Goal: Transaction & Acquisition: Book appointment/travel/reservation

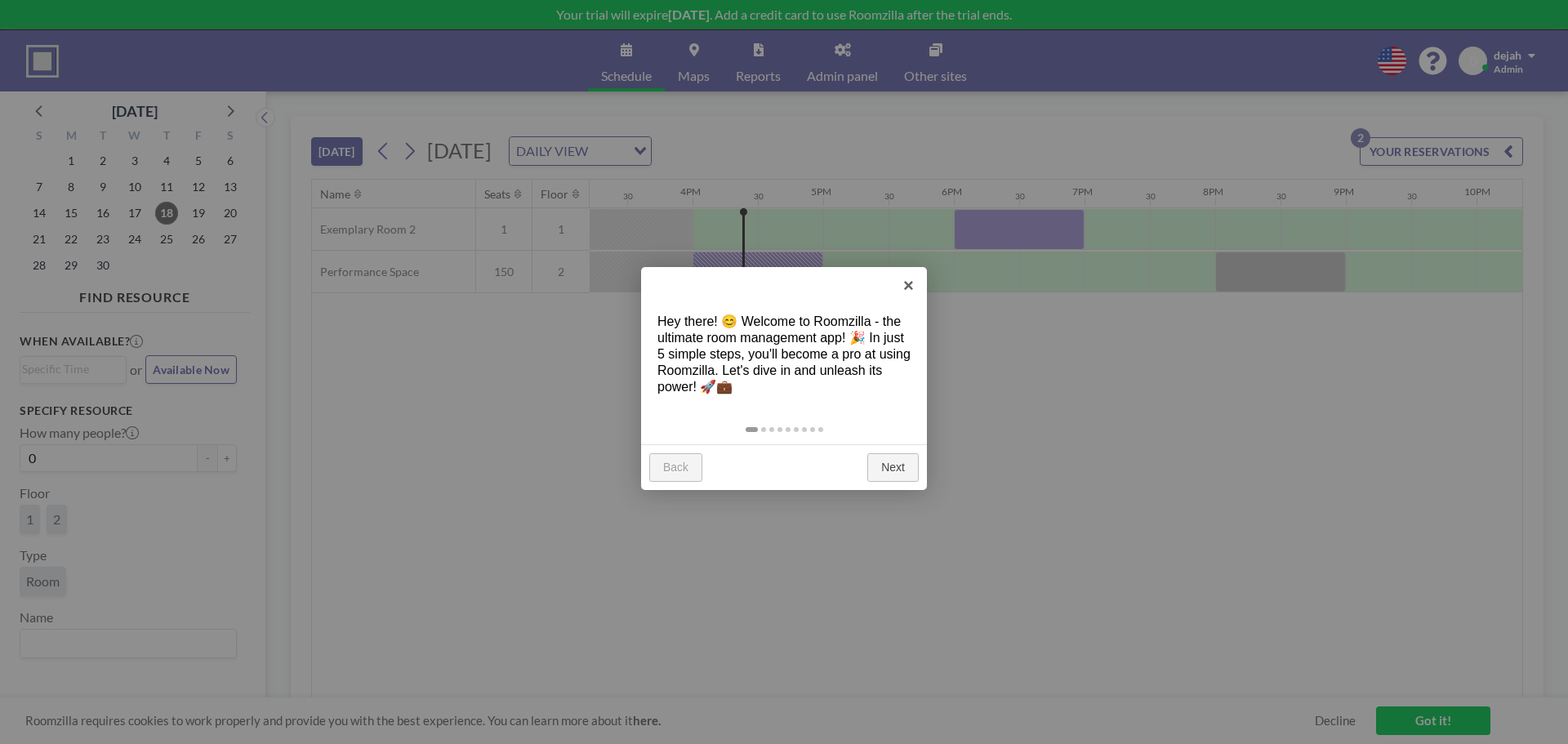
scroll to position [0, 2026]
click at [892, 461] on link "Next" at bounding box center [893, 469] width 51 height 30
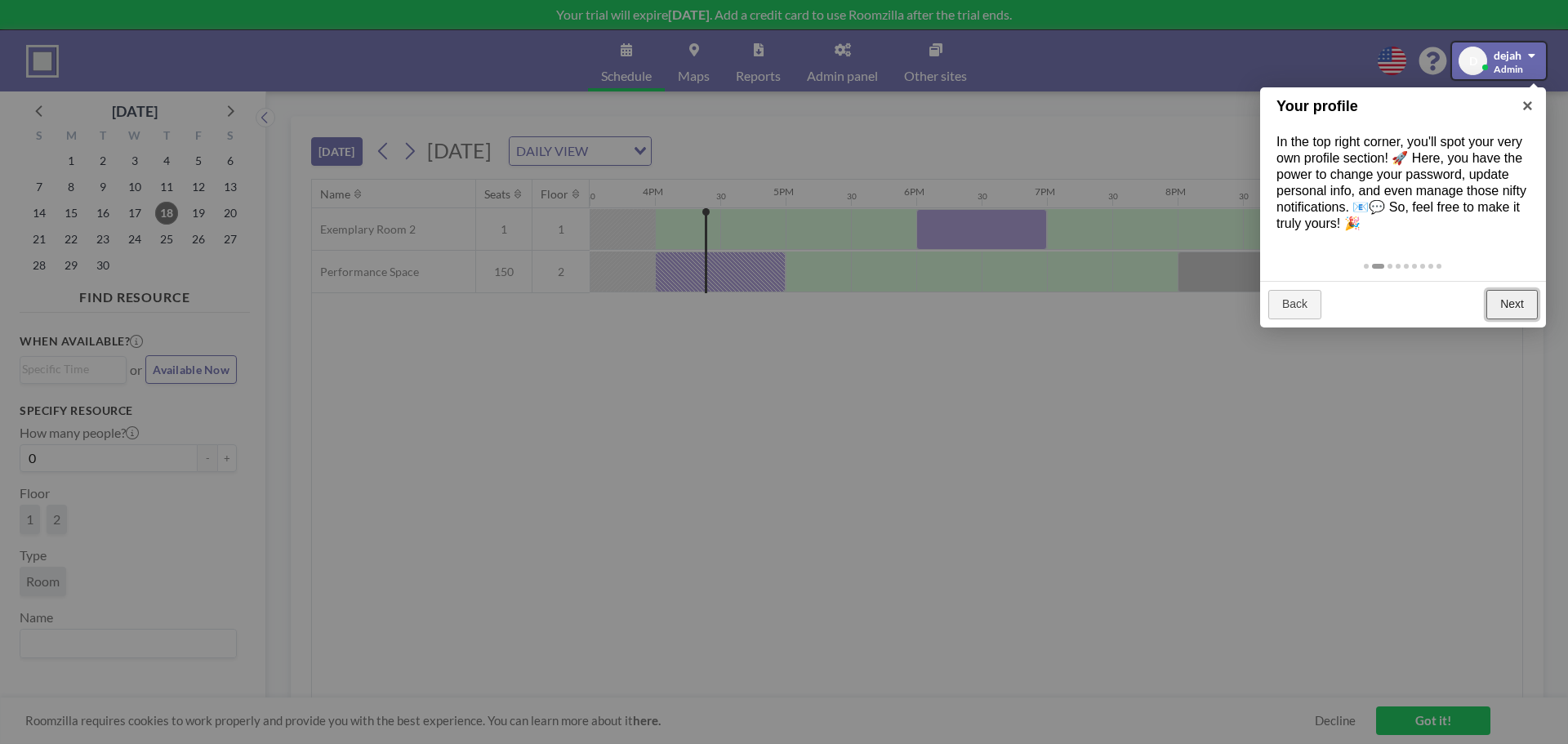
click at [1510, 309] on link "Next" at bounding box center [1512, 305] width 51 height 30
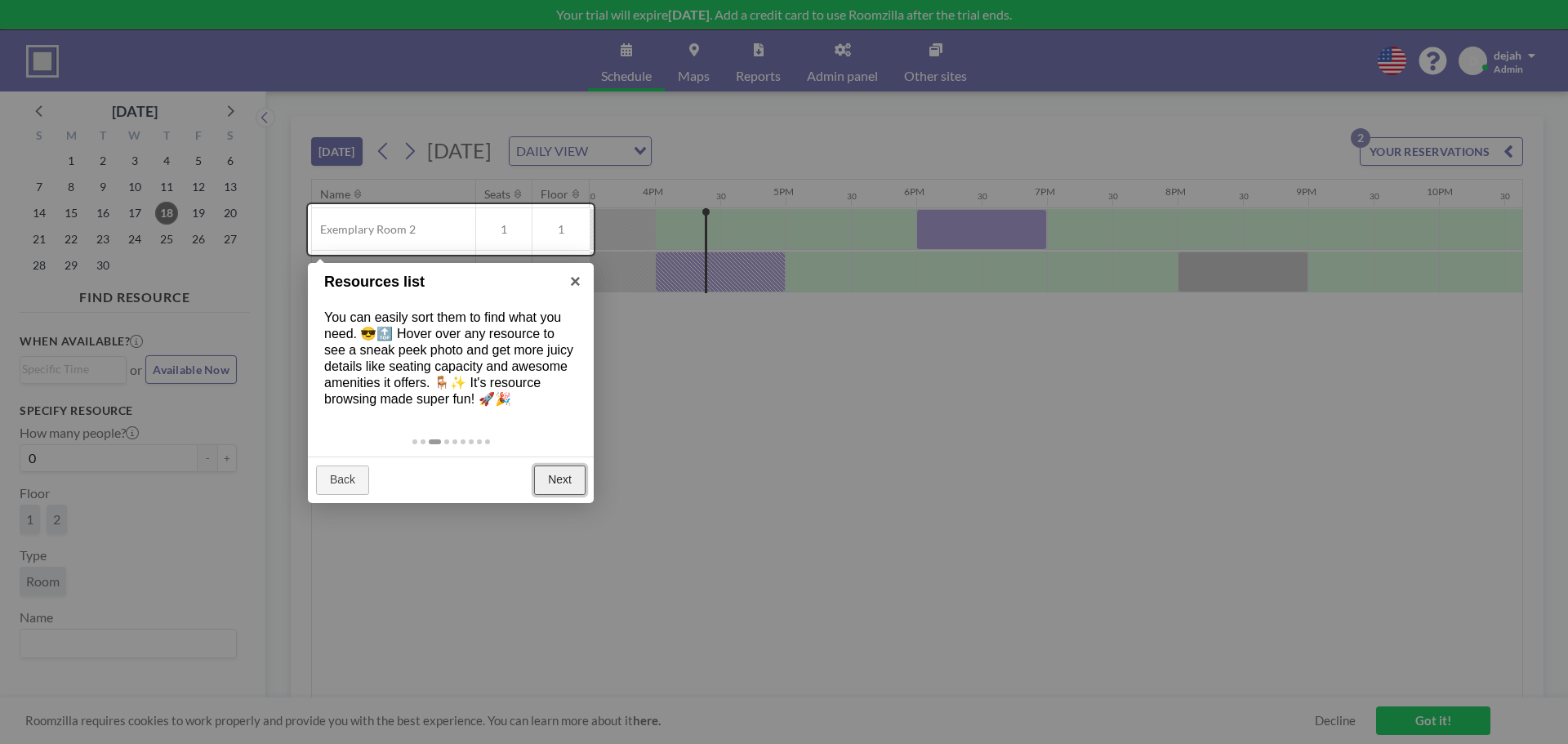
click at [553, 478] on link "Next" at bounding box center [560, 481] width 51 height 30
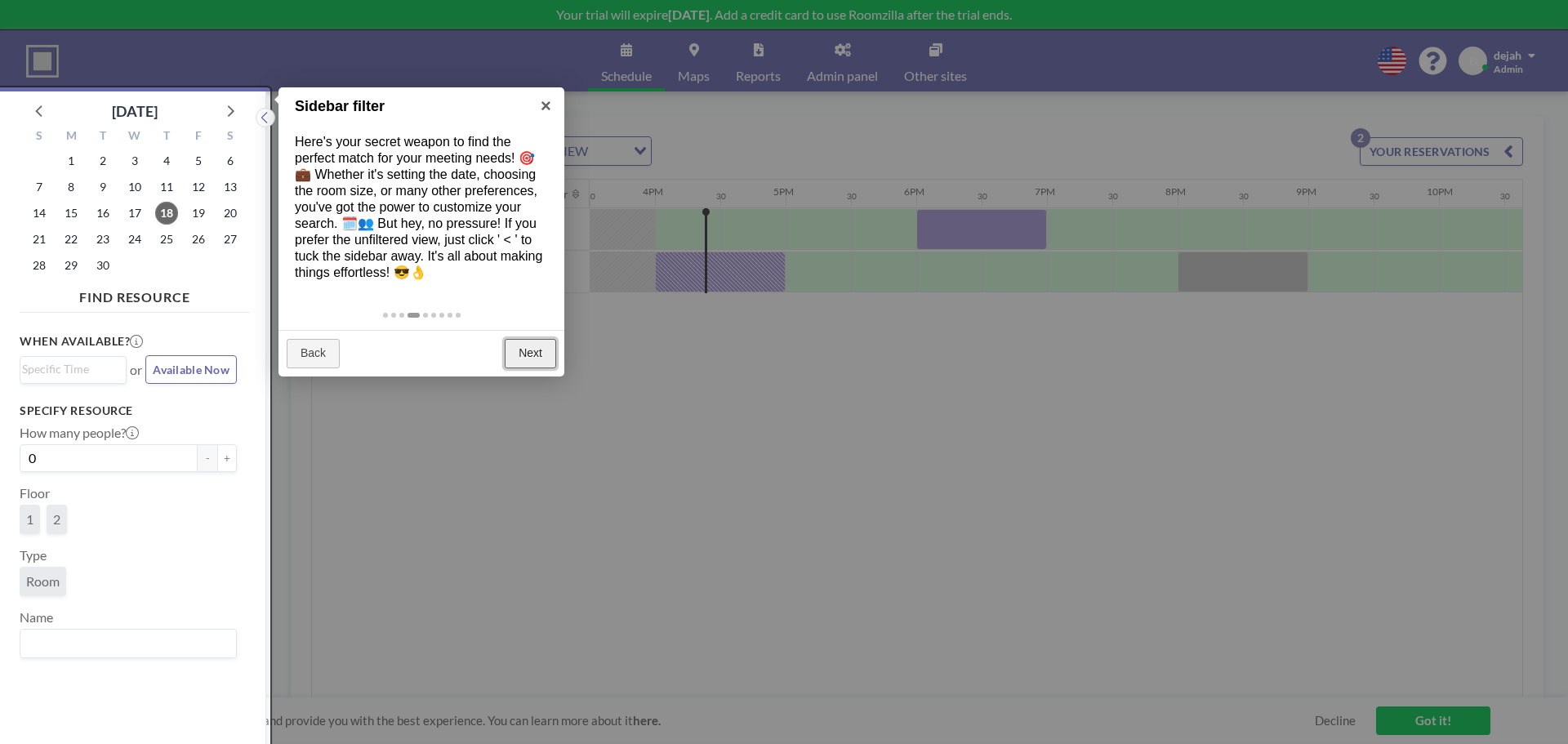
scroll to position [4, 0]
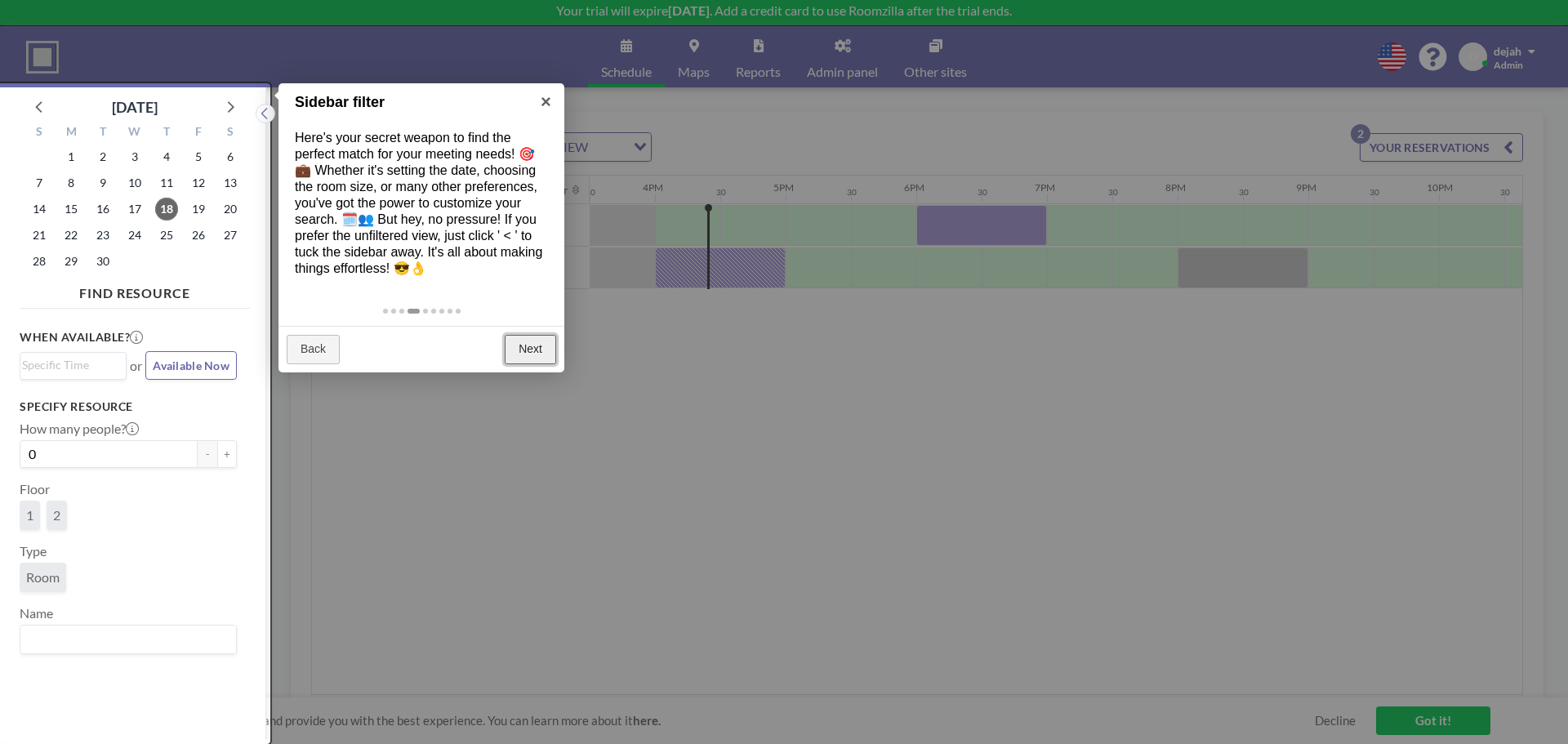
click at [506, 340] on link "Next" at bounding box center [530, 350] width 51 height 30
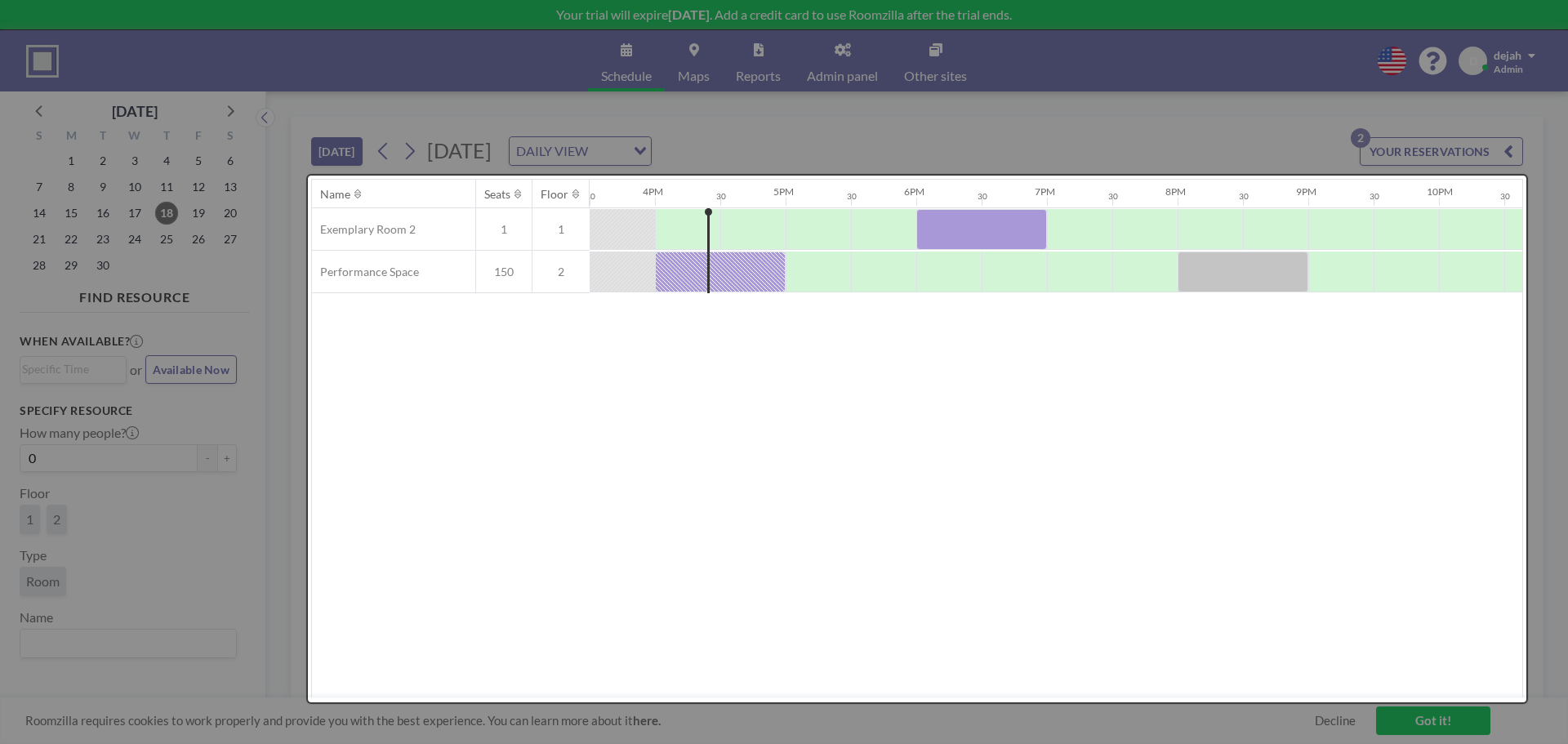
scroll to position [0, 0]
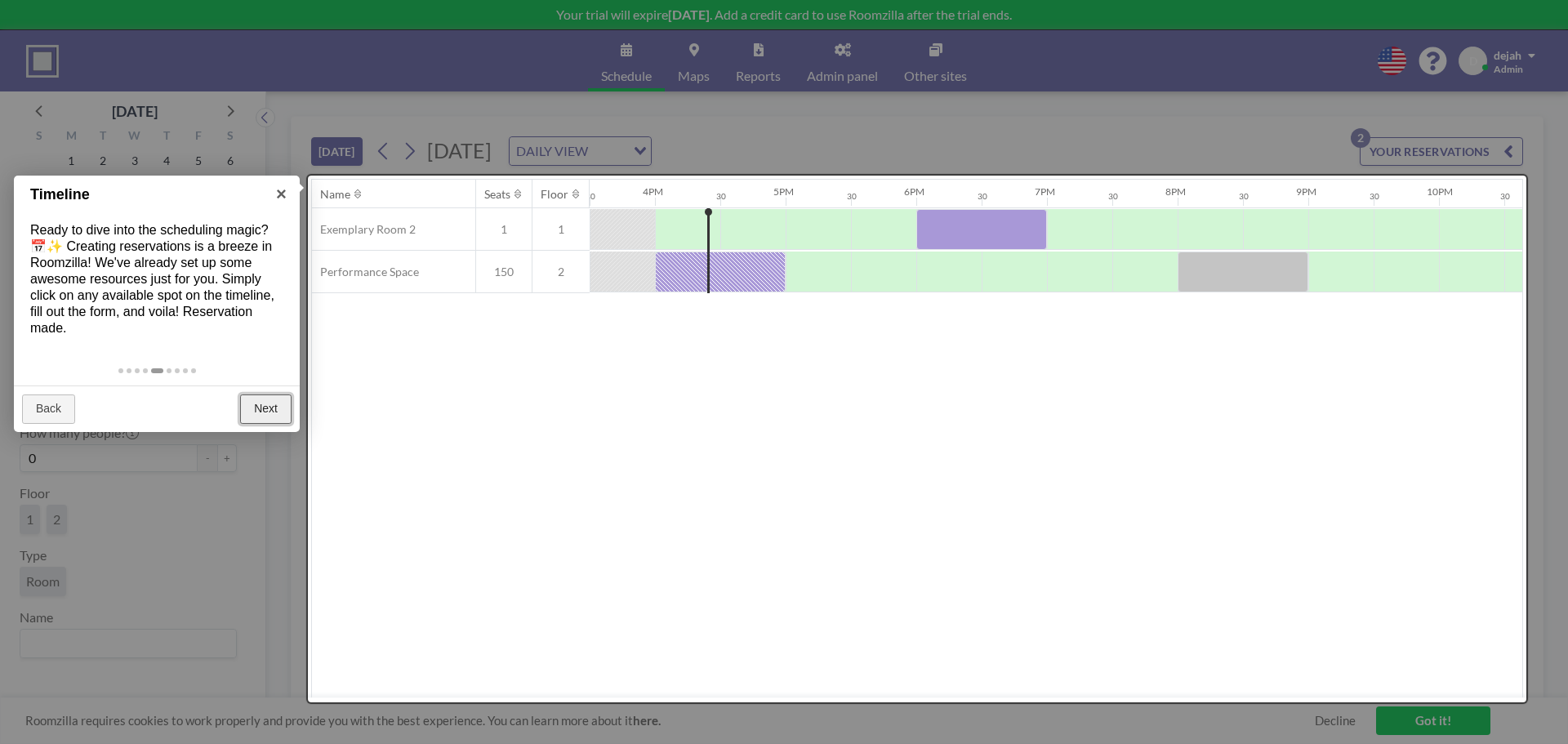
click at [276, 412] on link "Next" at bounding box center [265, 409] width 51 height 30
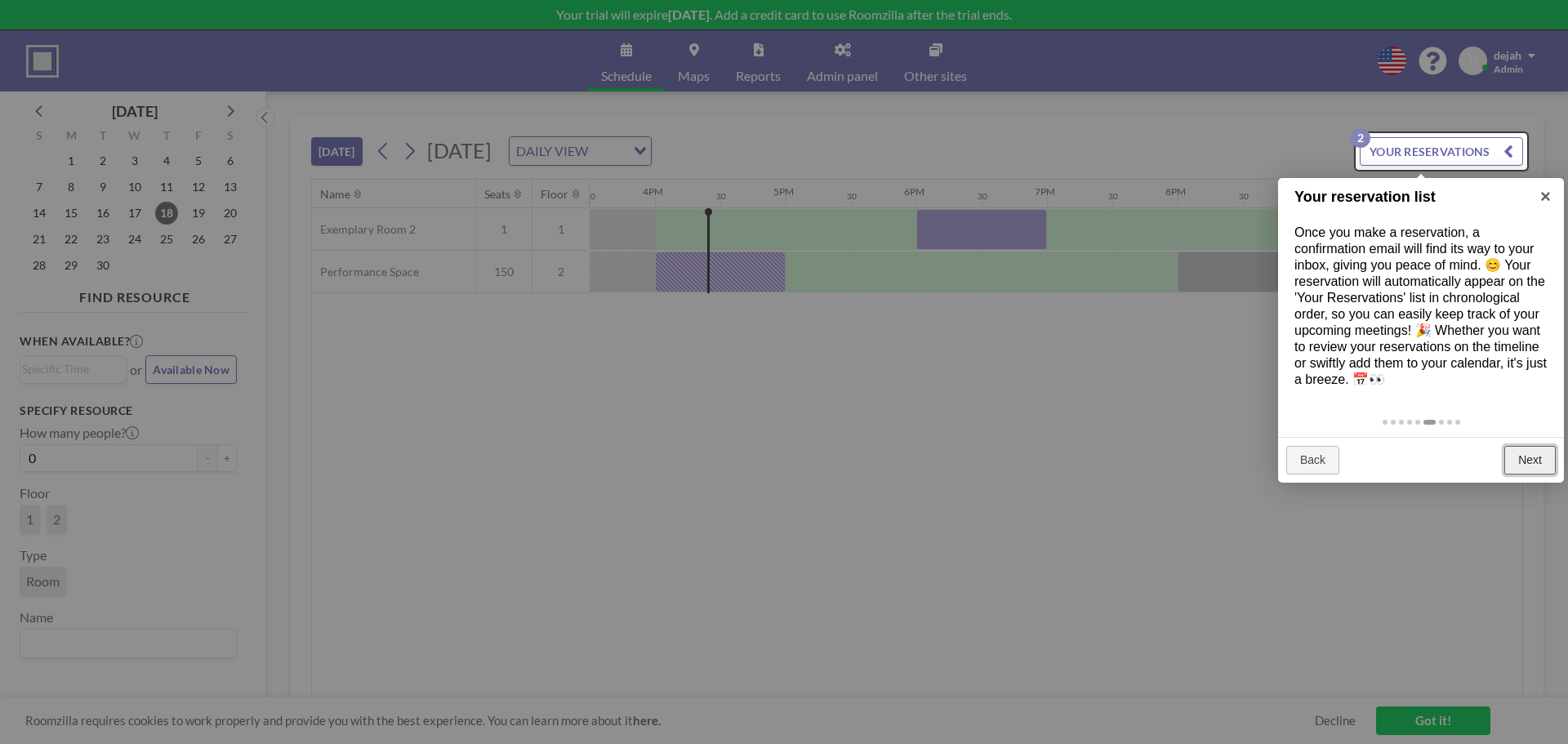
click at [1535, 466] on link "Next" at bounding box center [1530, 461] width 51 height 30
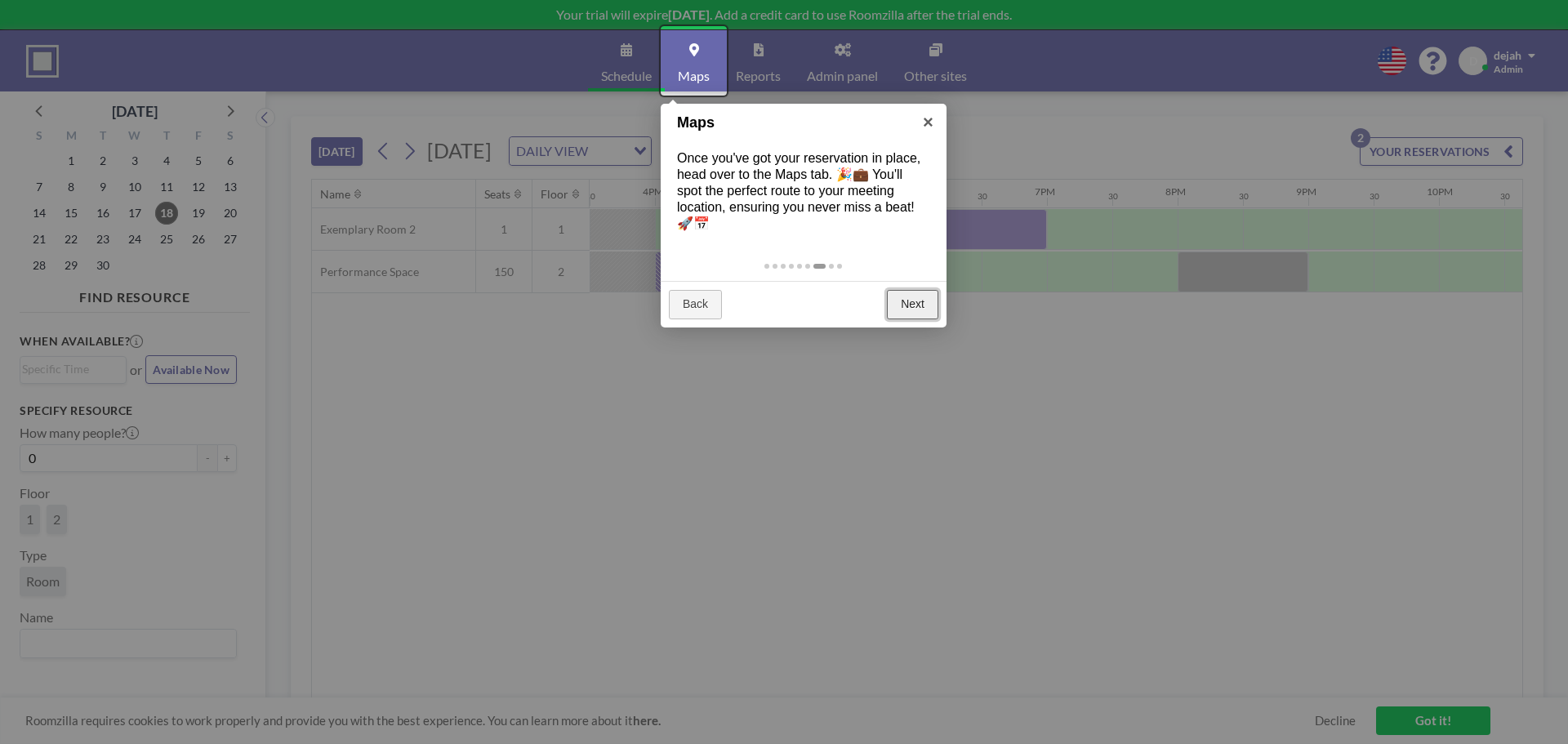
click at [916, 303] on link "Next" at bounding box center [913, 305] width 51 height 30
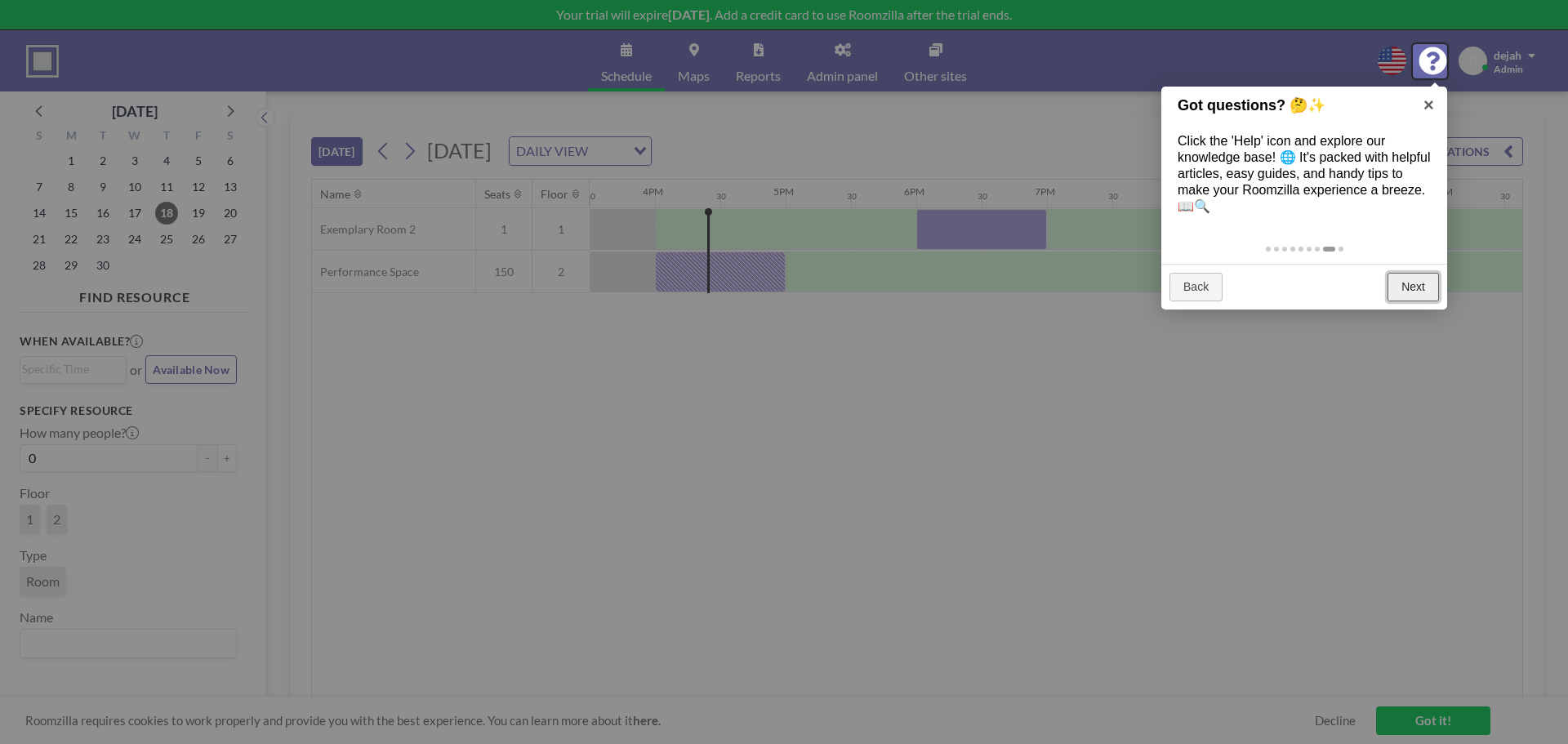
click at [1420, 290] on link "Next" at bounding box center [1413, 288] width 51 height 30
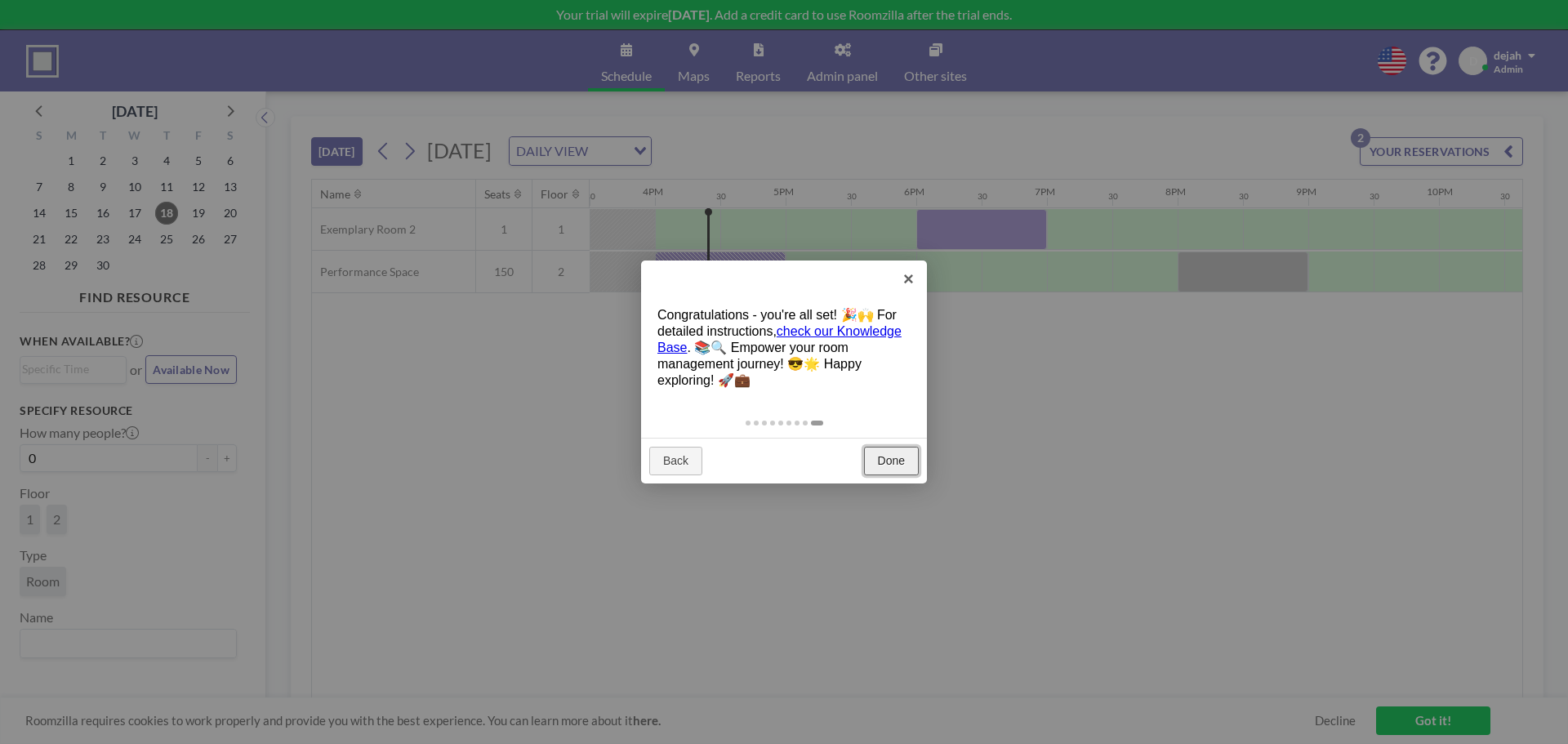
click at [875, 466] on link "Done" at bounding box center [891, 462] width 54 height 30
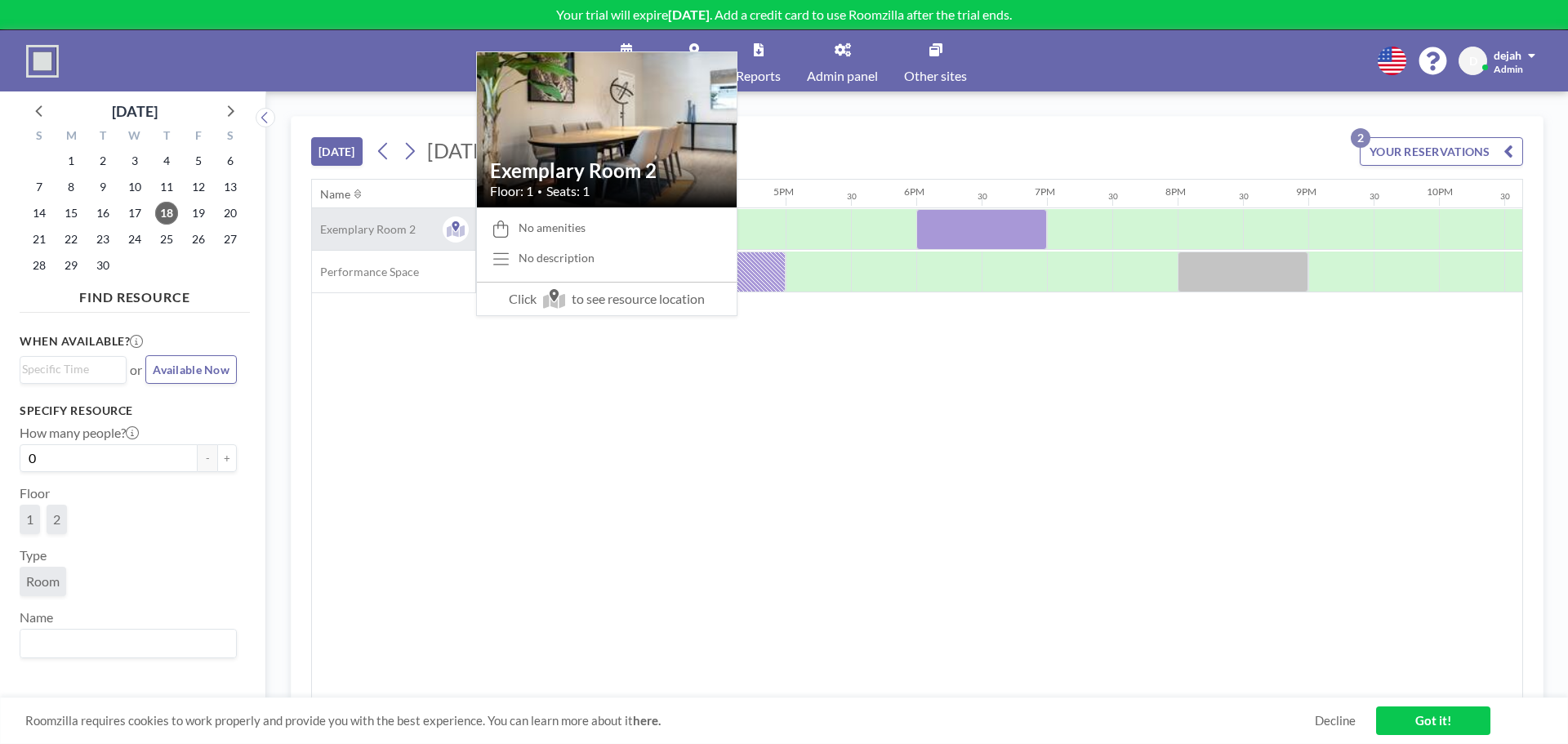
drag, startPoint x: 397, startPoint y: 277, endPoint x: 393, endPoint y: 219, distance: 58.1
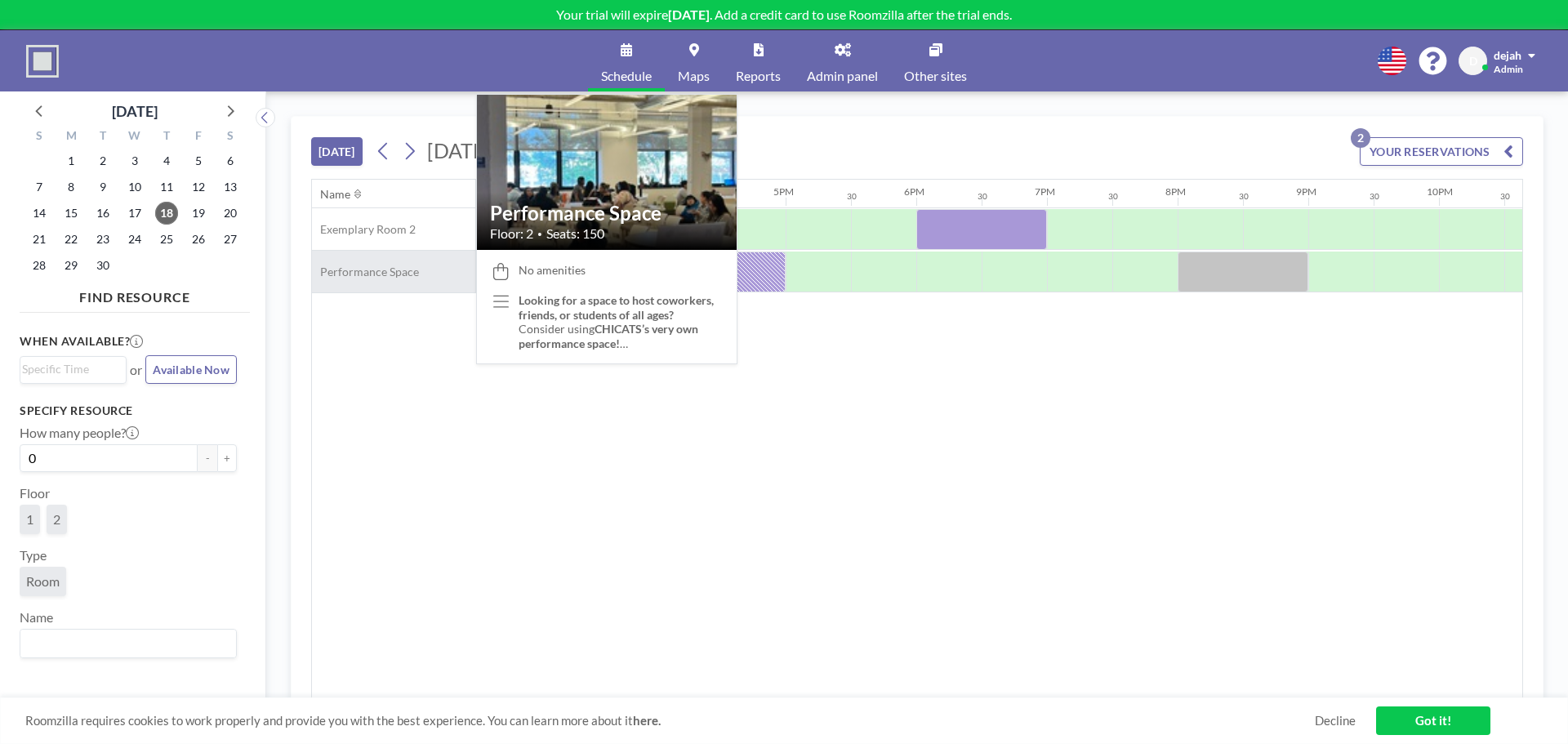
click at [397, 280] on div "Performance Space" at bounding box center [393, 271] width 163 height 42
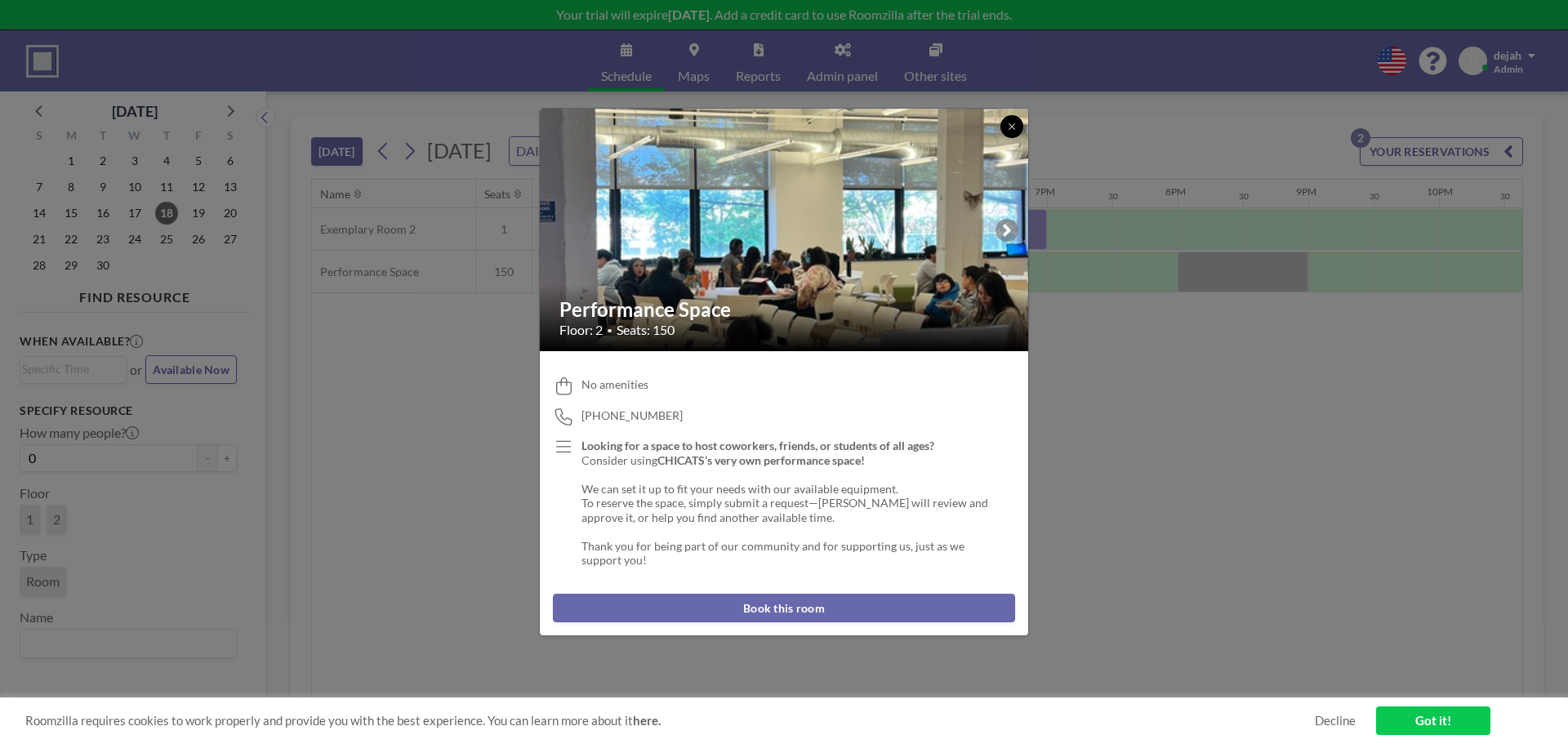
click at [1012, 128] on icon at bounding box center [1011, 127] width 6 height 6
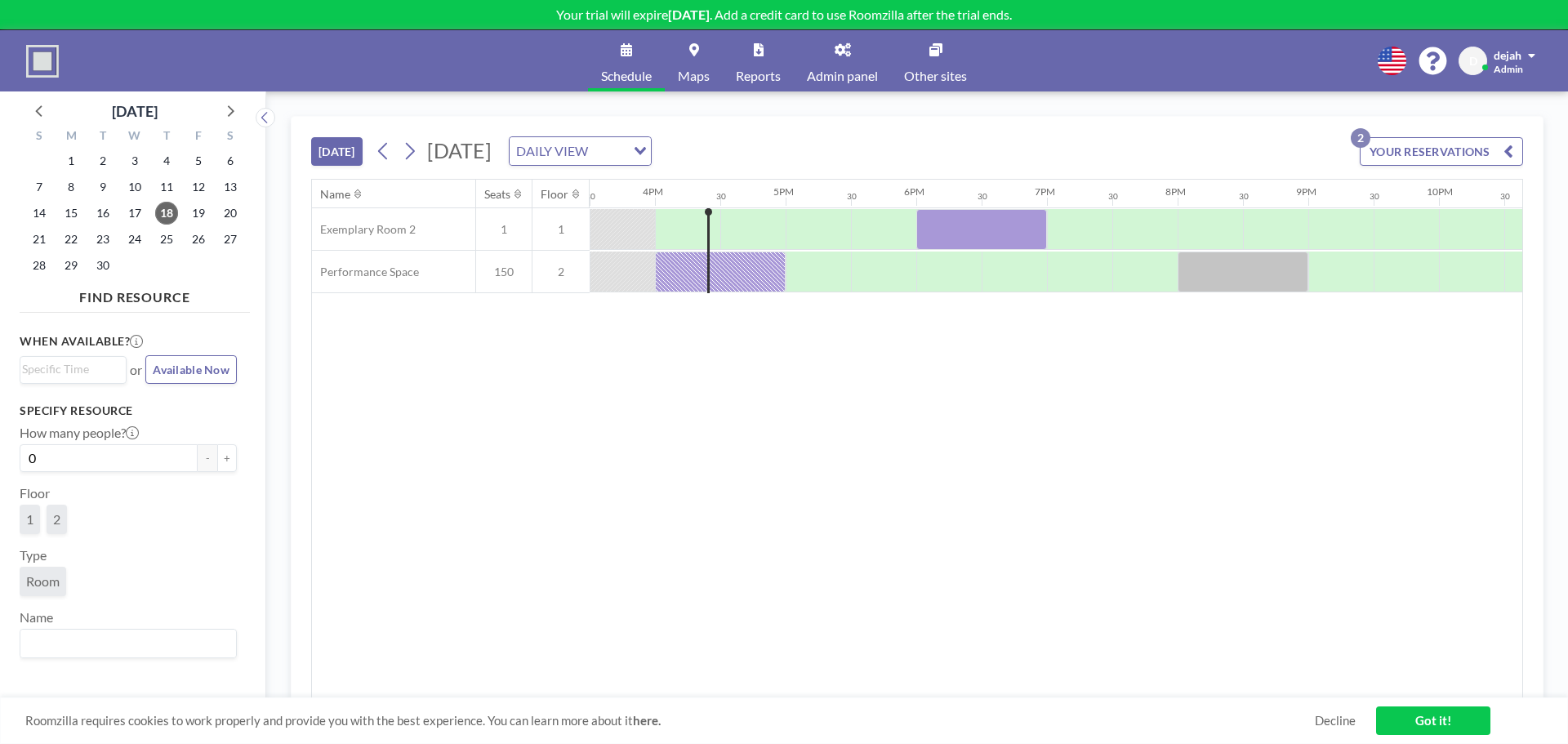
drag, startPoint x: 393, startPoint y: 275, endPoint x: 394, endPoint y: 177, distance: 98.0
click at [394, 177] on div "TODAY Thursday, September 18, 2025 DAILY VIEW Loading... YOUR RESERVATIONS 2 Na…" at bounding box center [917, 408] width 1212 height 582
drag, startPoint x: 379, startPoint y: 222, endPoint x: 387, endPoint y: 321, distance: 99.3
click at [387, 321] on div "Name Seats Floor 12AM 30 1AM 30 2AM 30 3AM 30 4AM 30 5AM 30 6AM 30 7AM 30 8AM 3…" at bounding box center [917, 439] width 1210 height 519
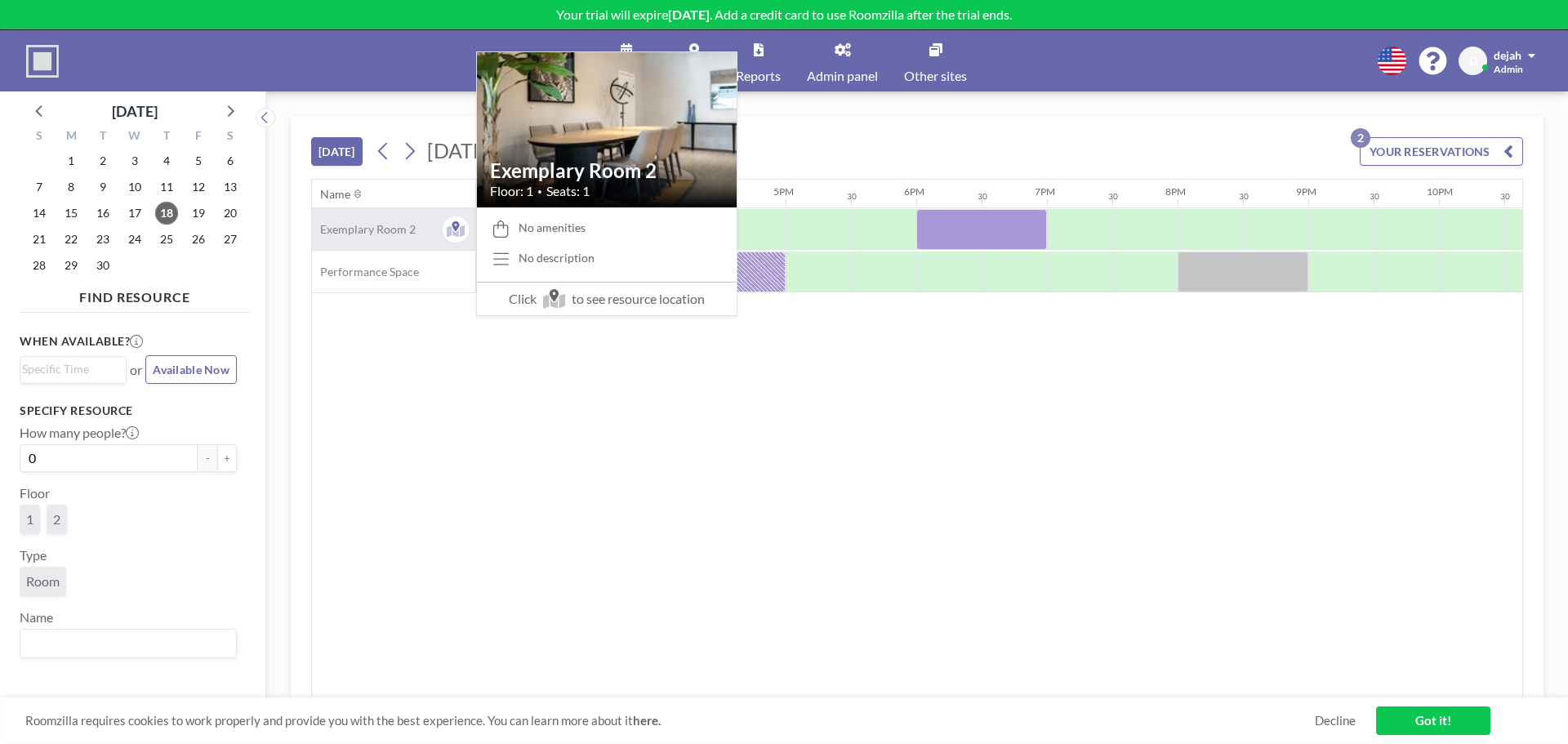
click at [367, 226] on span "Exemplary Room 2" at bounding box center [364, 229] width 104 height 15
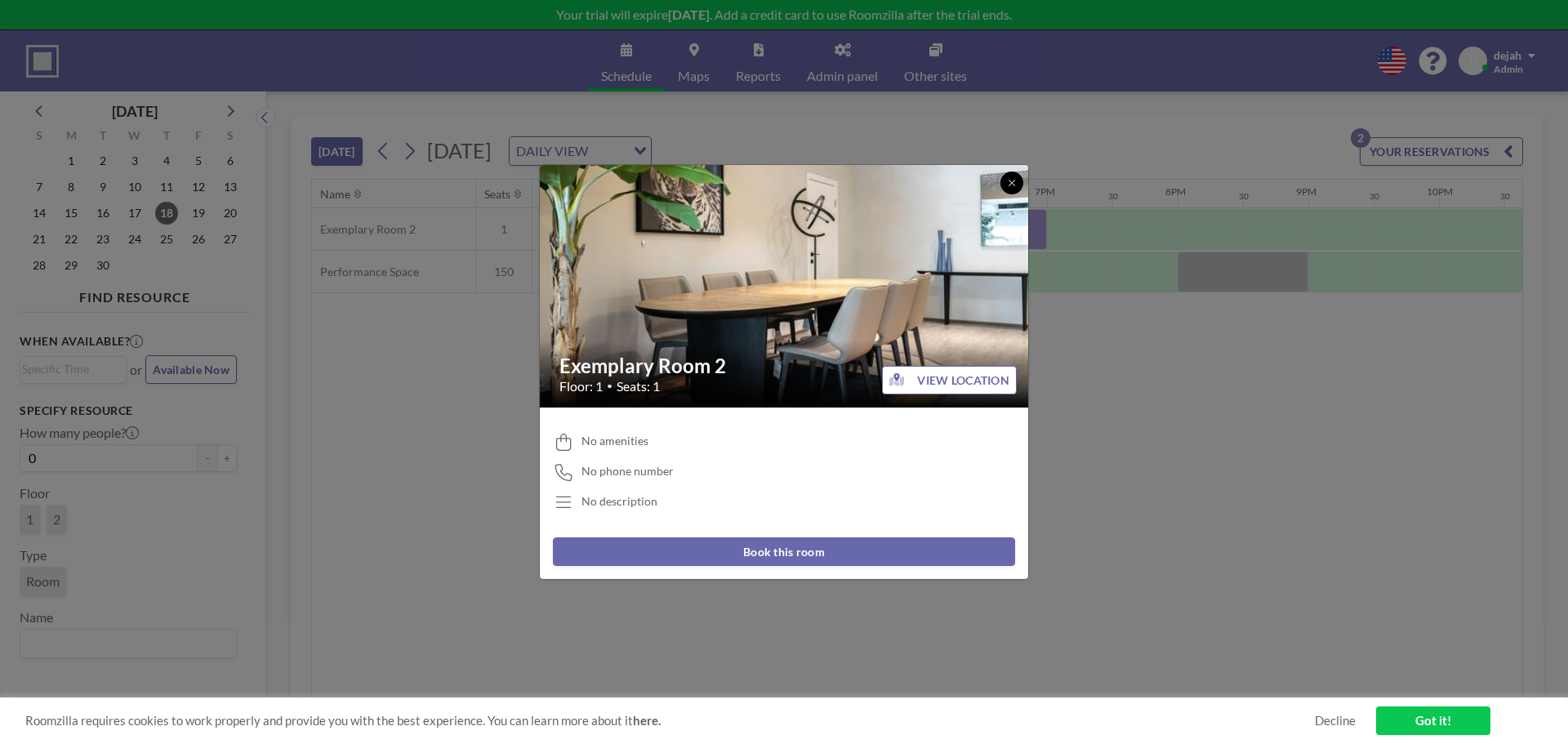
click at [1010, 186] on icon at bounding box center [1012, 183] width 10 height 10
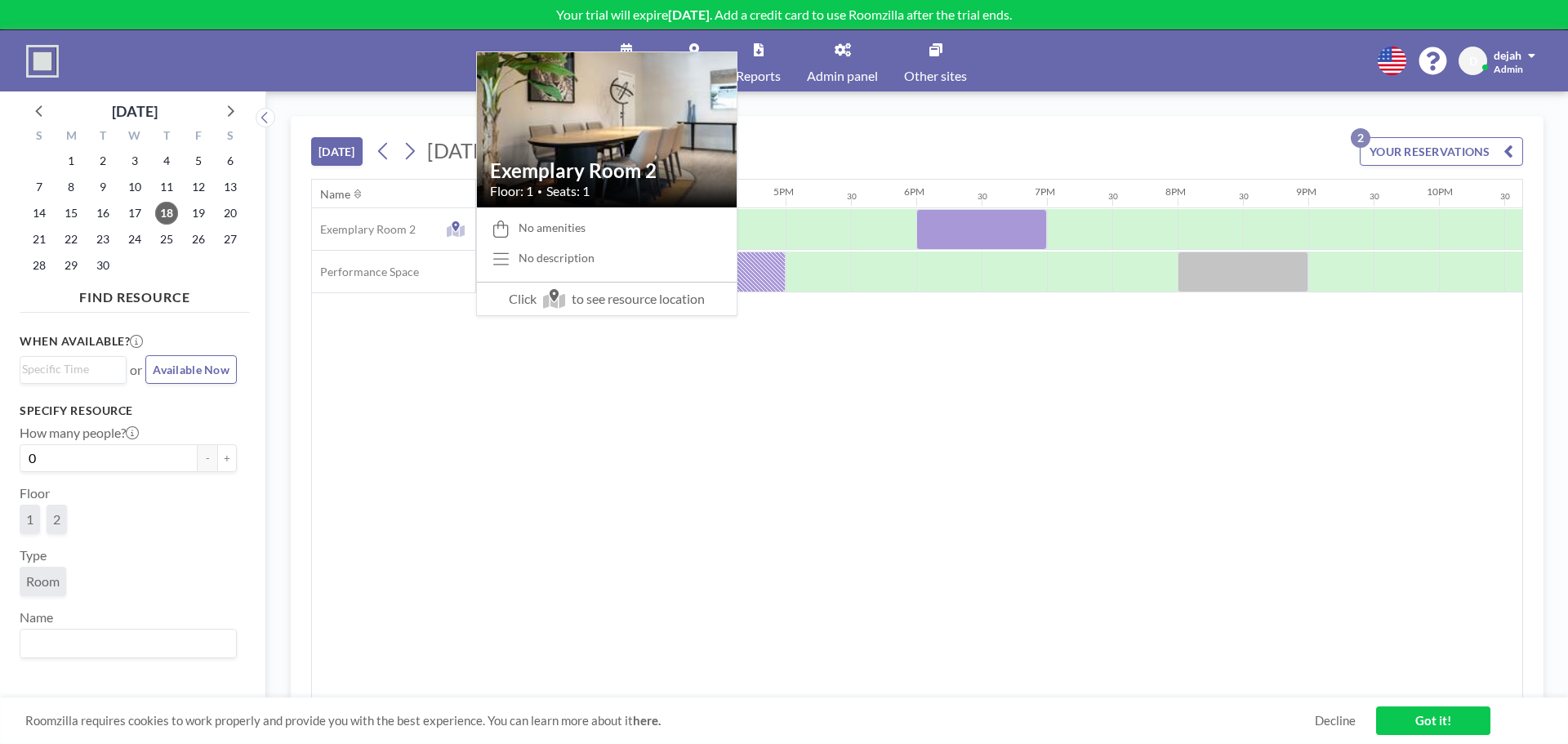
drag, startPoint x: 397, startPoint y: 238, endPoint x: 807, endPoint y: 404, distance: 442.3
click at [807, 404] on div "Name Seats Floor 12AM 30 1AM 30 2AM 30 3AM 30 4AM 30 5AM 30 6AM 30 7AM 30 8AM 3…" at bounding box center [917, 439] width 1210 height 519
click at [383, 231] on span "Exemplary Room 2" at bounding box center [364, 229] width 104 height 15
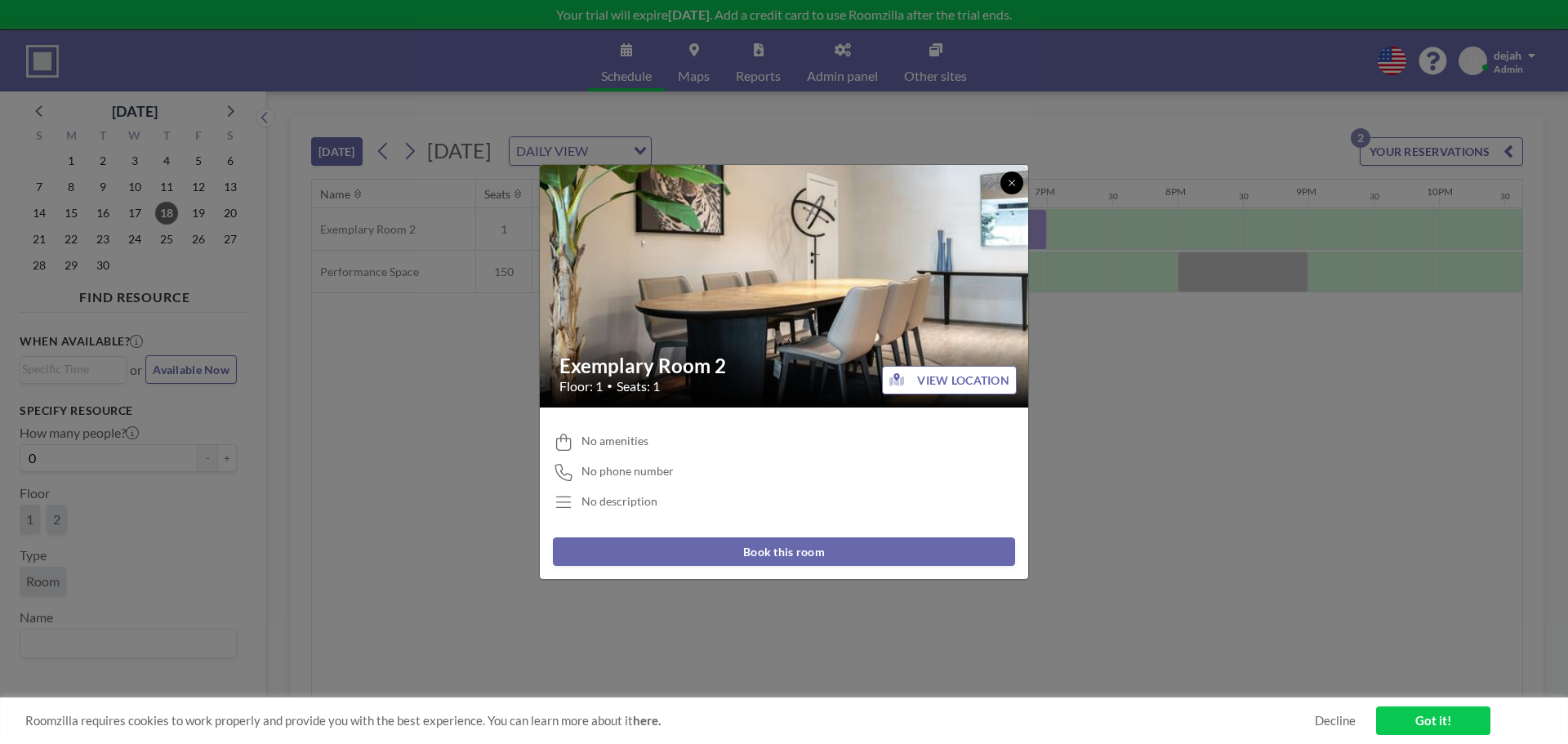
click at [1013, 183] on icon at bounding box center [1012, 183] width 10 height 10
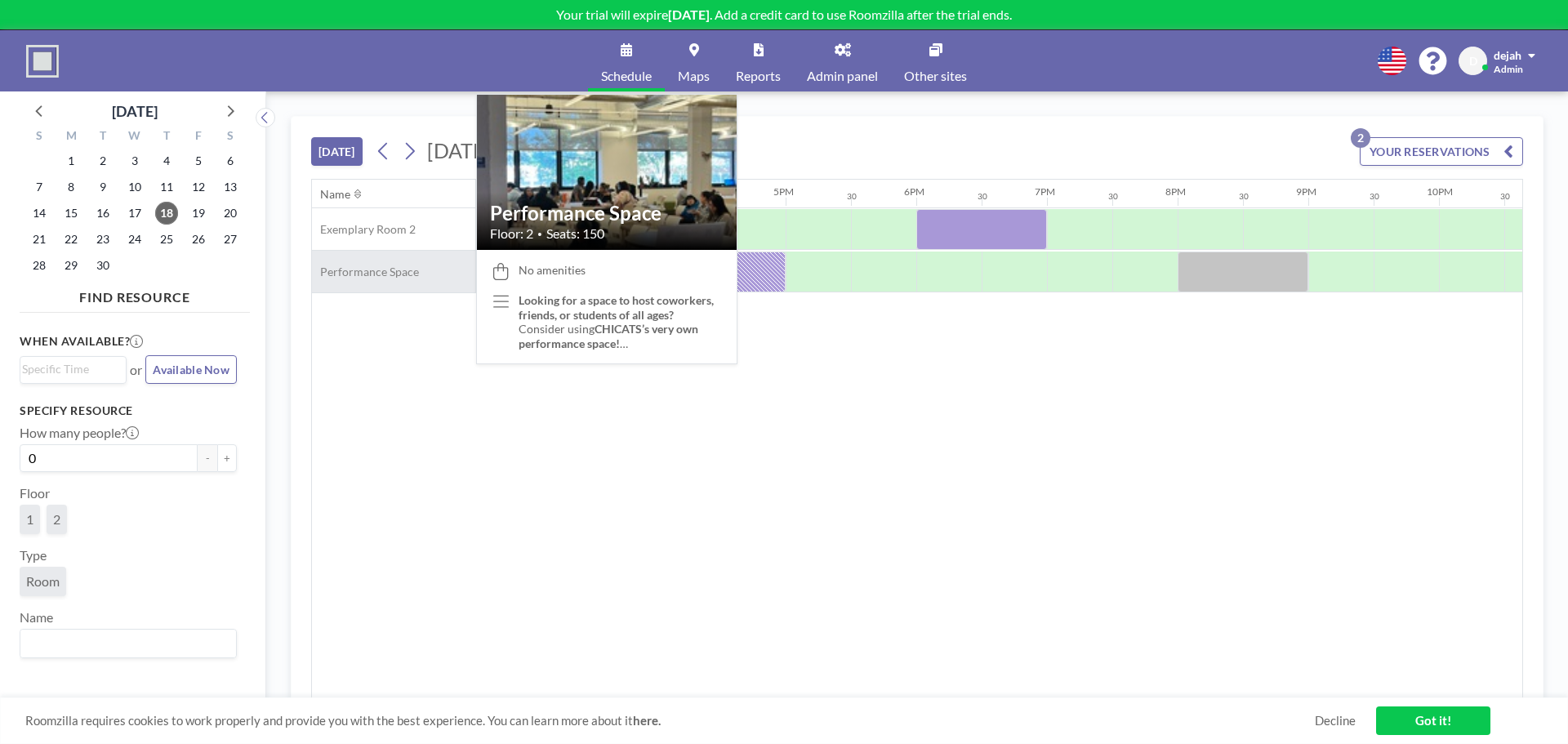
click at [424, 275] on div "Performance Space" at bounding box center [393, 271] width 163 height 42
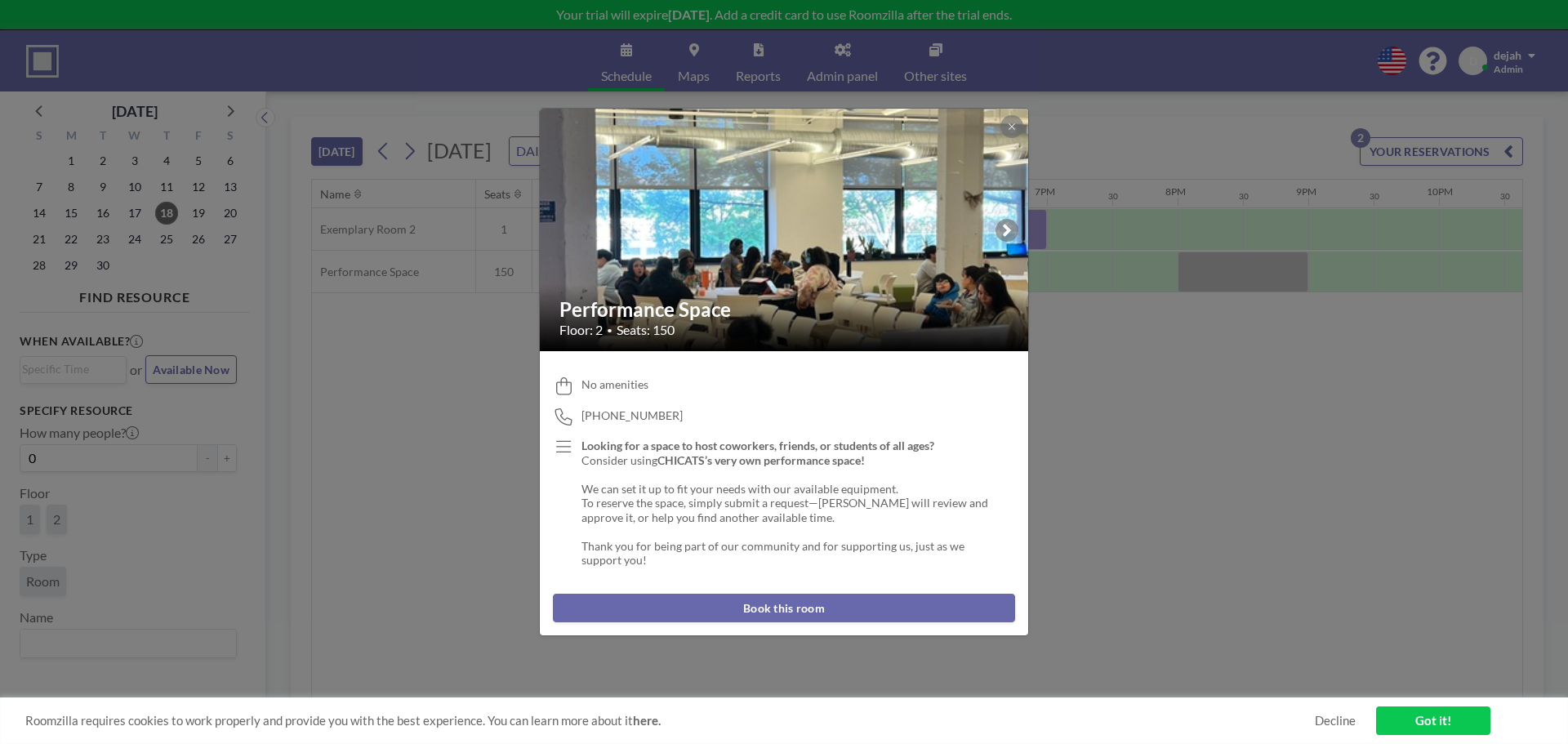
click at [823, 604] on button "Book this room" at bounding box center [784, 608] width 462 height 29
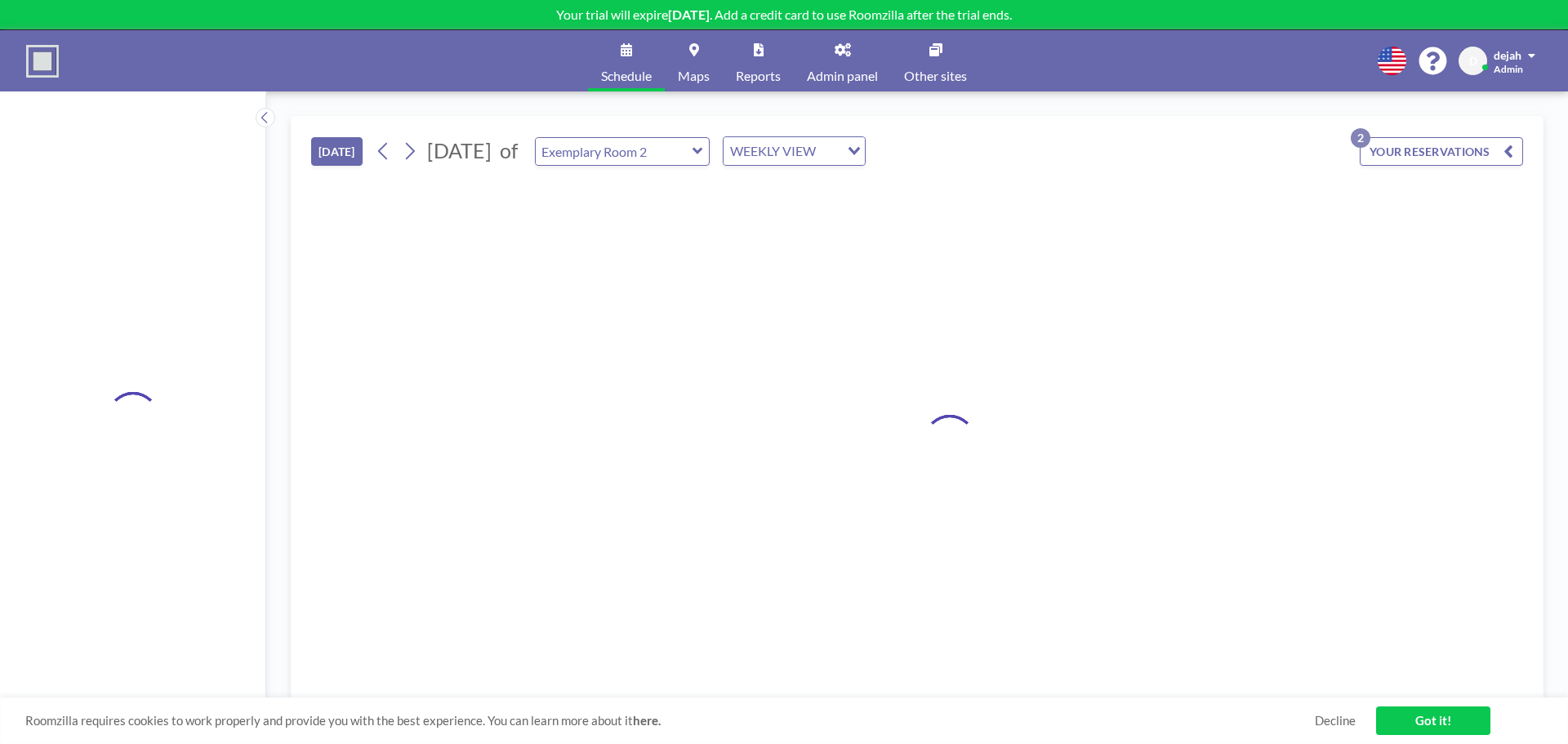
type input "Performance Space"
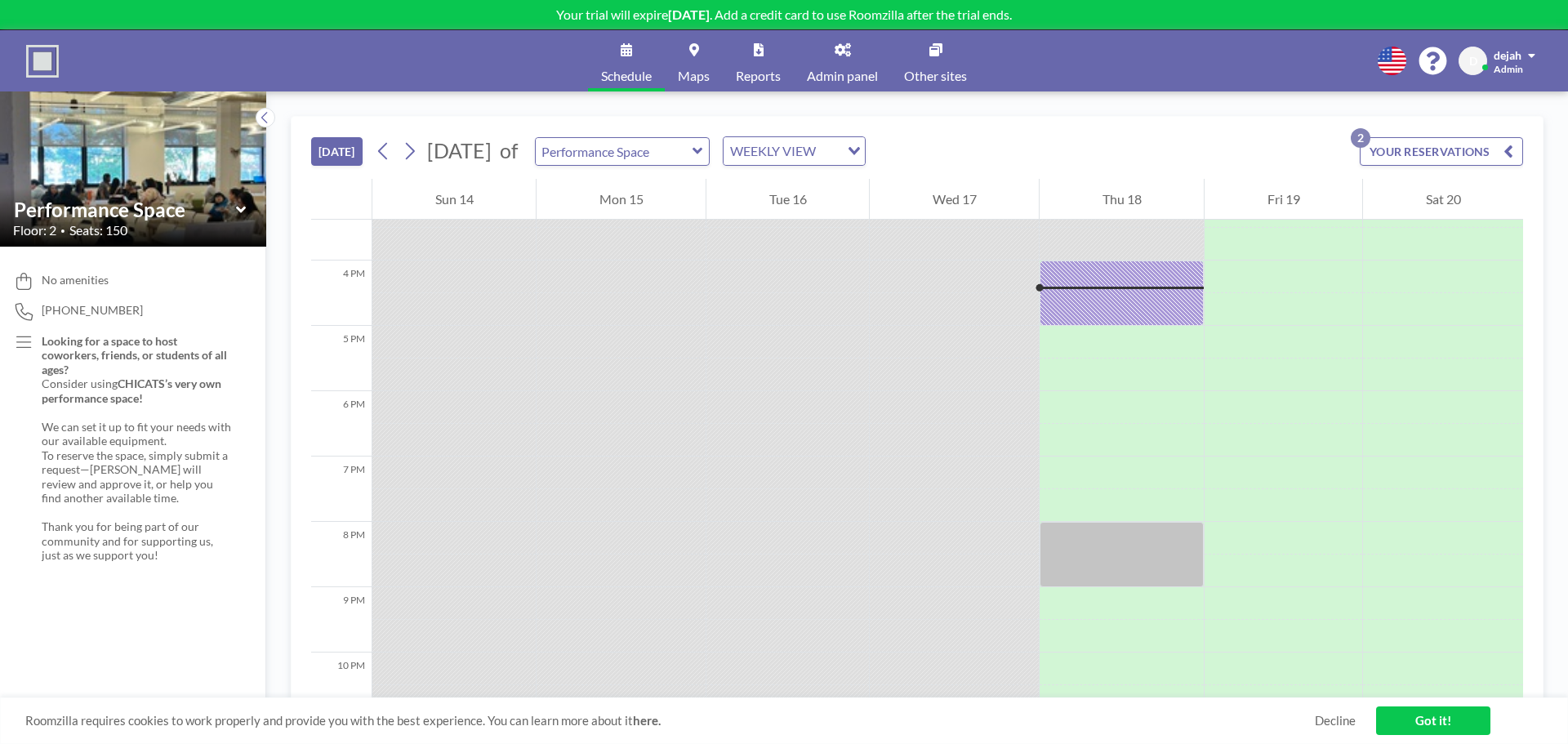
scroll to position [1013, 0]
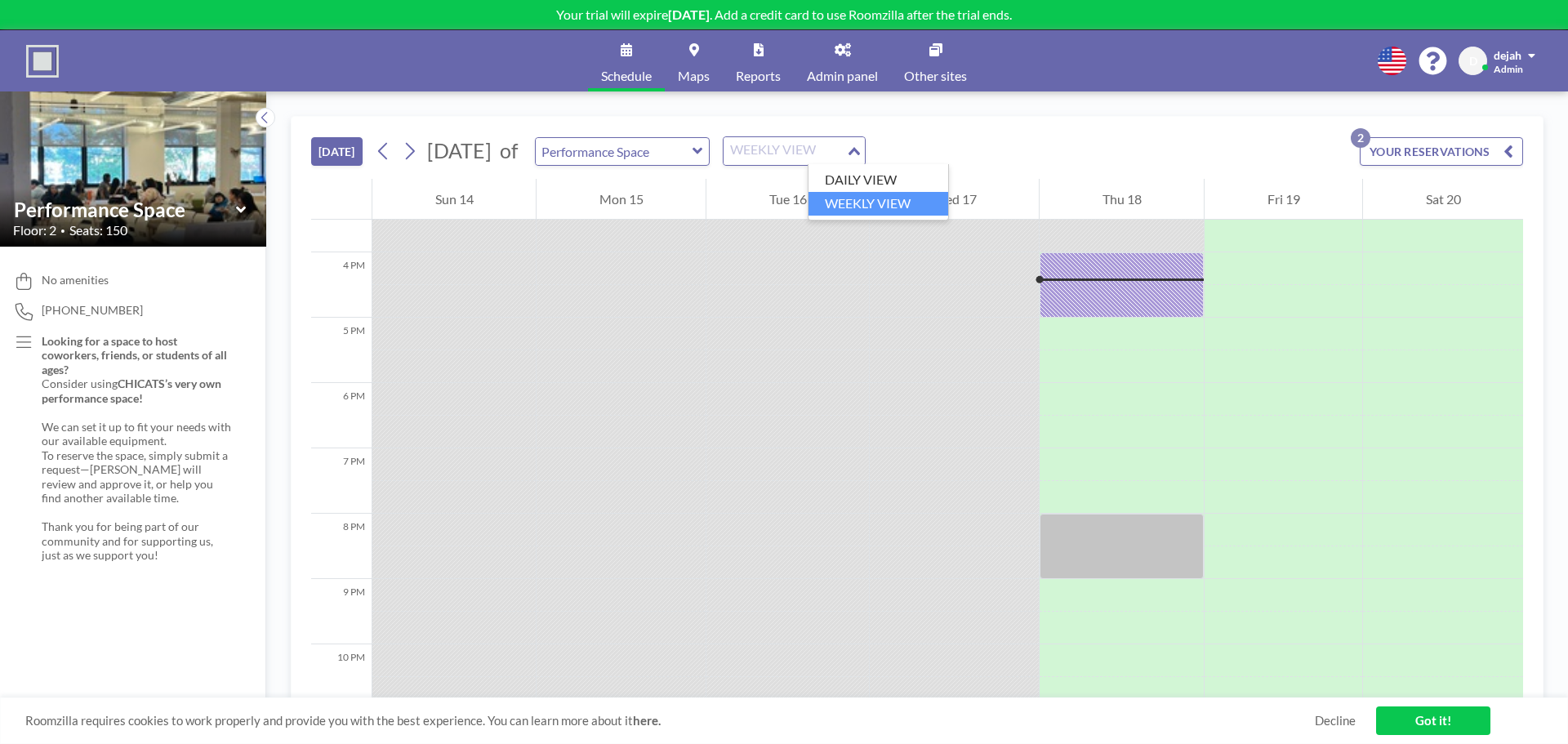
click at [846, 154] on div "WEEKLY VIEW" at bounding box center [785, 149] width 123 height 25
click at [858, 211] on li "WEEKLY VIEW" at bounding box center [878, 204] width 139 height 24
click at [415, 146] on icon at bounding box center [409, 151] width 16 height 25
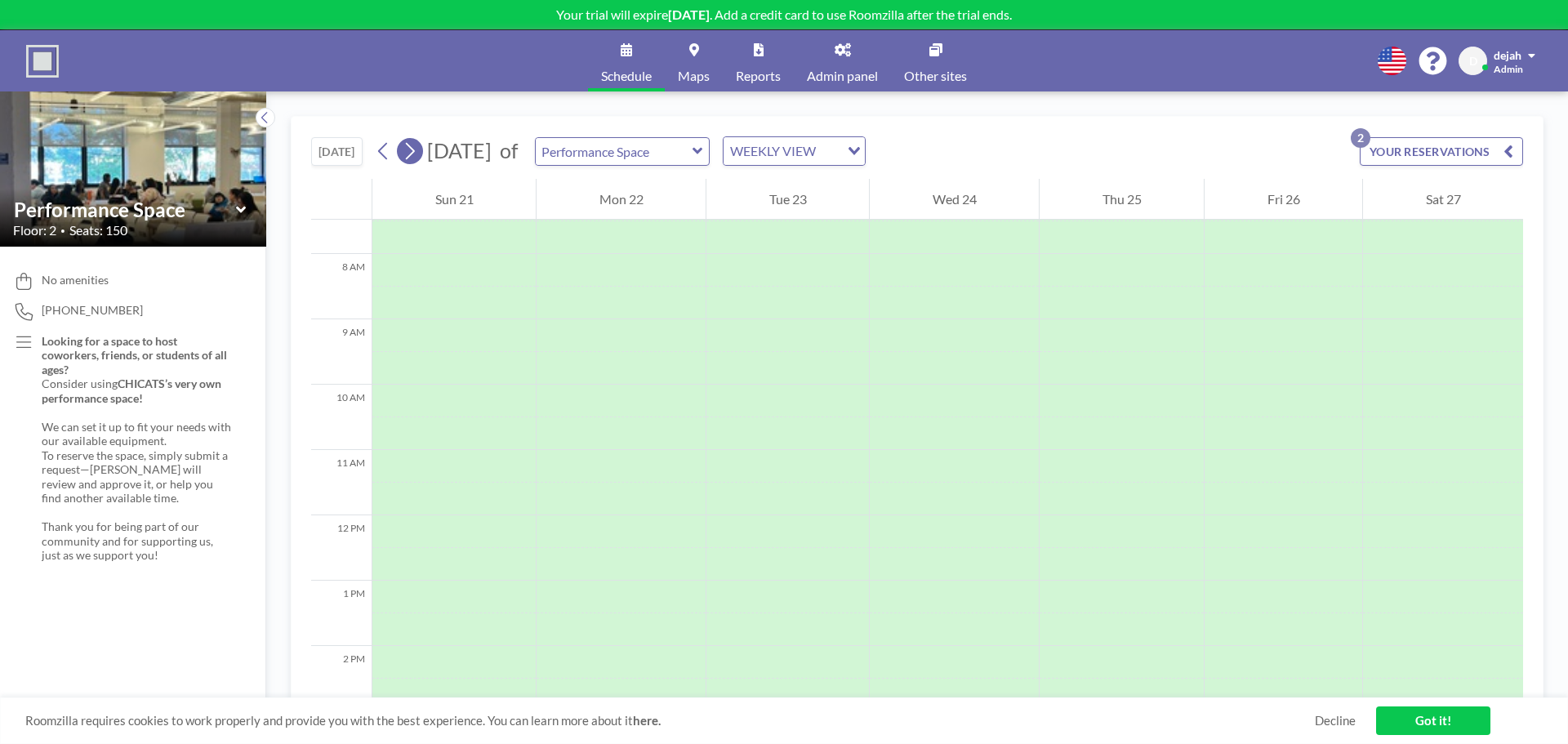
scroll to position [490, 0]
click at [411, 154] on icon at bounding box center [409, 151] width 16 height 25
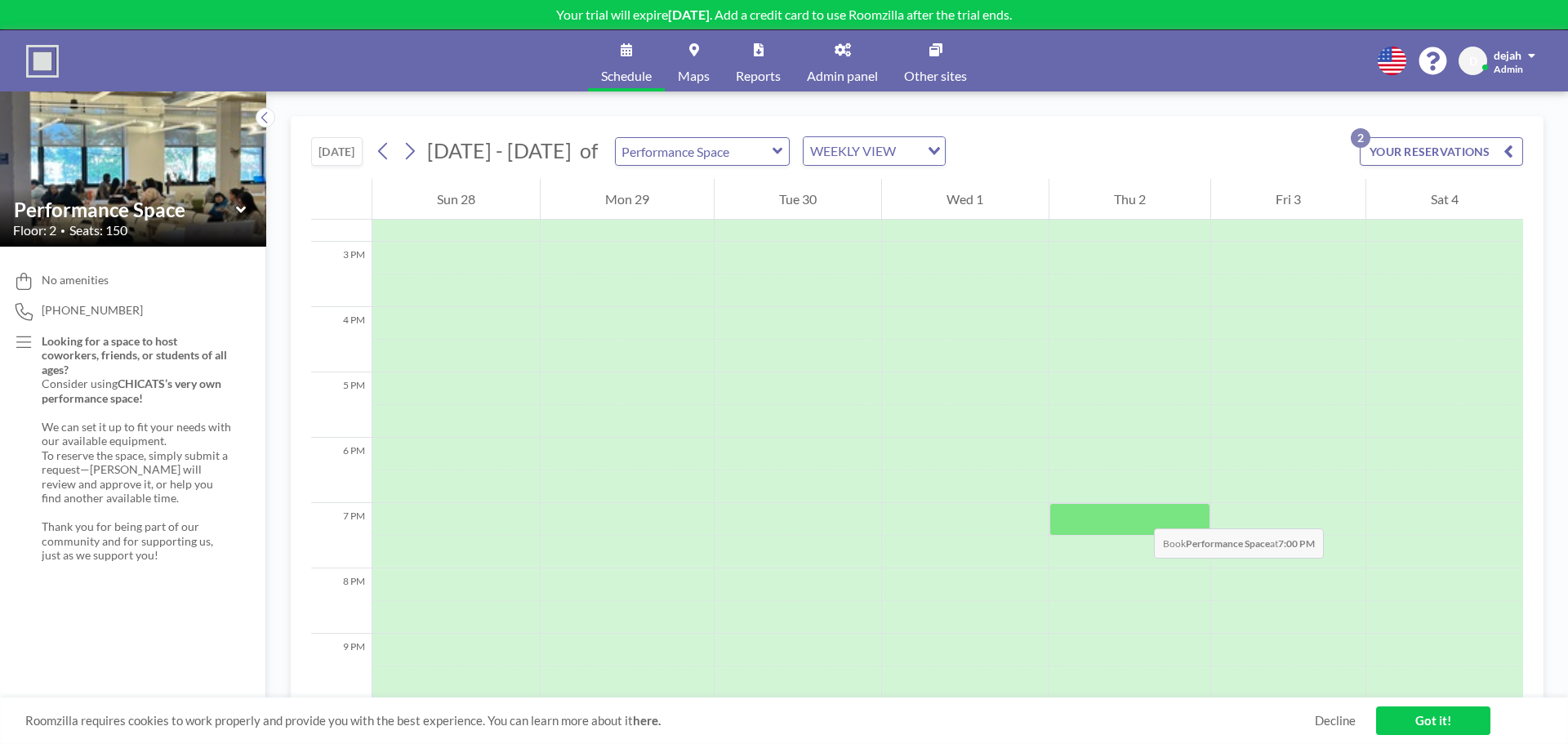
scroll to position [959, 0]
click at [640, 55] on link "Schedule" at bounding box center [626, 61] width 77 height 61
click at [1319, 721] on link "Decline" at bounding box center [1336, 721] width 41 height 16
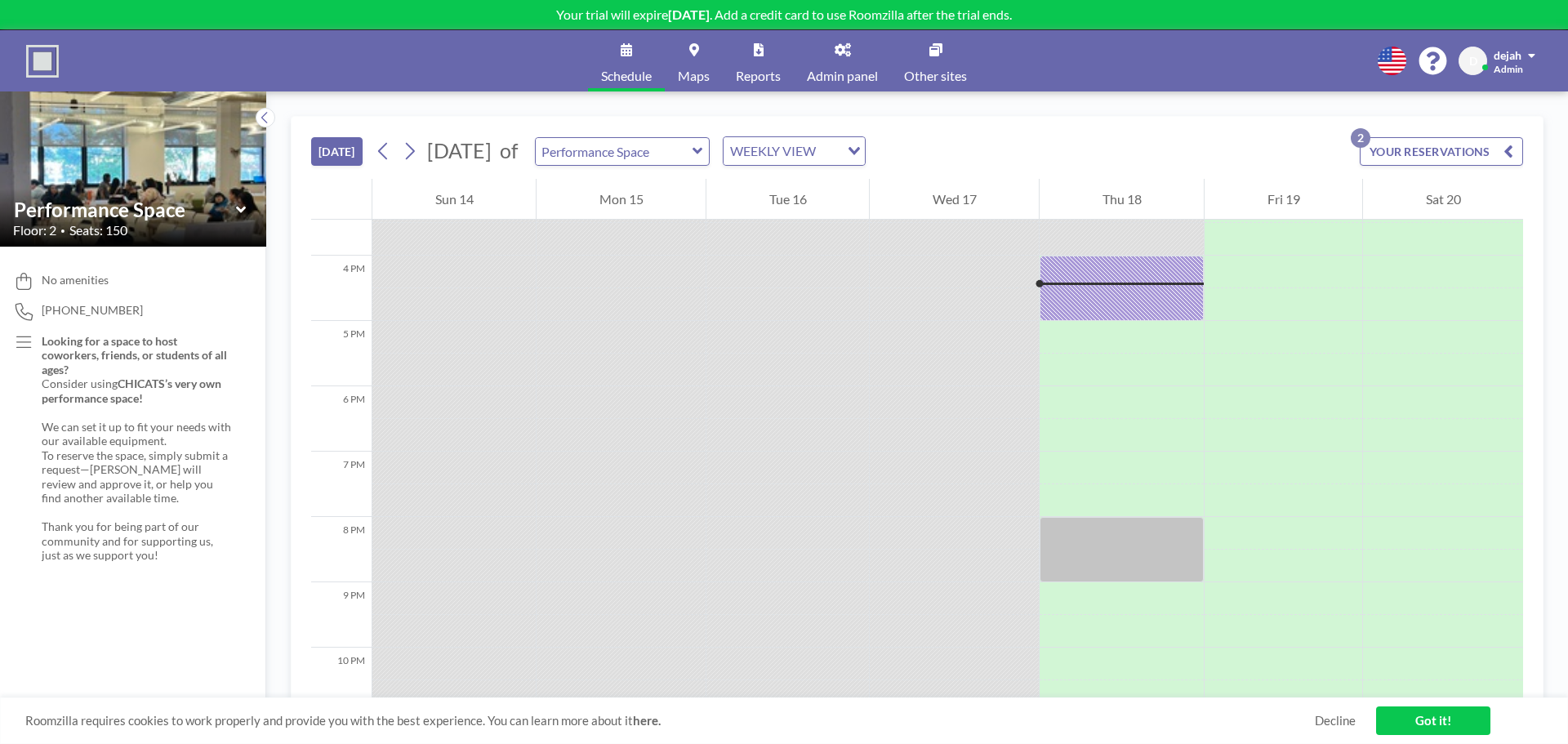
scroll to position [1013, 0]
click at [1474, 148] on button "YOUR RESERVATIONS 2" at bounding box center [1441, 151] width 163 height 29
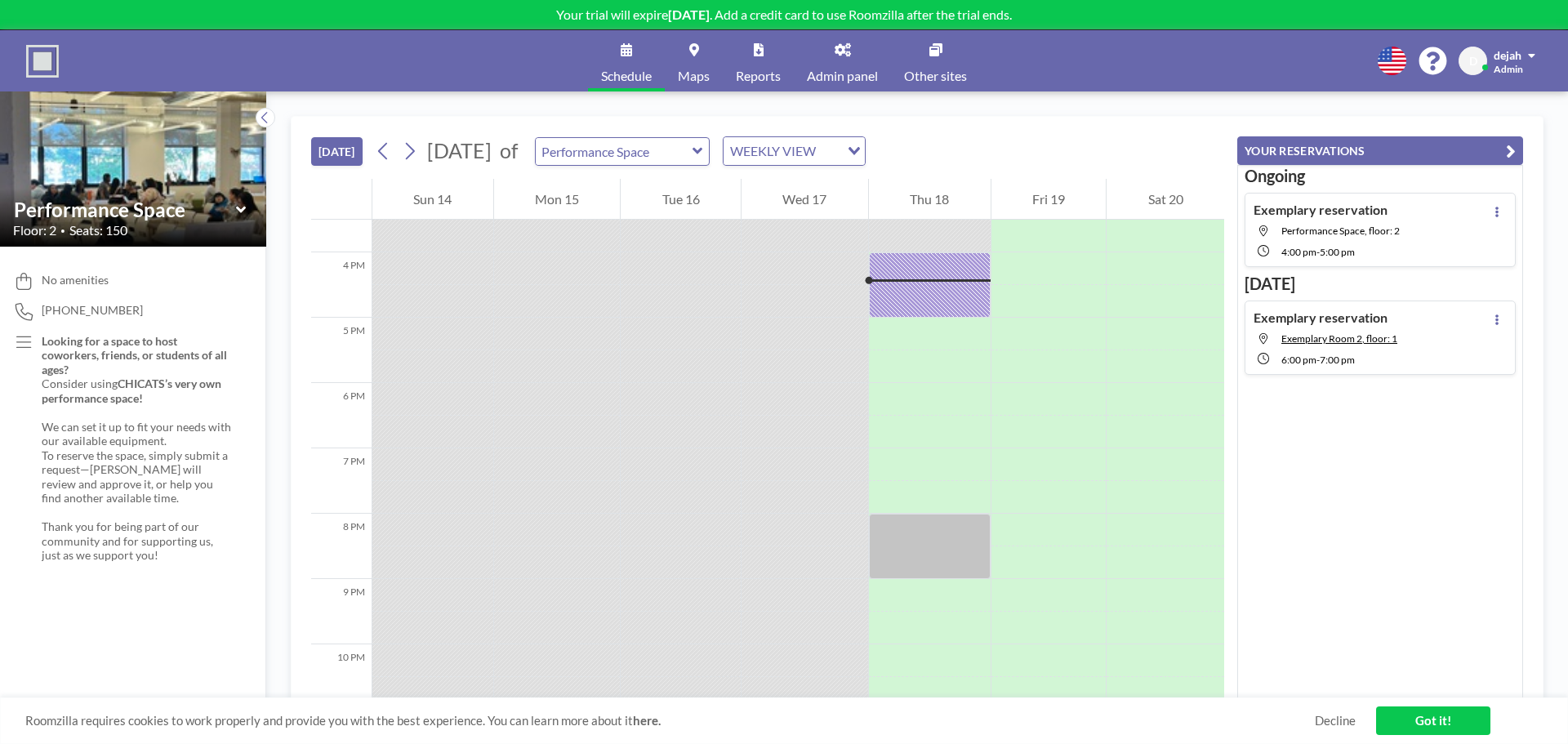
click at [1415, 150] on button "YOUR RESERVATIONS" at bounding box center [1380, 150] width 286 height 29
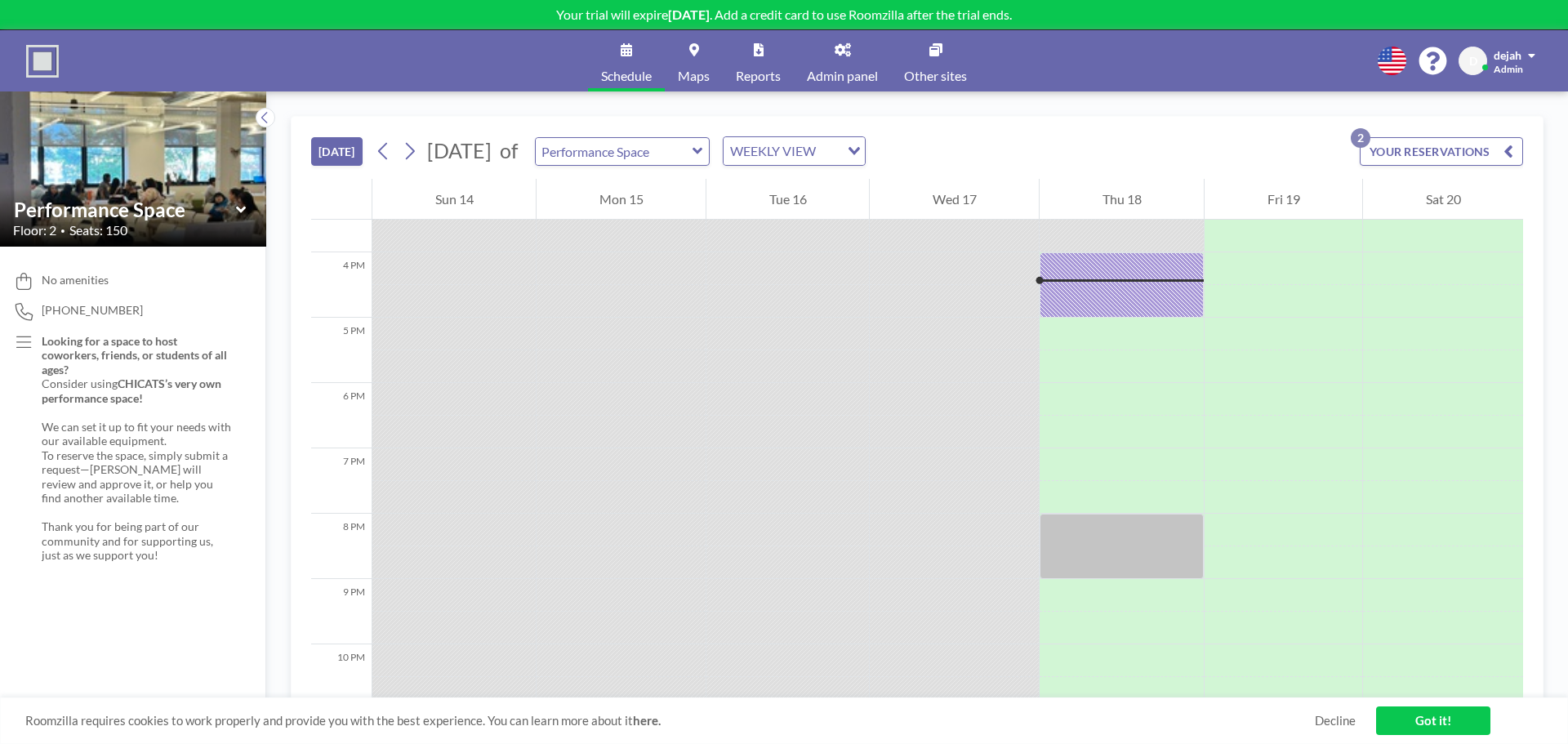
click at [1450, 742] on div "Roomzilla requires cookies to work properly and provide you with the best exper…" at bounding box center [784, 721] width 1568 height 46
click at [409, 153] on icon at bounding box center [409, 151] width 16 height 25
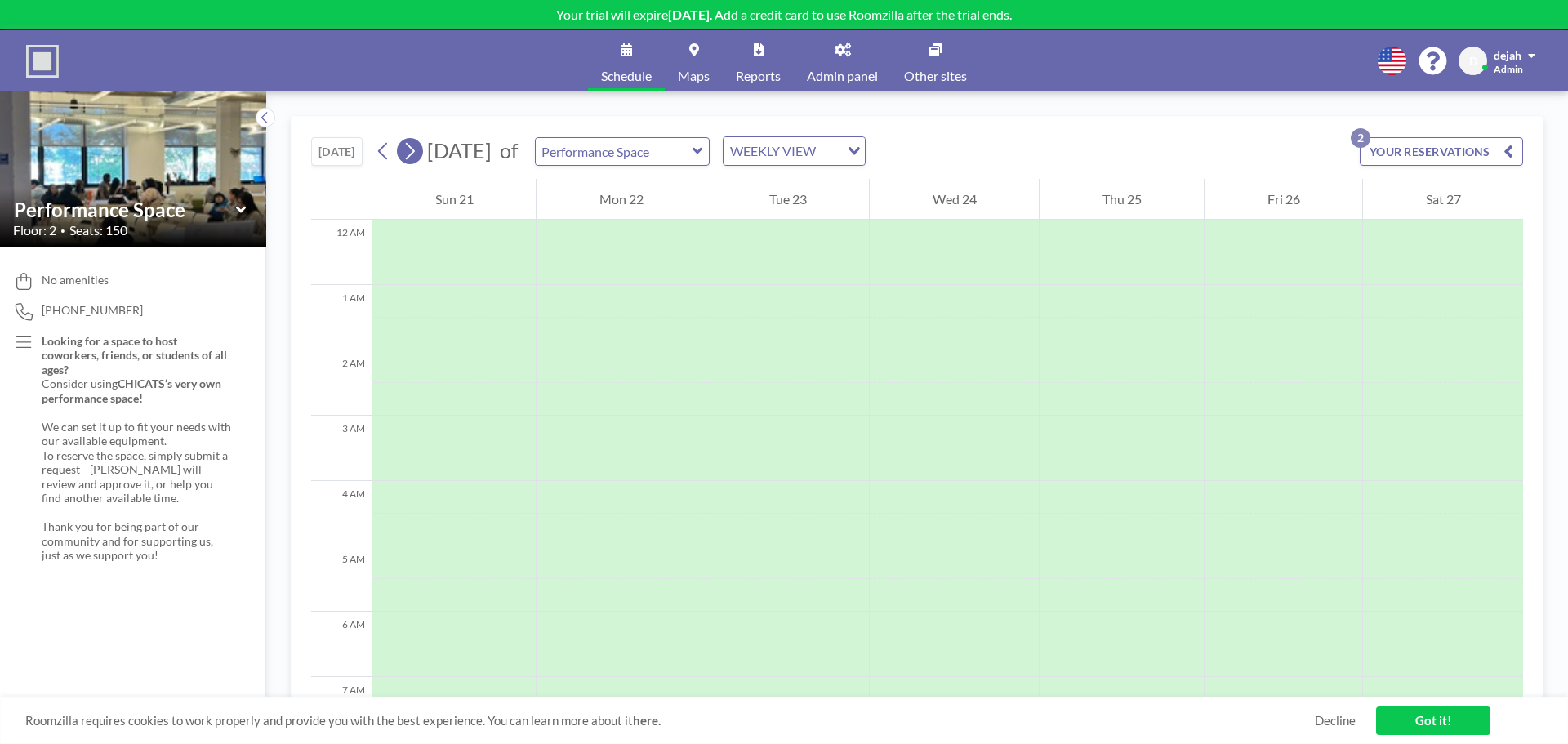
click at [409, 153] on icon at bounding box center [409, 151] width 16 height 25
click at [412, 151] on icon at bounding box center [409, 151] width 16 height 25
click at [391, 153] on icon at bounding box center [383, 151] width 16 height 25
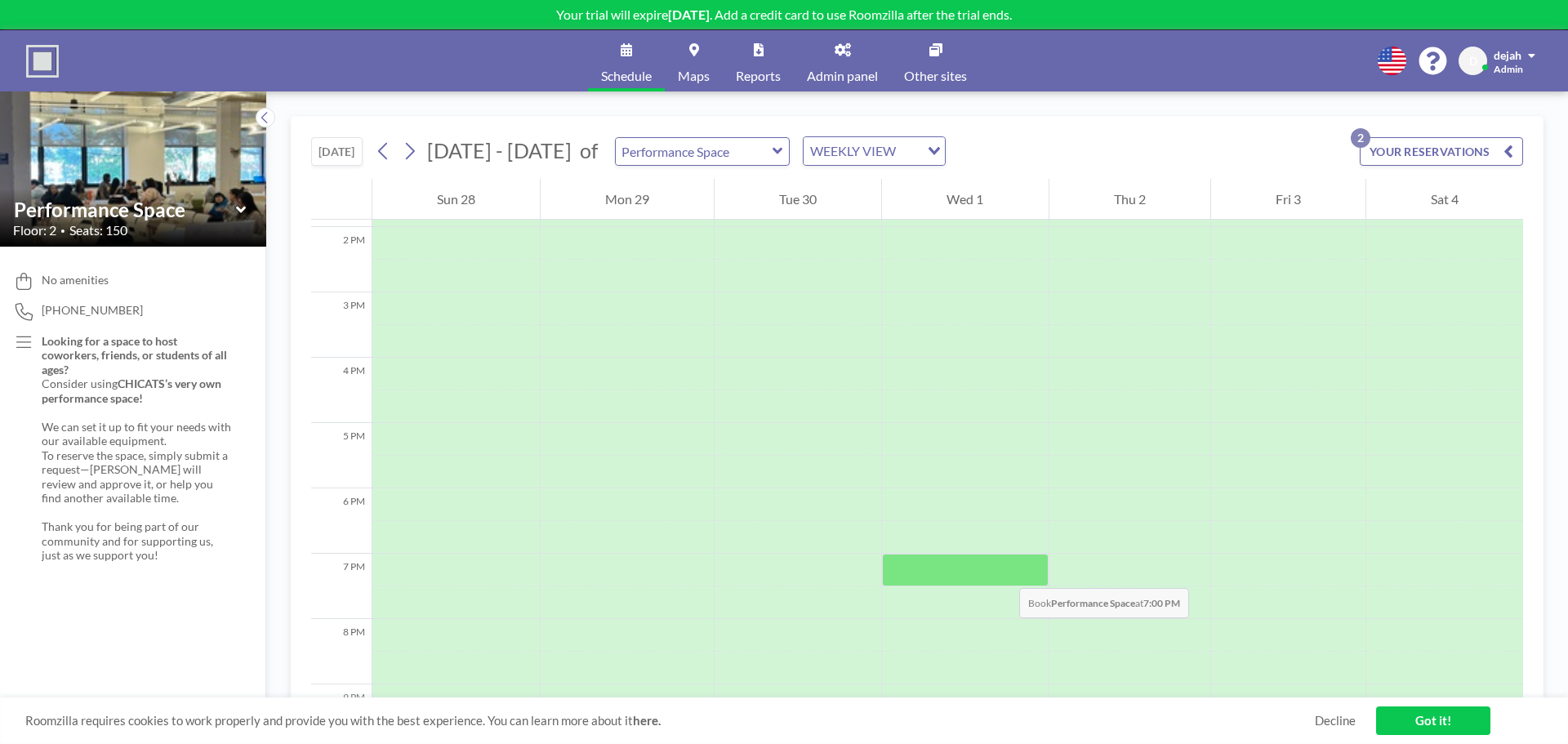
scroll to position [909, 0]
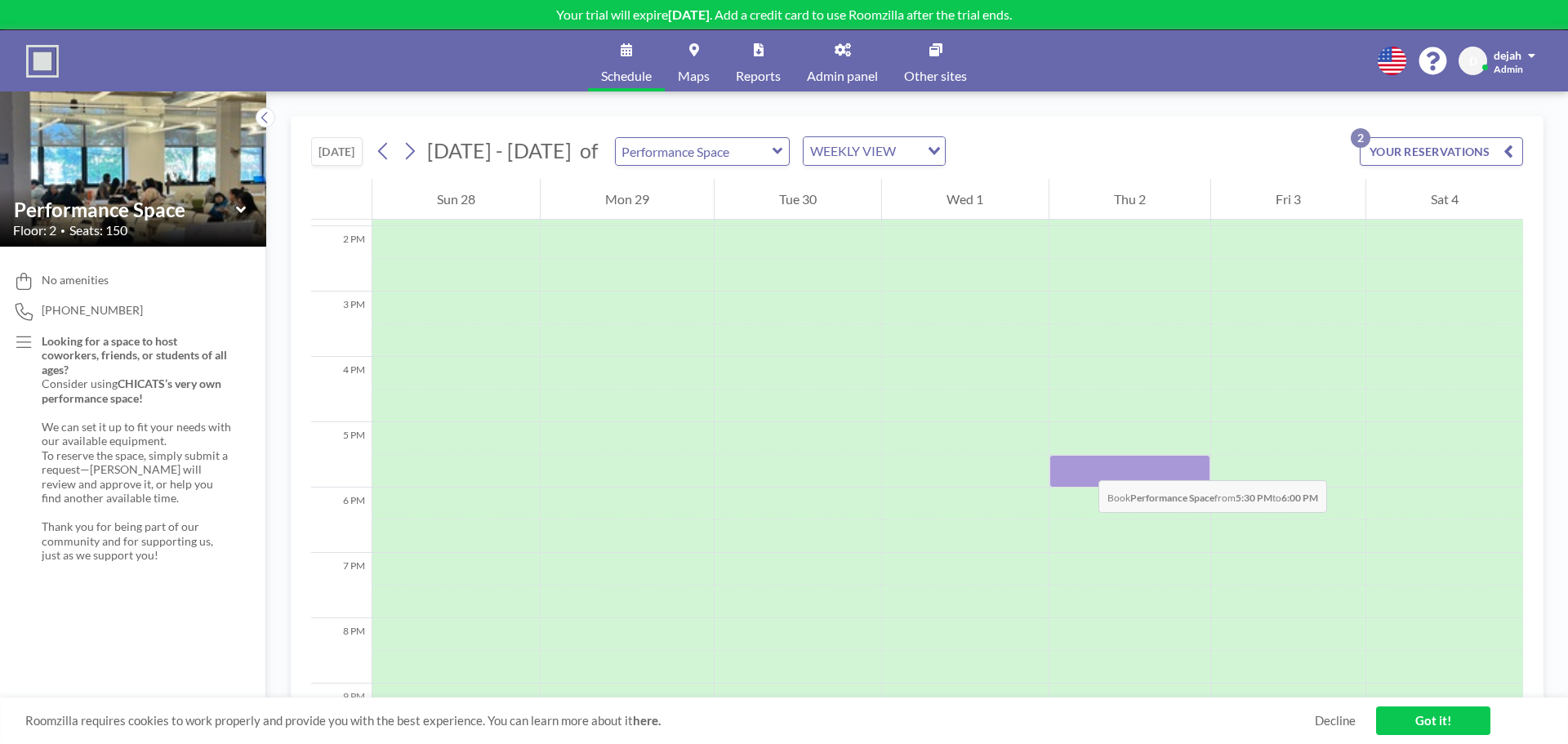
click at [1082, 464] on div at bounding box center [1129, 472] width 161 height 33
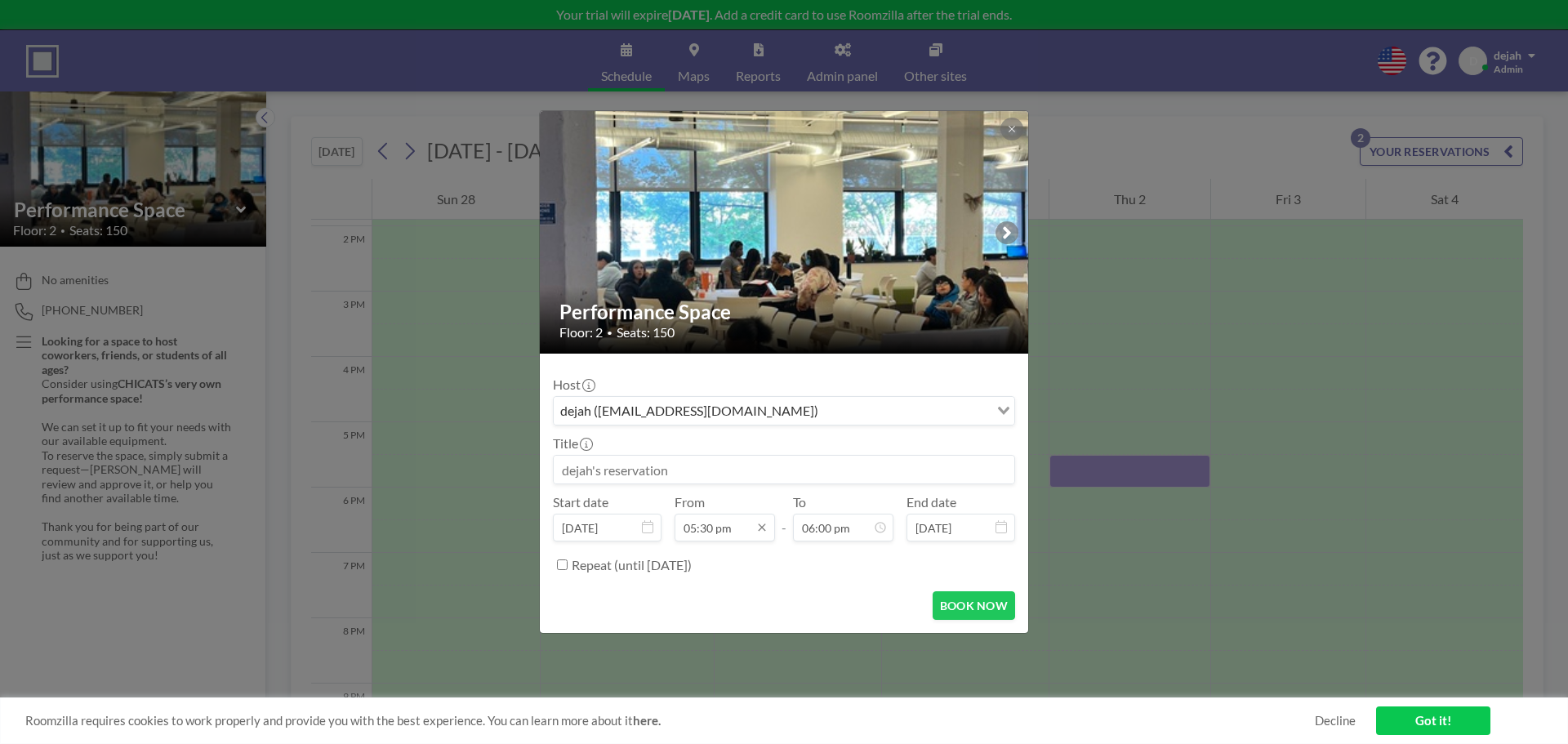
scroll to position [0, 0]
click at [724, 535] on input "05:30 pm" at bounding box center [725, 528] width 101 height 28
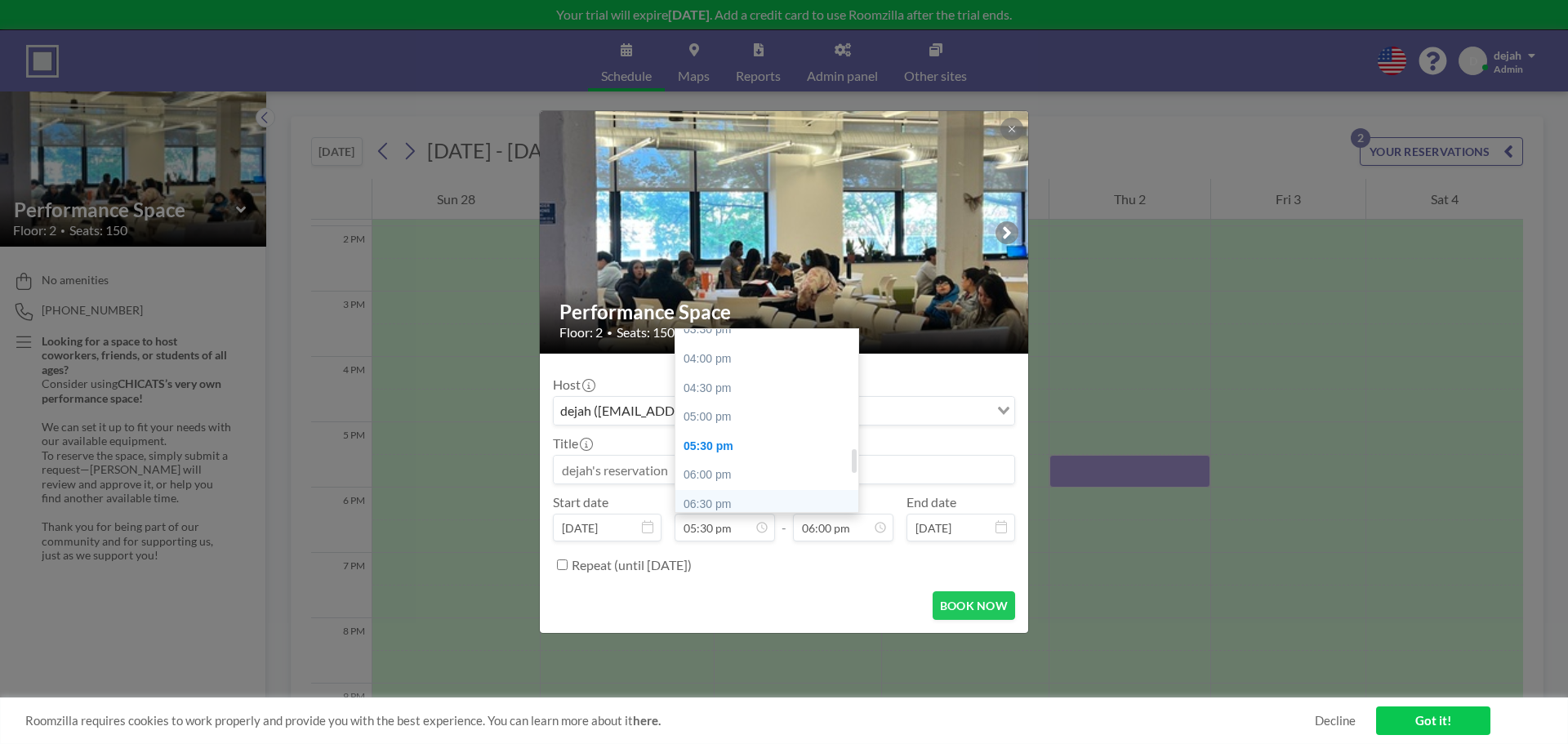
scroll to position [905, 0]
click at [721, 426] on div "05:00 pm" at bounding box center [771, 428] width 191 height 30
type input "05:00 pm"
click at [839, 539] on input "06:00 pm" at bounding box center [843, 528] width 101 height 28
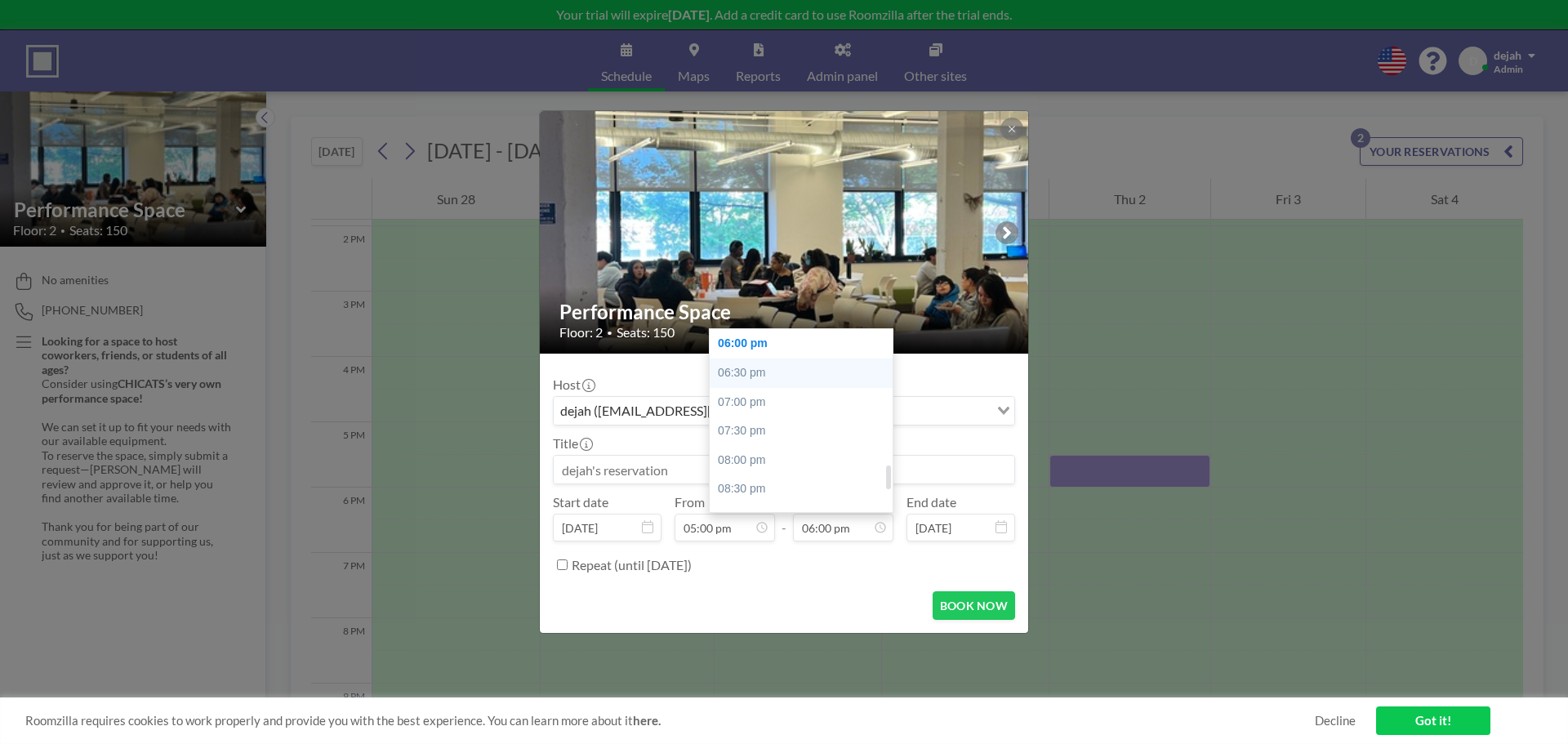
click at [747, 366] on div "06:30 pm" at bounding box center [805, 374] width 191 height 30
type input "06:30 pm"
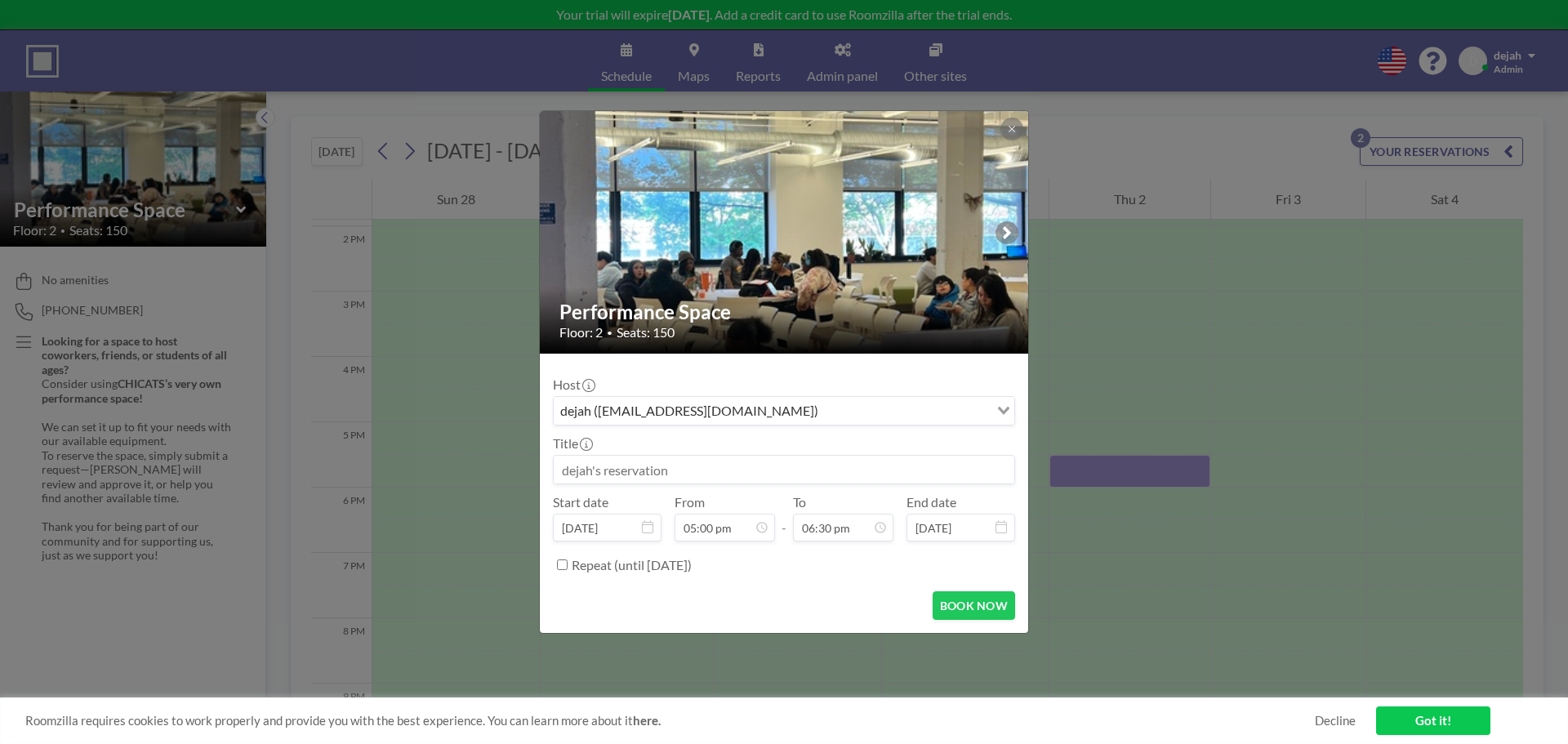
drag, startPoint x: 730, startPoint y: 466, endPoint x: 557, endPoint y: 501, distance: 176.5
click at [557, 501] on div "Host dejah (dejah@chicat.org) Loading... Title Start date Oct 2, 2025 From 05:0…" at bounding box center [784, 473] width 462 height 212
click at [632, 465] on input "Artist Panel Talk" at bounding box center [784, 470] width 461 height 28
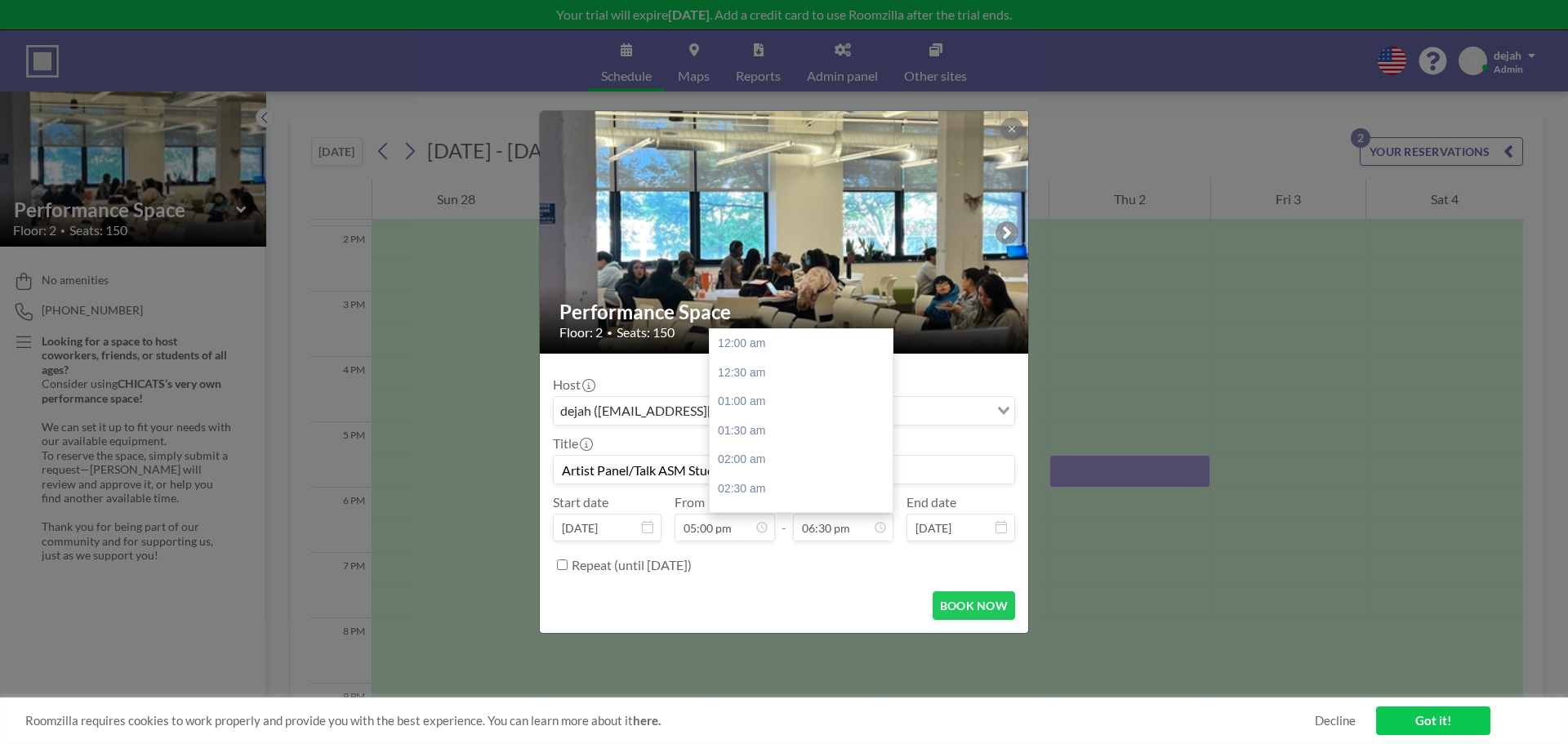
scroll to position [1076, 0]
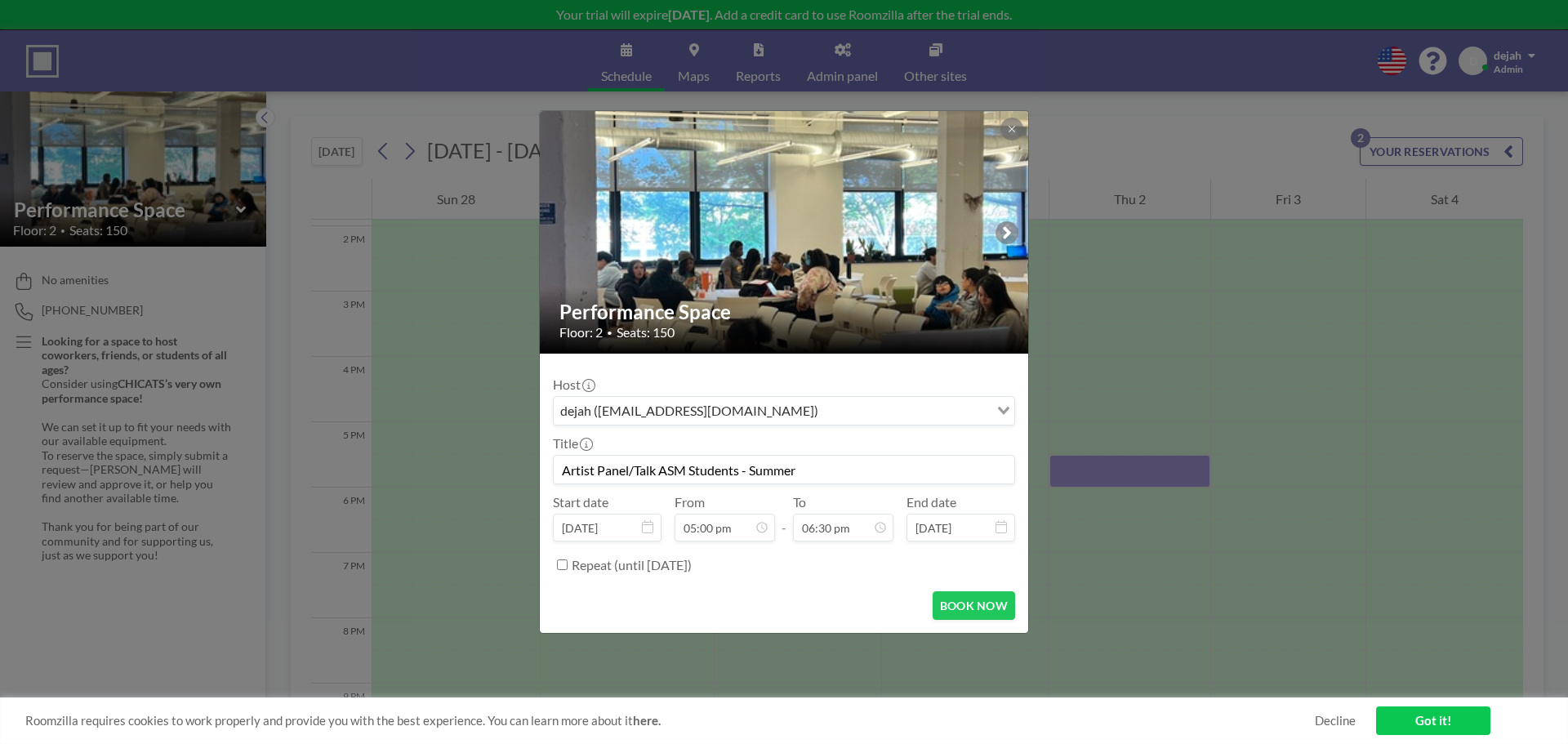
click at [824, 407] on input "Search for option" at bounding box center [905, 411] width 164 height 21
click at [734, 399] on div "dejah ([EMAIL_ADDRESS][DOMAIN_NAME])" at bounding box center [772, 409] width 435 height 25
click at [824, 413] on input "Search for option" at bounding box center [905, 411] width 164 height 21
click at [967, 615] on button "BOOK NOW" at bounding box center [974, 605] width 82 height 29
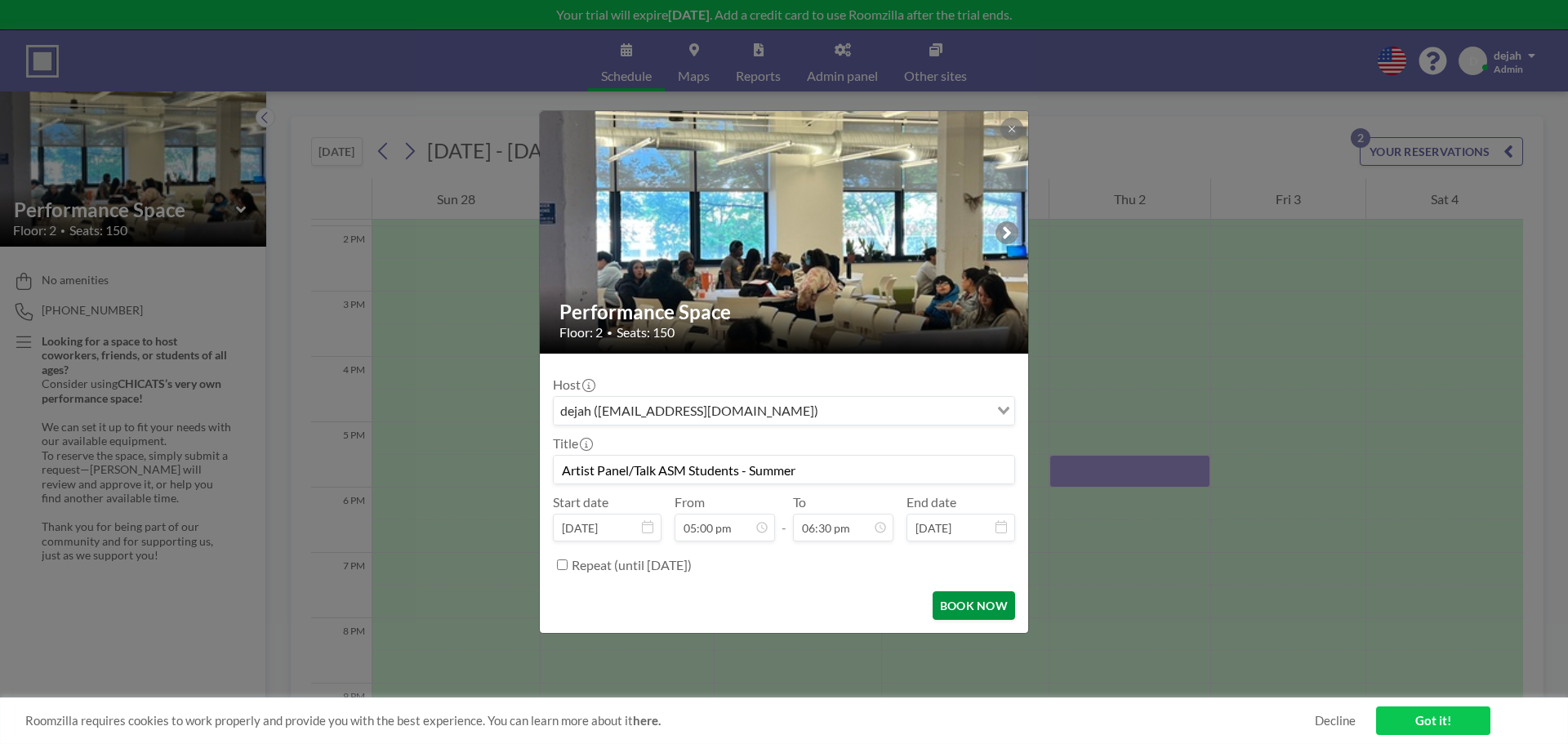
type input "Artist Panel/Talk ASM Students - Summer"
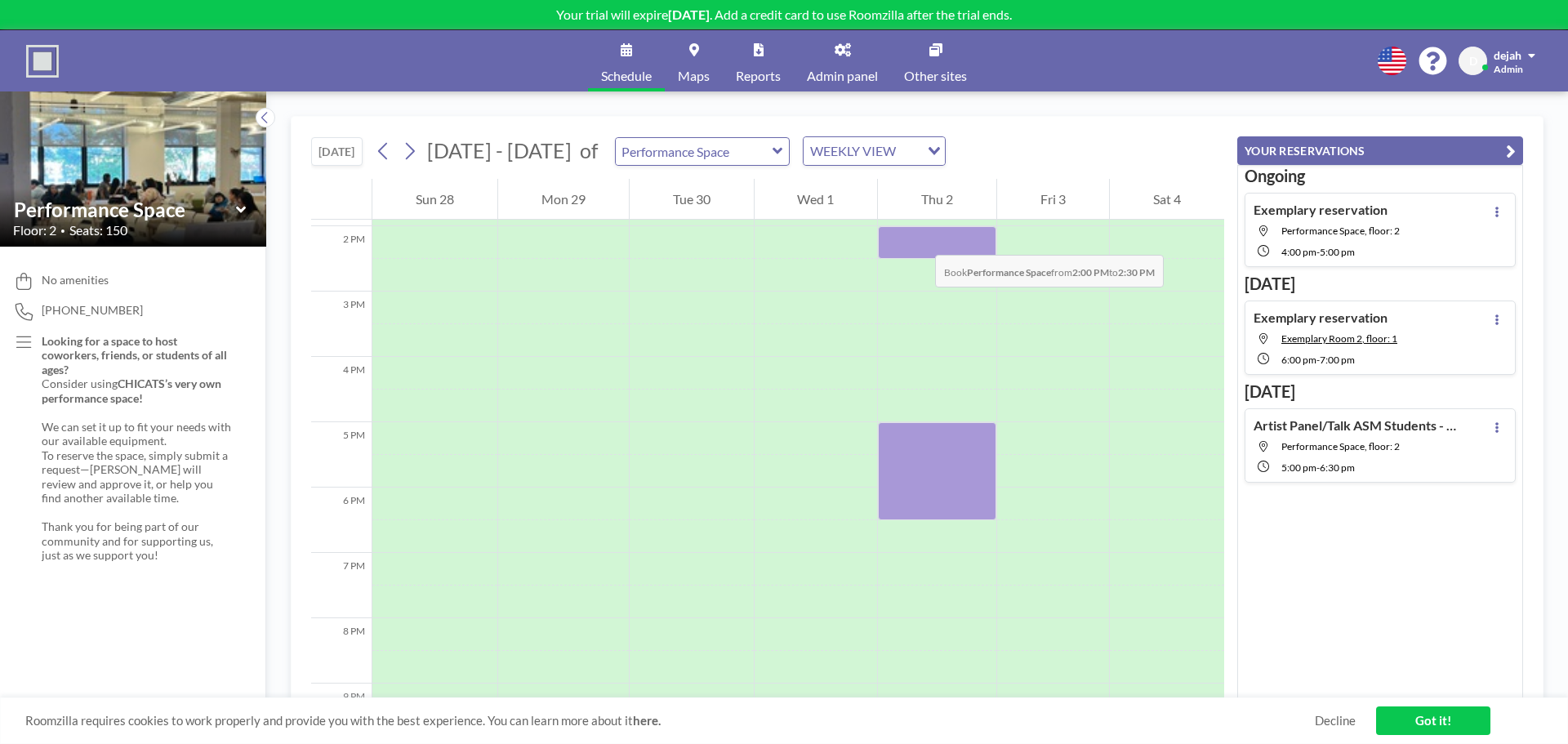
click at [918, 238] on div at bounding box center [937, 243] width 119 height 33
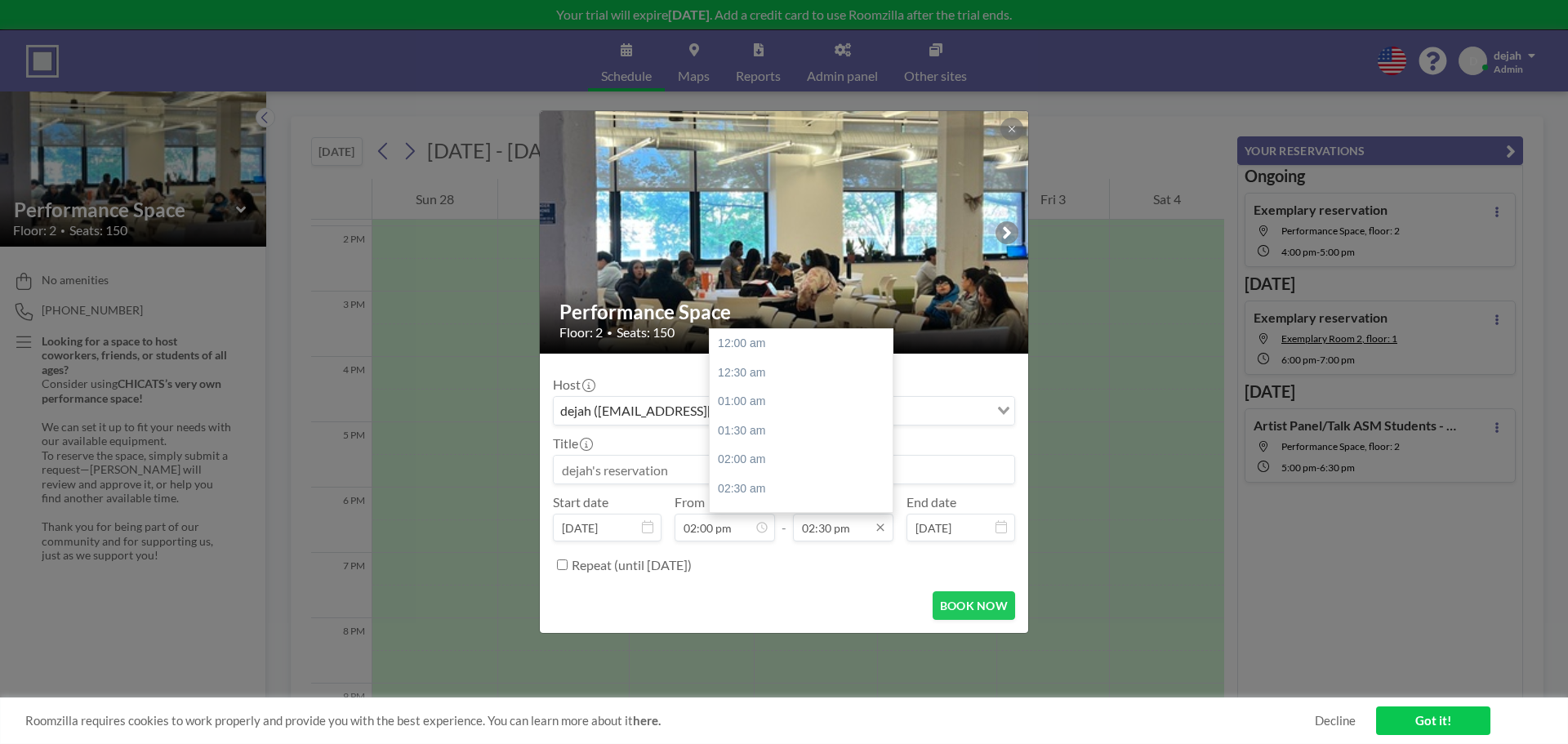
scroll to position [843, 0]
click at [861, 534] on input "02:30 pm" at bounding box center [843, 528] width 101 height 28
click at [763, 440] on div "04:00 pm" at bounding box center [805, 431] width 191 height 30
type input "04:00 pm"
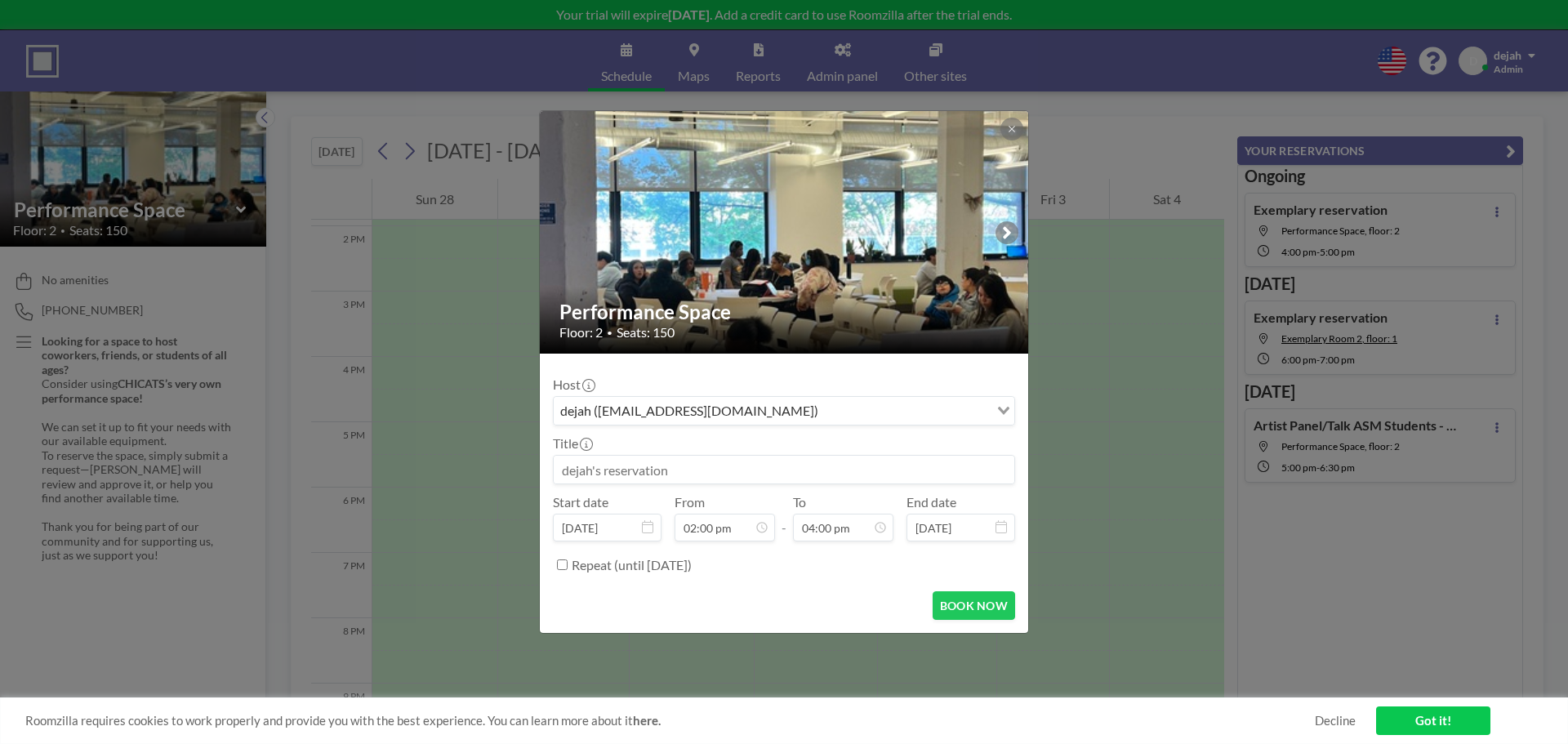
click at [660, 462] on input at bounding box center [784, 470] width 461 height 28
click at [960, 603] on button "BOOK NOW" at bounding box center [974, 605] width 82 height 29
type input "Chicago Legal Aid - [PERSON_NAME]"
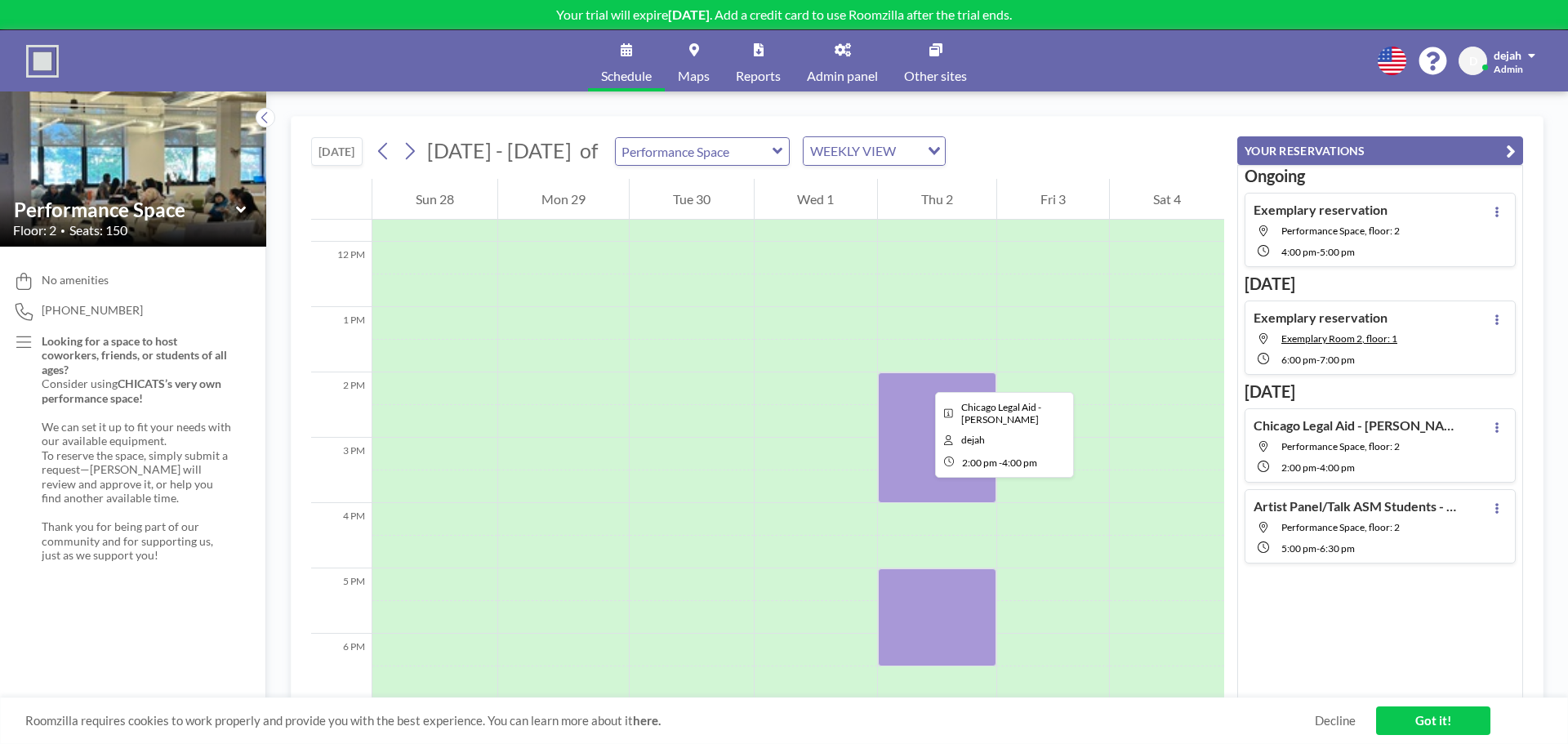
scroll to position [854, 0]
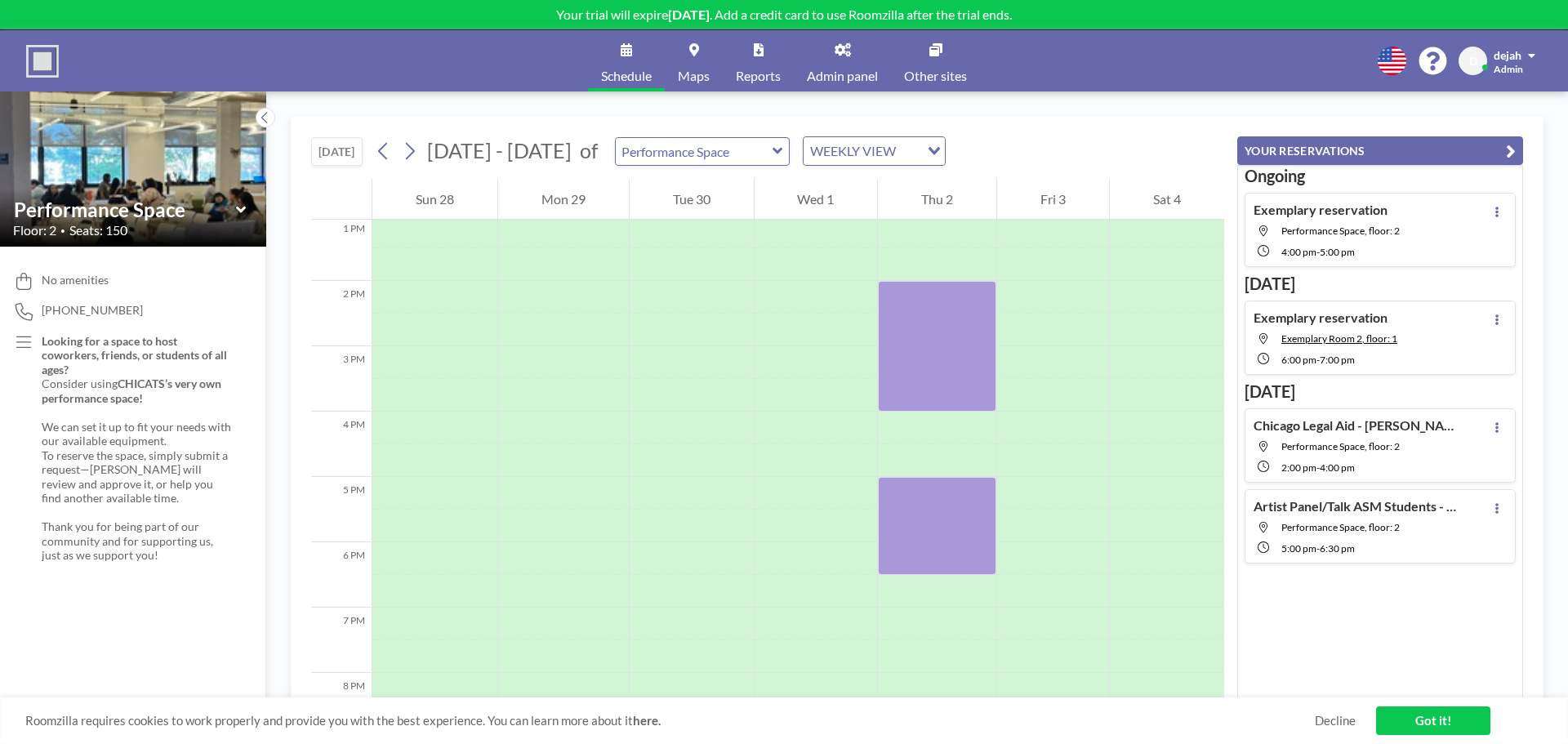
click at [1344, 495] on div "Artist Panel/Talk ASM Students - Summer Performance Space, floor: 2 5:00 PM - 6…" at bounding box center [1380, 526] width 271 height 74
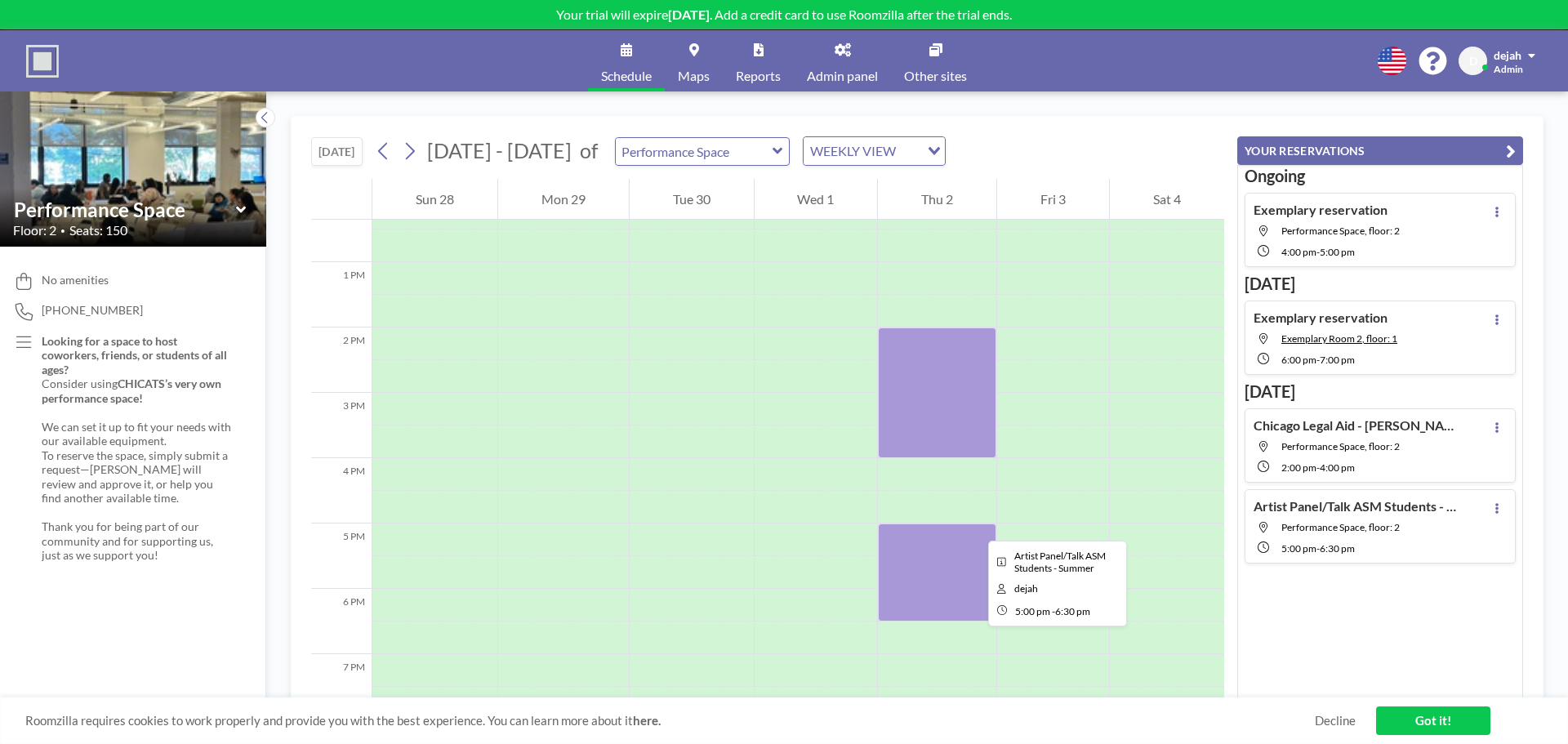
scroll to position [807, 0]
click at [1450, 718] on link "Got it!" at bounding box center [1433, 721] width 115 height 29
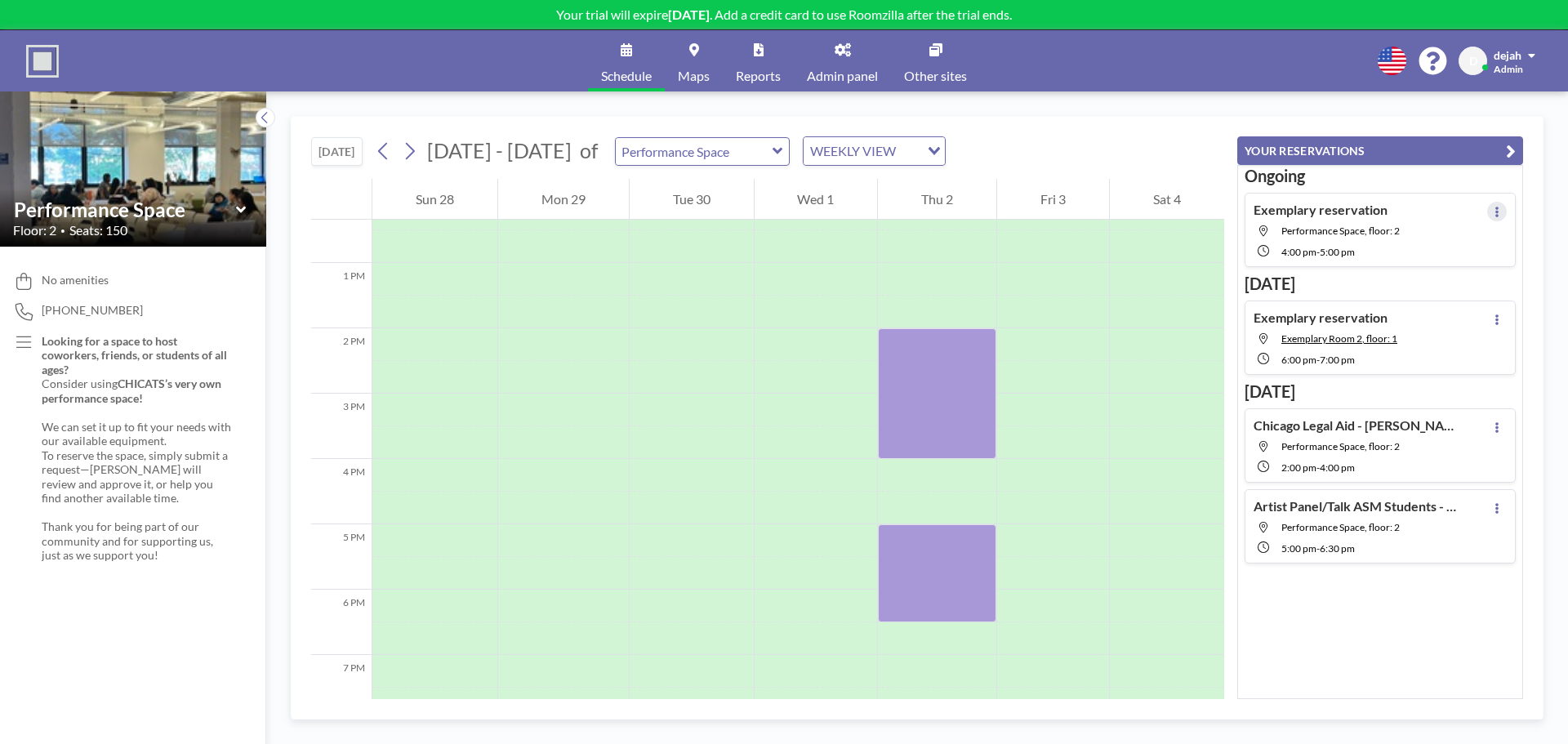
click at [1489, 218] on button at bounding box center [1497, 212] width 20 height 20
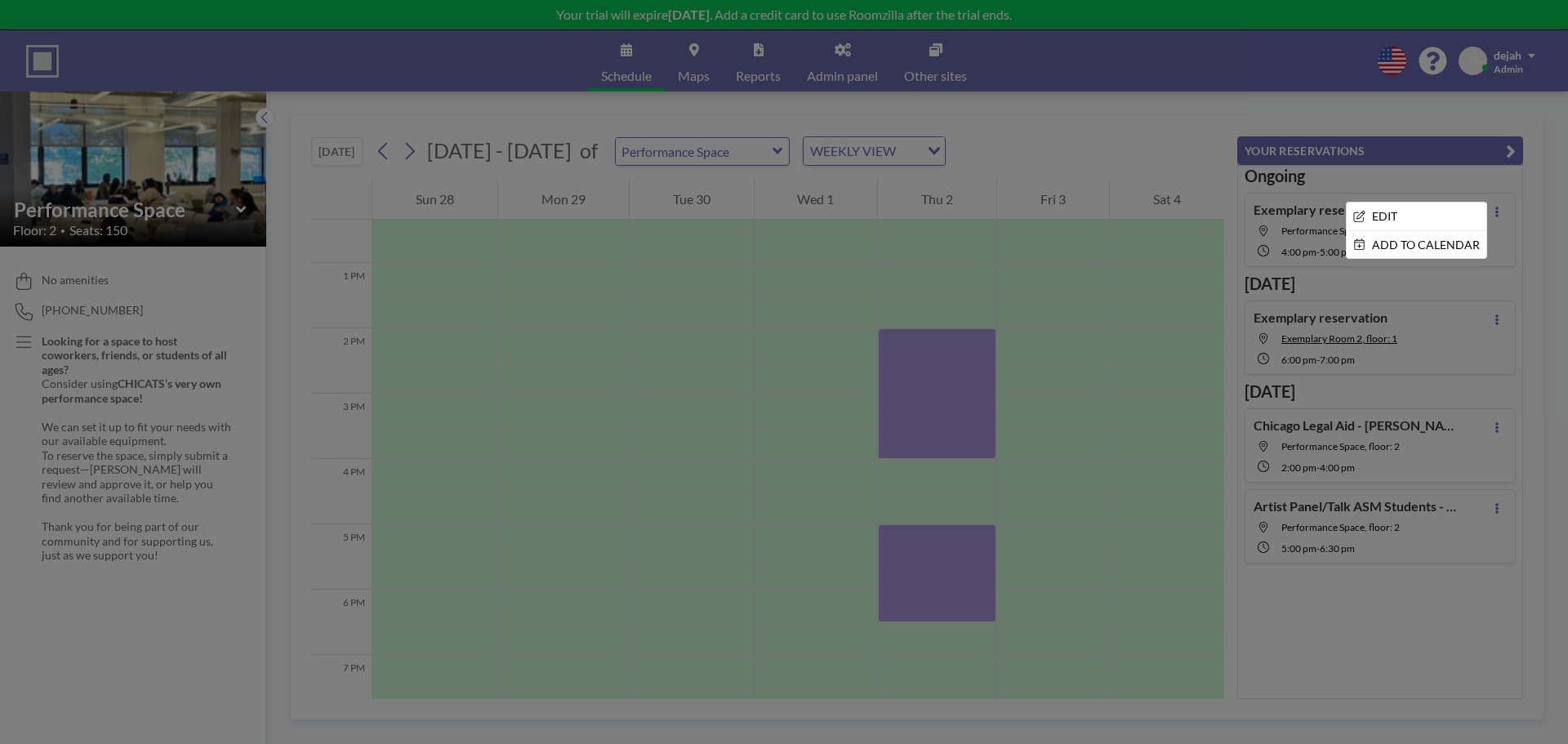
click at [1416, 184] on div at bounding box center [784, 372] width 1568 height 744
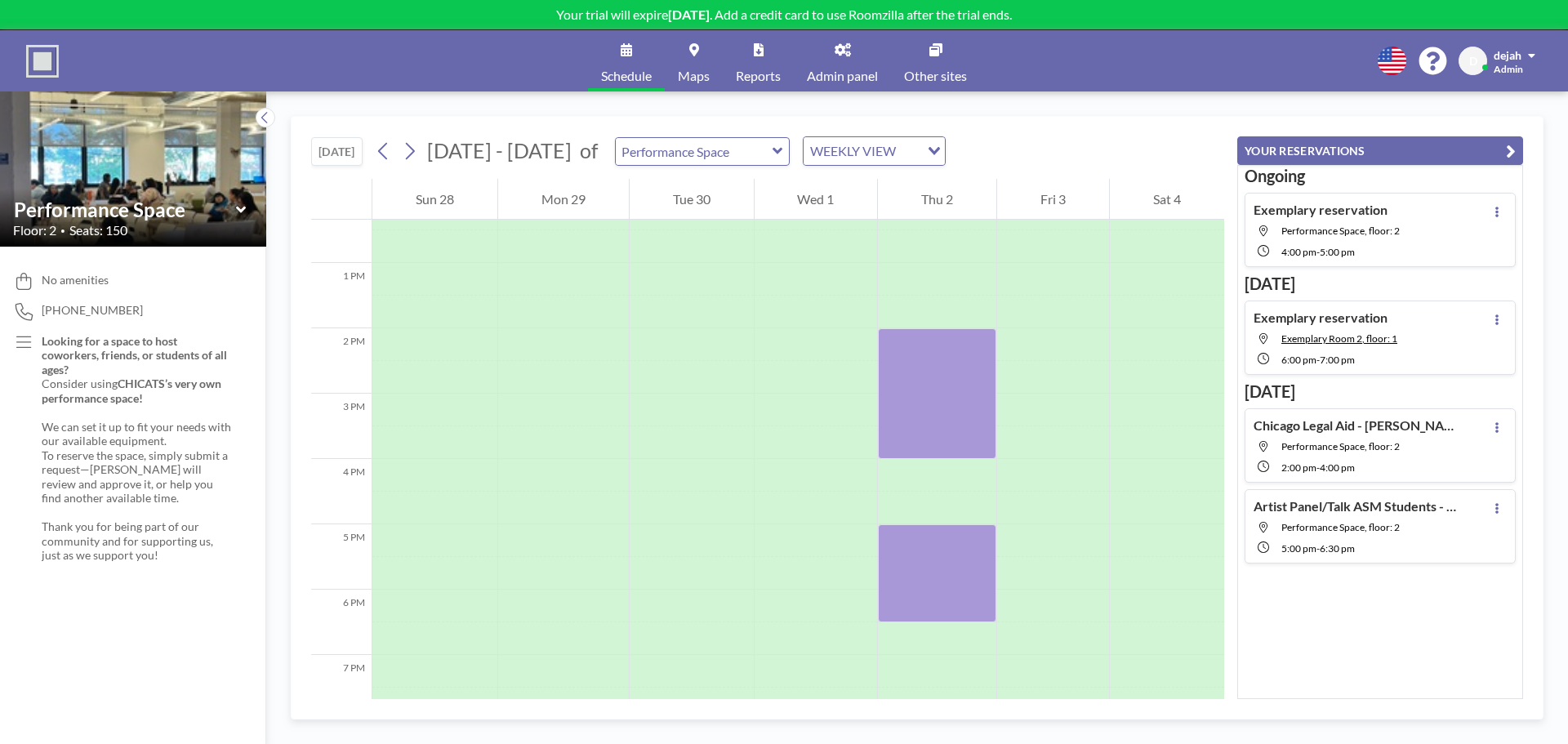
click at [258, 129] on img at bounding box center [133, 169] width 266 height 355
click at [273, 122] on button at bounding box center [265, 118] width 20 height 20
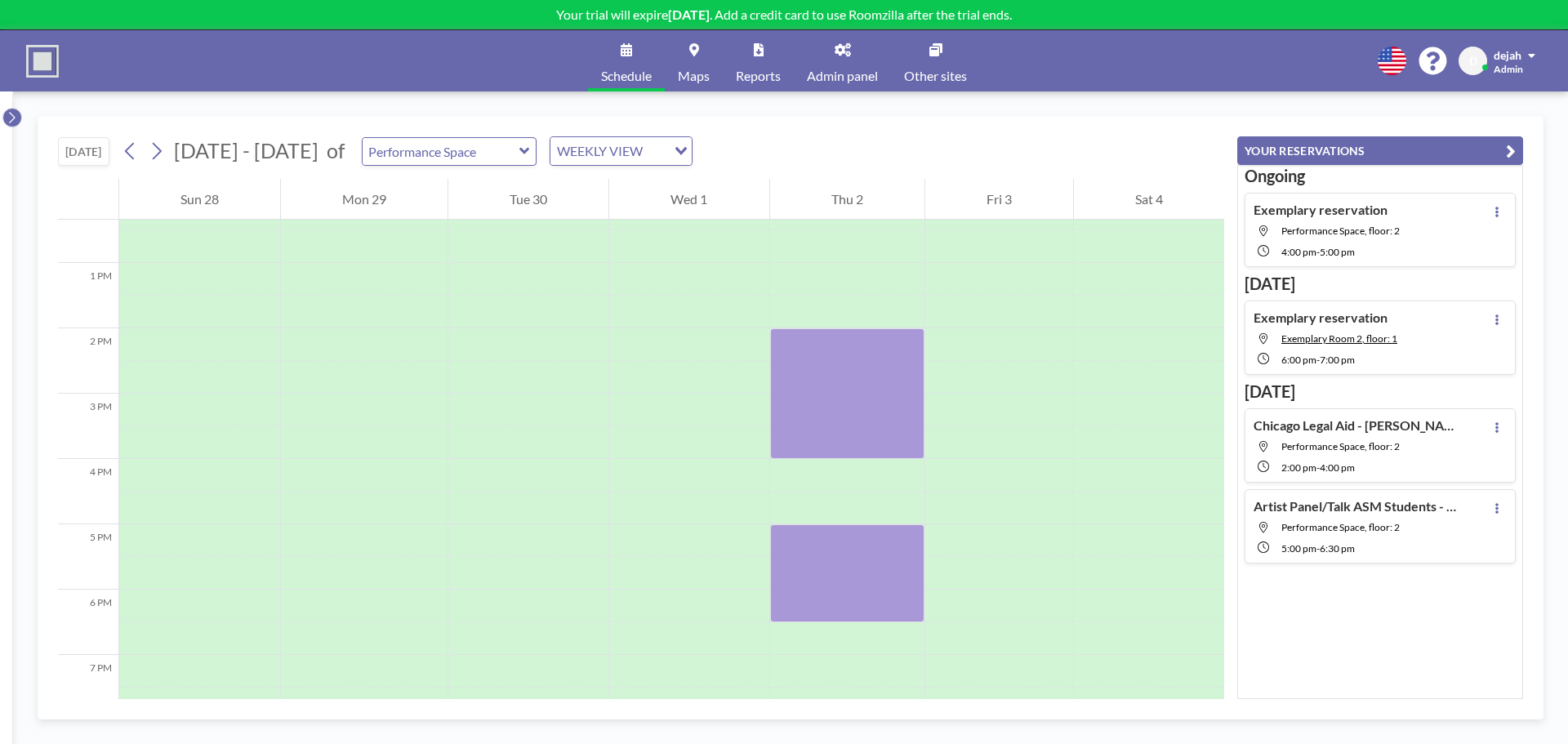
click at [15, 116] on icon at bounding box center [12, 118] width 11 height 16
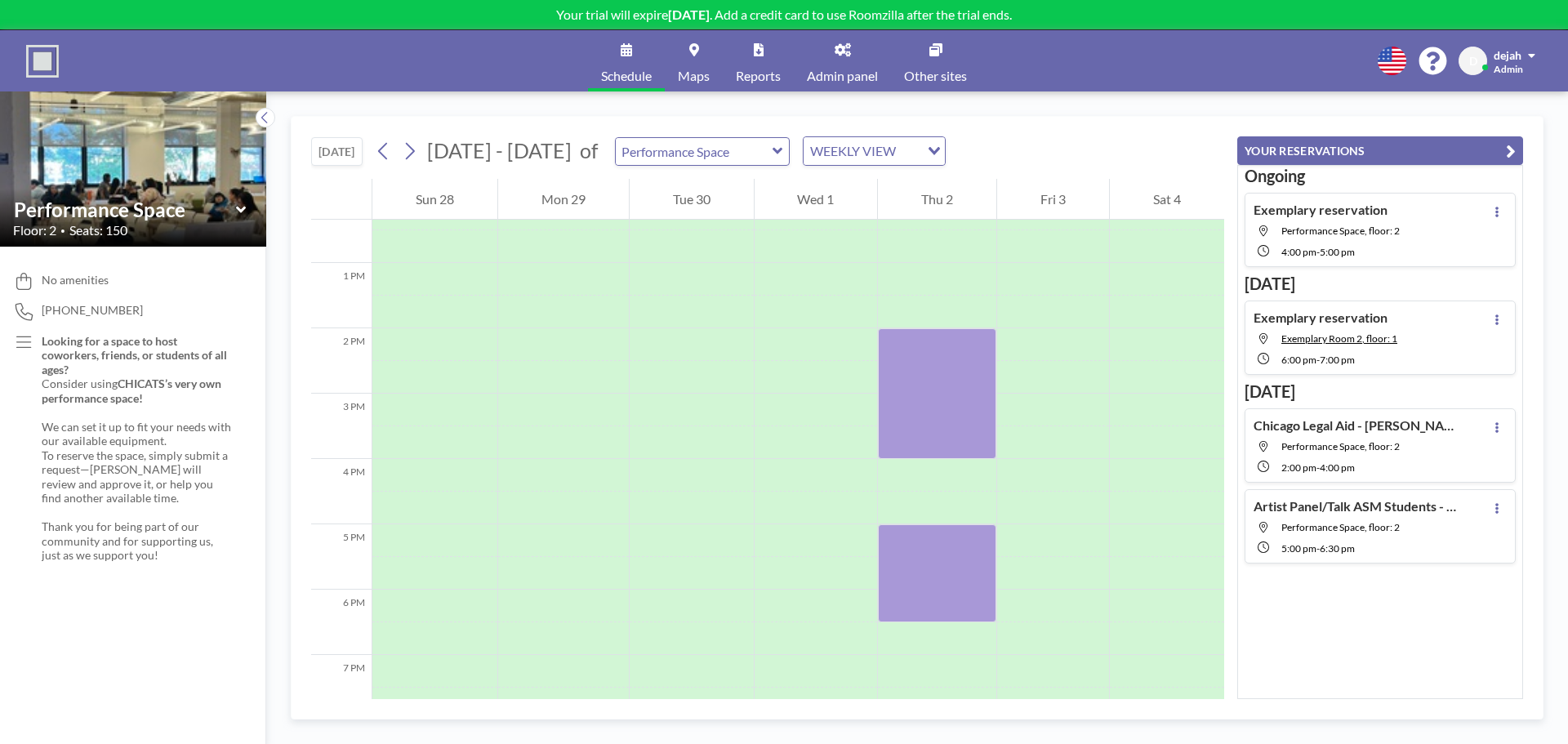
click at [627, 64] on link "Schedule" at bounding box center [626, 61] width 77 height 61
click at [56, 57] on img at bounding box center [43, 61] width 33 height 33
click at [685, 55] on link "Maps" at bounding box center [693, 61] width 58 height 61
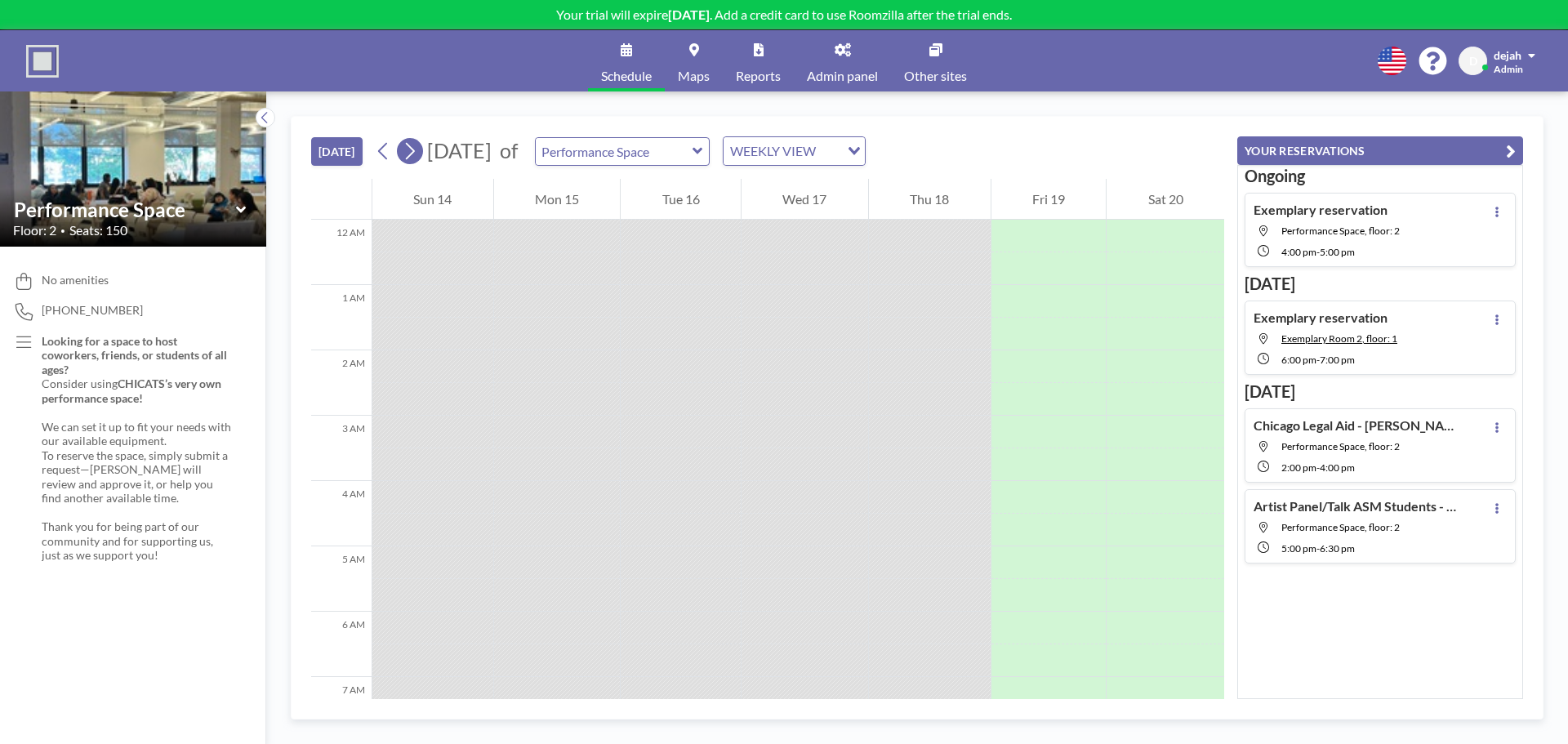
click at [415, 161] on icon at bounding box center [409, 151] width 16 height 25
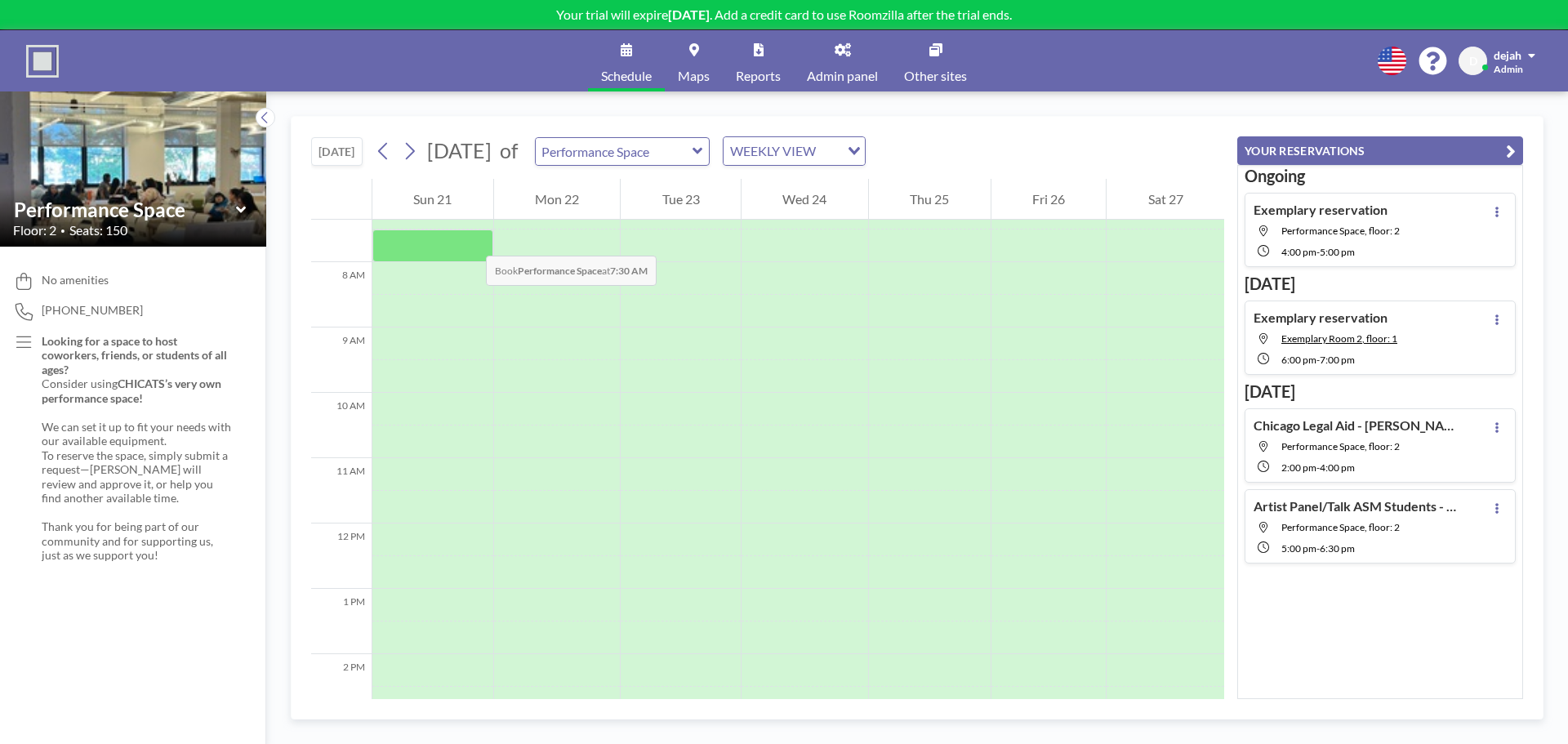
scroll to position [490, 0]
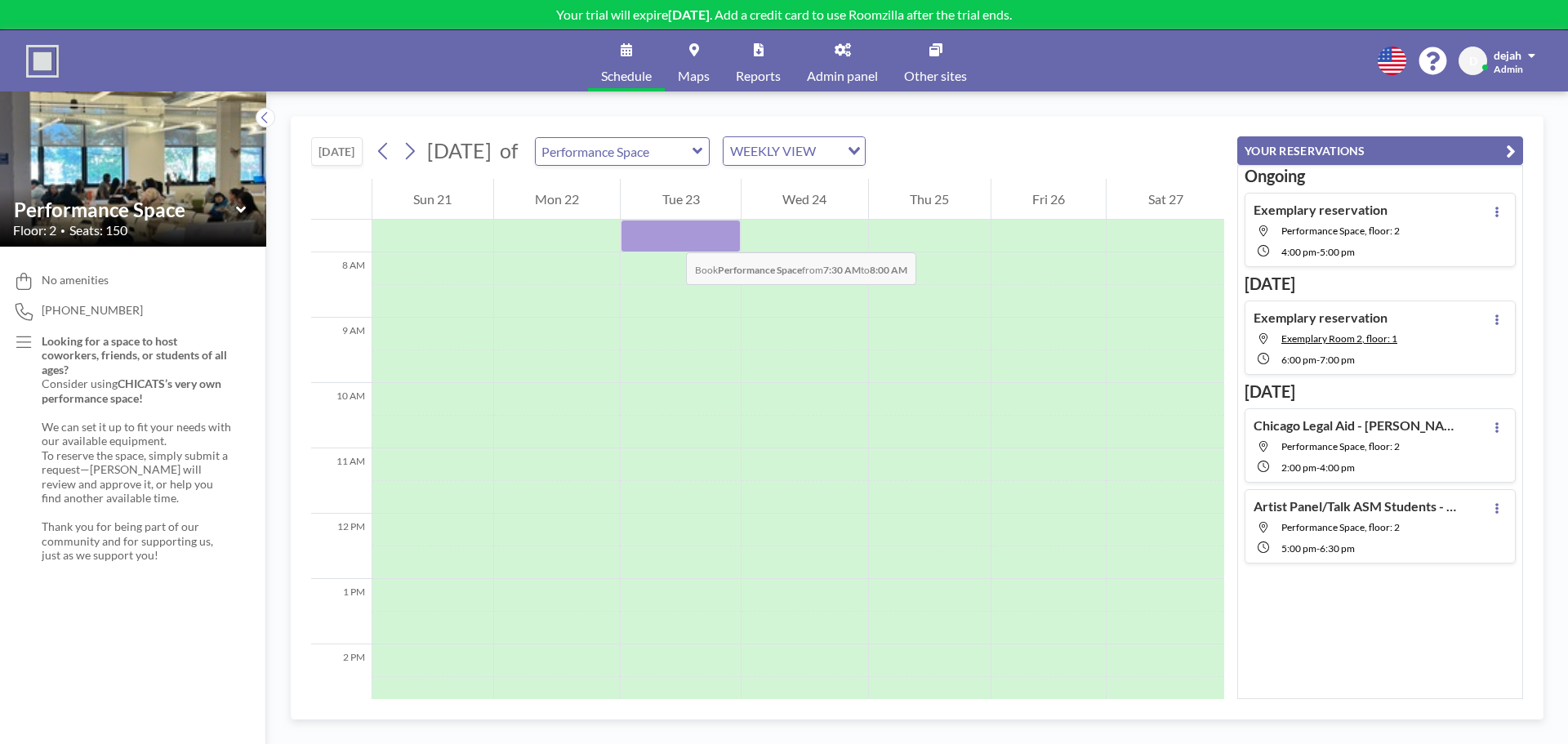
click at [669, 236] on div at bounding box center [681, 236] width 120 height 33
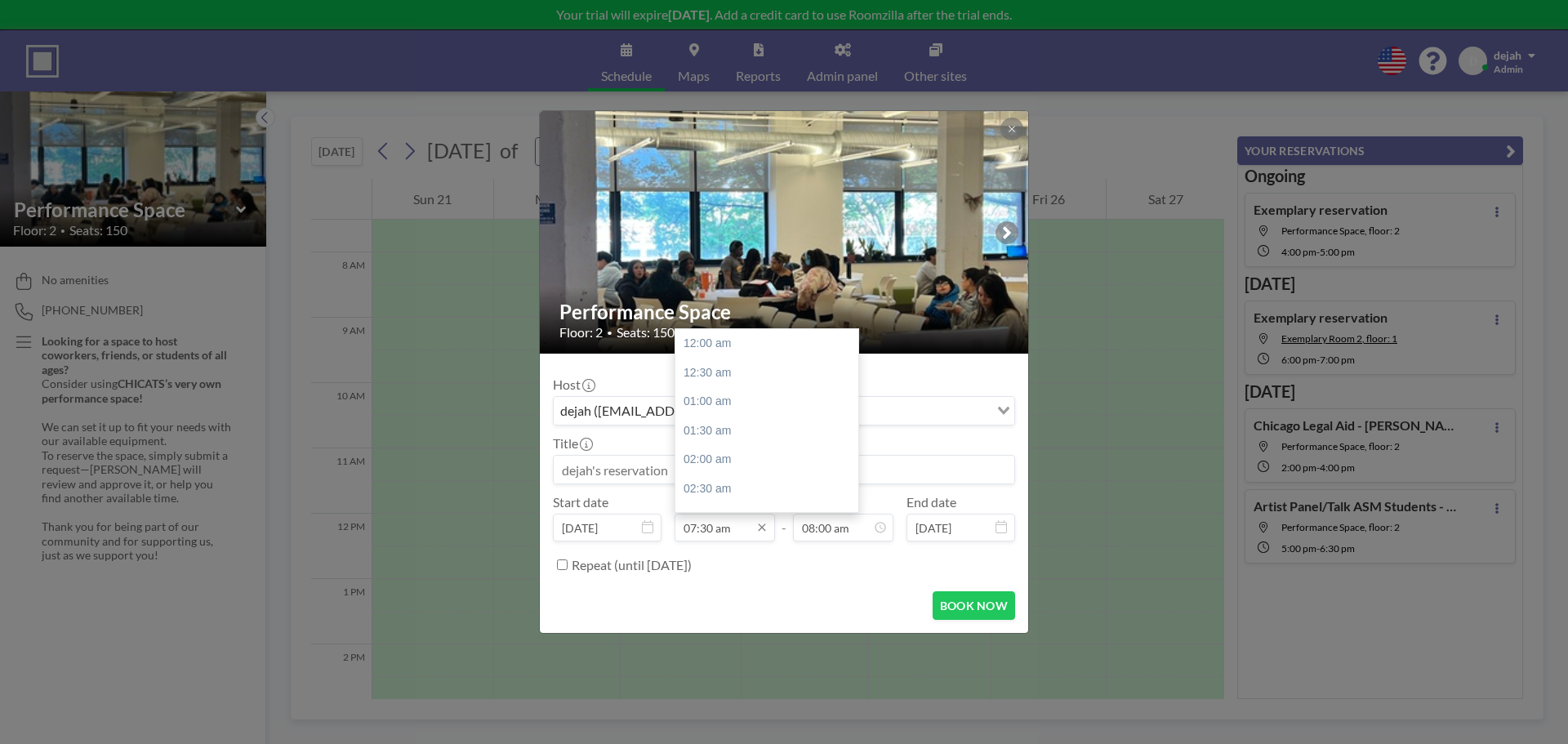
scroll to position [436, 0]
click at [707, 529] on input "07:30 am" at bounding box center [725, 528] width 101 height 28
click at [733, 355] on div "03:00 pm" at bounding box center [771, 356] width 191 height 30
type input "03:00 pm"
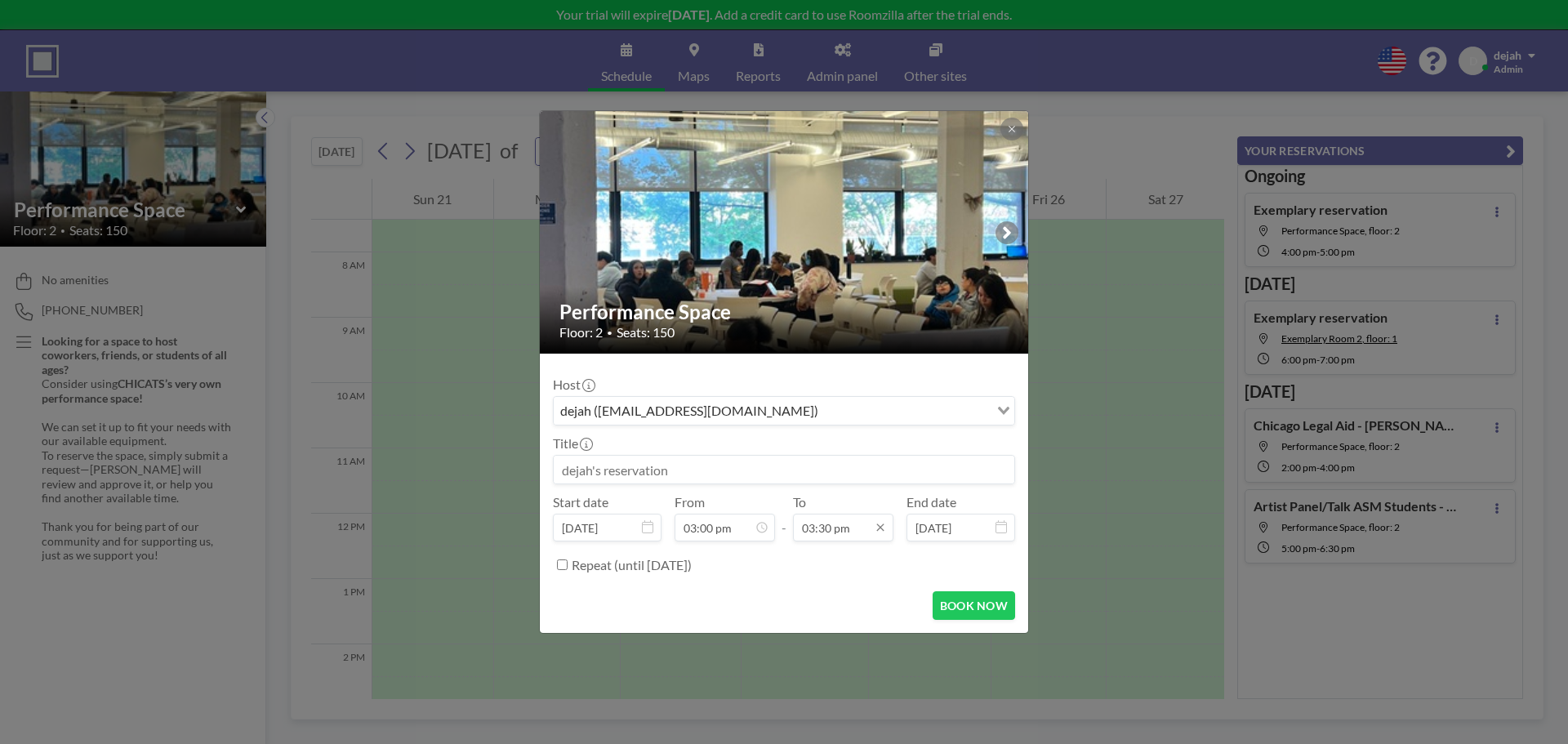
scroll to position [0, 0]
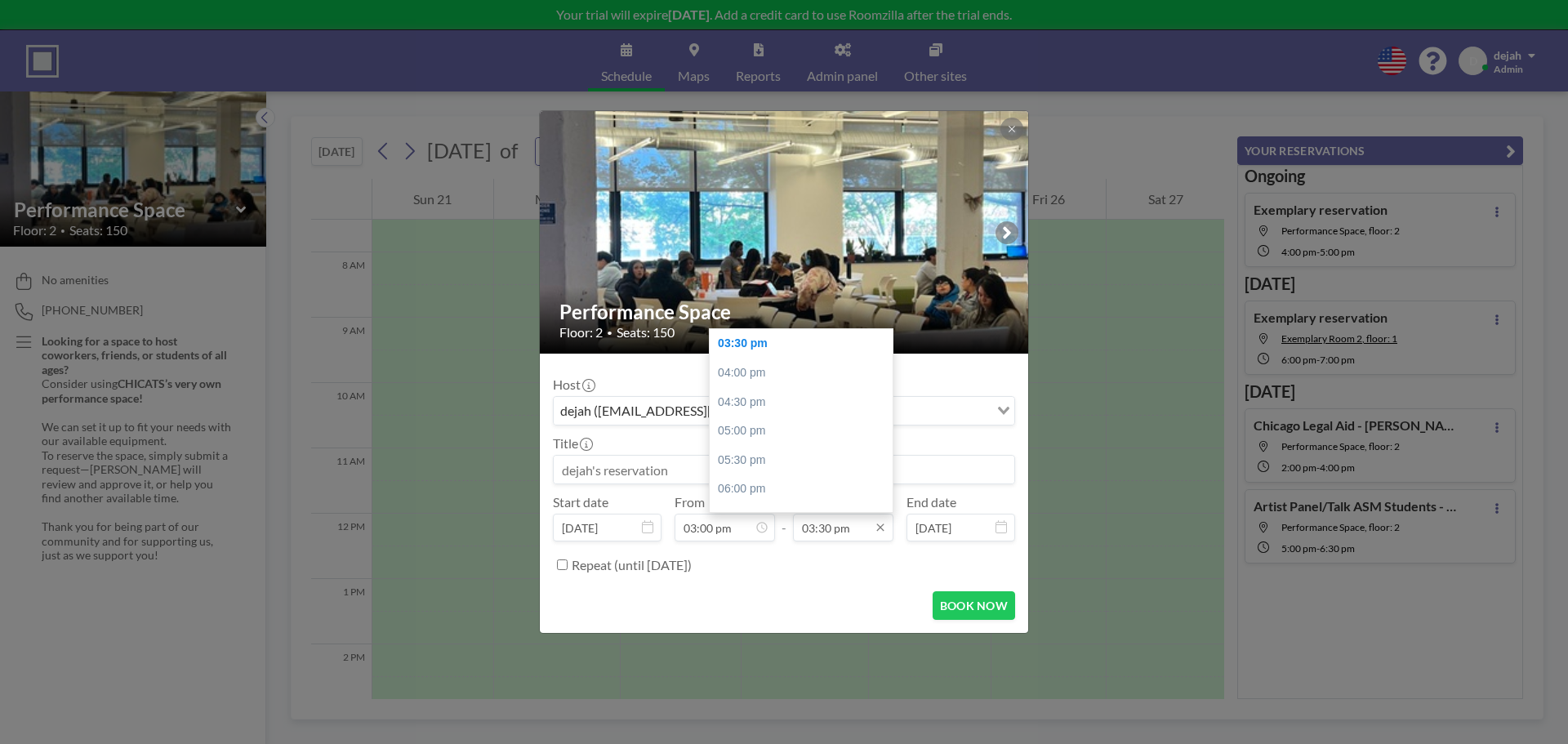
click at [828, 530] on input "03:30 pm" at bounding box center [843, 528] width 101 height 28
click at [766, 386] on div "04:30 pm" at bounding box center [805, 381] width 191 height 30
type input "04:30 pm"
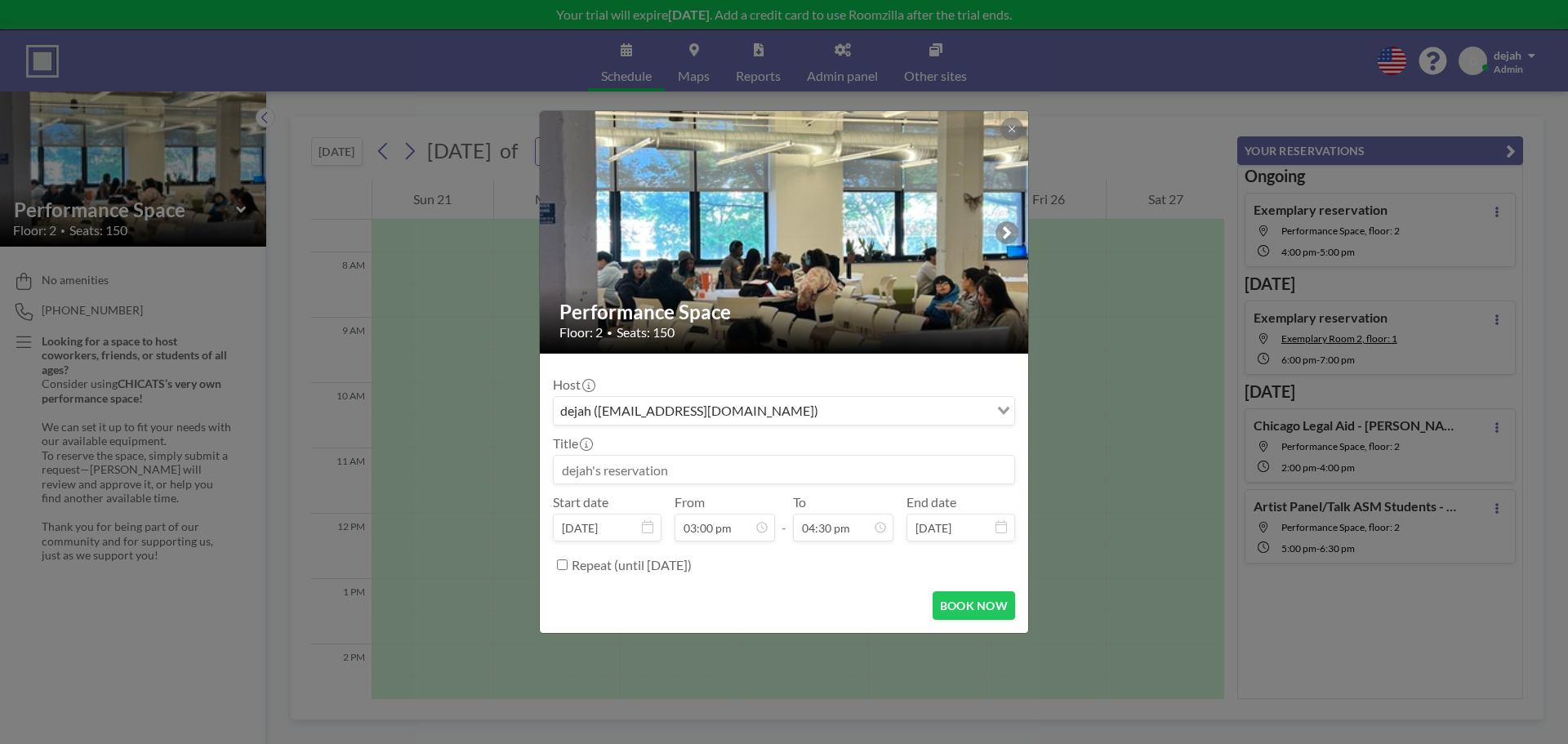
scroll to position [873, 0]
click at [643, 473] on input at bounding box center [784, 470] width 461 height 28
type input "Hold for ASM Lunch - Dejah & [PERSON_NAME]"
click at [617, 570] on label "Repeat (until [DATE])" at bounding box center [631, 566] width 120 height 16
click at [568, 570] on input "Repeat (until [DATE])" at bounding box center [562, 565] width 11 height 11
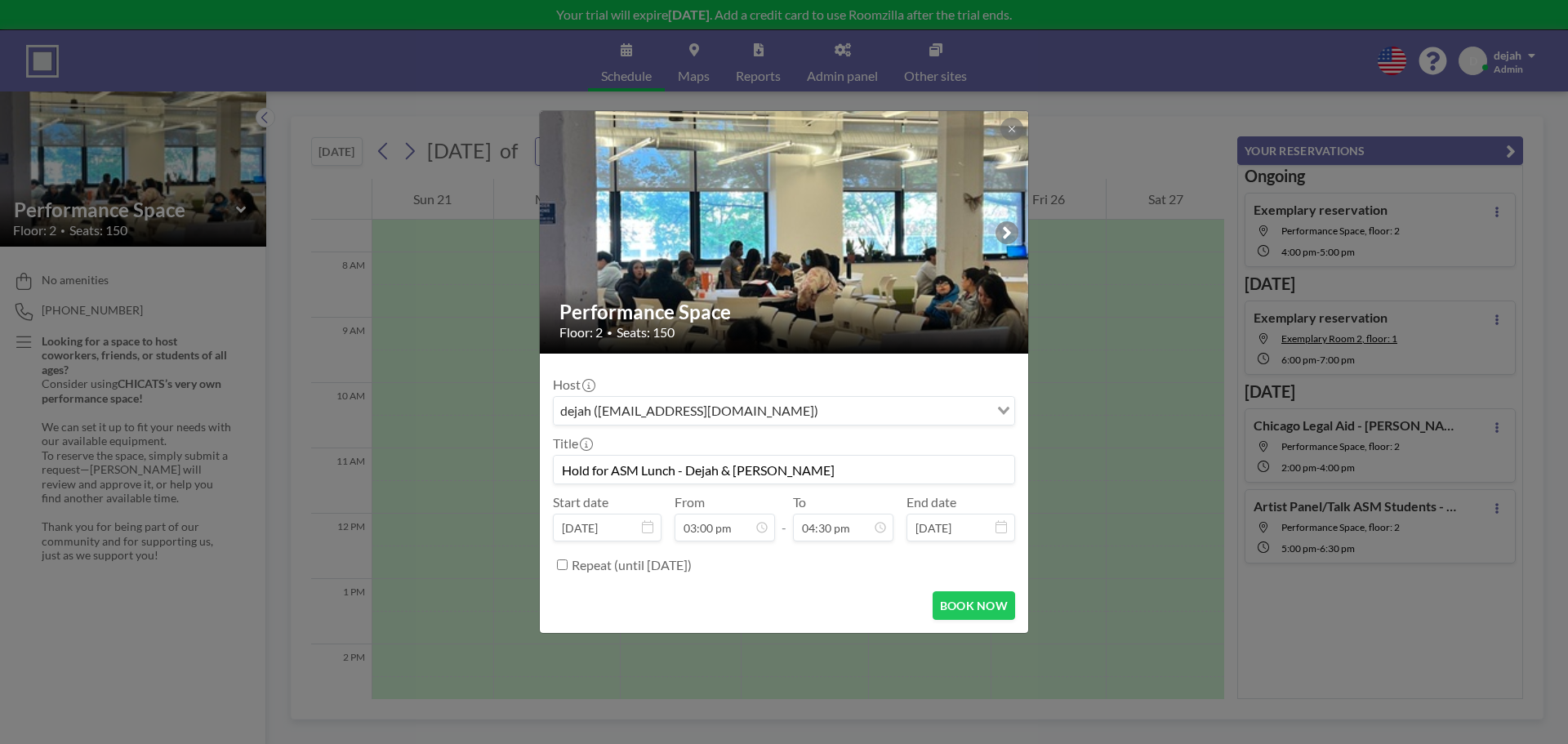
checkbox input "true"
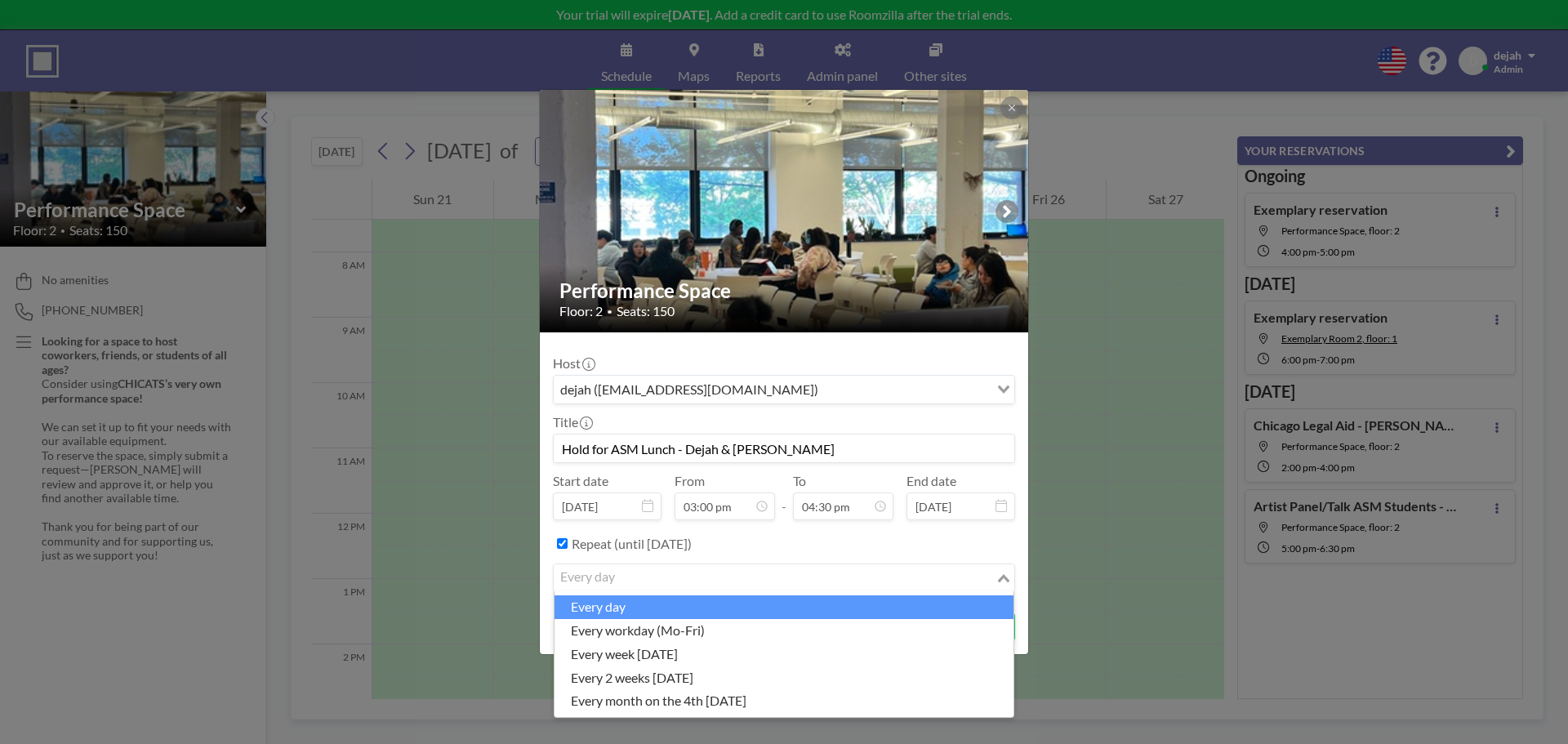
click at [638, 584] on input "Search for option" at bounding box center [775, 579] width 439 height 21
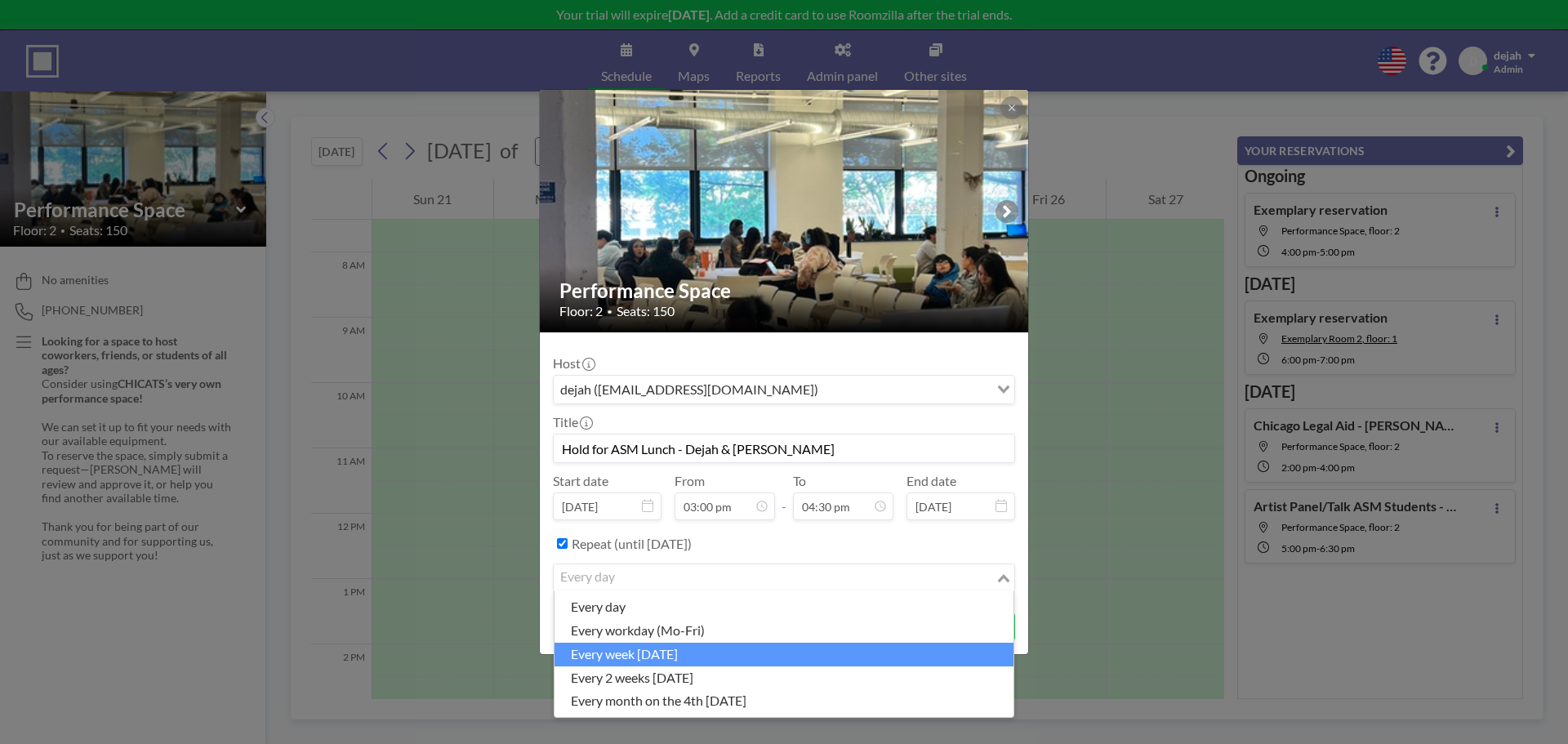
click at [703, 645] on li "every week [DATE]" at bounding box center [784, 655] width 459 height 24
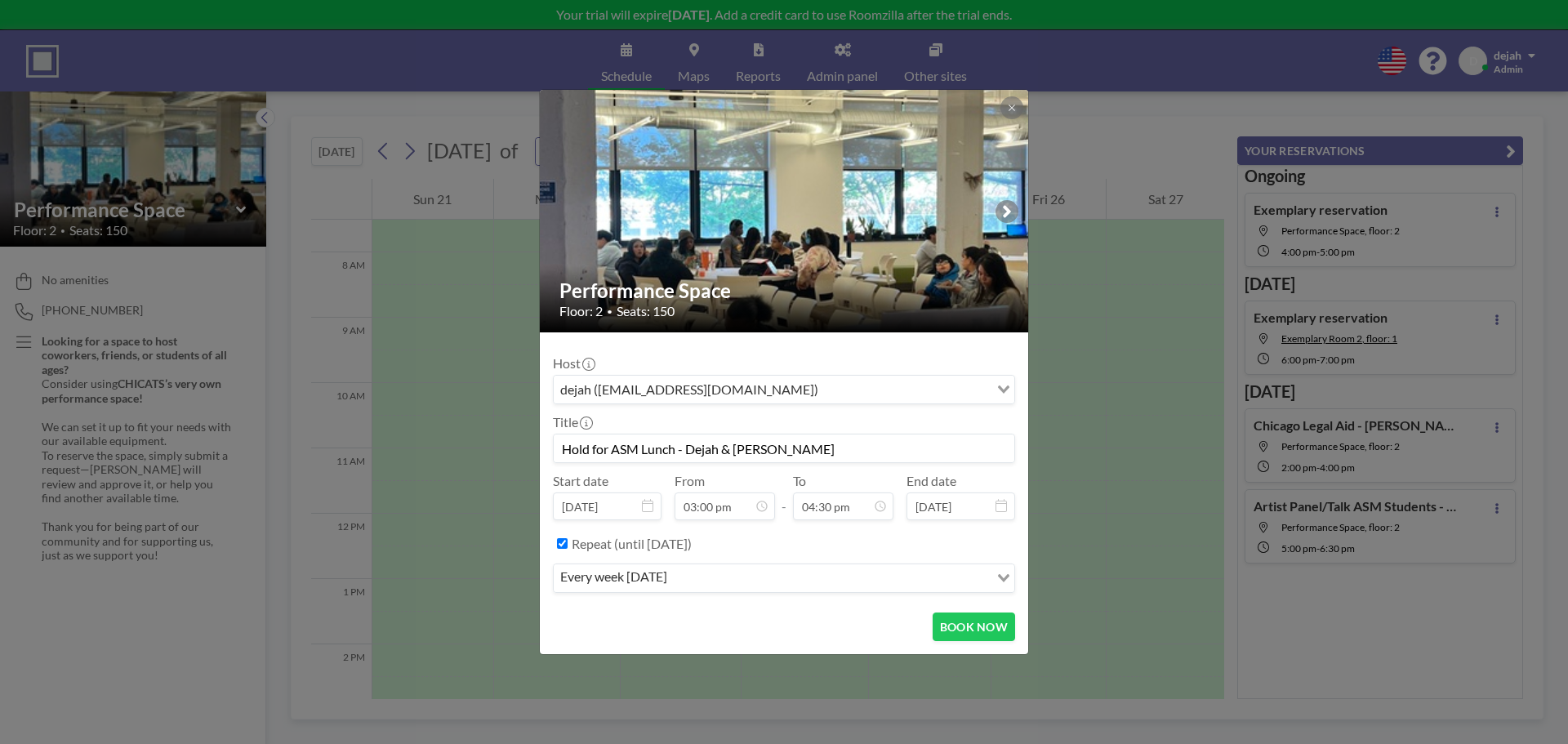
click at [742, 582] on input "Search for option" at bounding box center [829, 579] width 315 height 21
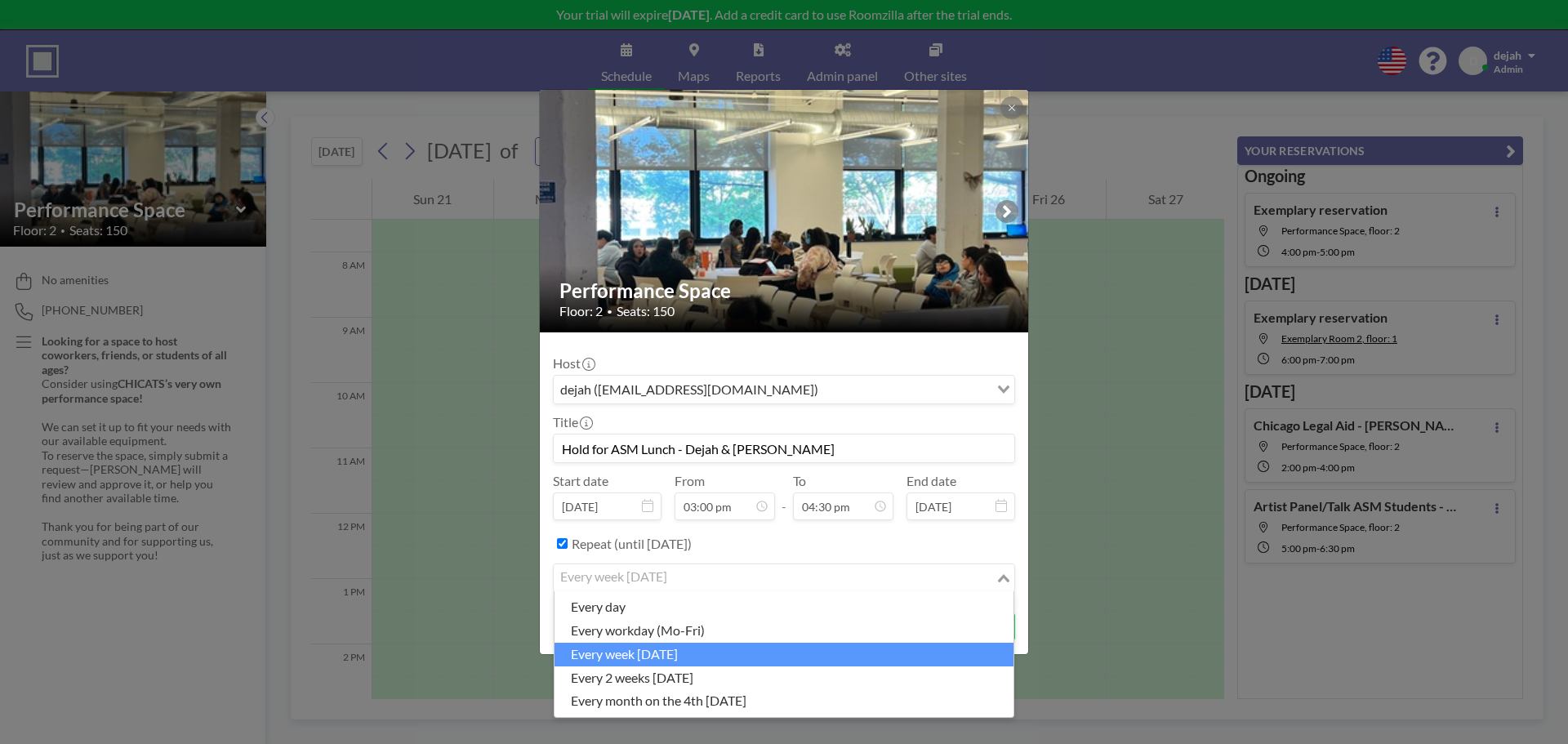
click at [709, 659] on li "every week [DATE]" at bounding box center [784, 655] width 459 height 24
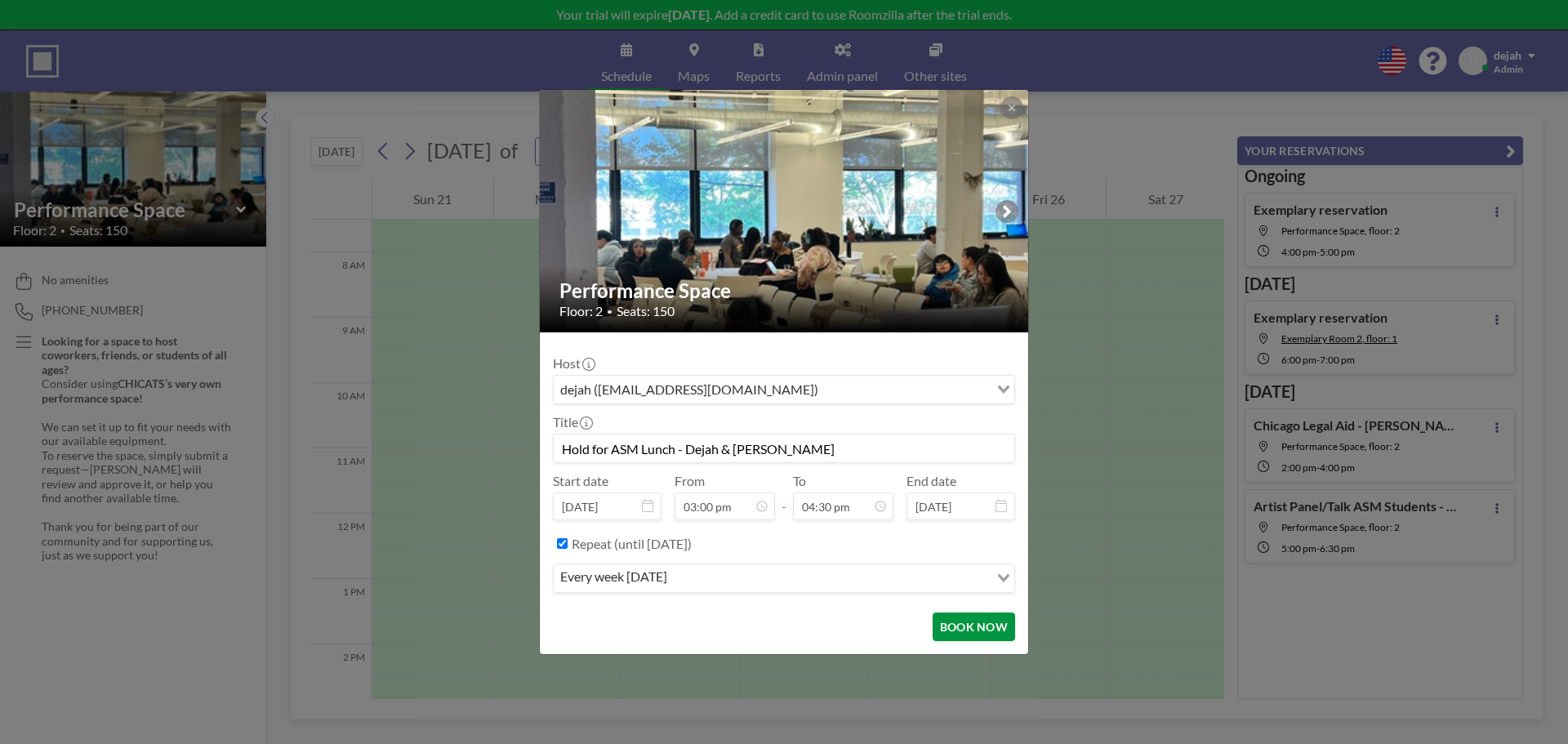
click at [964, 624] on button "BOOK NOW" at bounding box center [974, 627] width 82 height 29
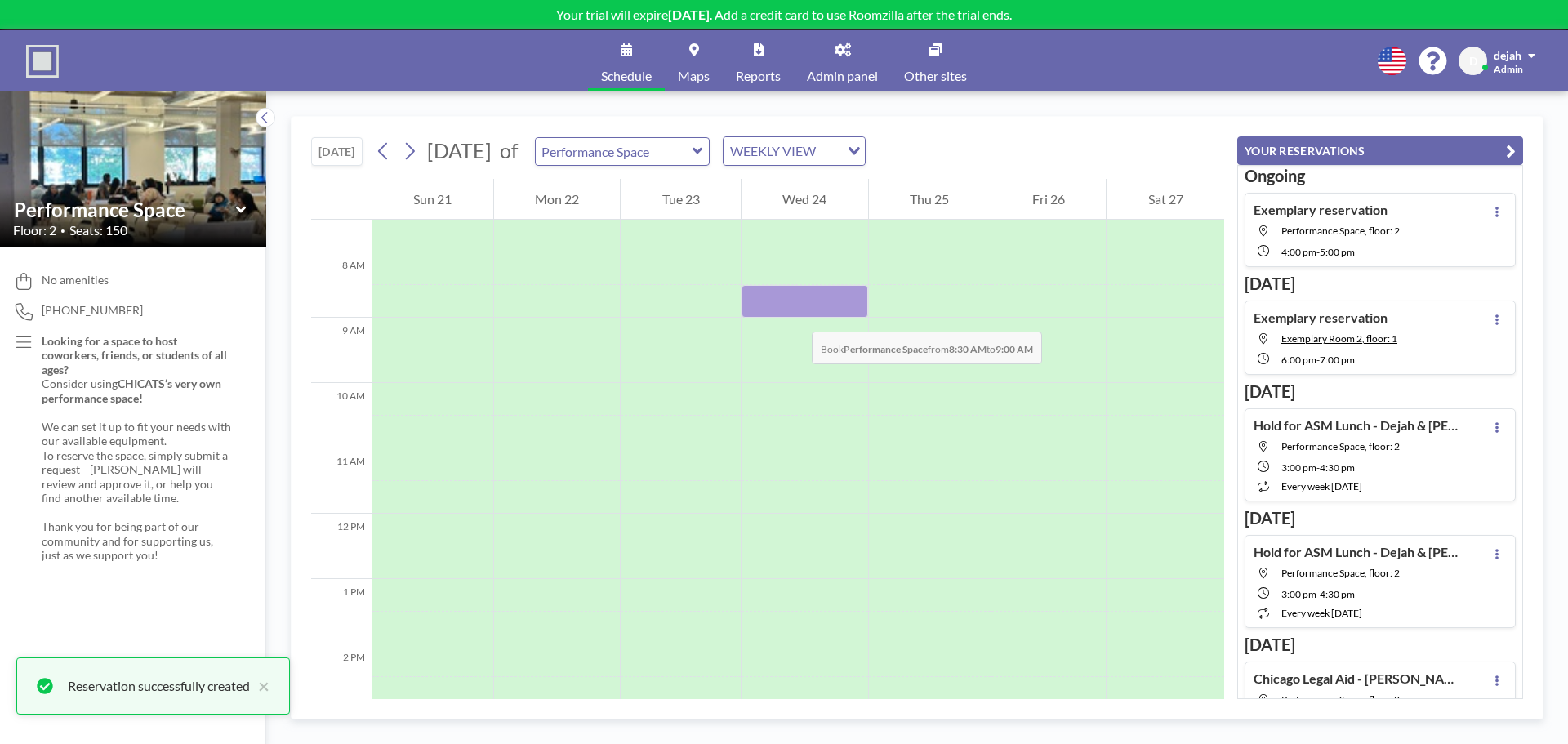
click at [796, 315] on div at bounding box center [805, 302] width 127 height 33
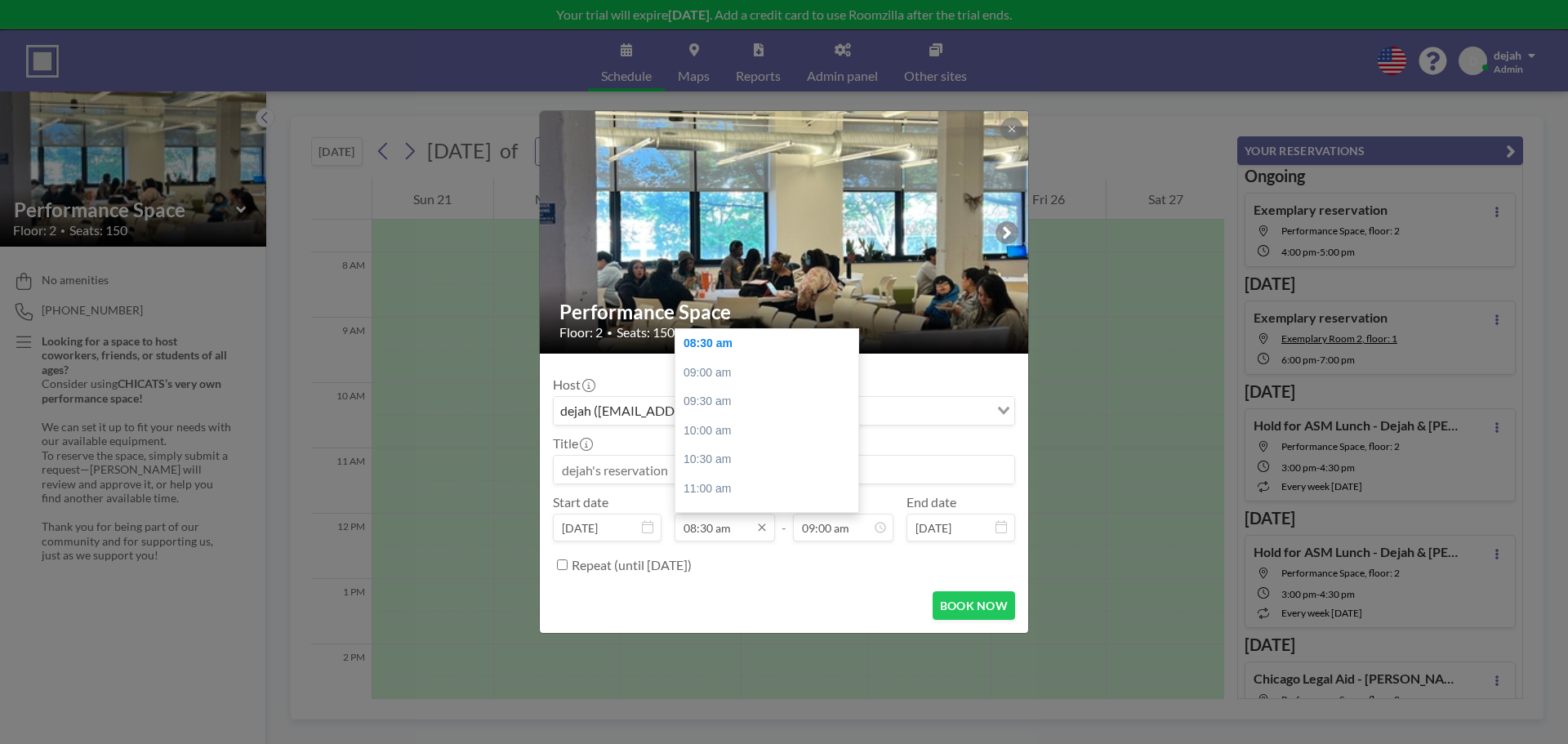
click at [724, 537] on input "08:30 am" at bounding box center [725, 528] width 101 height 28
click at [719, 412] on div "02:30 pm" at bounding box center [771, 403] width 191 height 30
type input "02:30 pm"
type input "03:00 pm"
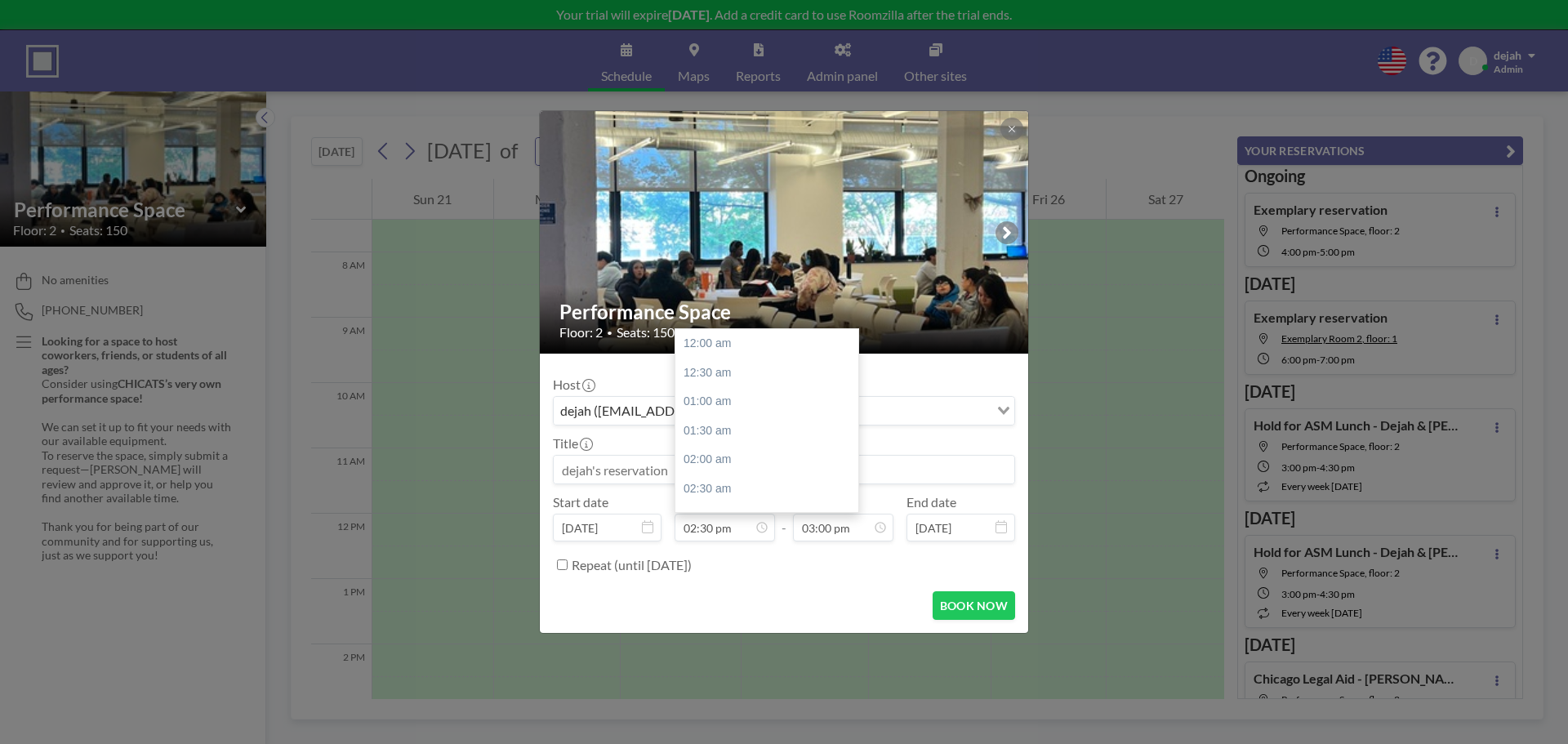
scroll to position [843, 0]
click at [716, 520] on input "02:30 pm" at bounding box center [725, 528] width 101 height 28
click at [726, 379] on div "03:00 pm" at bounding box center [771, 370] width 191 height 30
type input "03:00 pm"
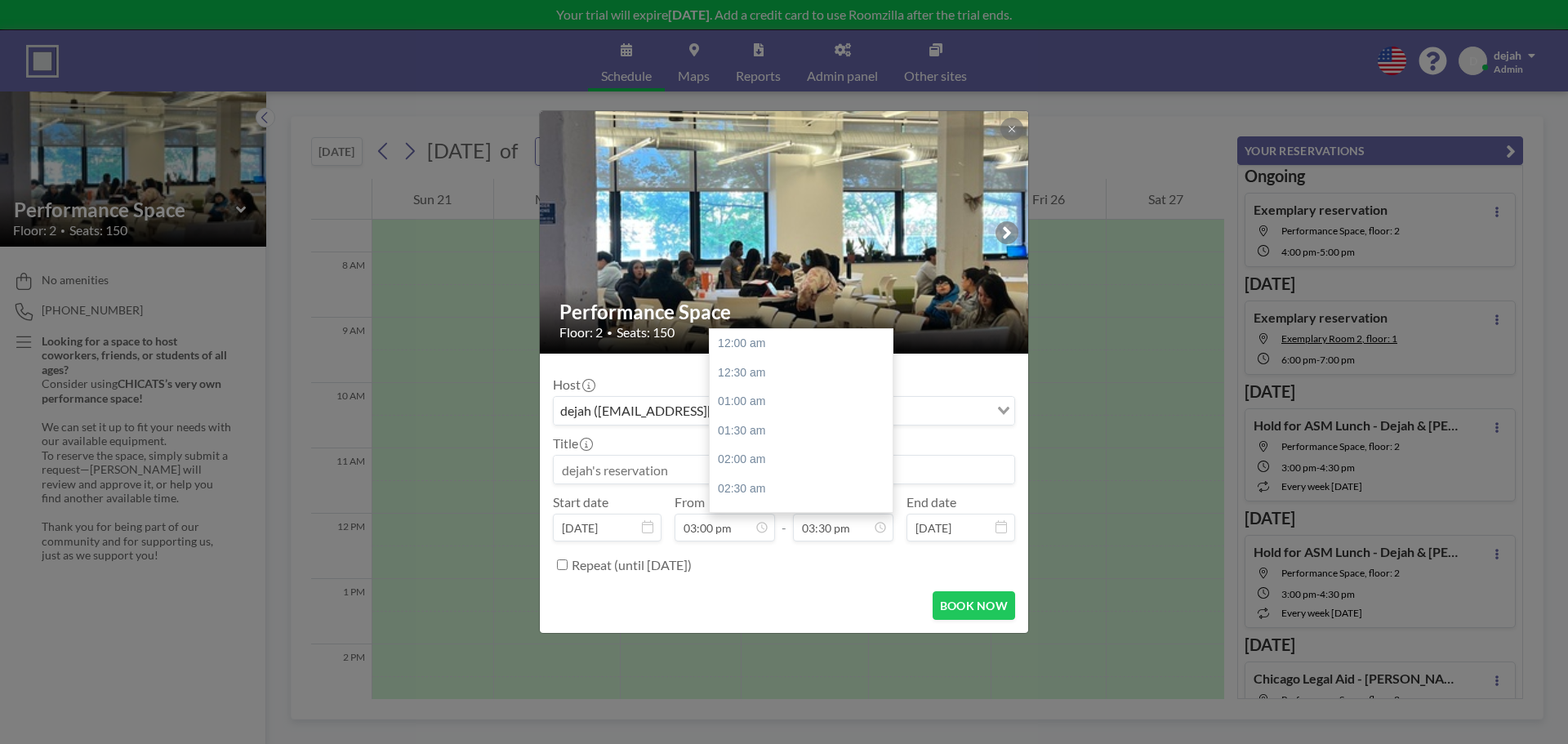
scroll to position [902, 0]
click at [829, 539] on input "03:30 pm" at bounding box center [843, 528] width 101 height 28
click at [761, 385] on div "04:30 pm" at bounding box center [805, 393] width 191 height 30
type input "04:30 pm"
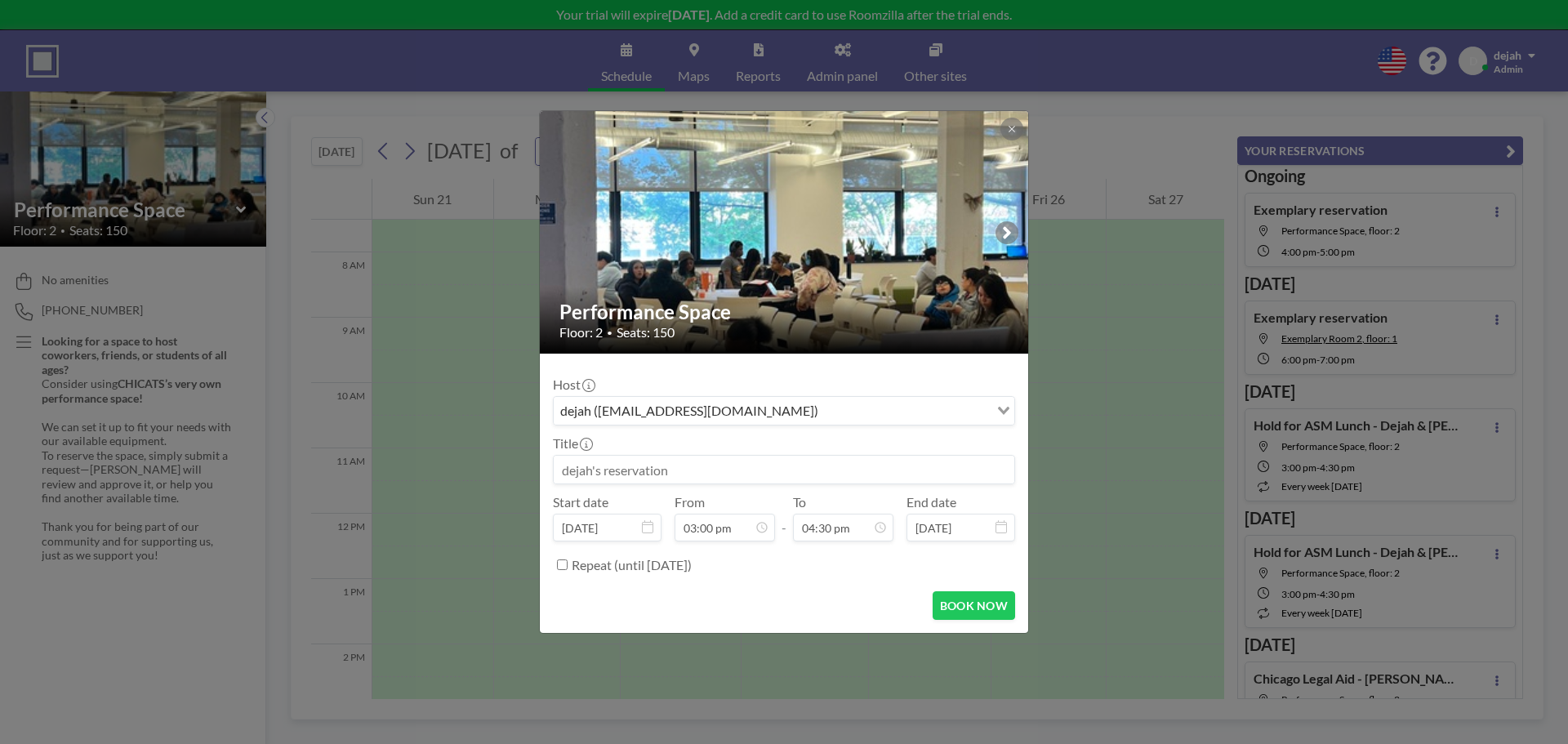
click at [670, 575] on div "Repeat (until [DATE])" at bounding box center [793, 565] width 444 height 27
click at [667, 567] on label "Repeat (until [DATE])" at bounding box center [631, 566] width 120 height 16
click at [568, 567] on input "Repeat (until [DATE])" at bounding box center [562, 565] width 11 height 11
checkbox input "true"
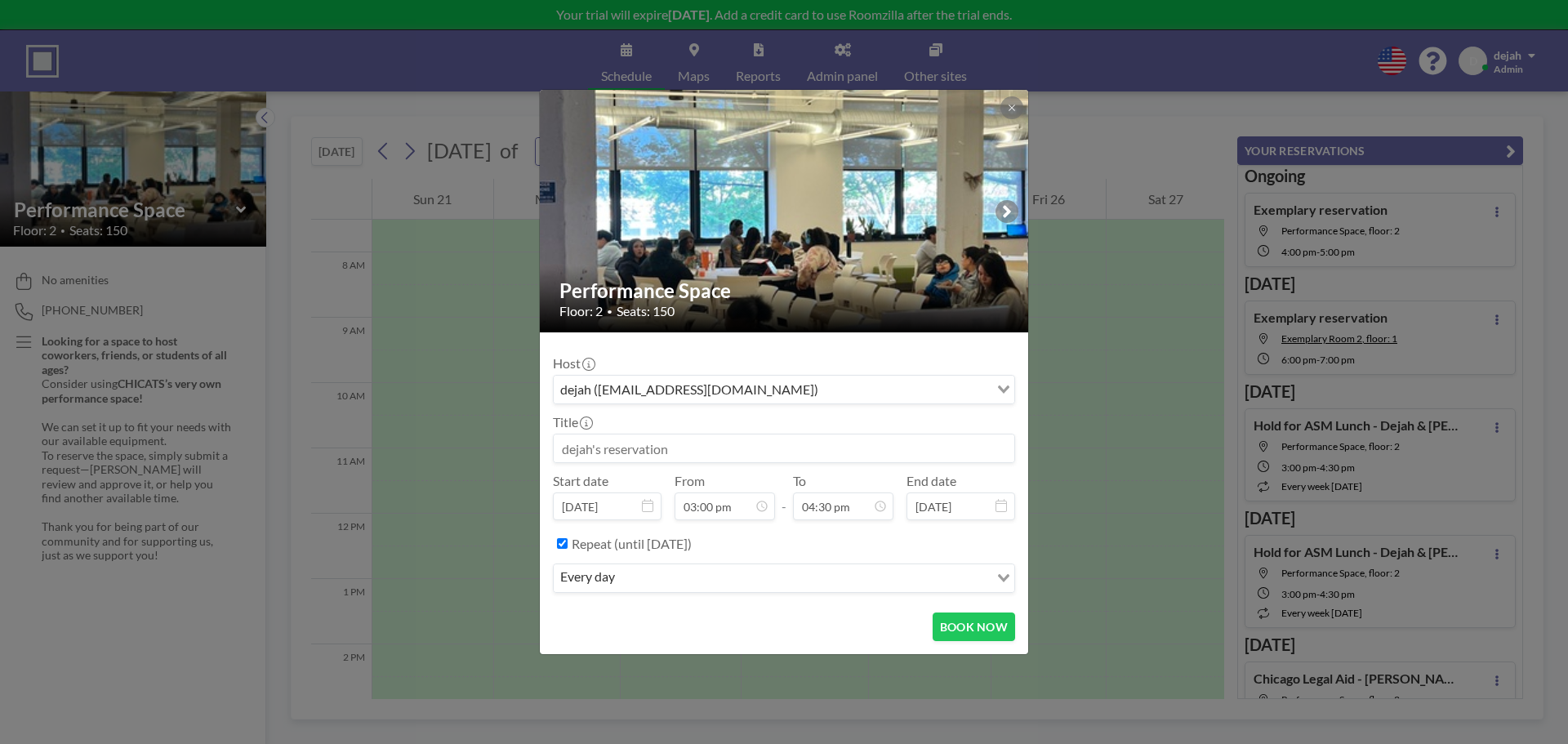
scroll to position [0, 0]
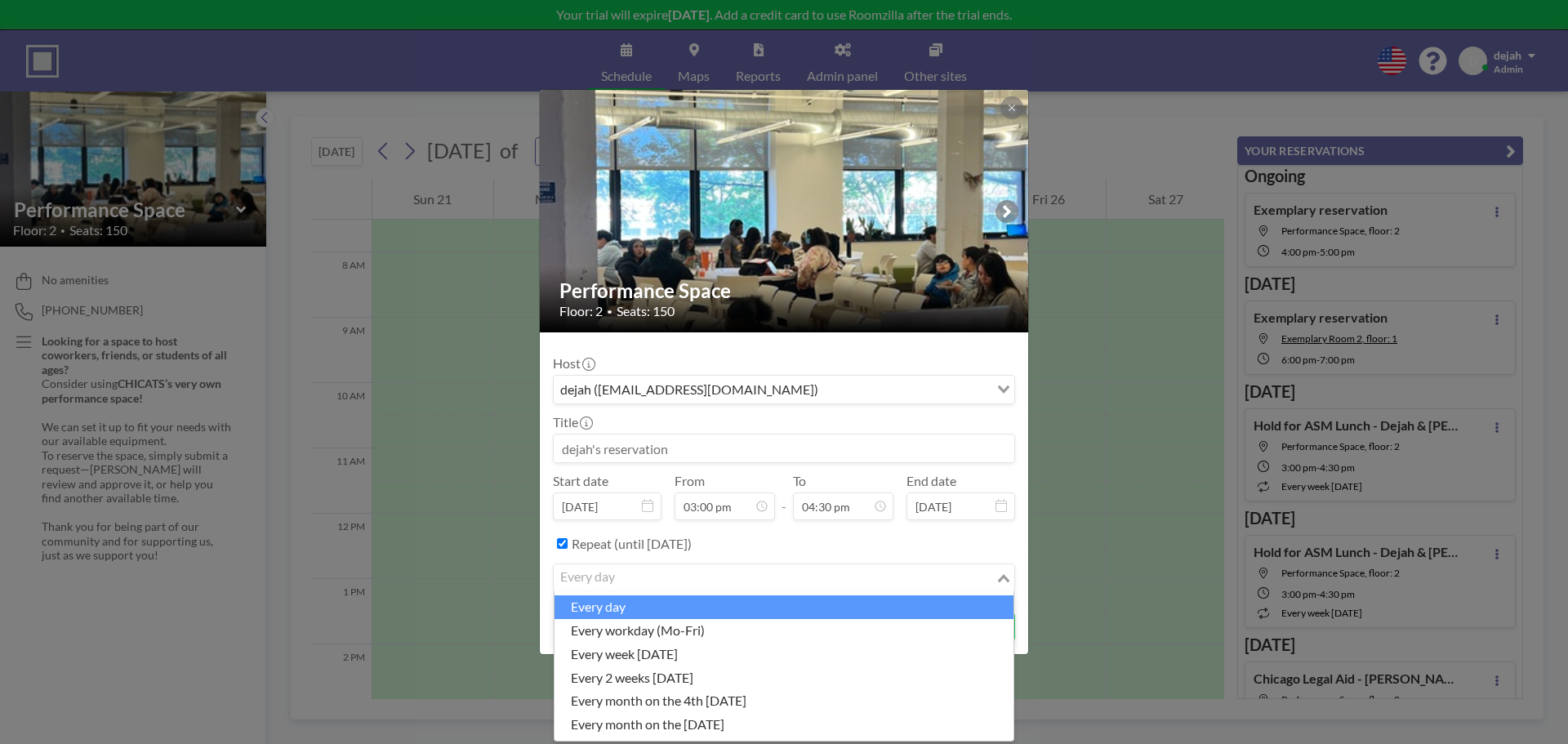
click at [660, 569] on input "Search for option" at bounding box center [775, 579] width 439 height 21
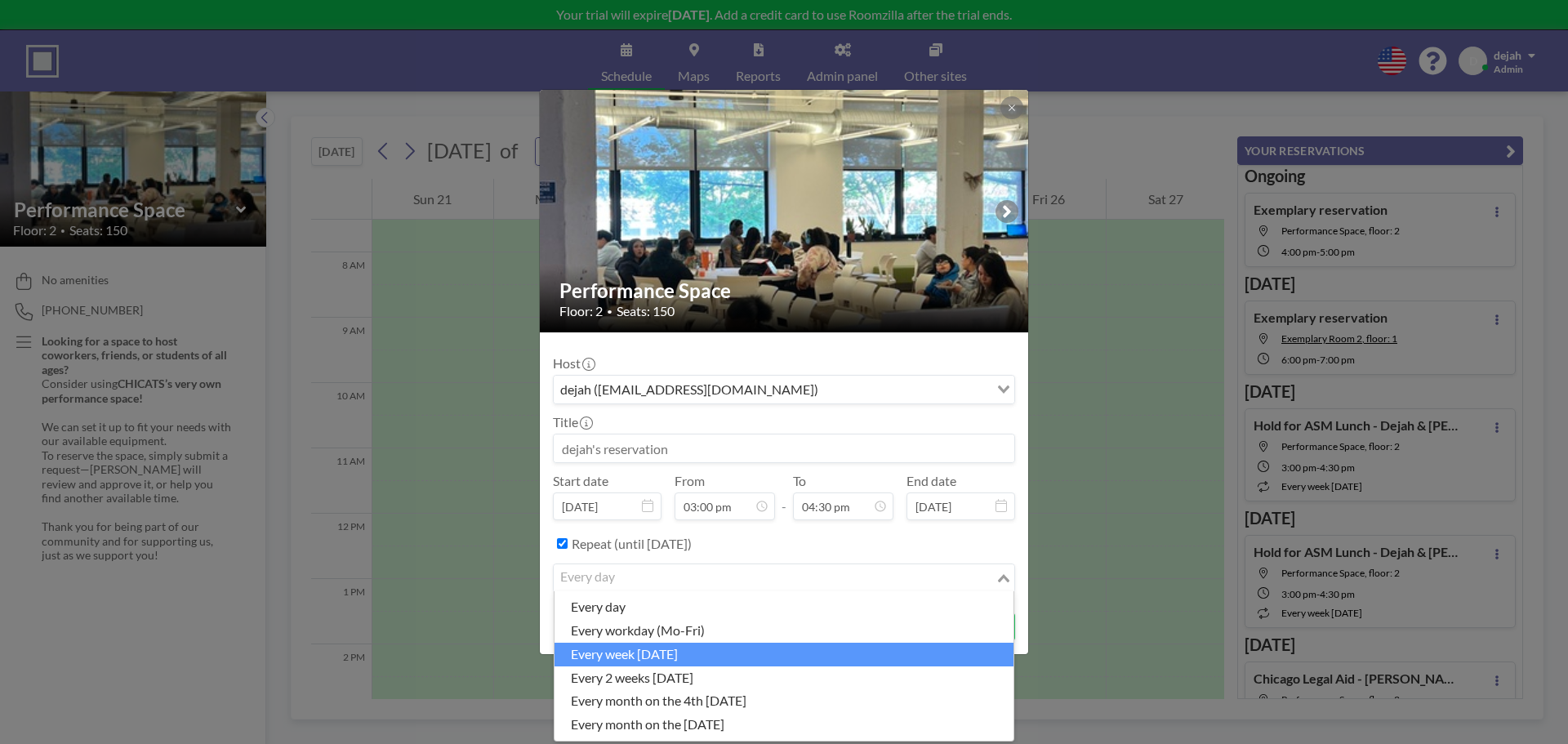
click at [661, 662] on li "every week [DATE]" at bounding box center [784, 655] width 459 height 24
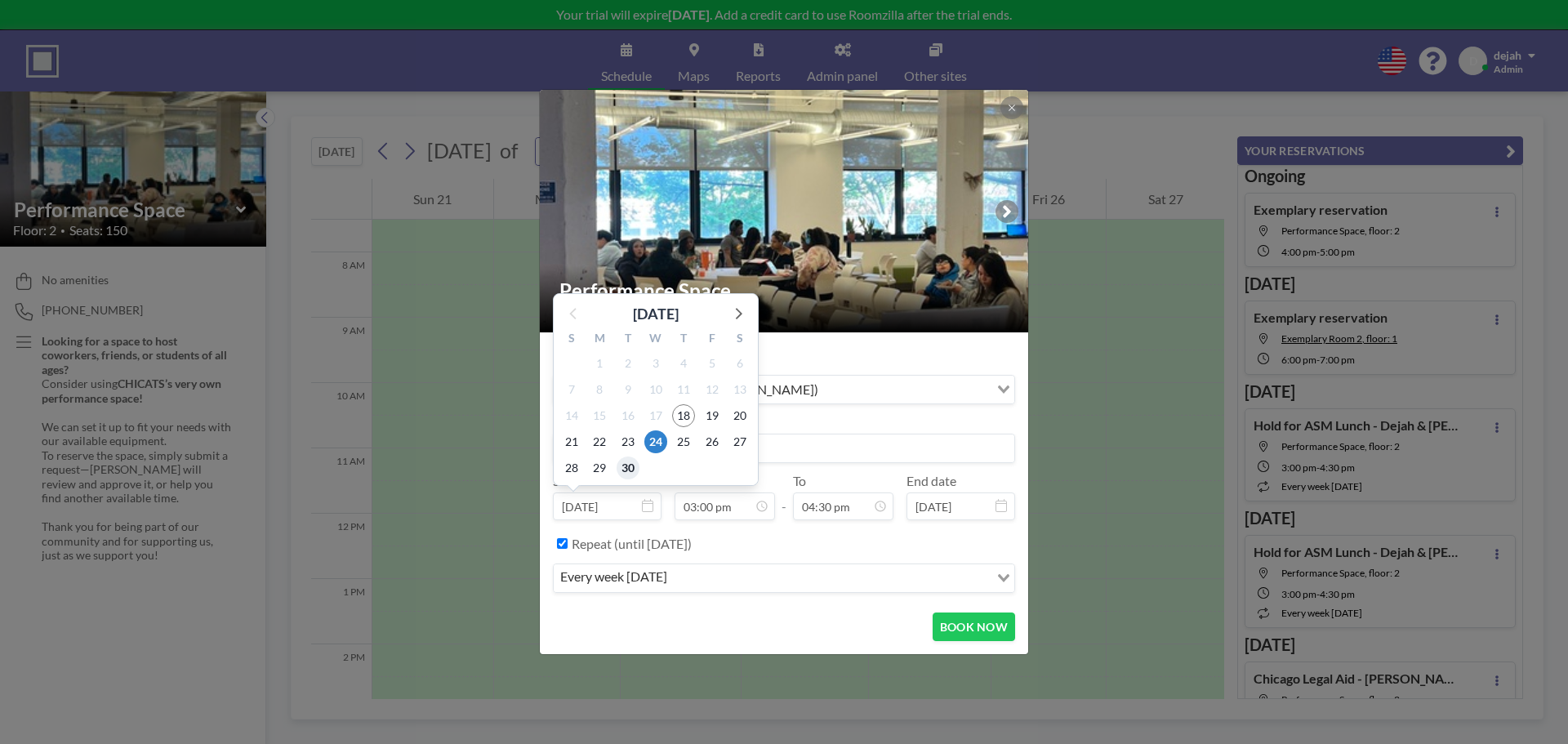
click at [623, 464] on span "30" at bounding box center [628, 469] width 23 height 23
type input "[DATE]"
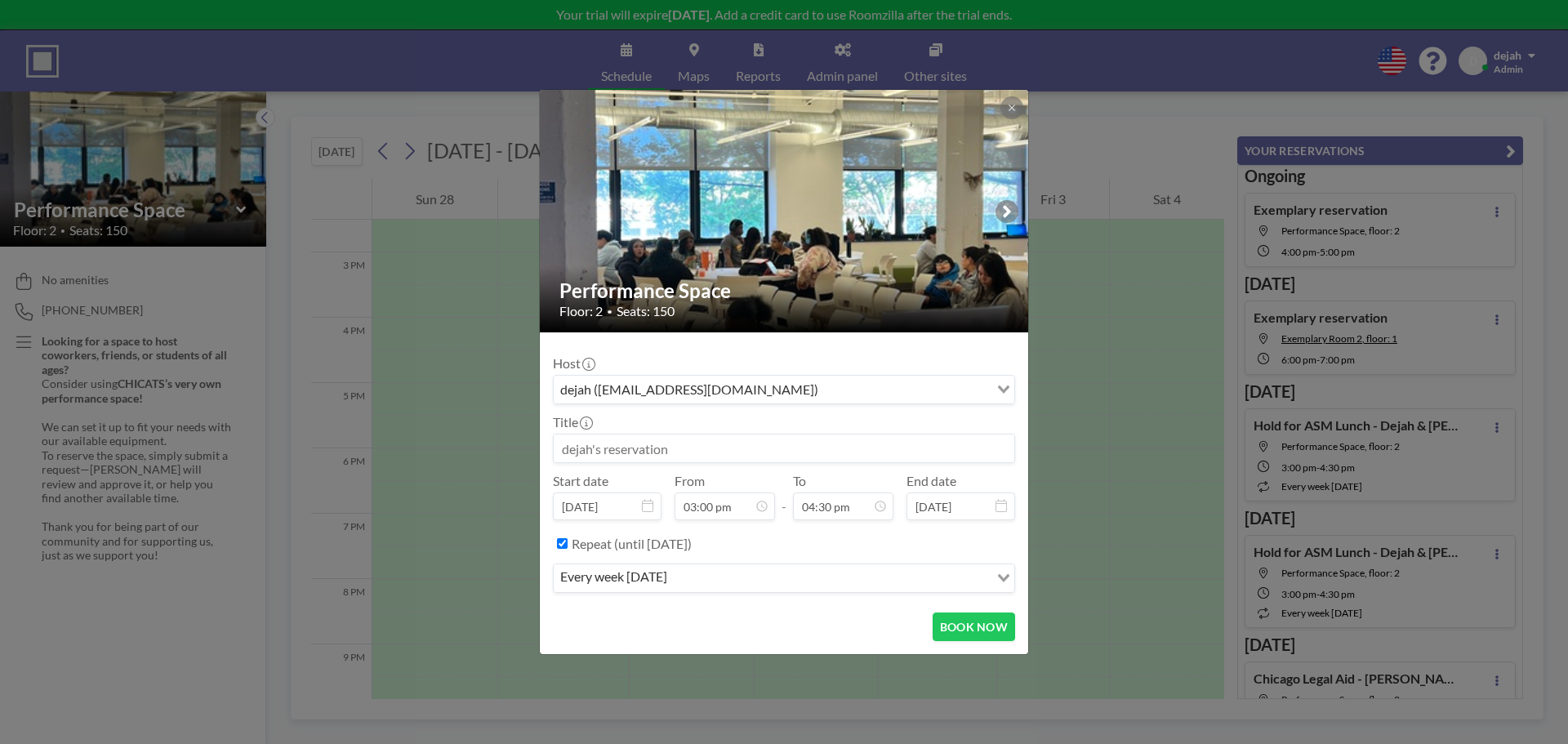
scroll to position [873, 0]
click at [674, 587] on div "every week [DATE]" at bounding box center [772, 577] width 435 height 25
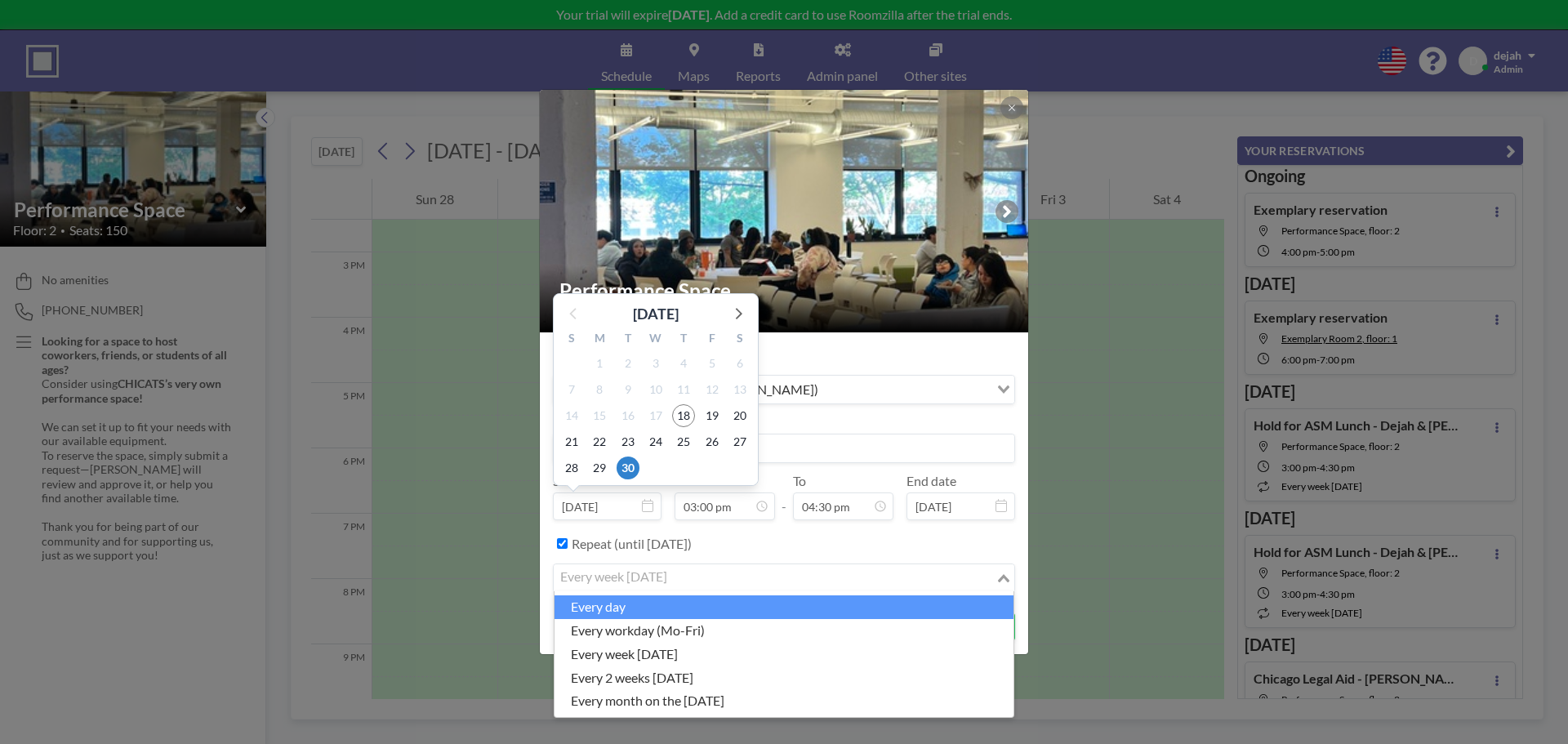
click at [609, 510] on input "[DATE]" at bounding box center [608, 506] width 109 height 28
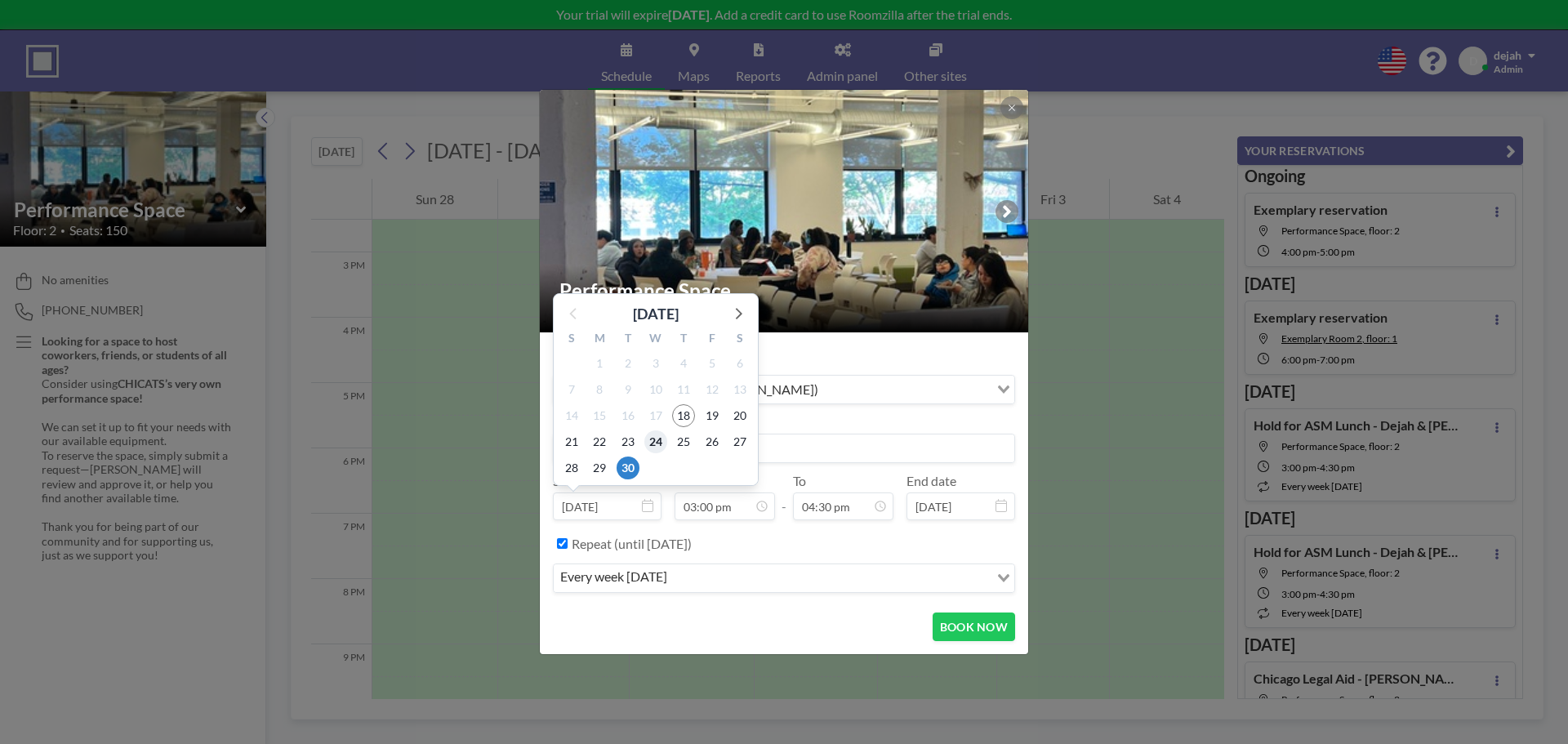
click at [655, 445] on span "24" at bounding box center [656, 442] width 23 height 23
type input "[DATE]"
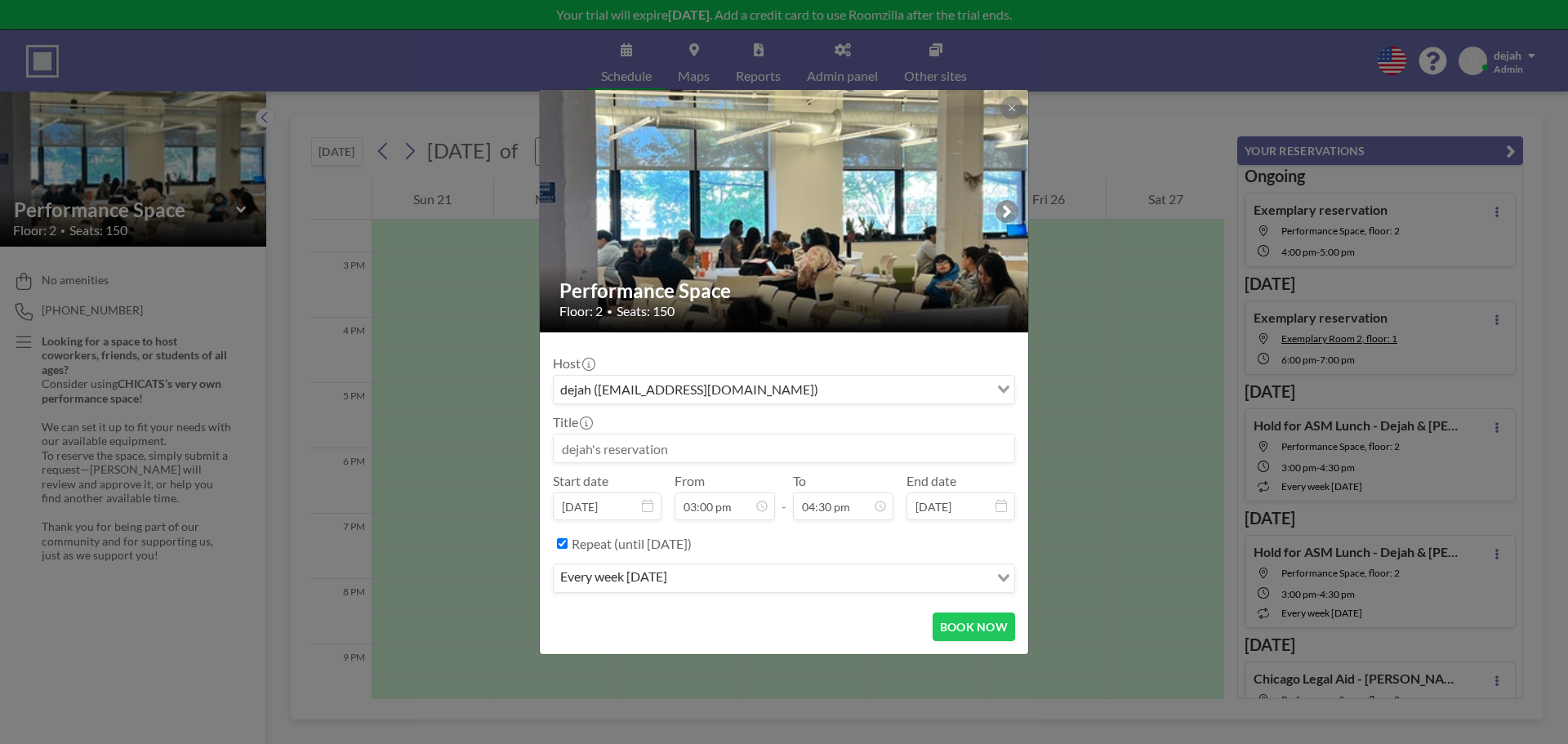
click at [832, 456] on input at bounding box center [784, 449] width 461 height 28
type input "ASM Hold for lunch - Dejah & [PERSON_NAME]"
click at [955, 629] on button "BOOK NOW" at bounding box center [974, 627] width 82 height 29
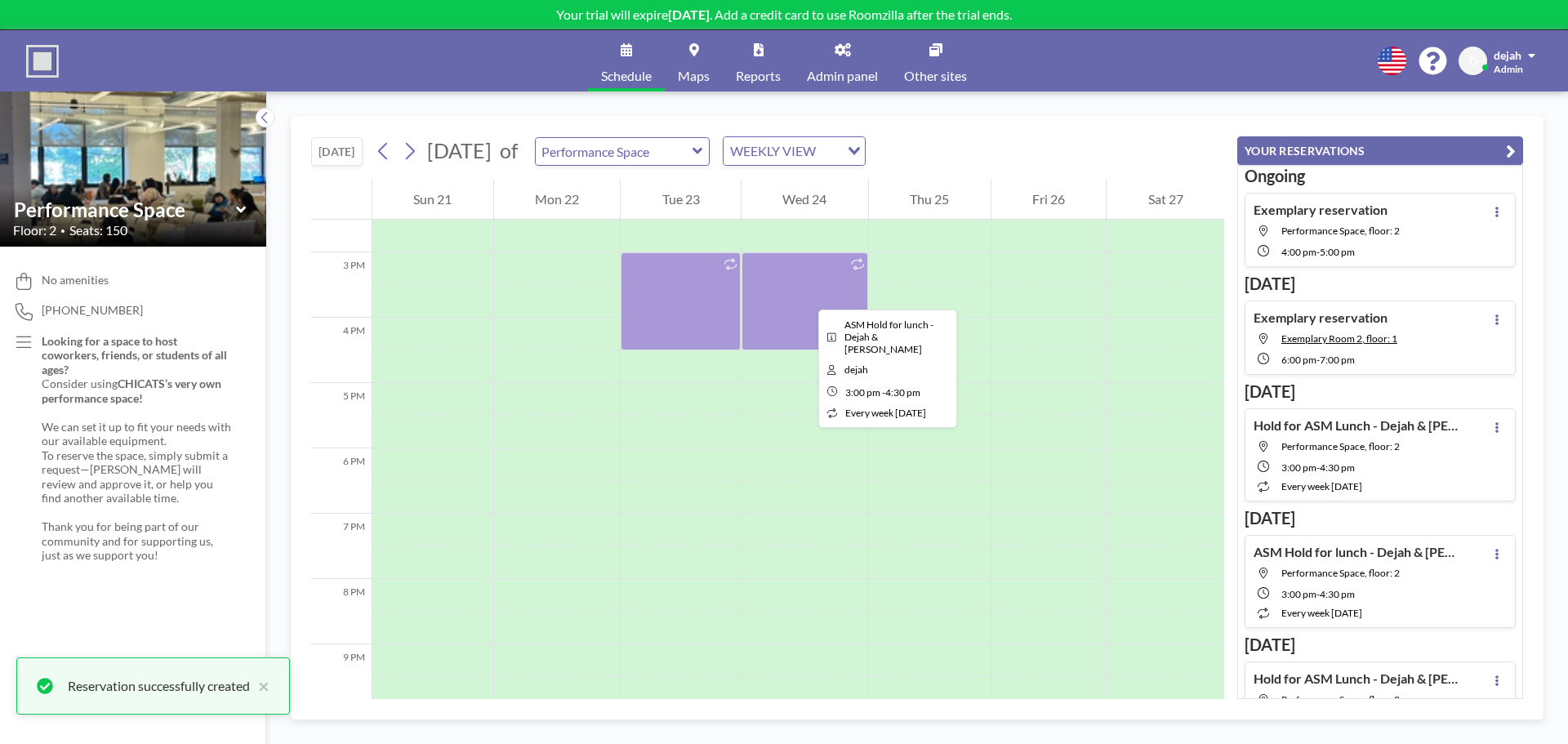
scroll to position [900, 0]
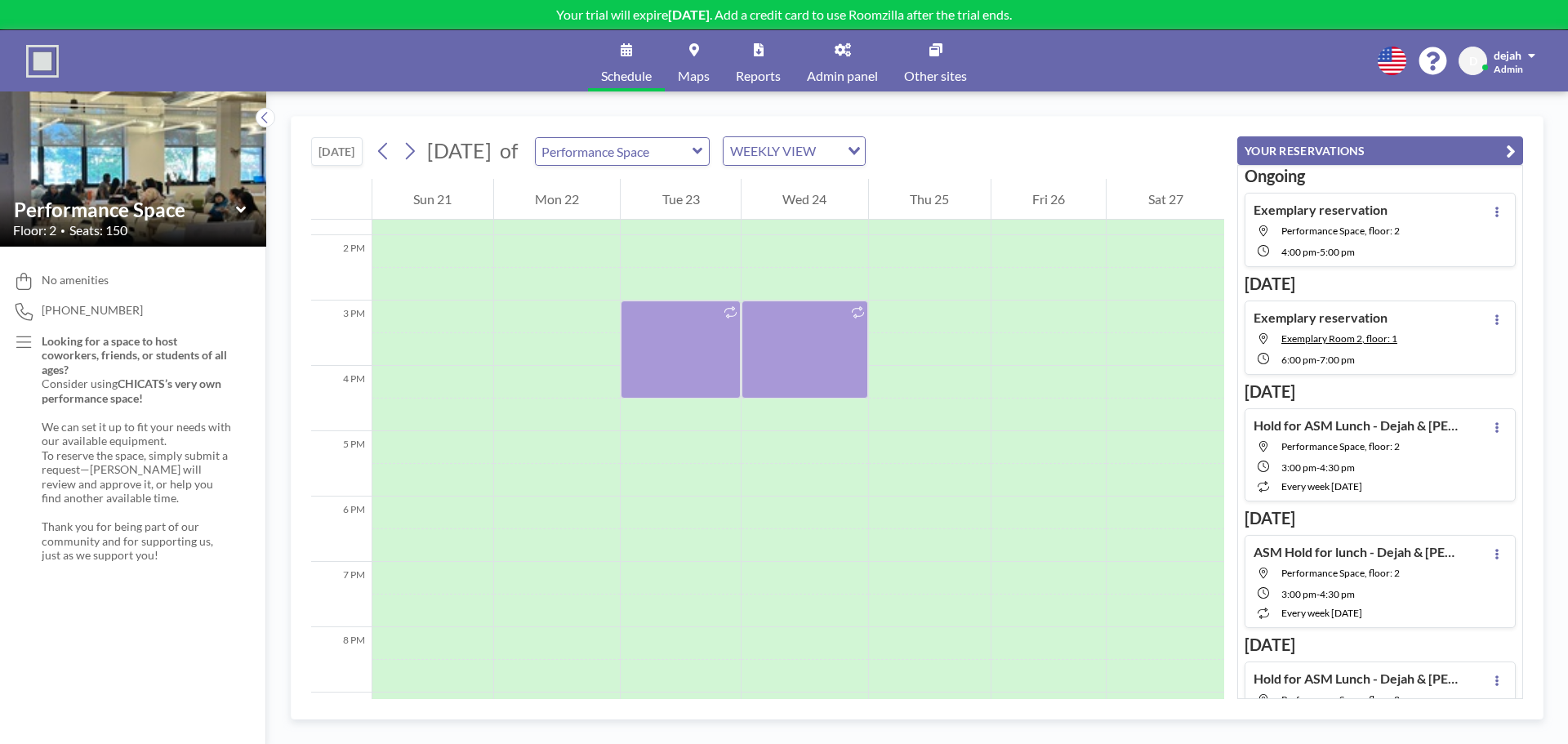
click at [950, 271] on div at bounding box center [930, 105] width 122 height 1569
click at [918, 322] on div at bounding box center [930, 318] width 122 height 33
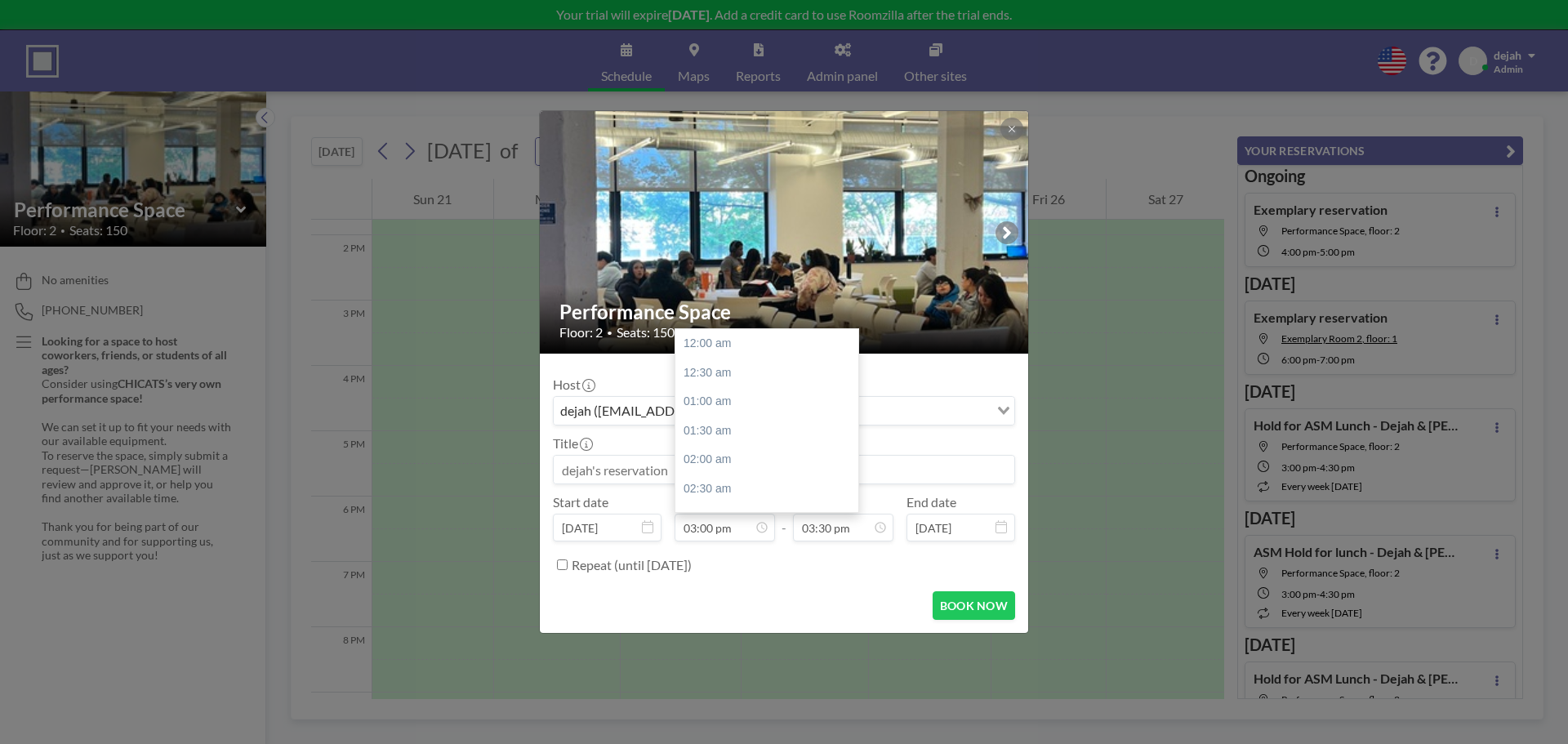
scroll to position [873, 0]
click at [646, 572] on label "Repeat (until [DATE])" at bounding box center [631, 566] width 120 height 16
click at [568, 570] on input "Repeat (until [DATE])" at bounding box center [562, 565] width 11 height 11
checkbox input "true"
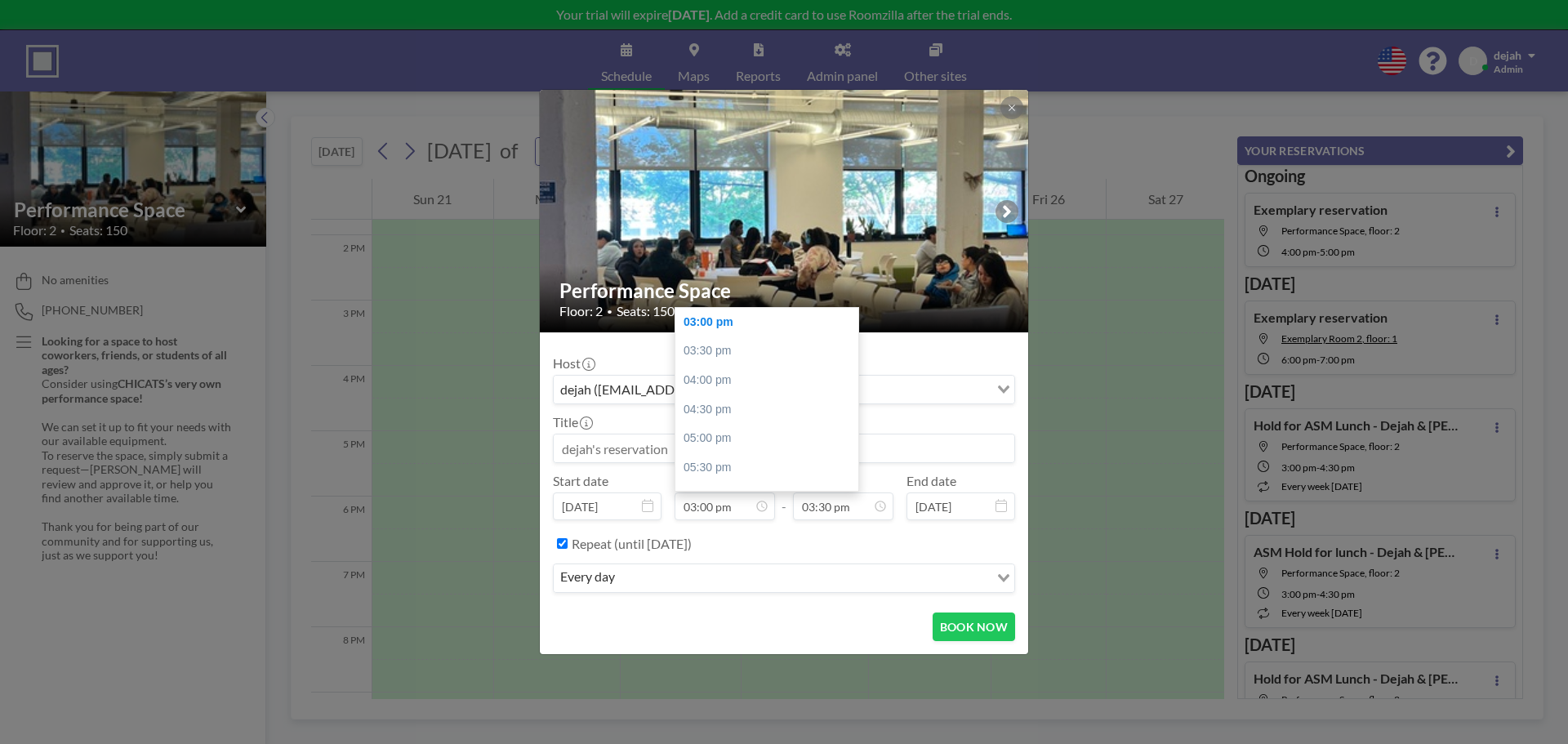
click at [646, 572] on input "Search for option" at bounding box center [804, 579] width 368 height 21
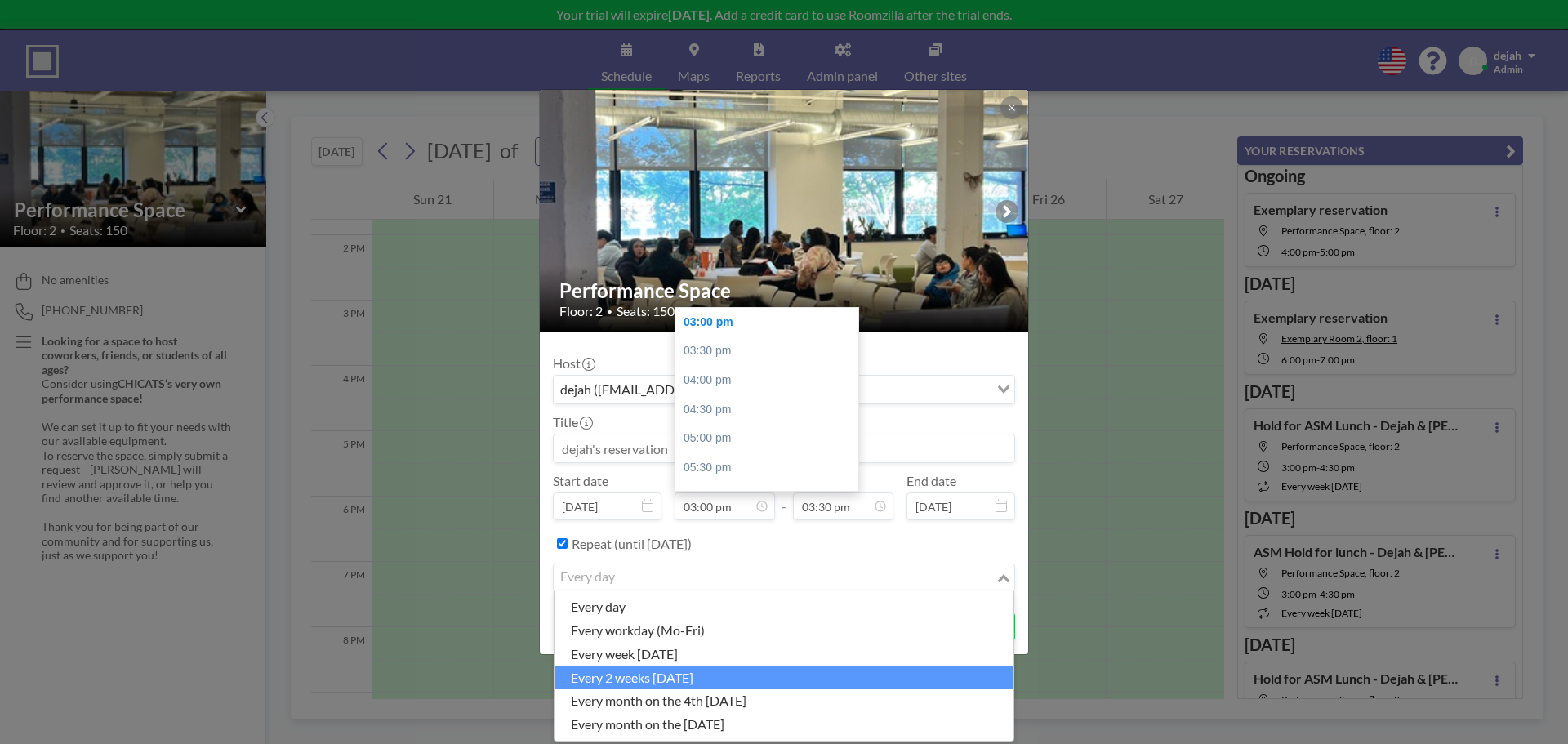
click at [668, 676] on li "every 2 weeks [DATE]" at bounding box center [784, 678] width 459 height 24
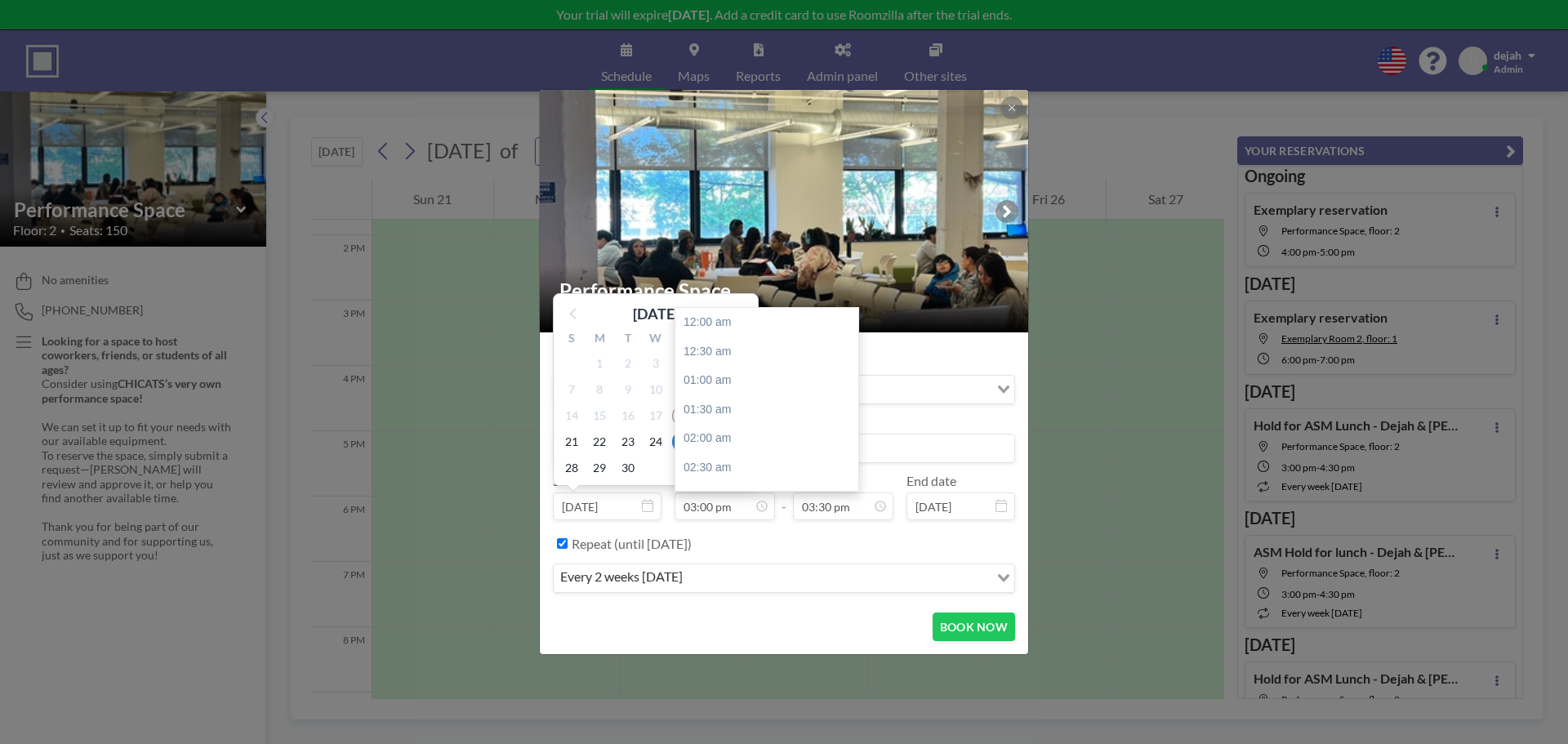
scroll to position [902, 0]
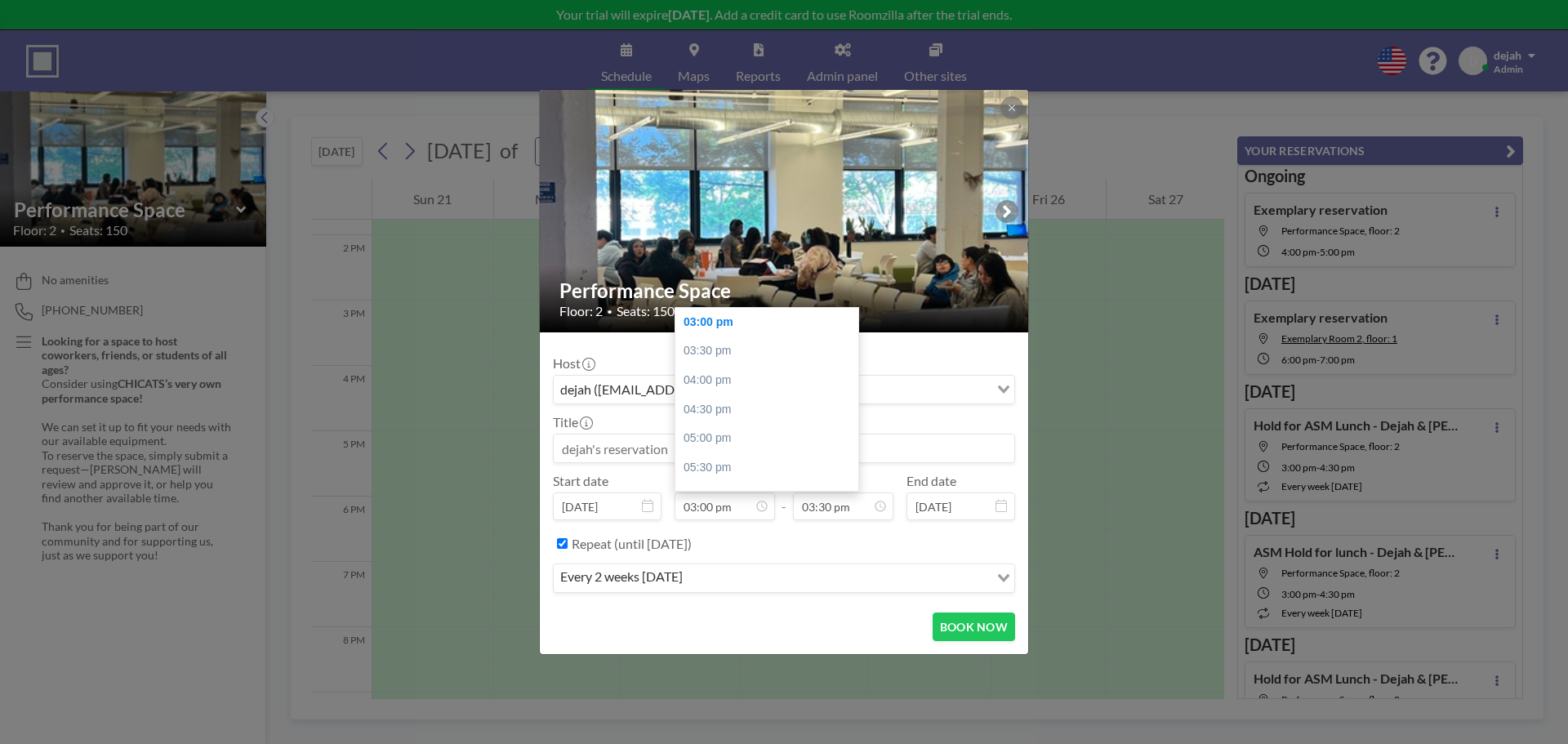
click at [910, 456] on input at bounding box center [784, 449] width 461 height 28
click at [910, 457] on input "ASM Hold for Lunch" at bounding box center [784, 449] width 461 height 28
click at [721, 323] on div "03:00 pm" at bounding box center [771, 323] width 191 height 30
type input "ASM Hold for Lunch"
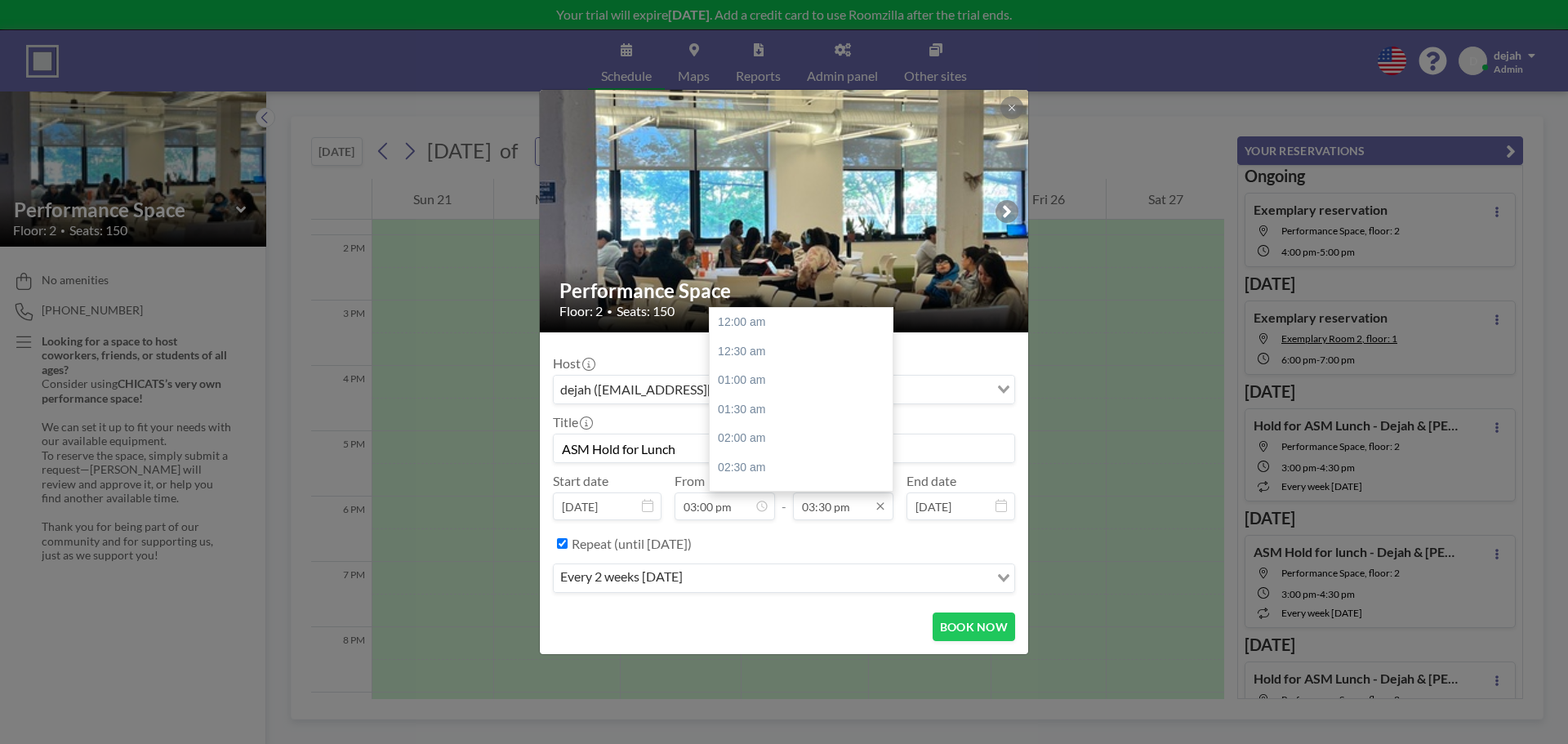
scroll to position [902, 0]
click at [830, 511] on input "03:30 pm" at bounding box center [843, 506] width 101 height 28
click at [751, 378] on div "04:30 pm" at bounding box center [805, 382] width 191 height 30
type input "04:30 pm"
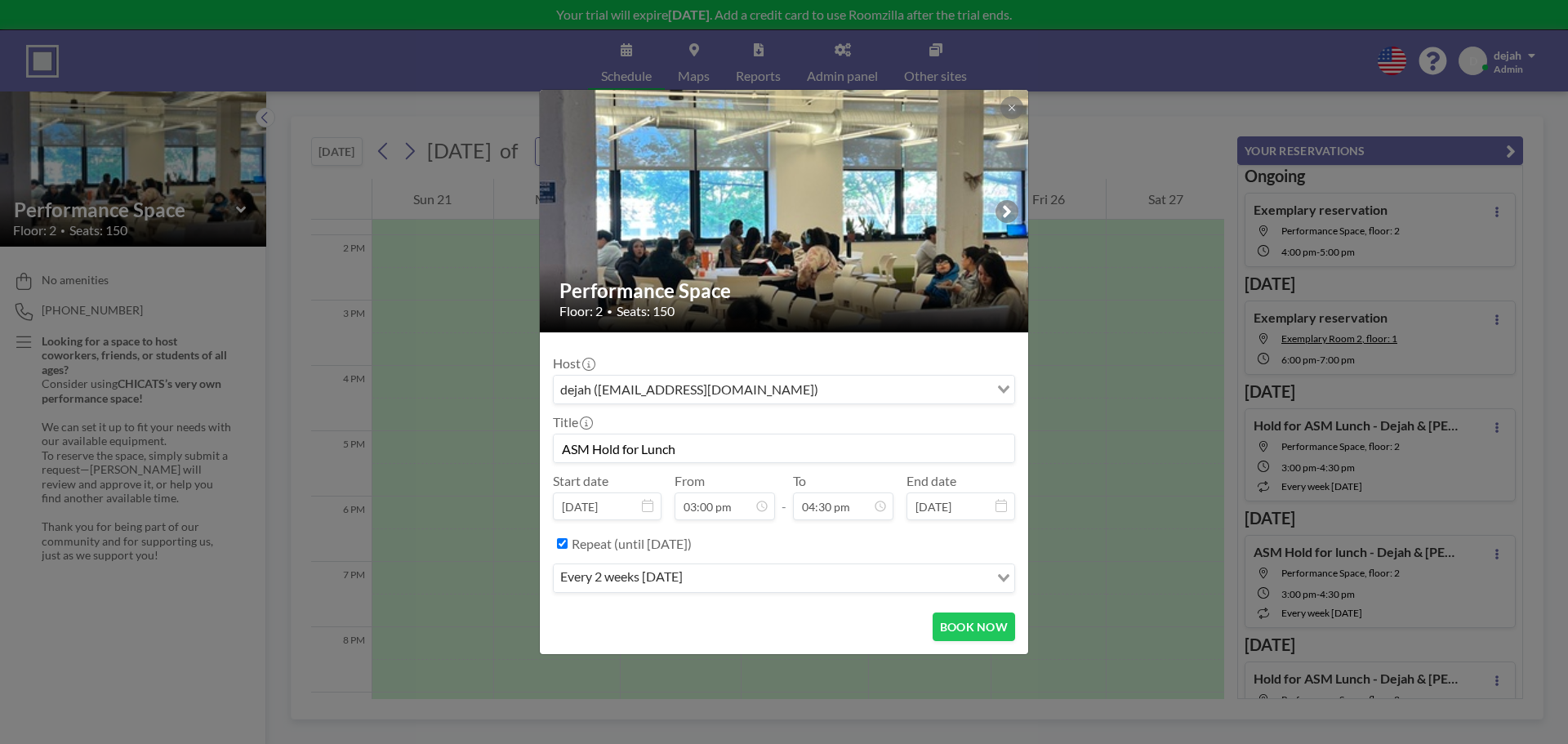
click at [631, 580] on div "every 2 weeks [DATE]" at bounding box center [772, 577] width 435 height 25
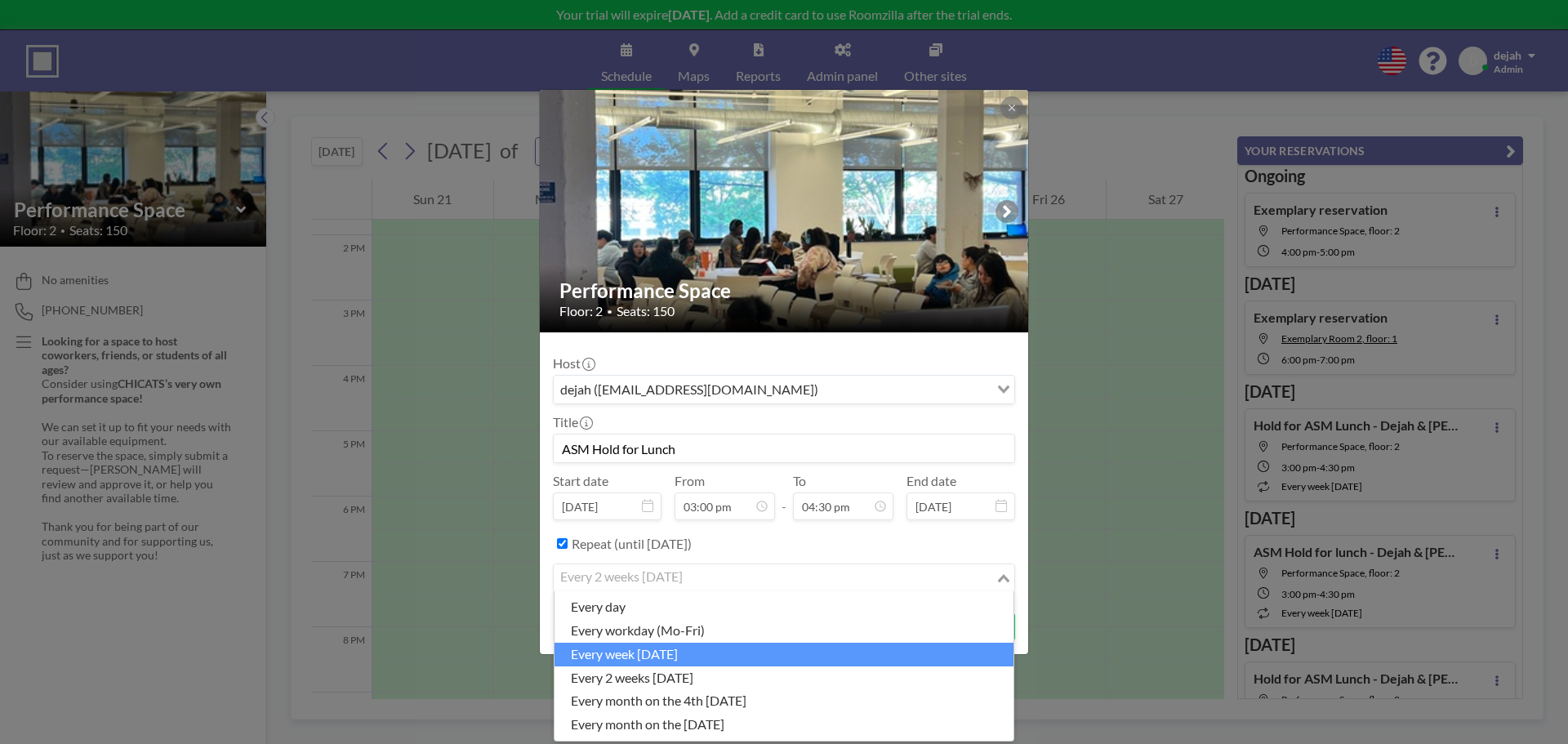
click at [669, 657] on li "every week [DATE]" at bounding box center [784, 655] width 459 height 24
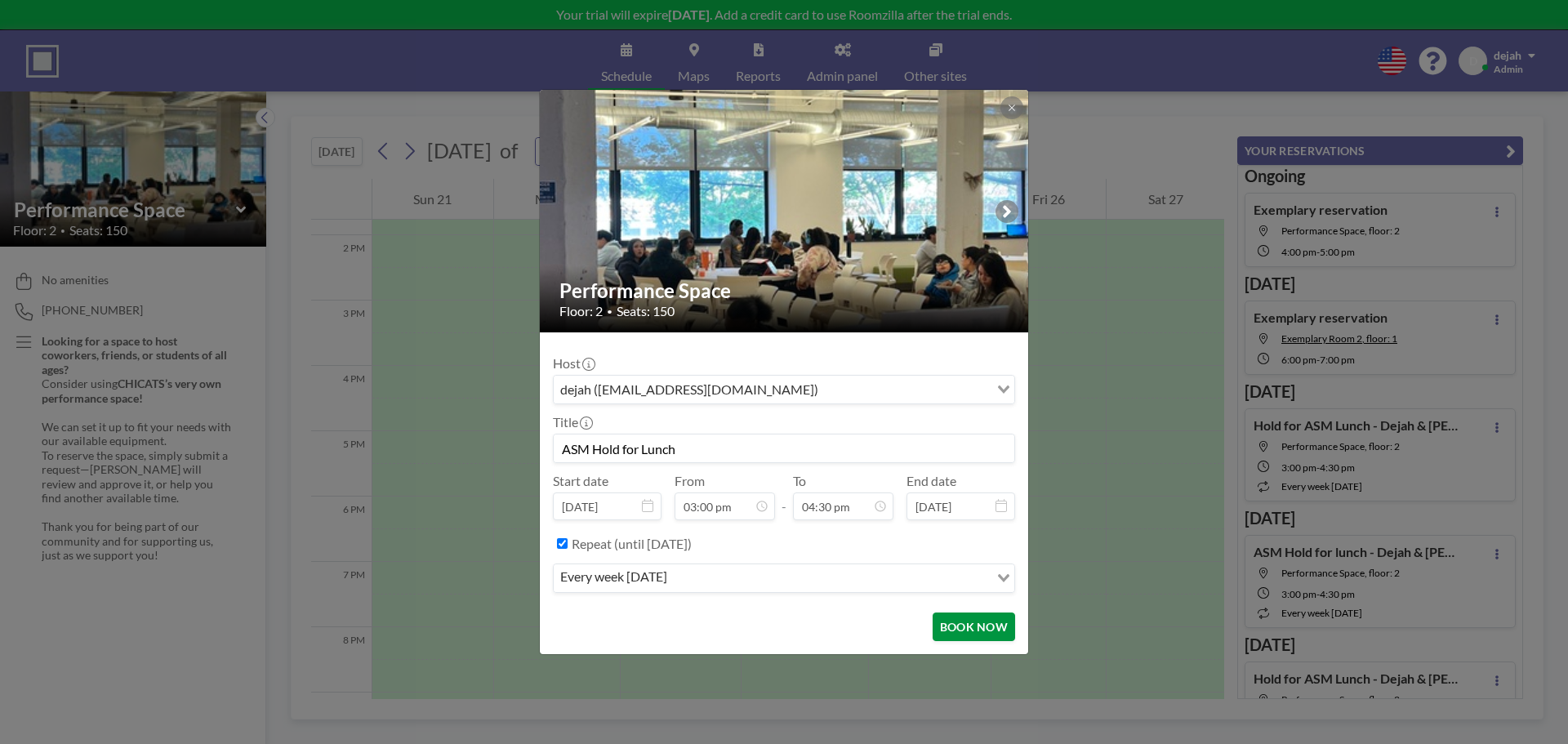
click at [982, 635] on button "BOOK NOW" at bounding box center [974, 627] width 82 height 29
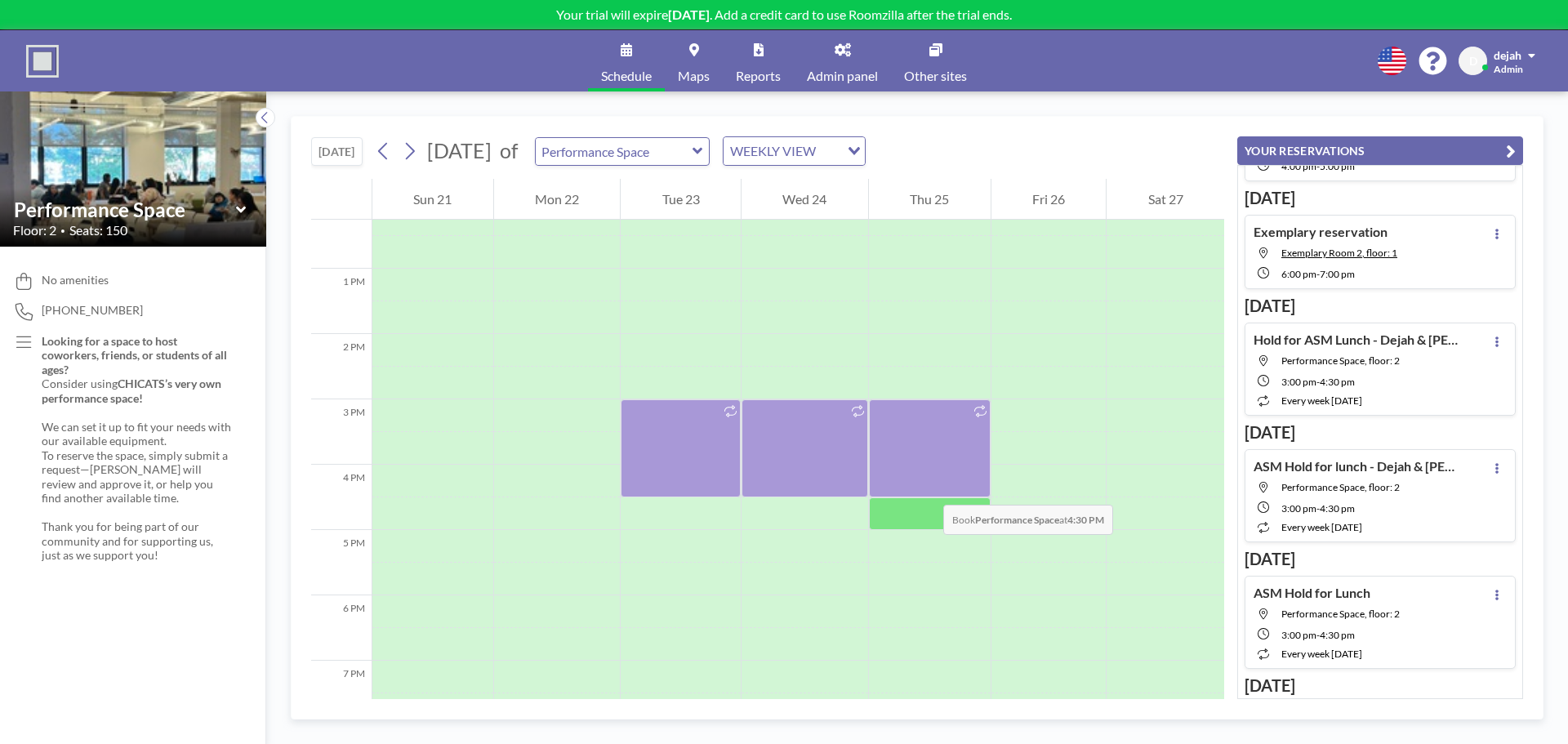
scroll to position [800, 0]
click at [409, 150] on icon at bounding box center [409, 151] width 16 height 25
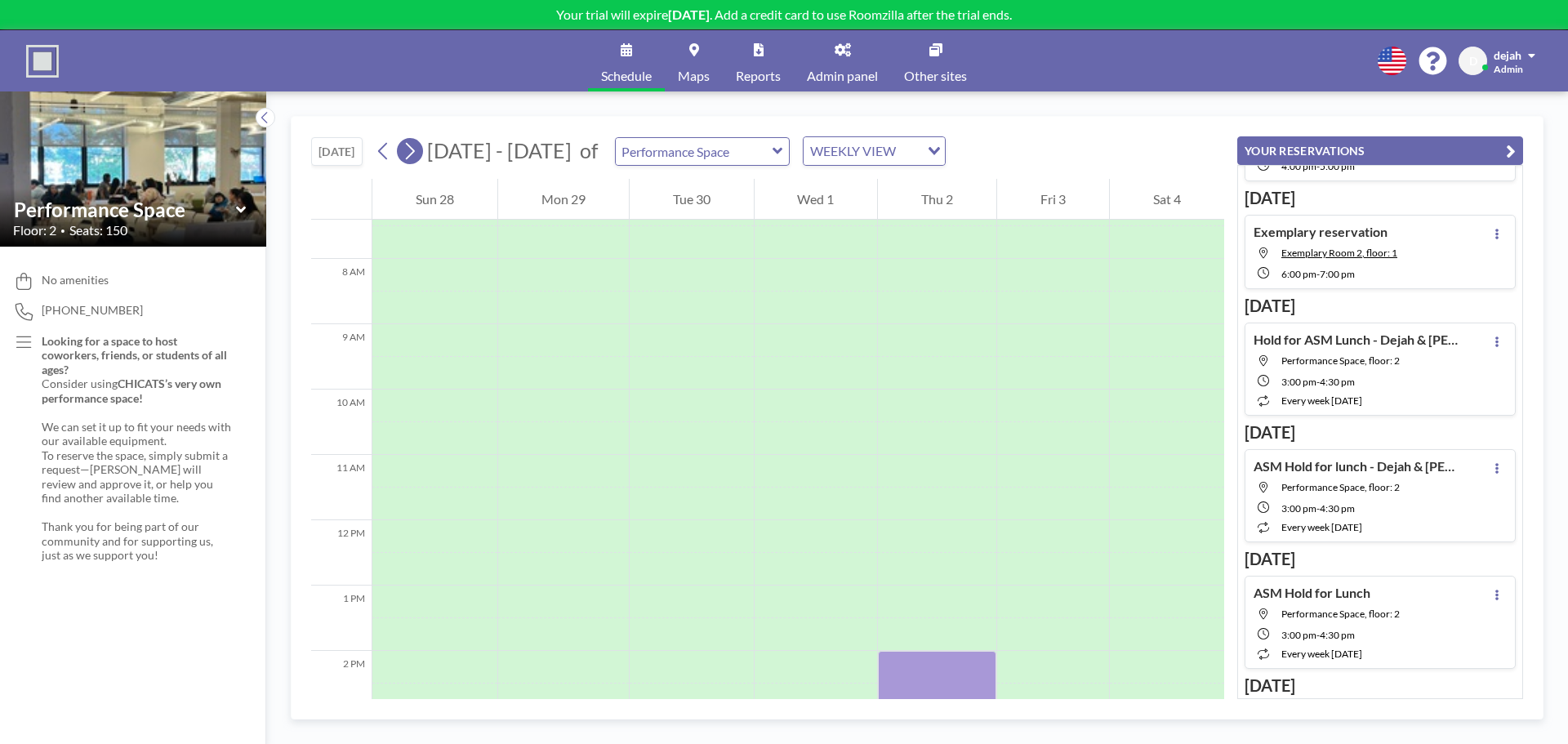
scroll to position [490, 0]
click at [407, 146] on icon at bounding box center [409, 151] width 16 height 25
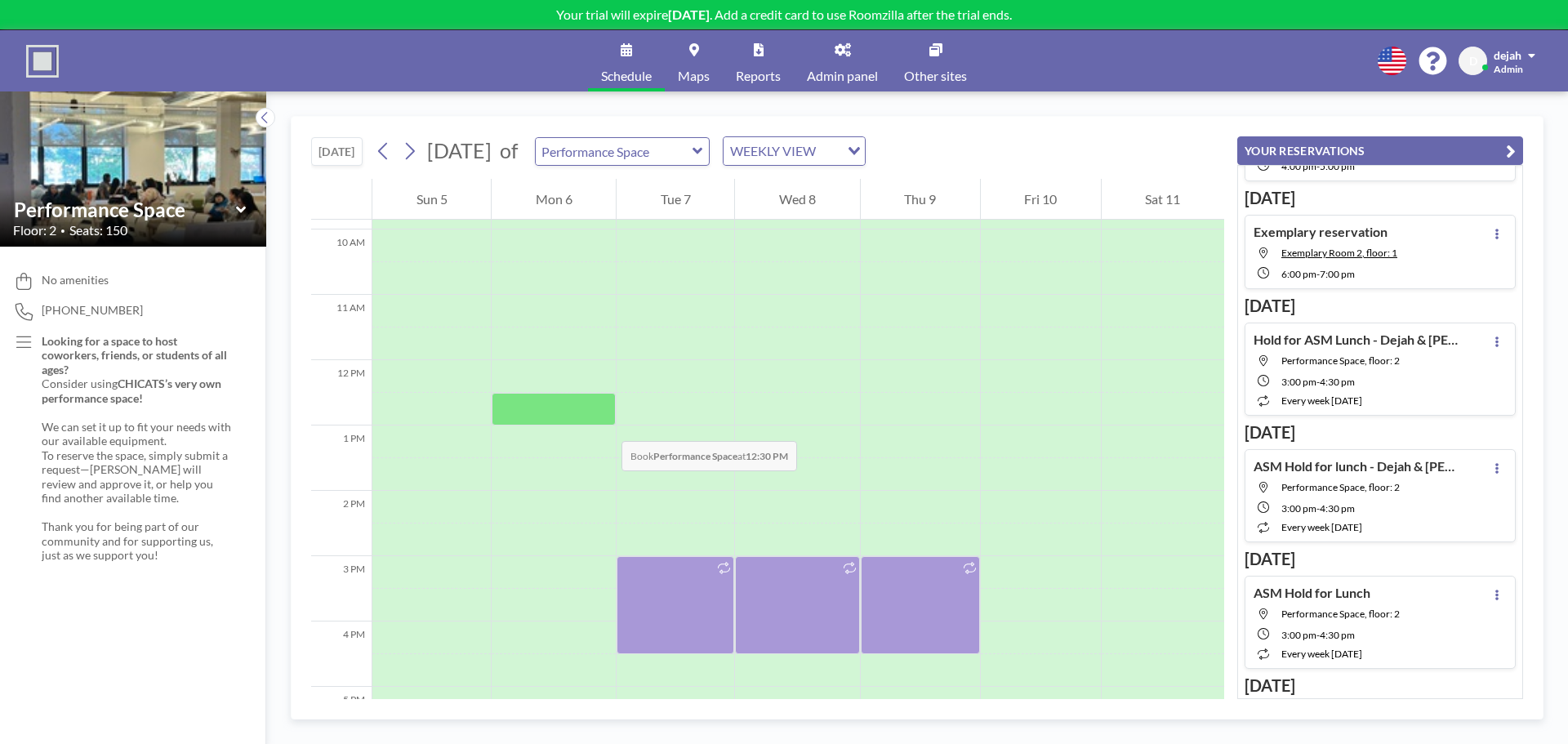
scroll to position [649, 0]
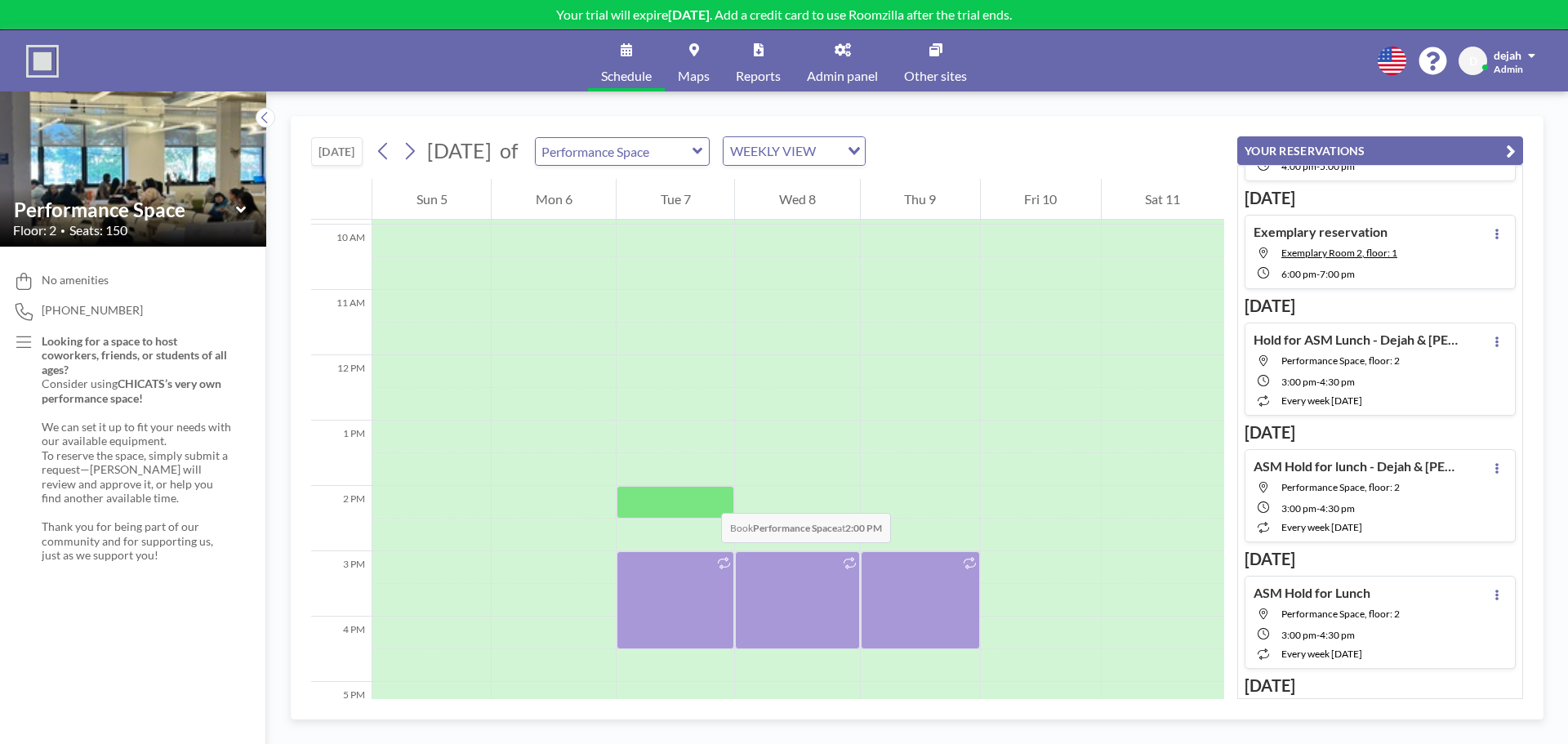
click at [705, 497] on div at bounding box center [675, 502] width 118 height 33
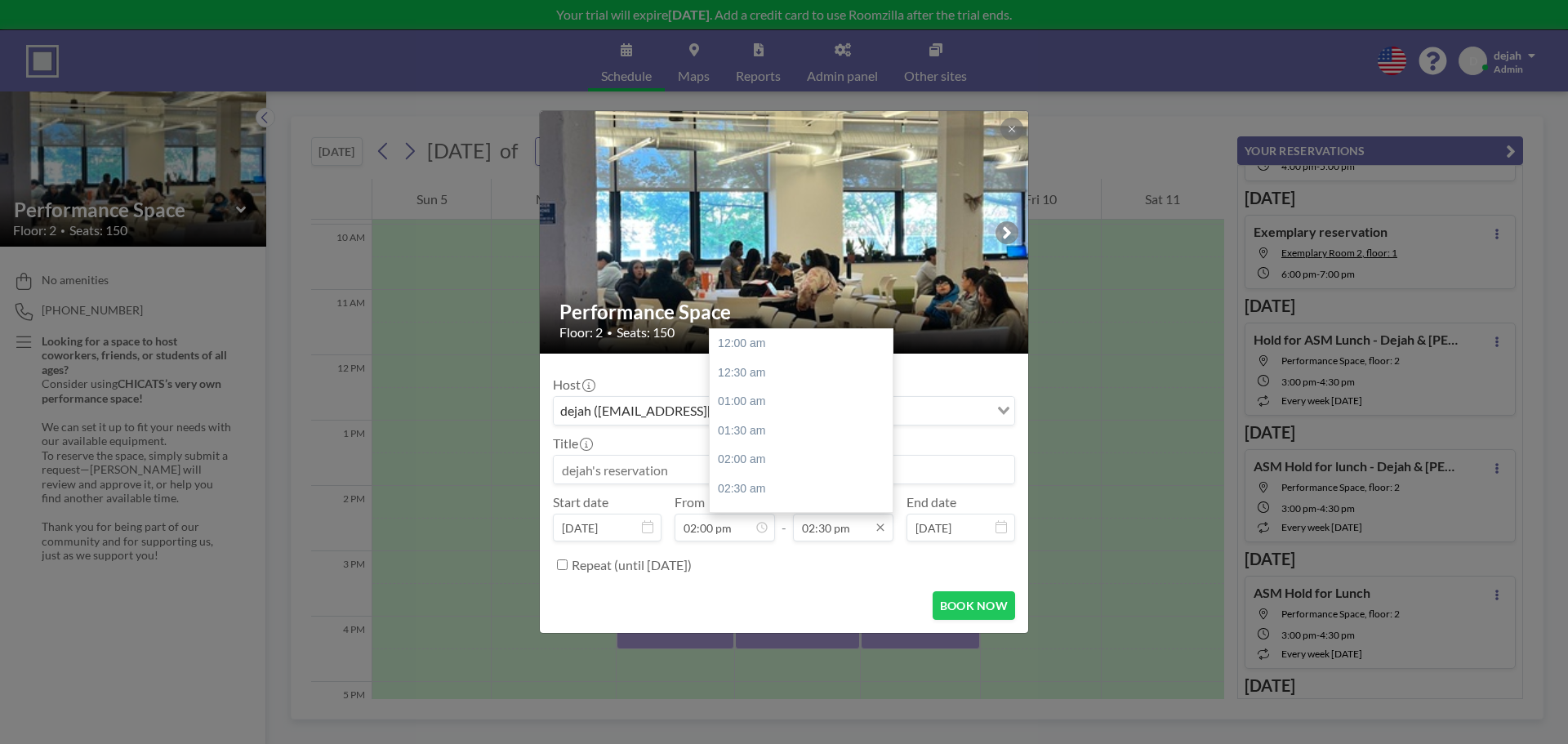
scroll to position [843, 0]
click at [827, 539] on input "02:30 pm" at bounding box center [843, 528] width 101 height 28
click at [762, 423] on div "04:00 pm" at bounding box center [805, 431] width 191 height 30
type input "04:00 pm"
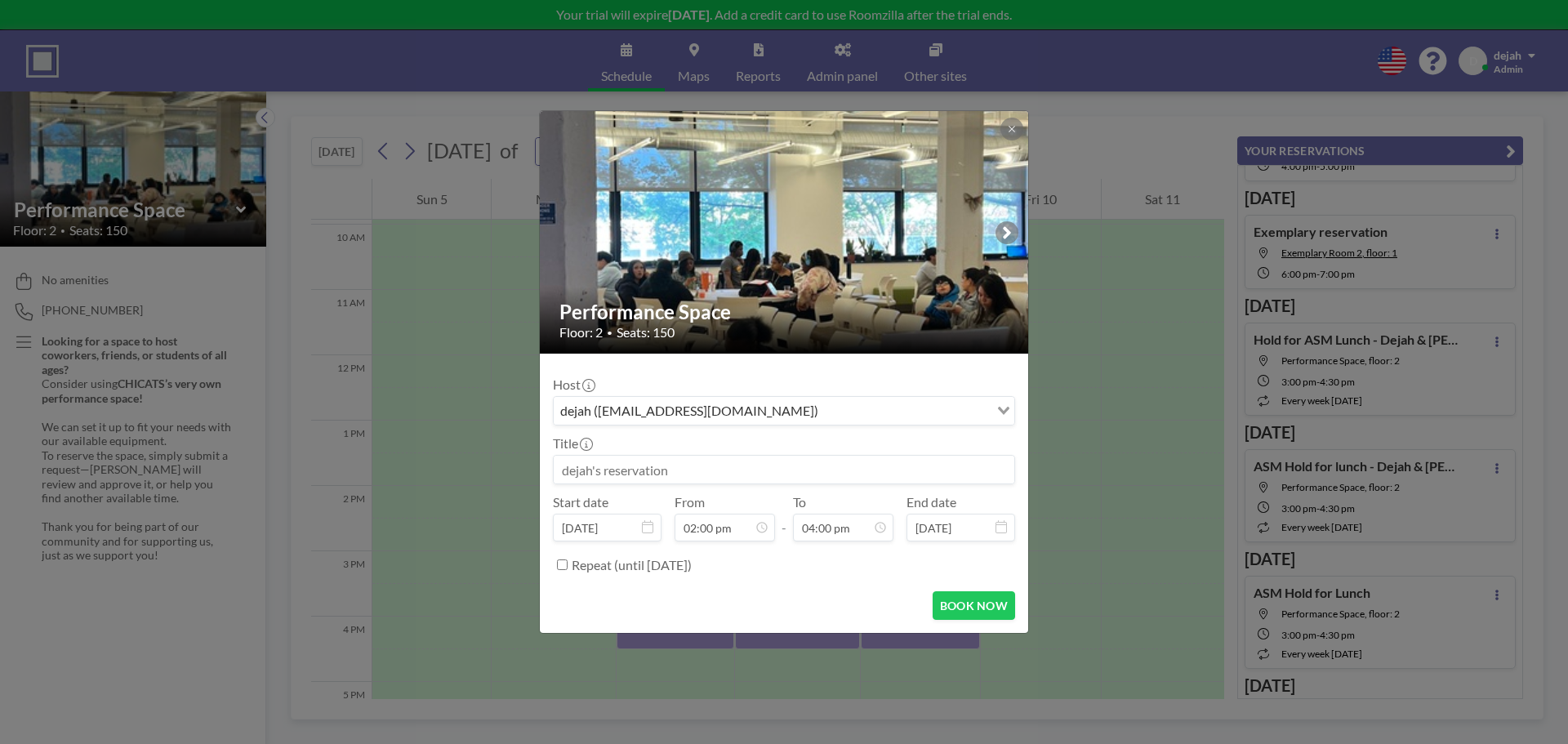
click at [672, 450] on div "Title" at bounding box center [784, 459] width 462 height 49
click at [688, 463] on input at bounding box center [784, 470] width 461 height 28
click at [982, 603] on button "BOOK NOW" at bounding box center [974, 605] width 82 height 29
type input "All Staff Meeting"
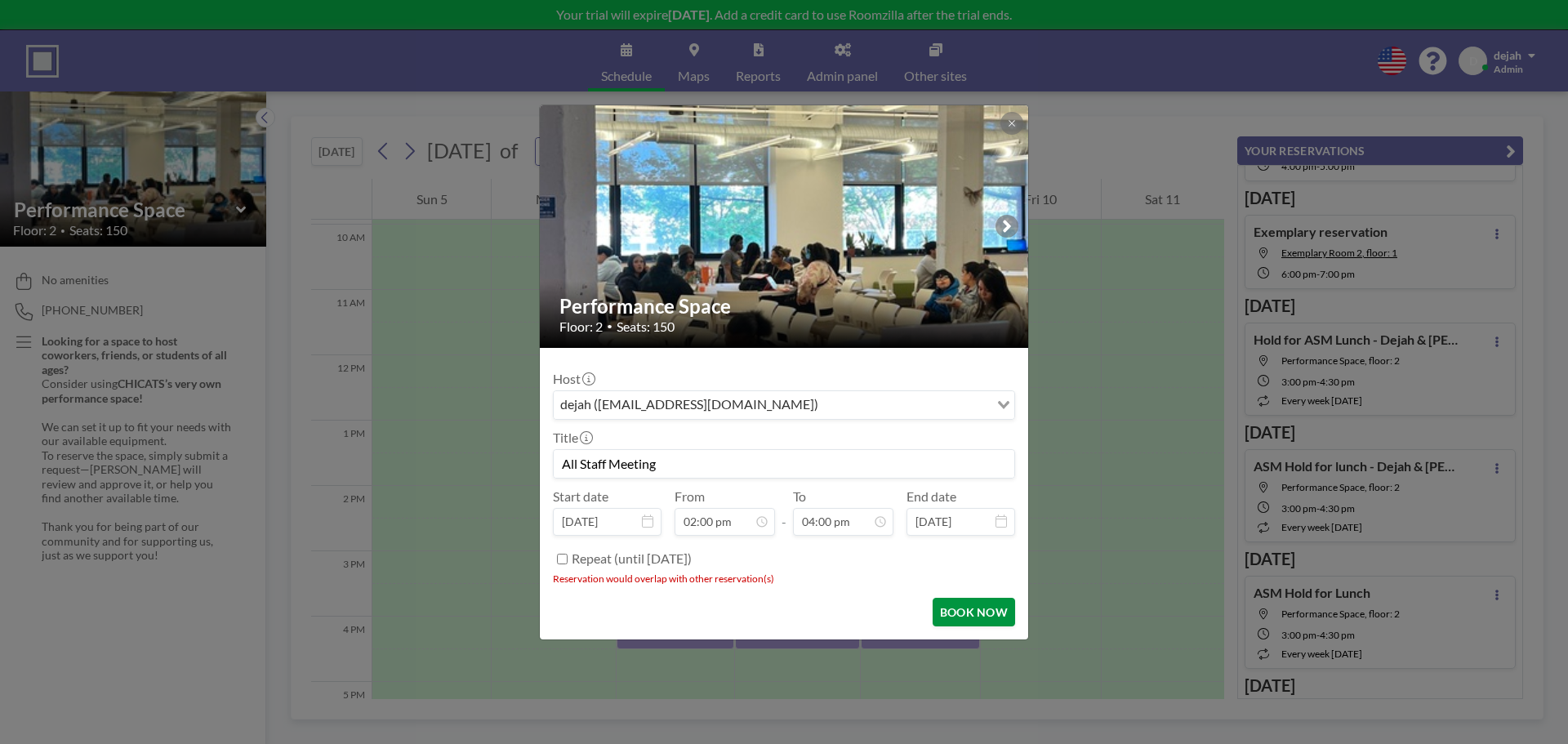
click at [984, 606] on button "BOOK NOW" at bounding box center [974, 612] width 82 height 29
click at [969, 617] on button "BOOK NOW" at bounding box center [974, 612] width 82 height 29
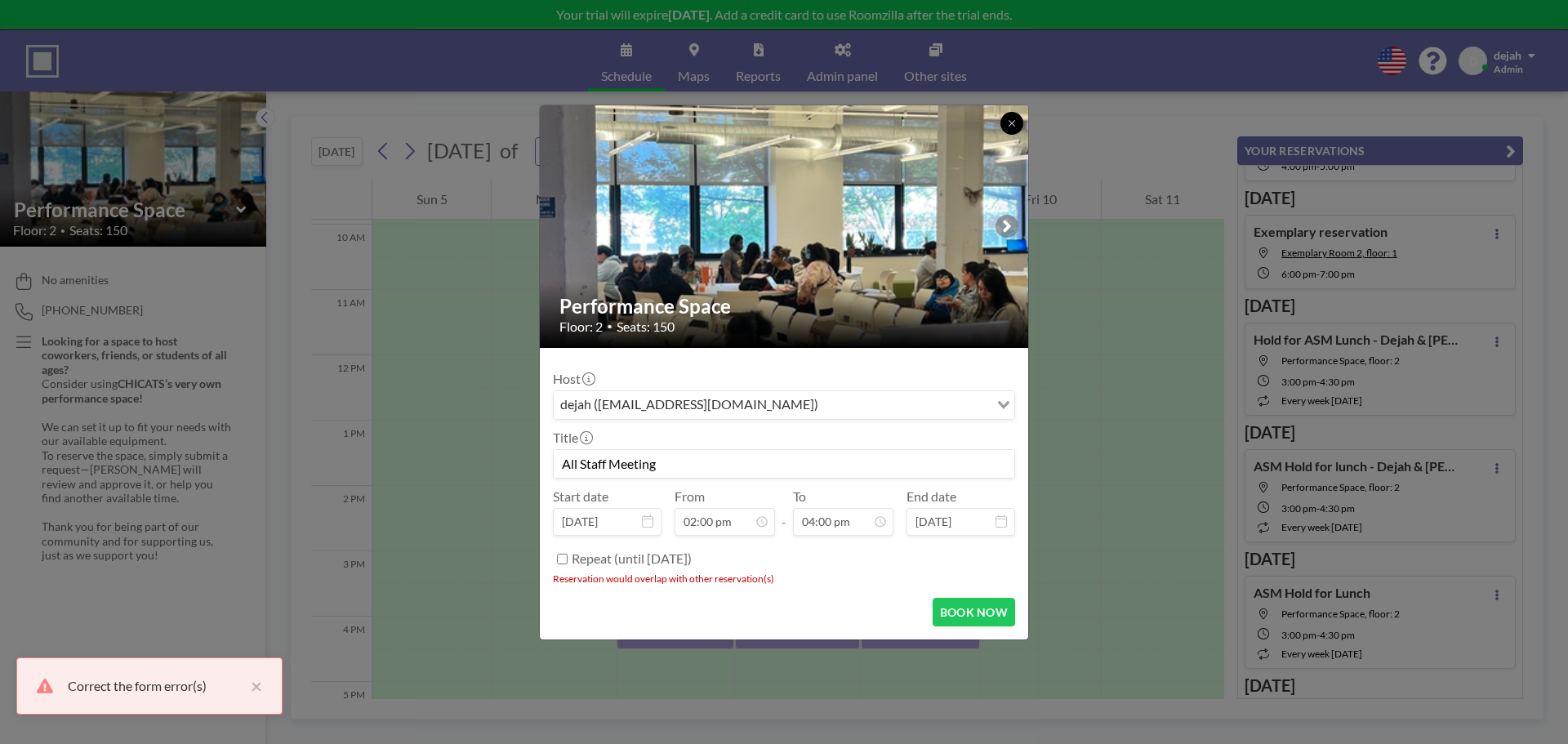
click at [1019, 117] on button at bounding box center [1012, 124] width 23 height 23
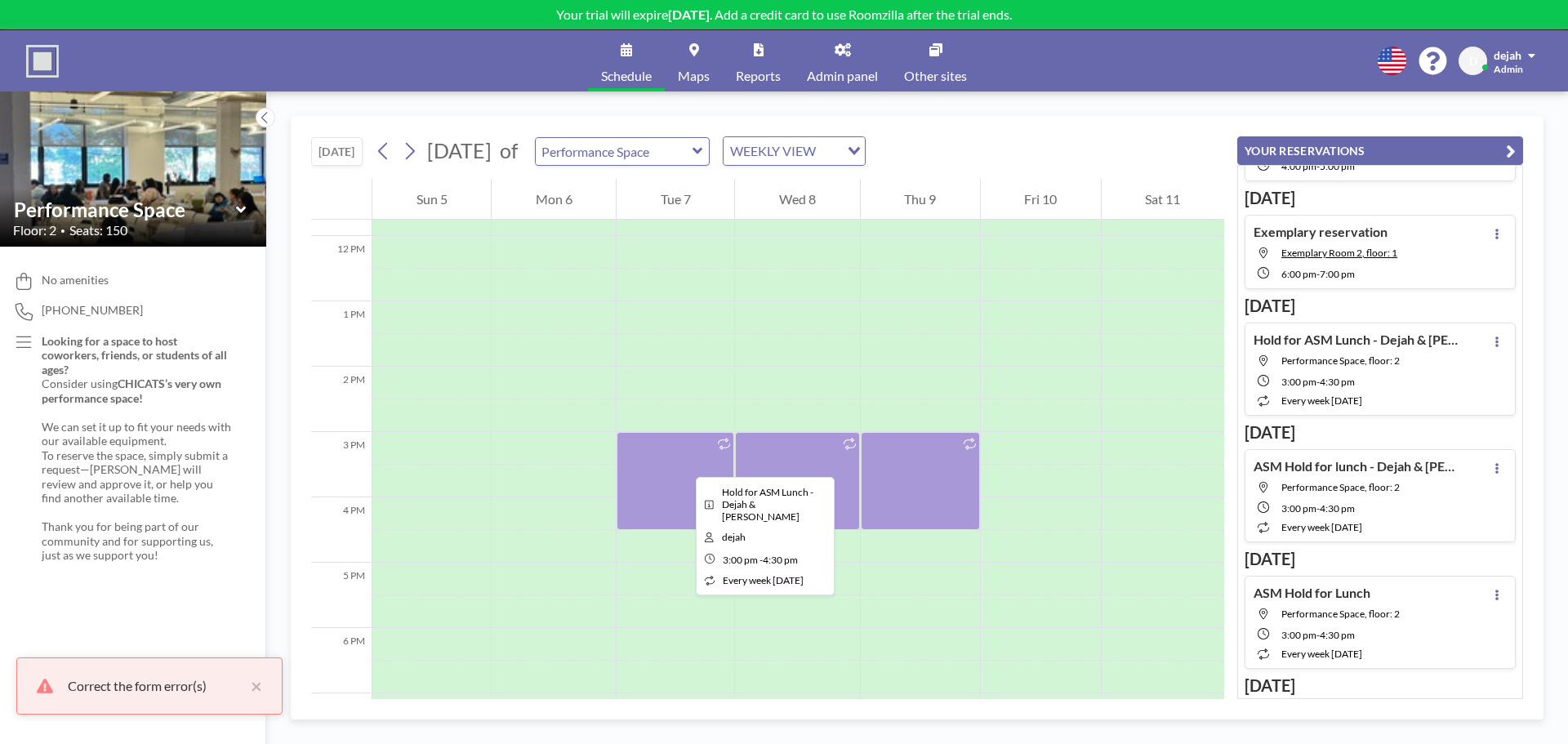
scroll to position [769, 0]
click at [682, 461] on div at bounding box center [675, 480] width 118 height 98
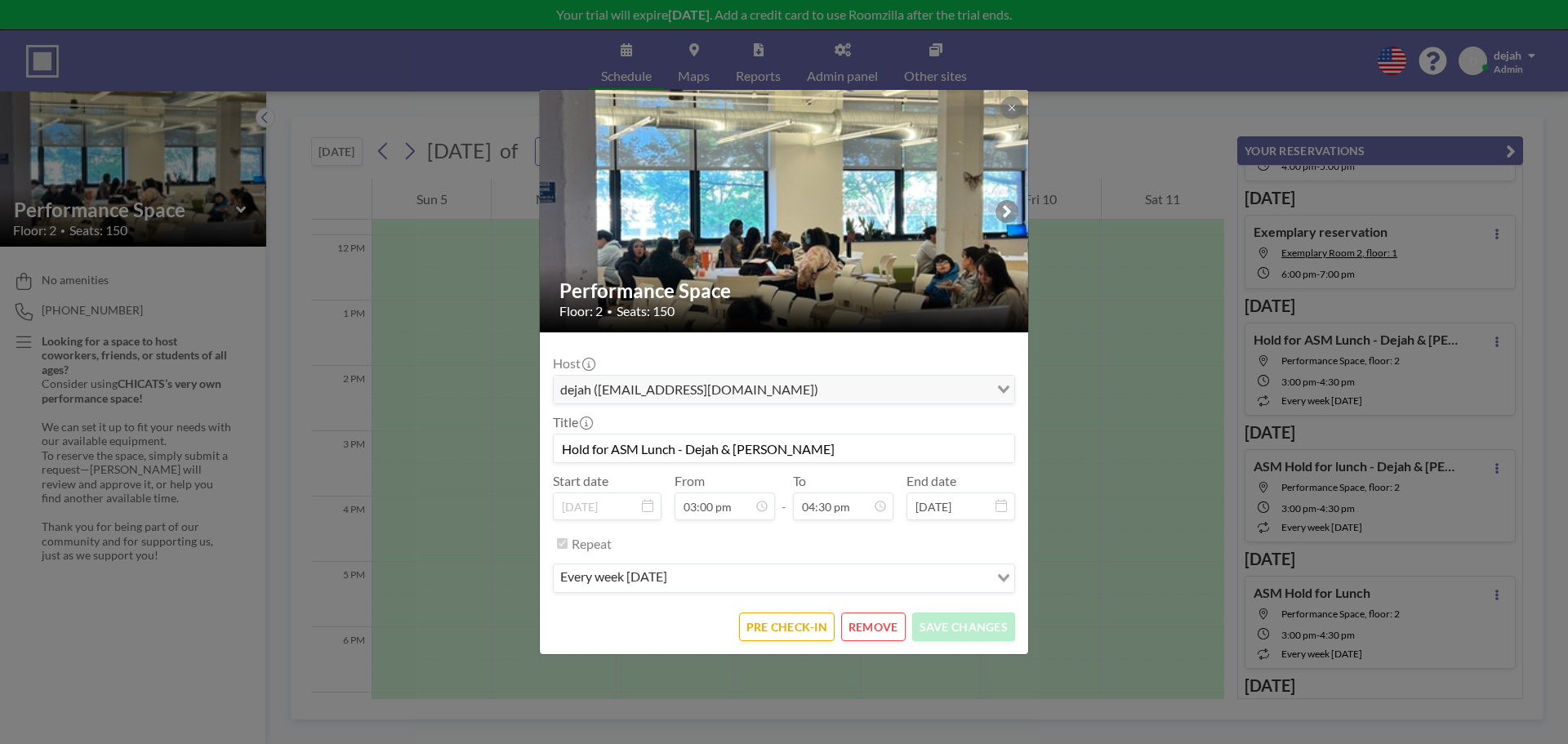
scroll to position [873, 0]
click at [814, 632] on button "PRE CHECK-IN" at bounding box center [787, 627] width 96 height 29
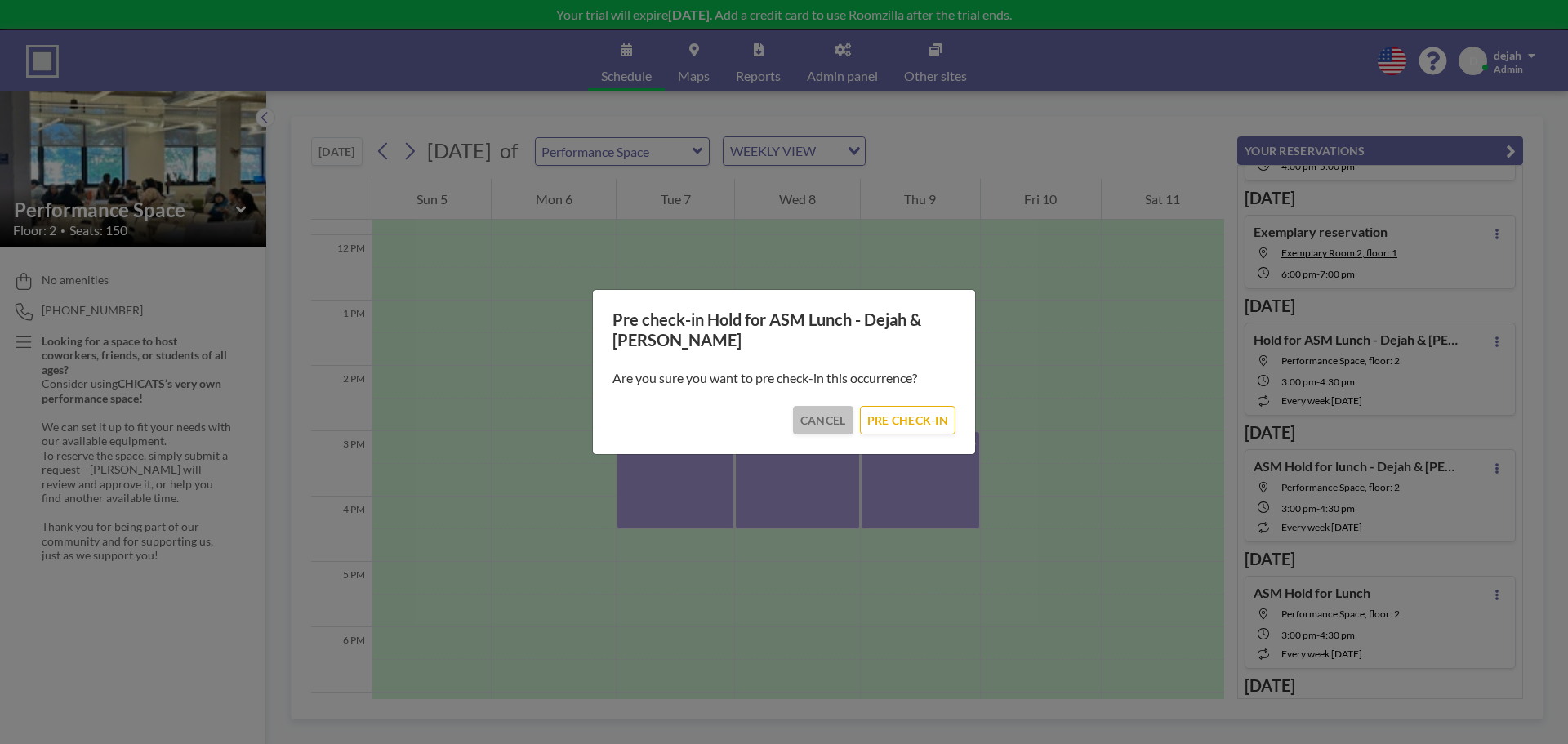
click at [829, 412] on button "CANCEL" at bounding box center [823, 420] width 60 height 29
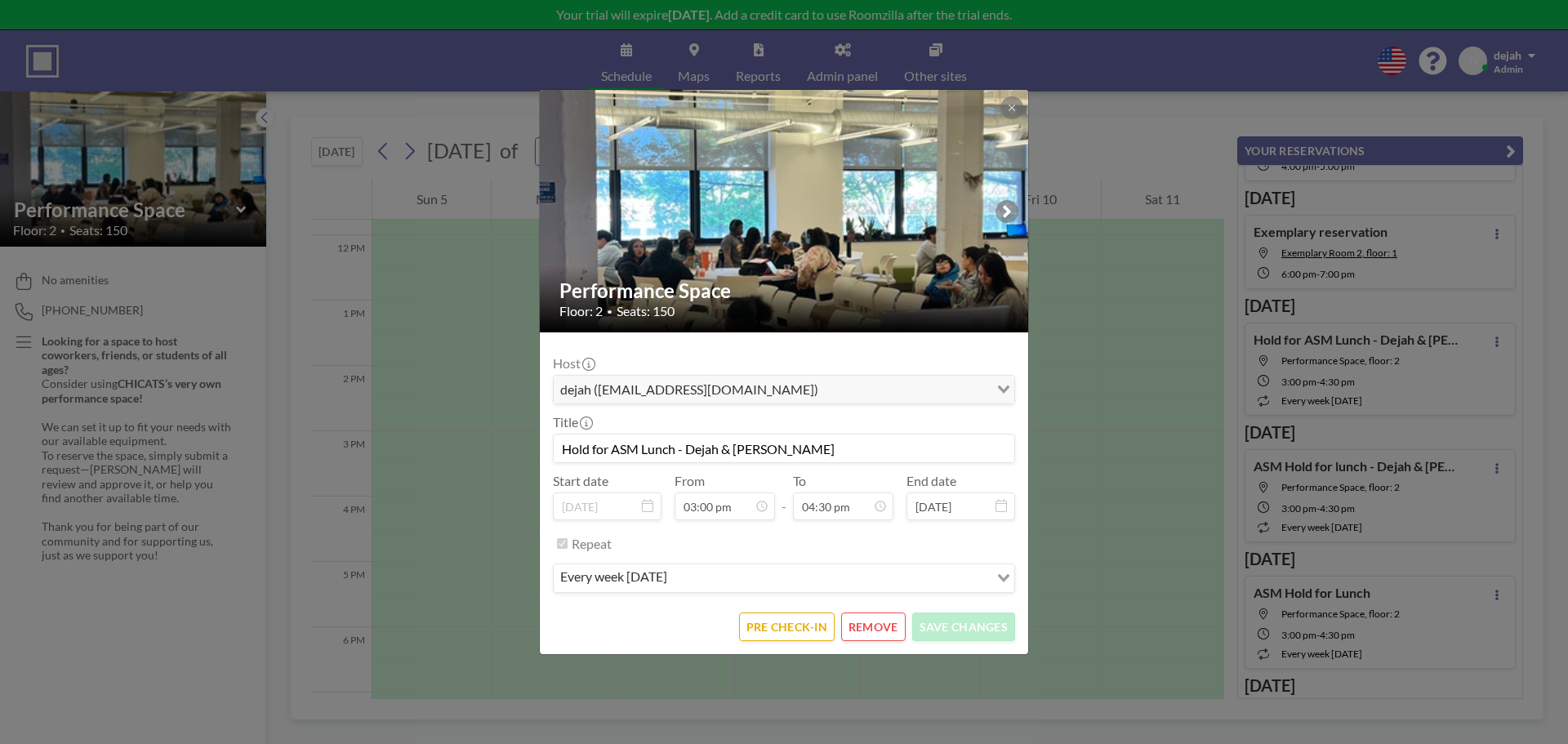
scroll to position [960, 0]
click at [1016, 110] on icon at bounding box center [1012, 108] width 10 height 10
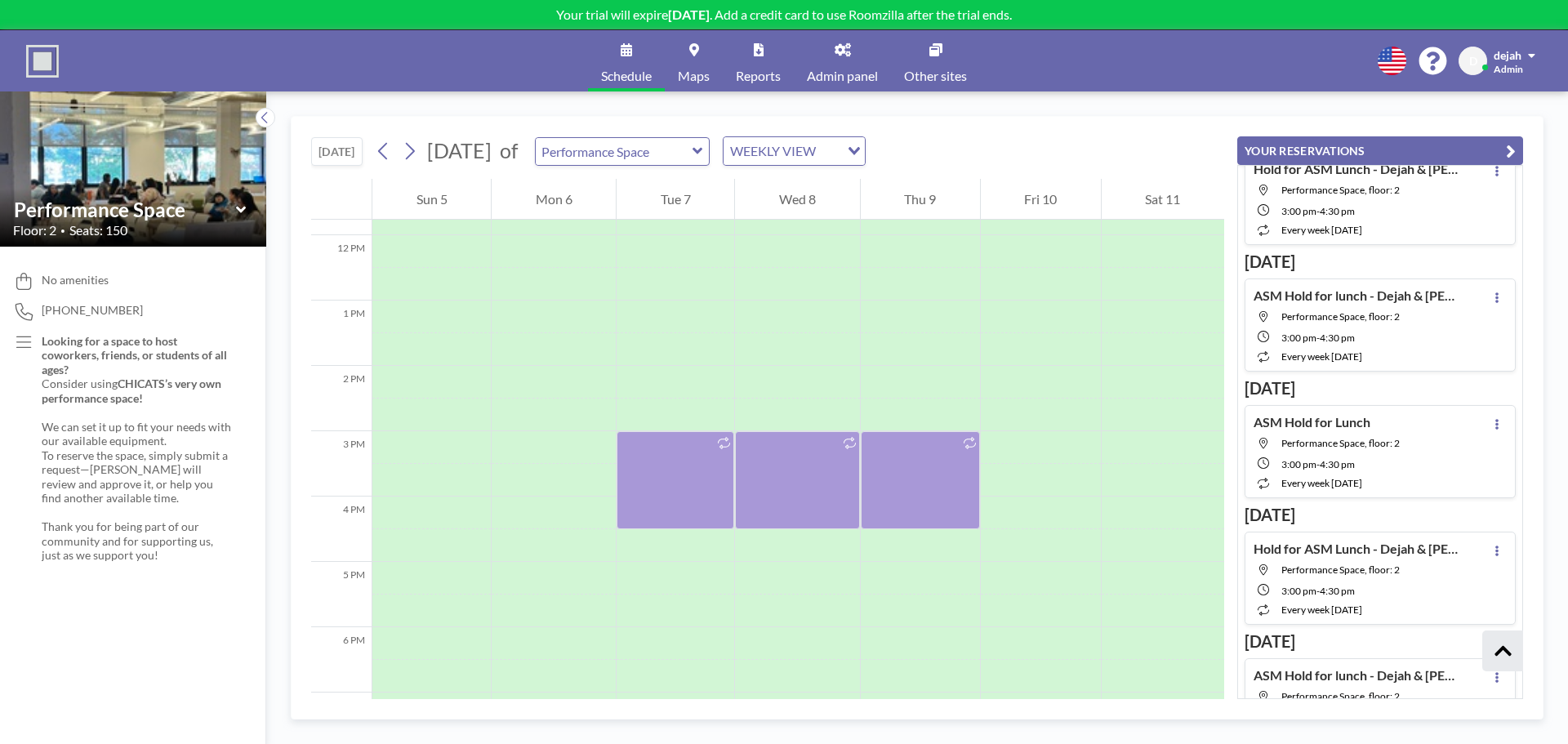
scroll to position [2979, 0]
click at [657, 384] on div at bounding box center [675, 383] width 118 height 33
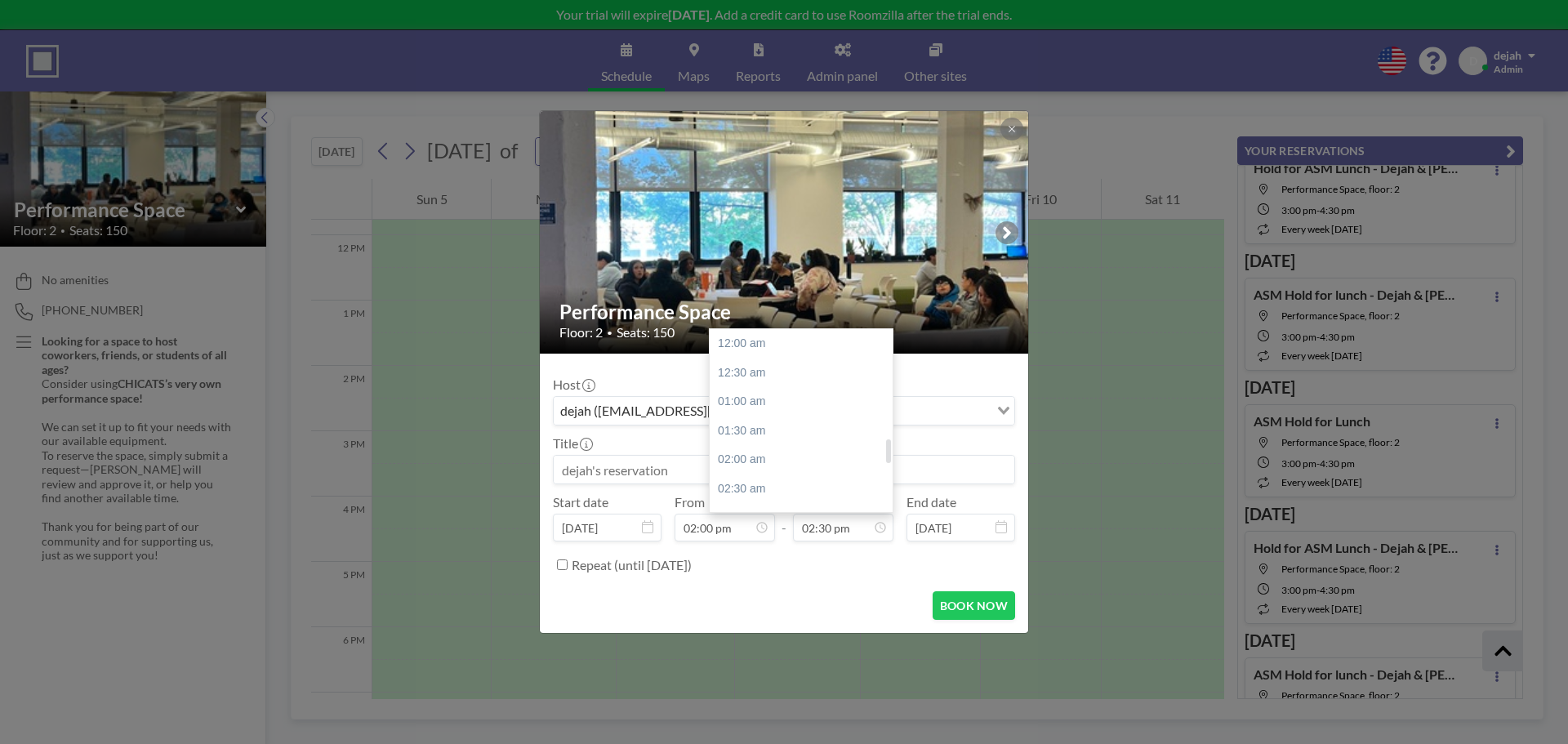
scroll to position [843, 0]
click at [776, 426] on div "04:00 pm" at bounding box center [805, 431] width 191 height 30
type input "04:00 pm"
click at [735, 442] on div "05:00 pm" at bounding box center [771, 445] width 191 height 30
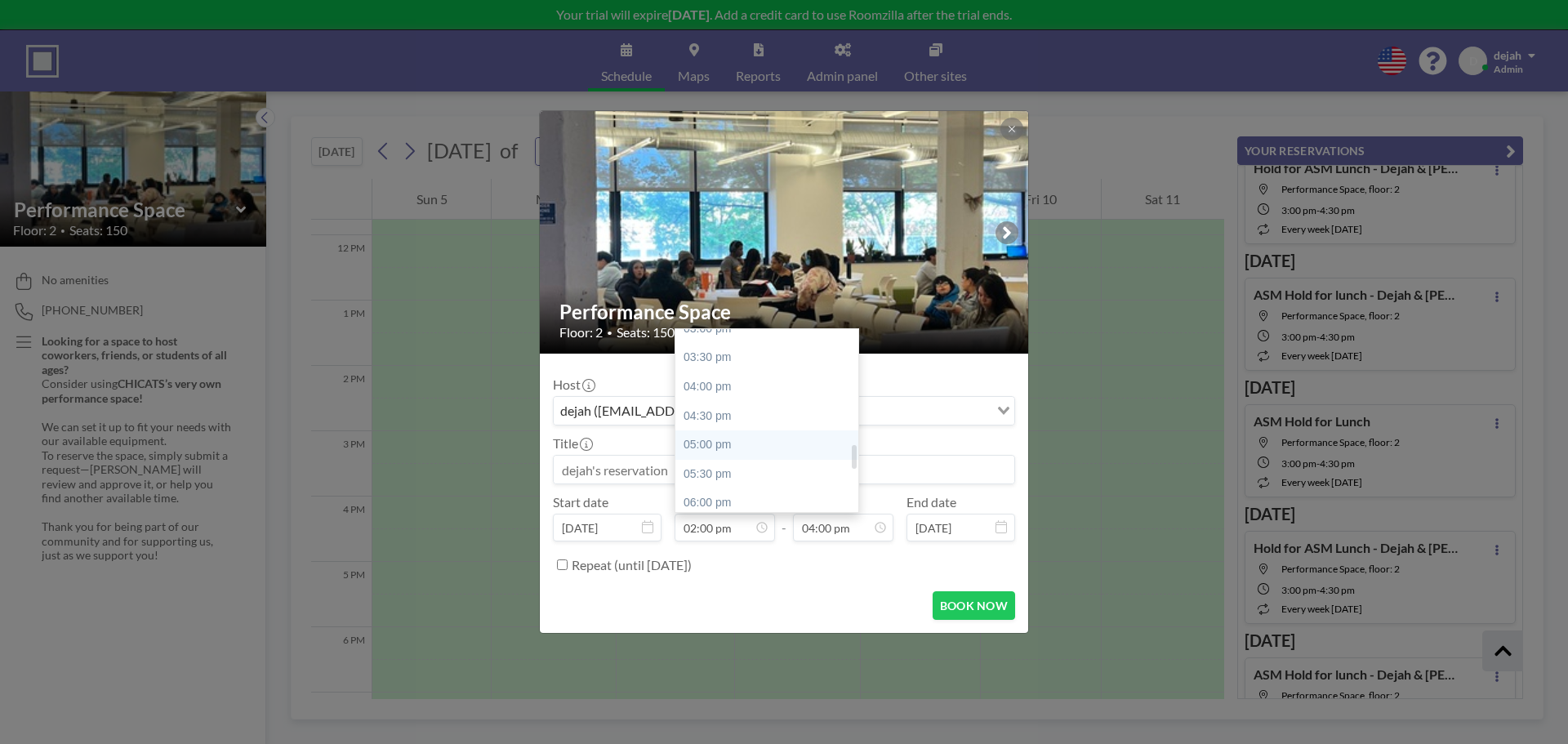
type input "05:00 pm"
type input "05:30 pm"
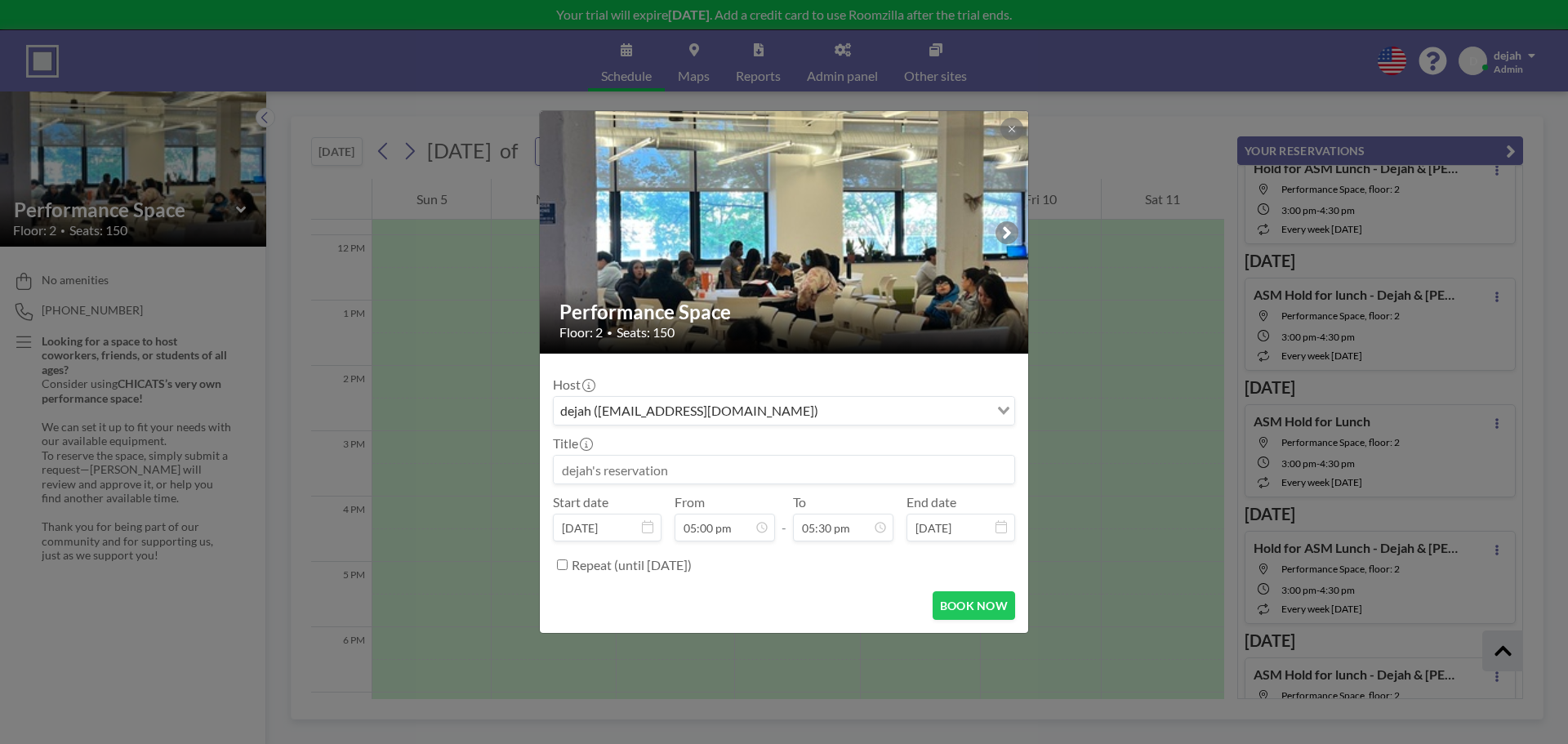
scroll to position [0, 0]
click at [698, 475] on input at bounding box center [784, 470] width 461 height 28
type input "ALL STAFF MEETING"
click at [982, 610] on button "BOOK NOW" at bounding box center [974, 605] width 82 height 29
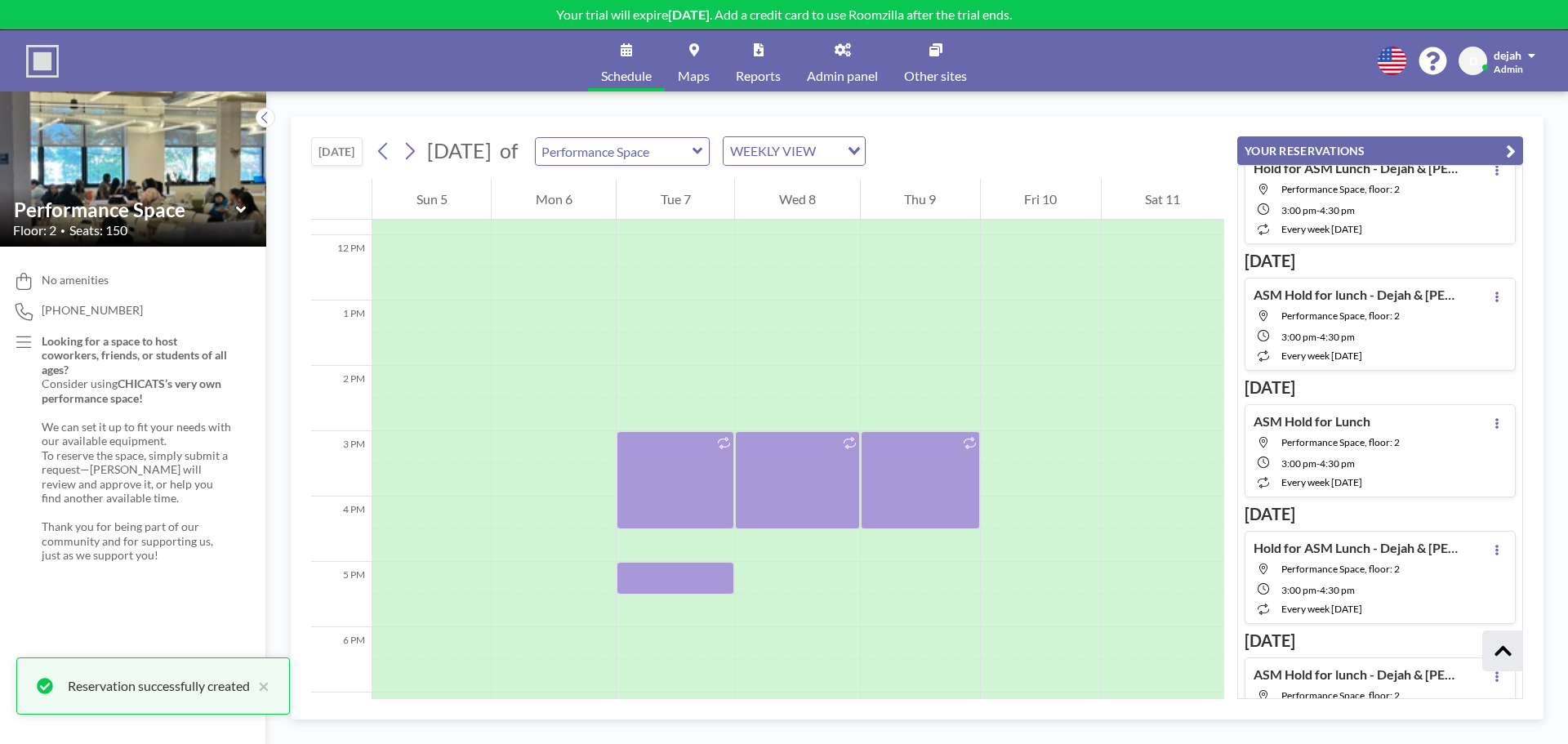
scroll to position [3060, 0]
click at [666, 577] on div at bounding box center [675, 579] width 118 height 33
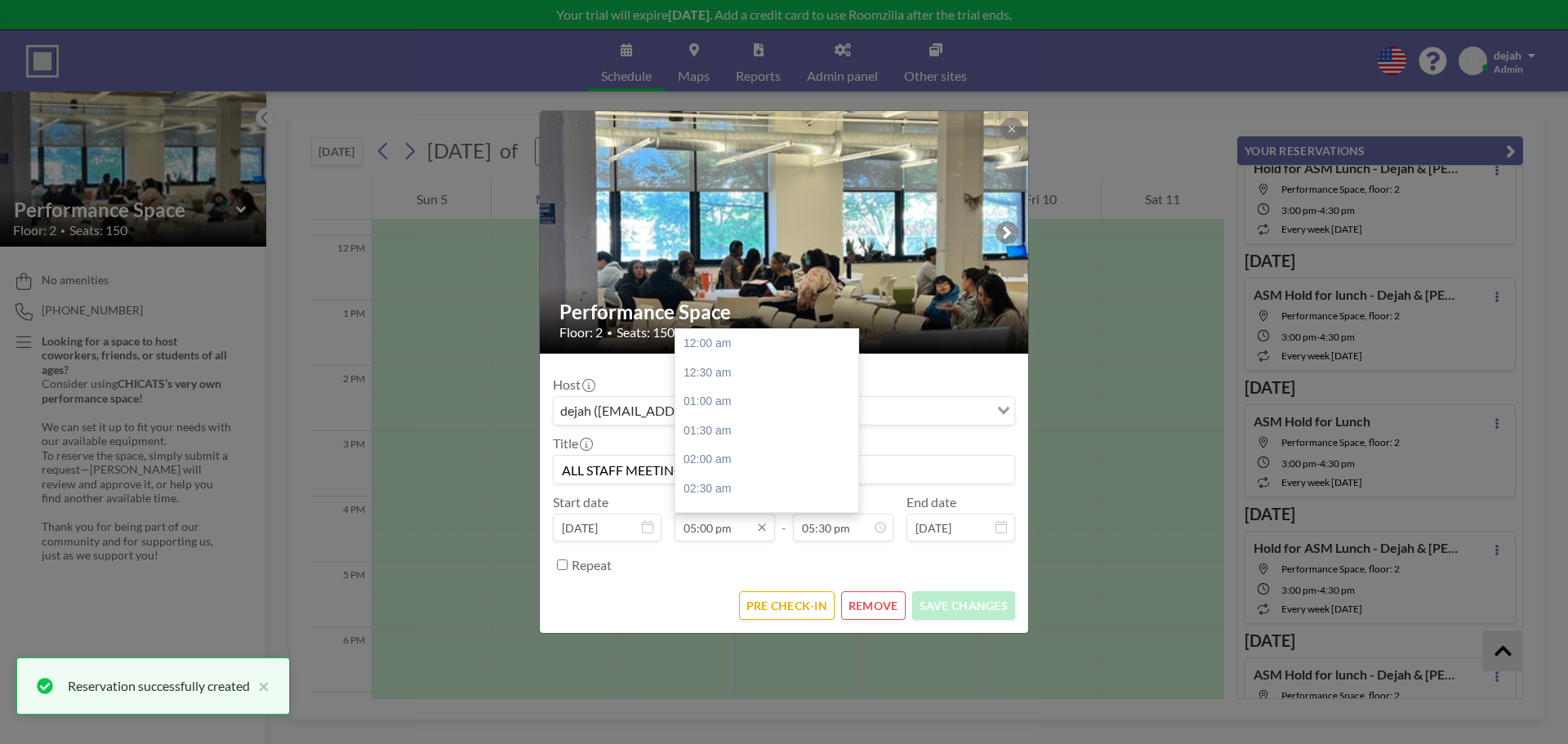
scroll to position [989, 0]
click at [725, 540] on input "05:00 pm" at bounding box center [725, 528] width 101 height 28
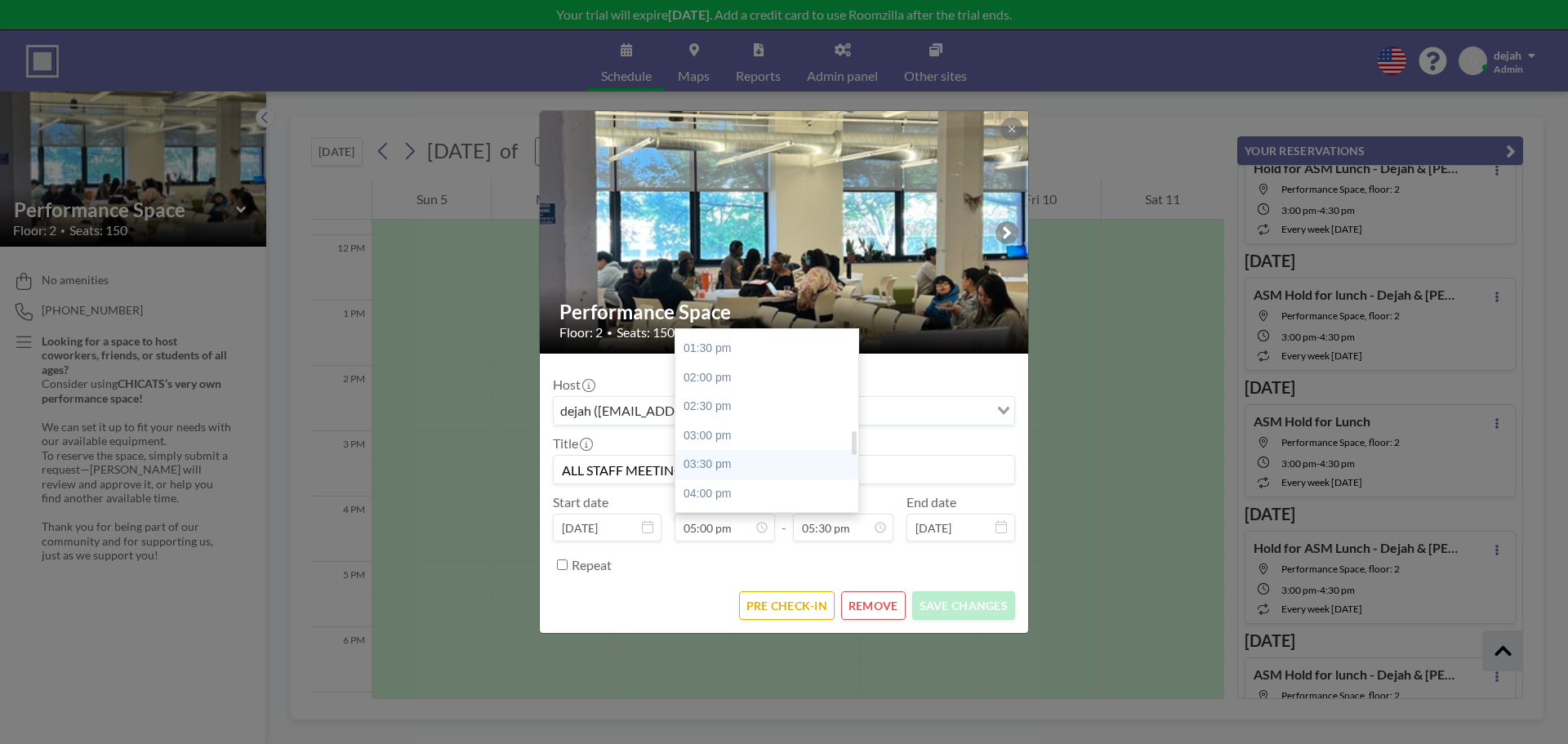
scroll to position [779, 0]
click at [726, 384] on div "02:00 pm" at bounding box center [771, 379] width 191 height 30
type input "02:00 pm"
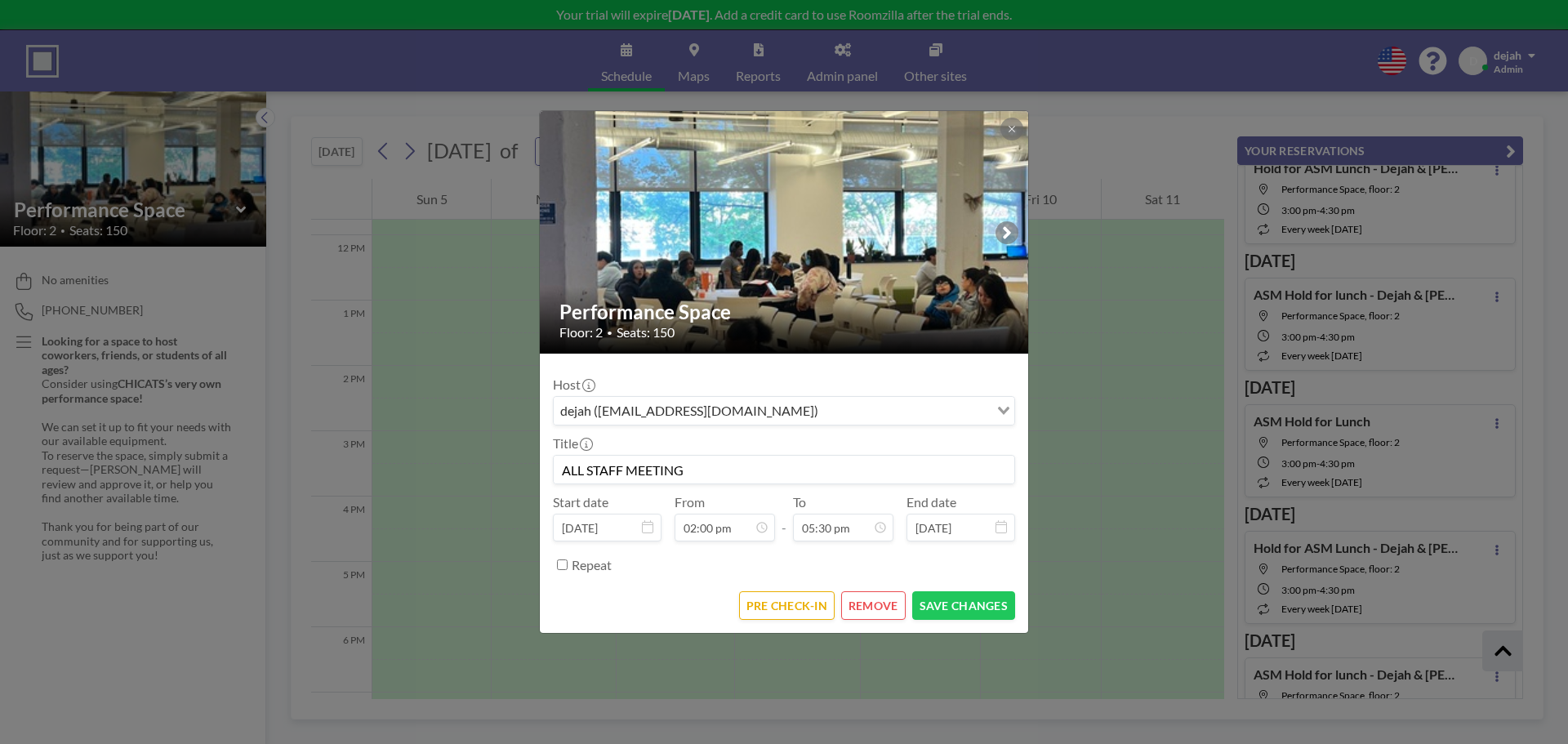
scroll to position [1018, 0]
click at [989, 605] on button "SAVE CHANGES" at bounding box center [964, 605] width 103 height 29
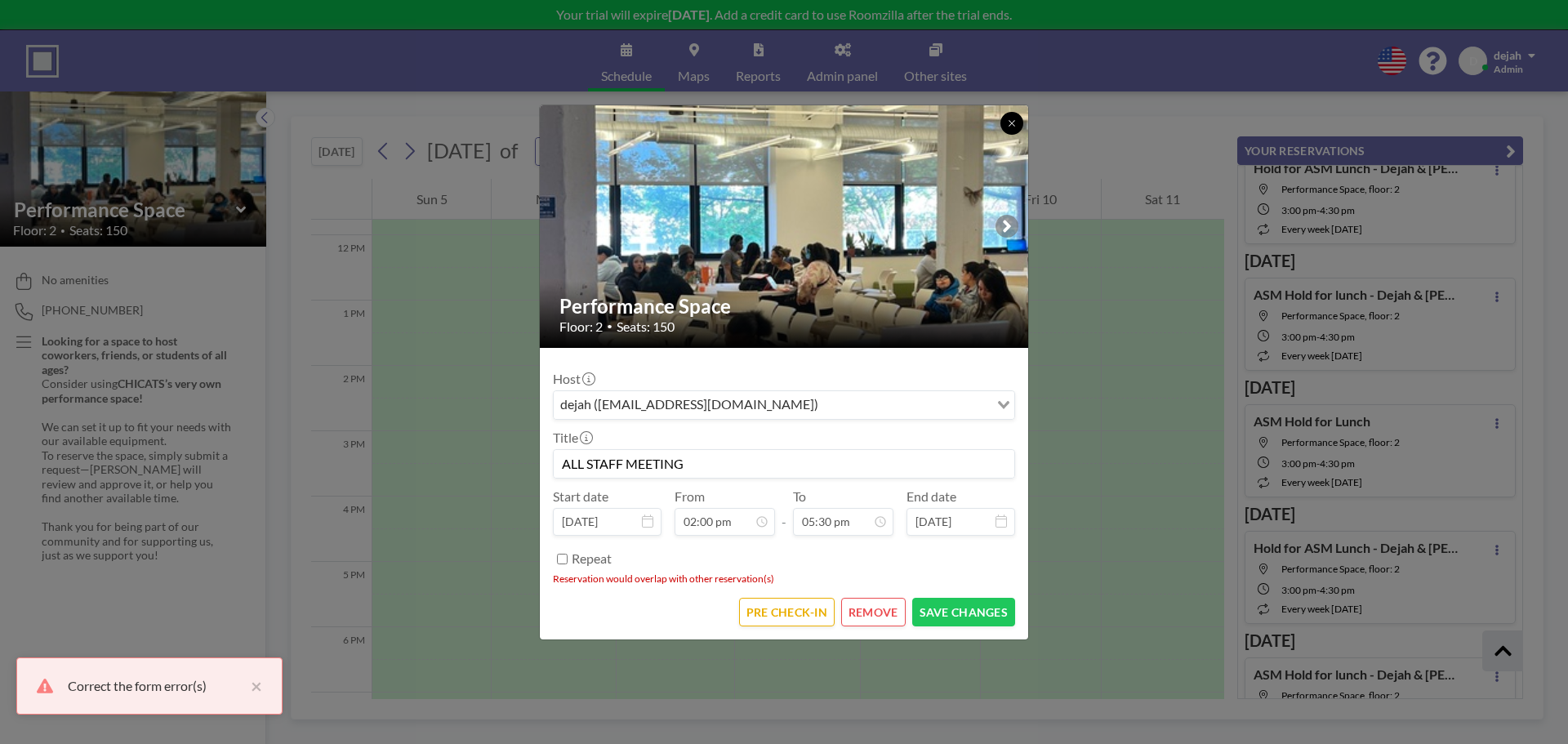
click at [1012, 131] on button at bounding box center [1012, 124] width 23 height 23
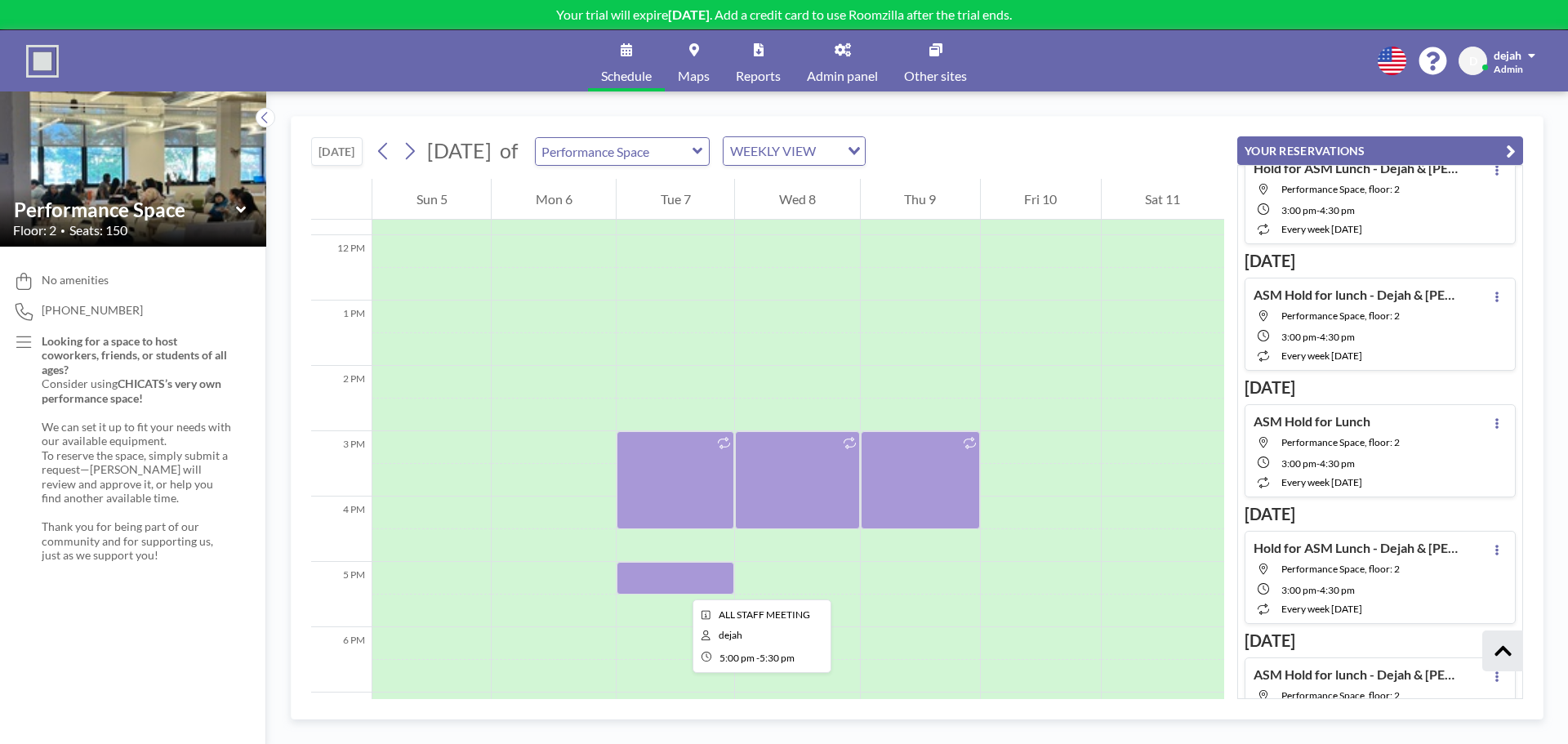
click at [678, 585] on div at bounding box center [675, 579] width 118 height 33
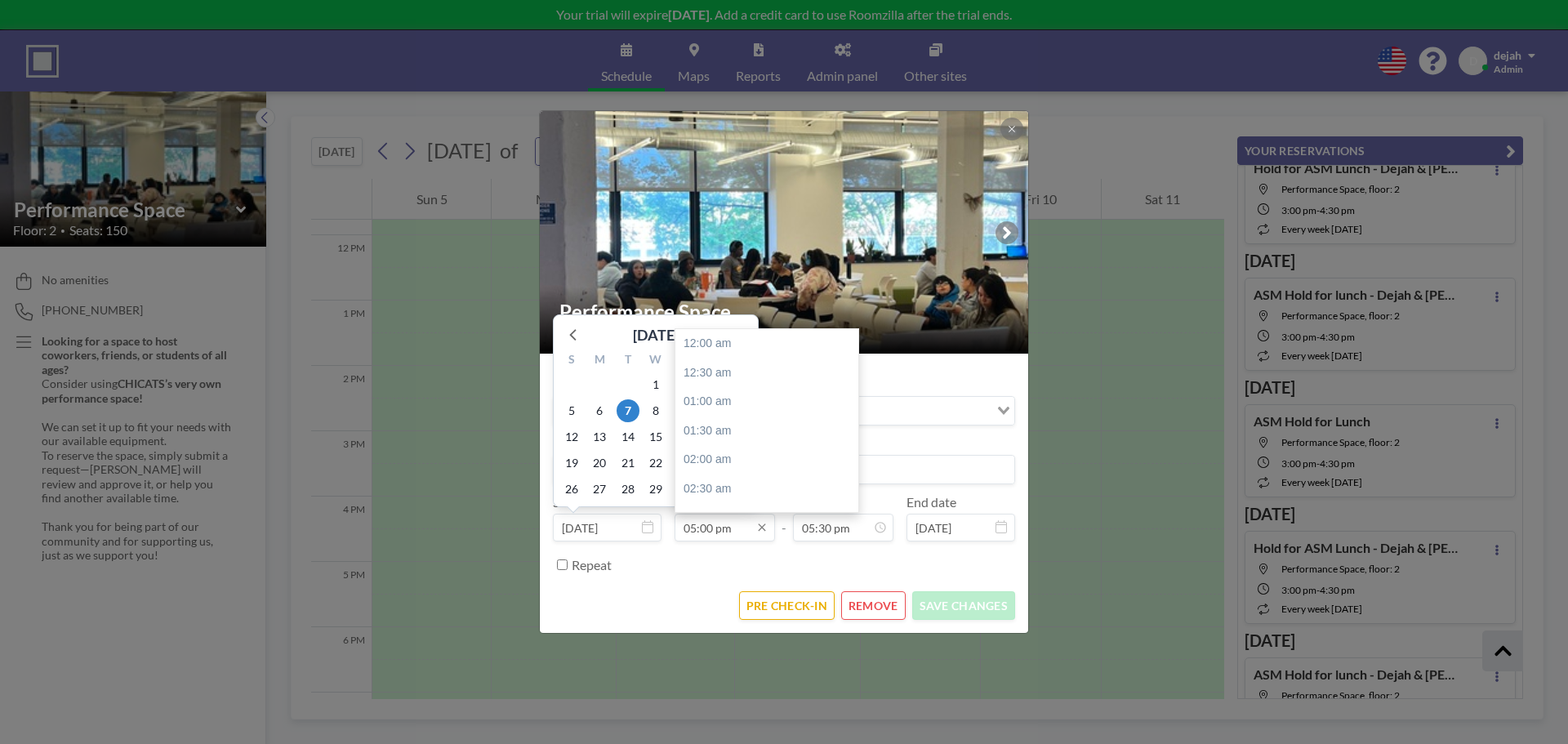
scroll to position [989, 0]
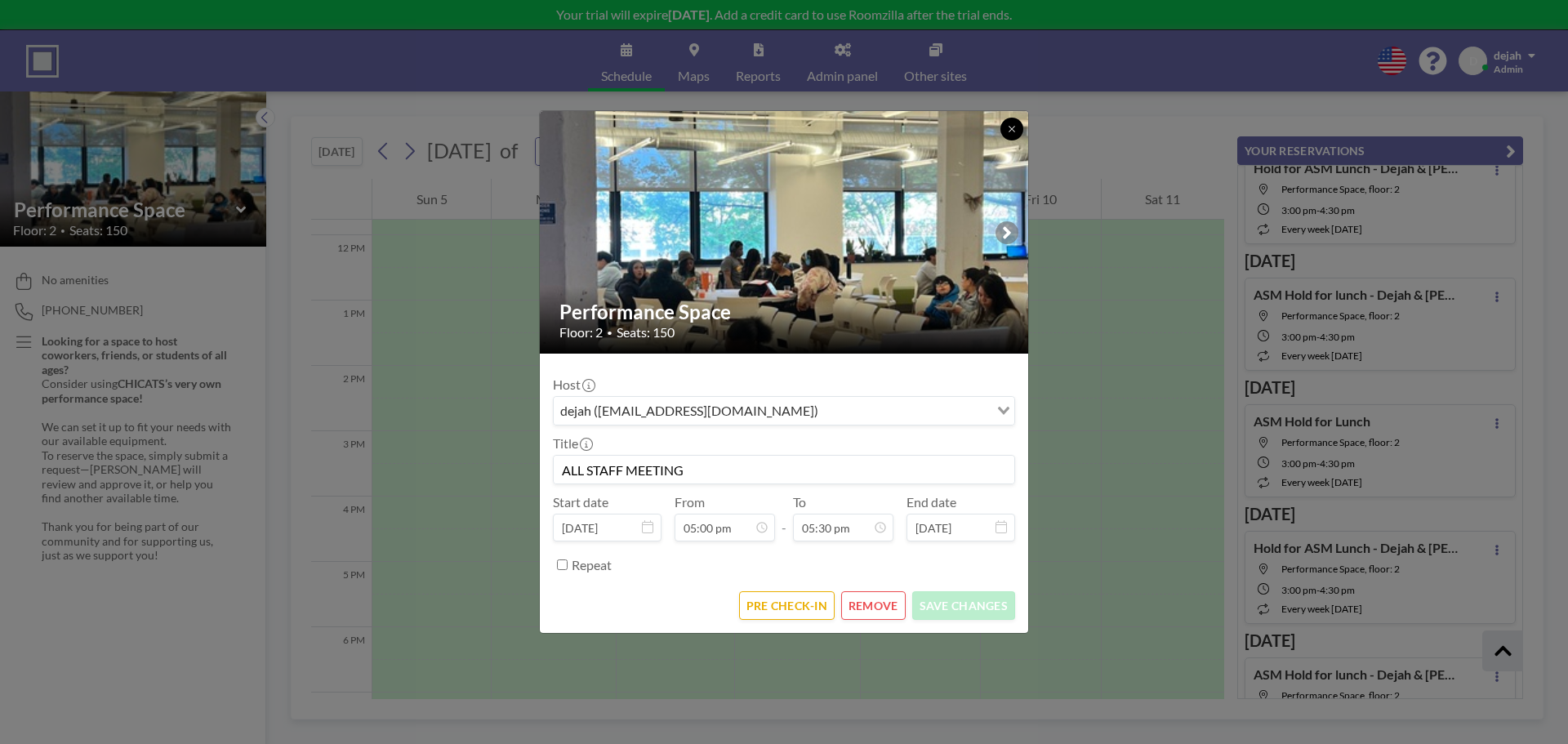
click at [1016, 133] on button at bounding box center [1012, 129] width 23 height 23
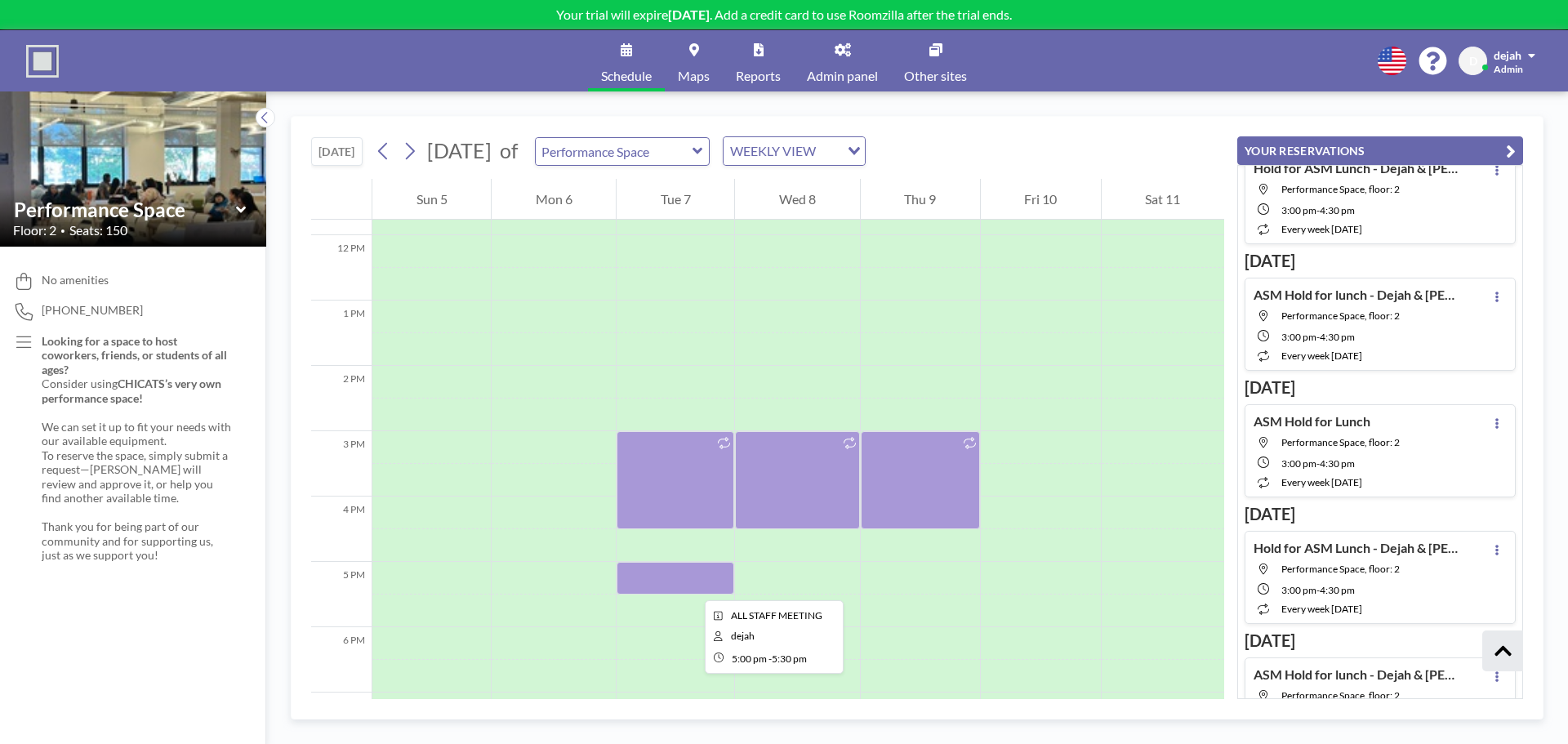
click at [692, 586] on div at bounding box center [675, 579] width 118 height 33
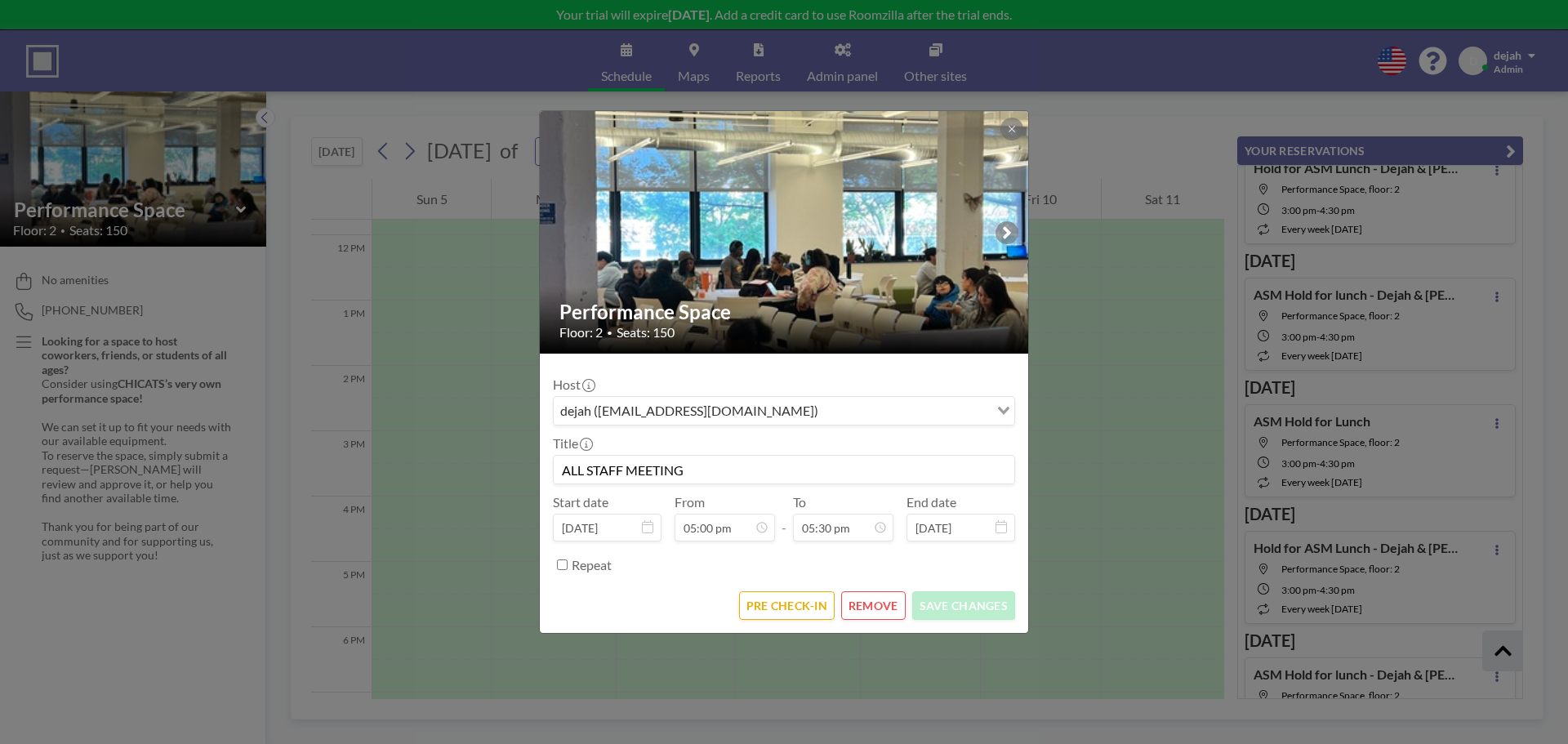
click at [890, 606] on button "REMOVE" at bounding box center [873, 605] width 64 height 29
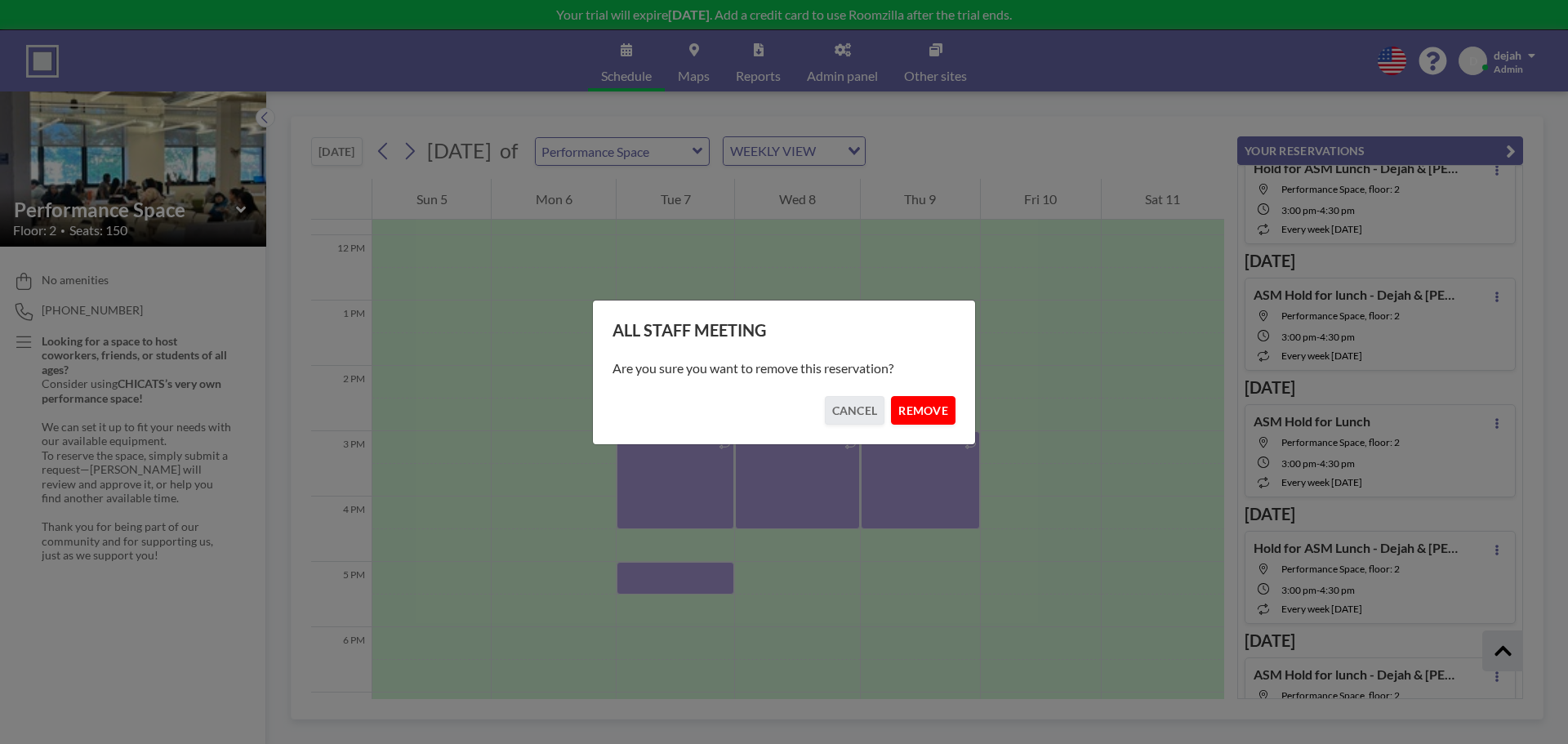
click at [922, 410] on button "REMOVE" at bounding box center [923, 410] width 64 height 29
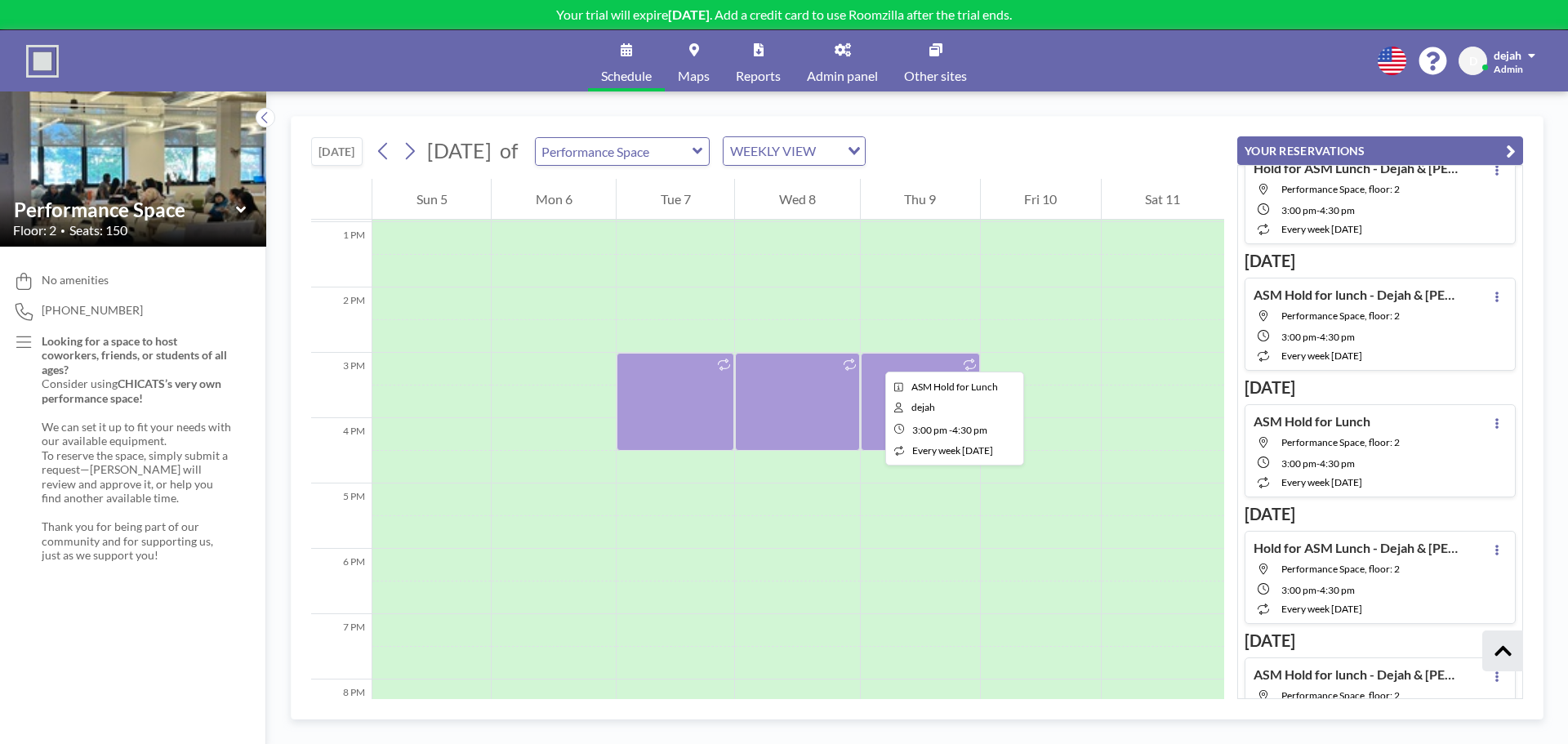
scroll to position [854, 0]
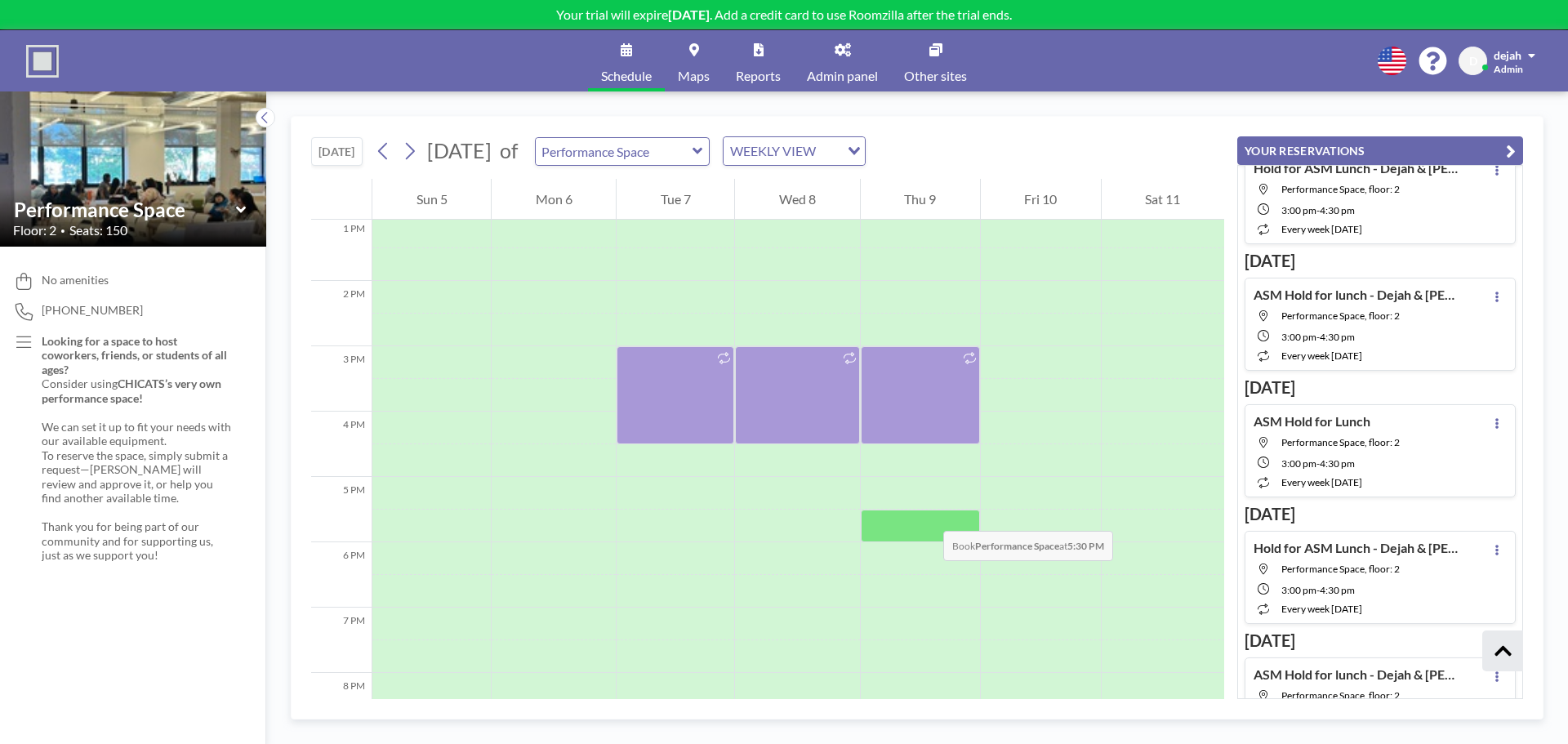
click at [927, 515] on div at bounding box center [920, 526] width 120 height 33
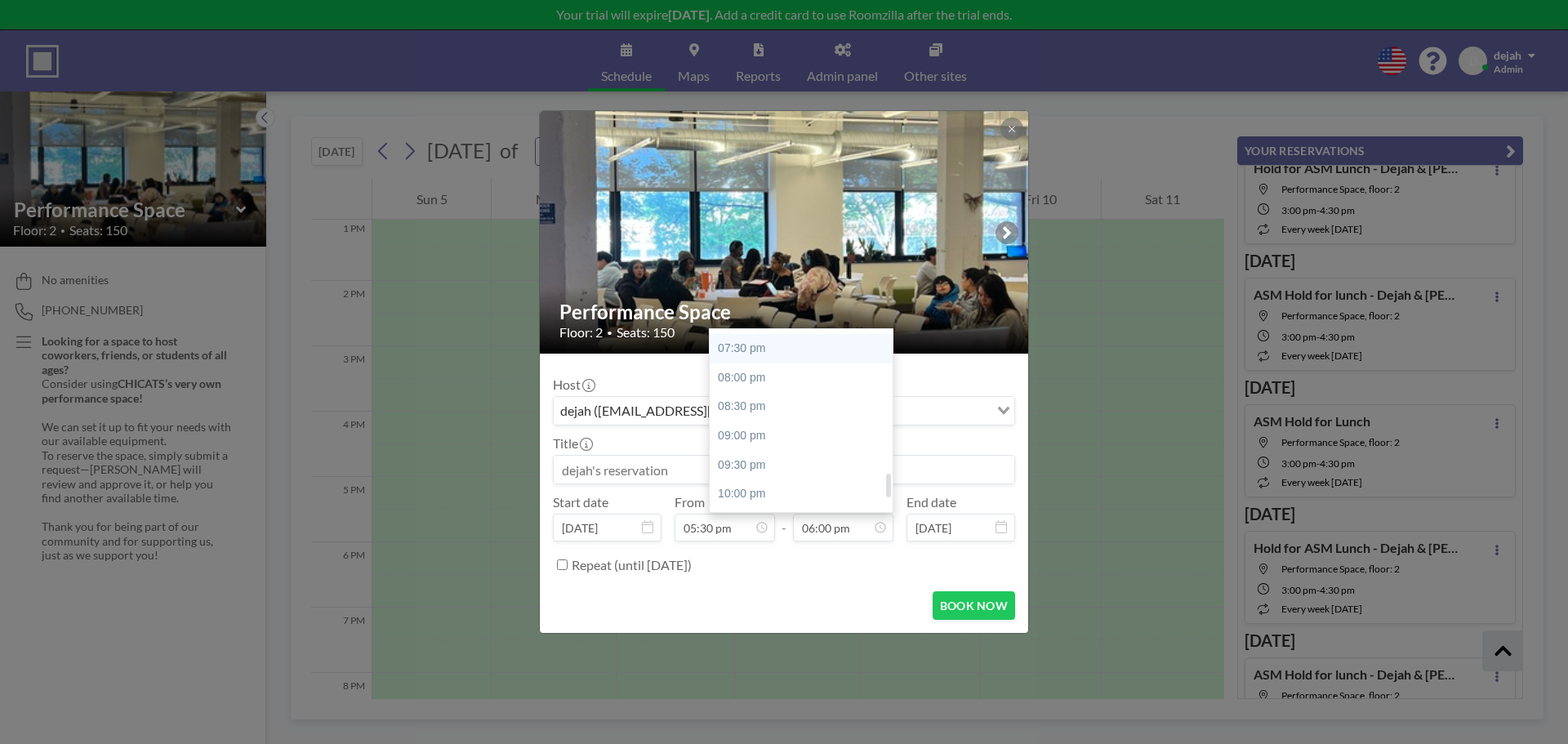
scroll to position [1113, 0]
click at [762, 369] on div "07:30 pm" at bounding box center [805, 365] width 191 height 30
type input "07:30 pm"
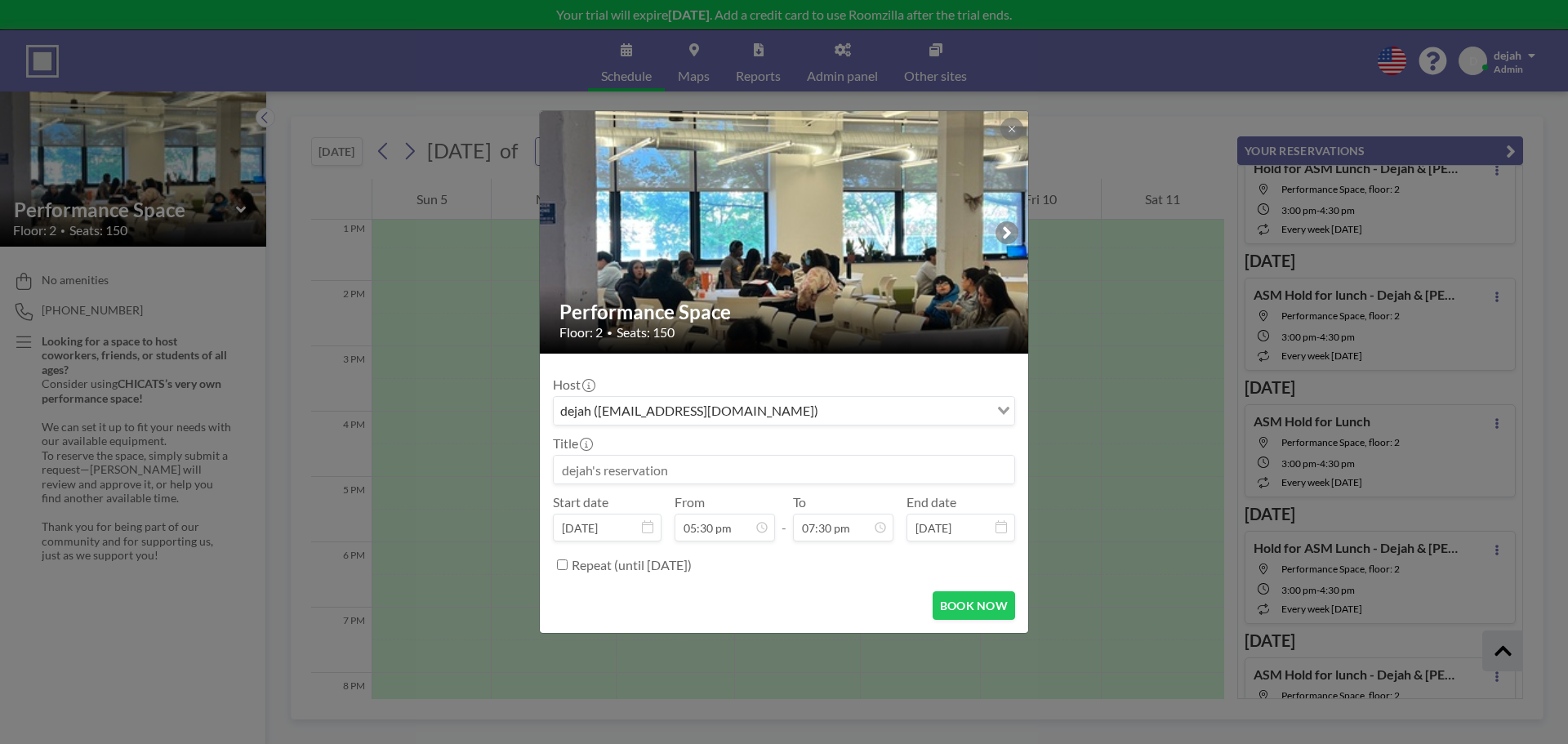
click at [641, 472] on input at bounding box center [784, 470] width 461 height 28
click at [955, 600] on button "BOOK NOW" at bounding box center [974, 605] width 82 height 29
type input "Latino Heritage Month Celebration"
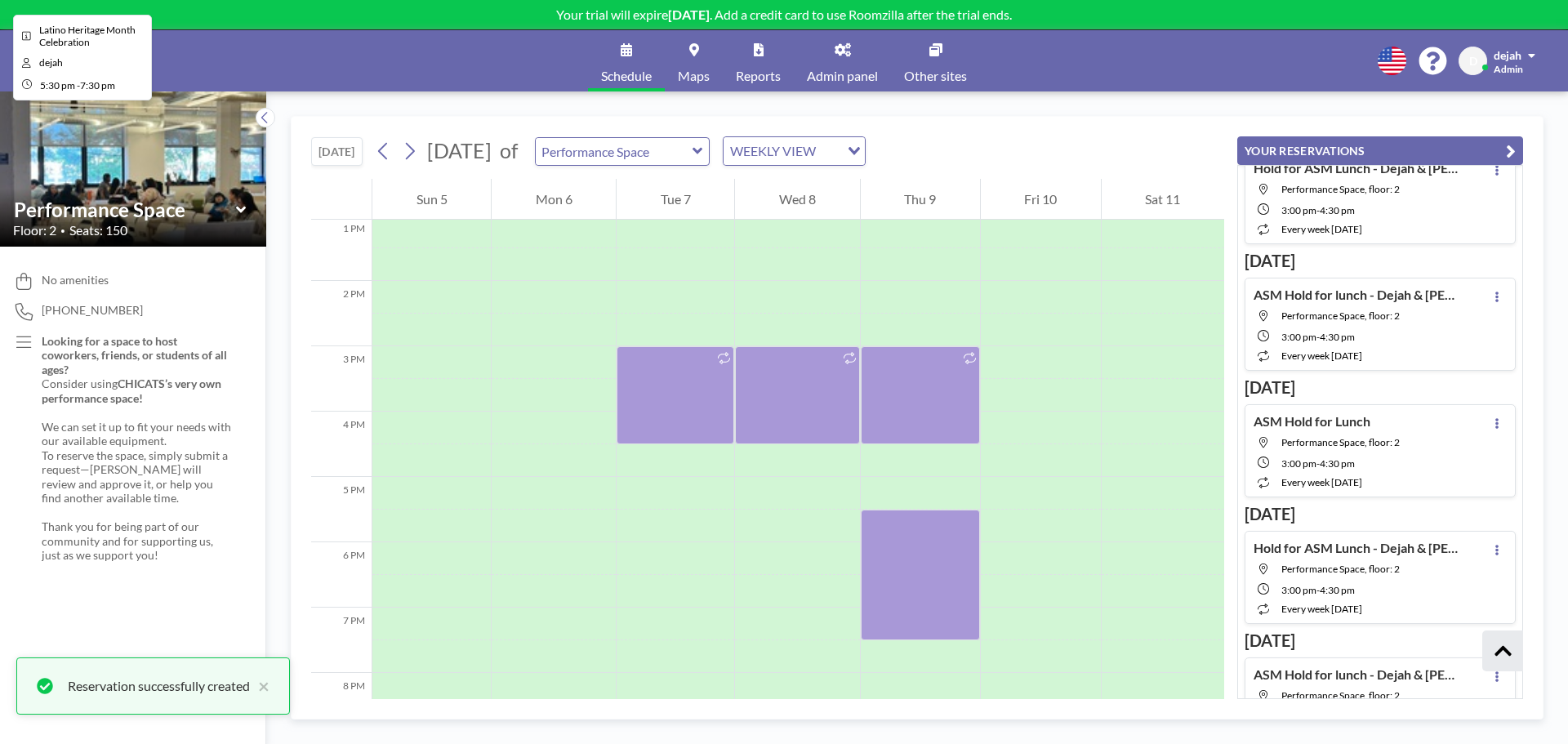
scroll to position [3060, 0]
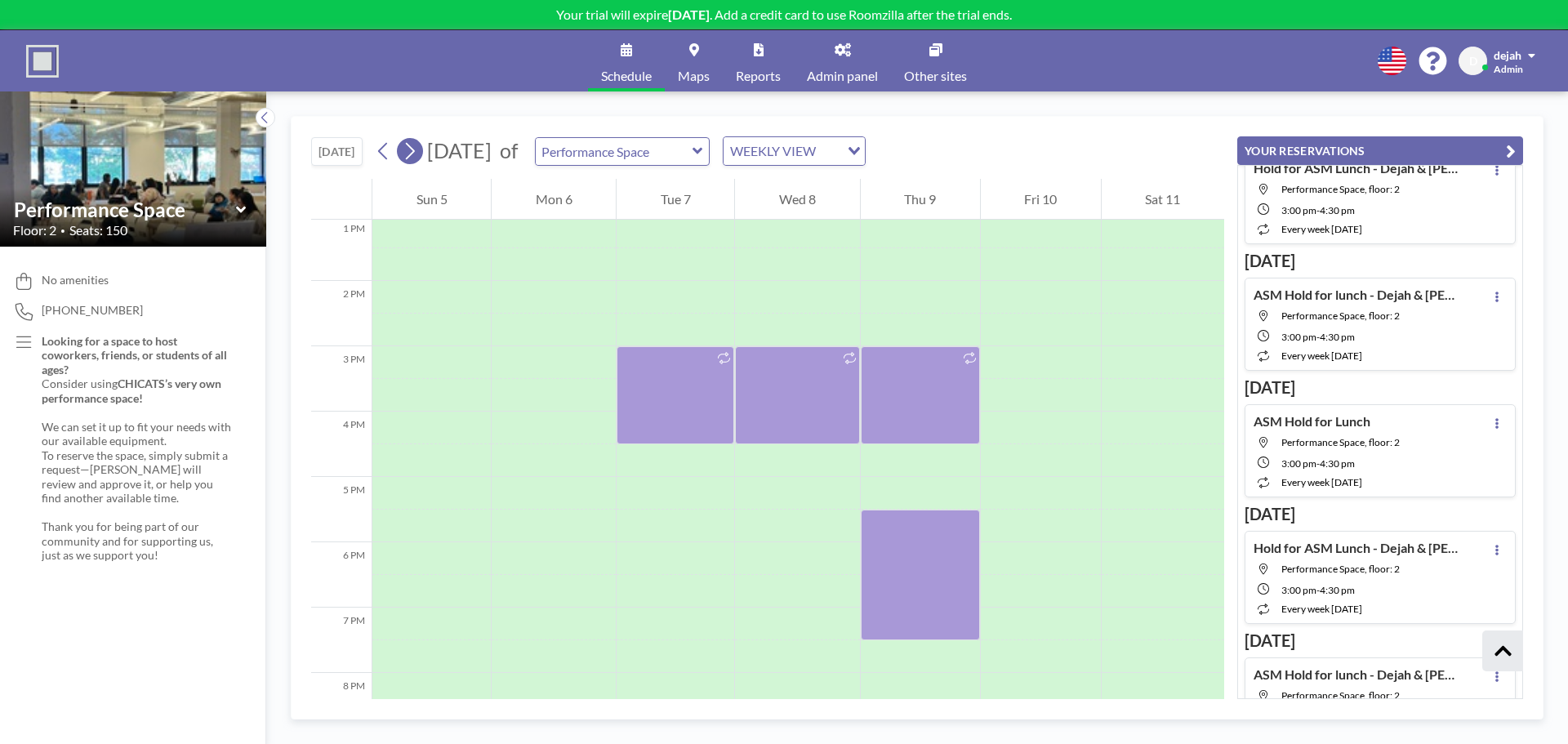
click at [411, 151] on icon at bounding box center [409, 151] width 16 height 25
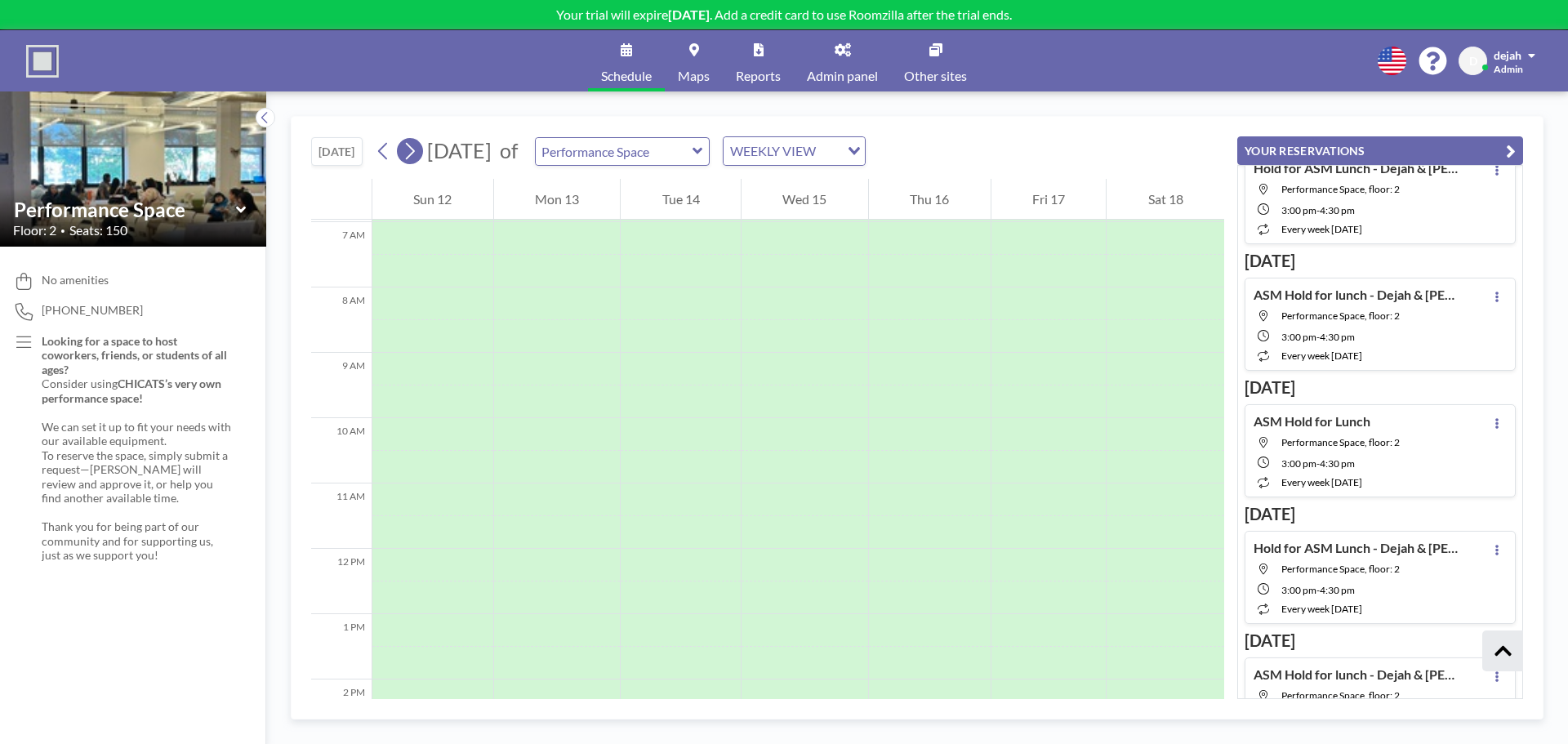
scroll to position [490, 0]
click at [411, 151] on icon at bounding box center [409, 151] width 16 height 25
click at [385, 148] on icon at bounding box center [383, 151] width 9 height 17
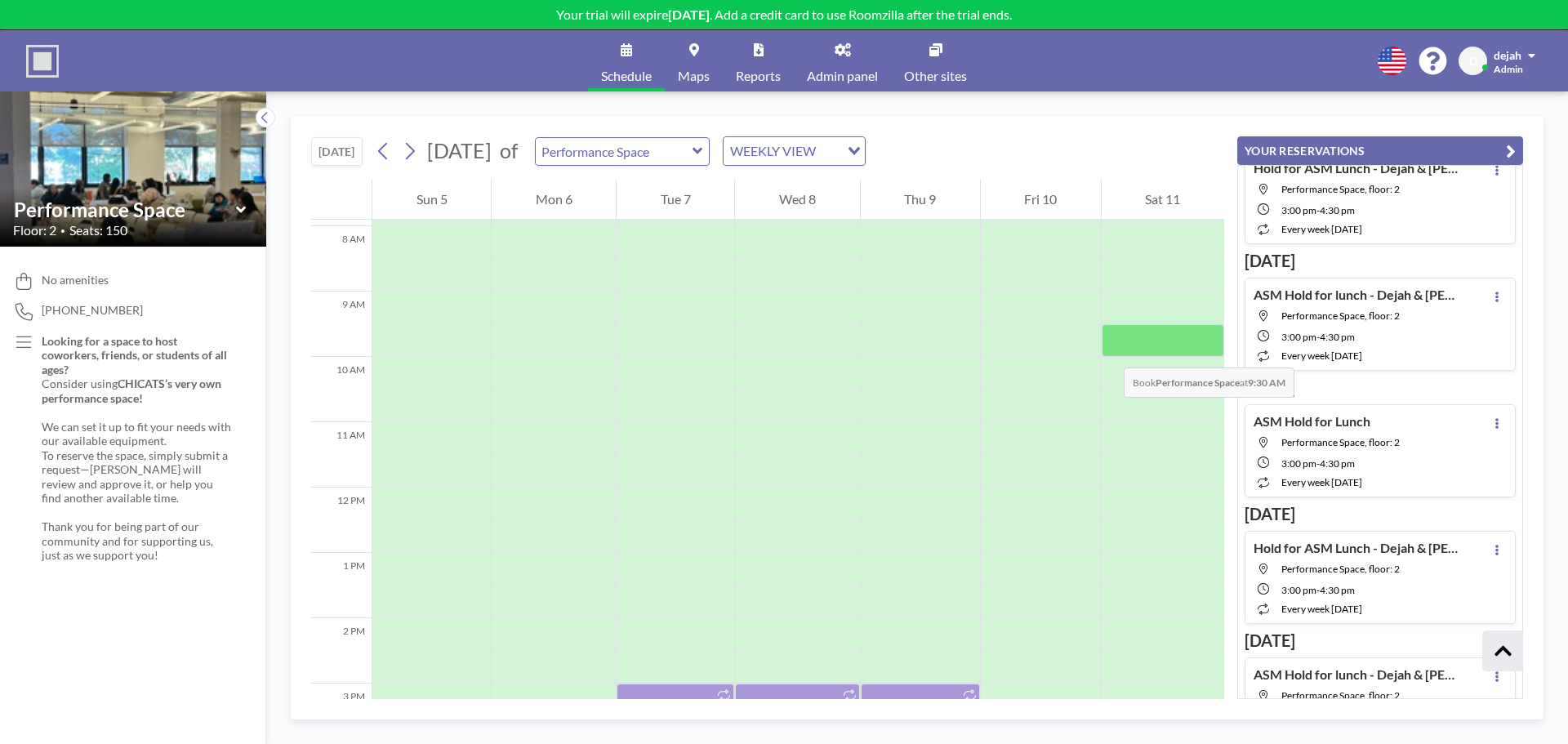
scroll to position [517, 0]
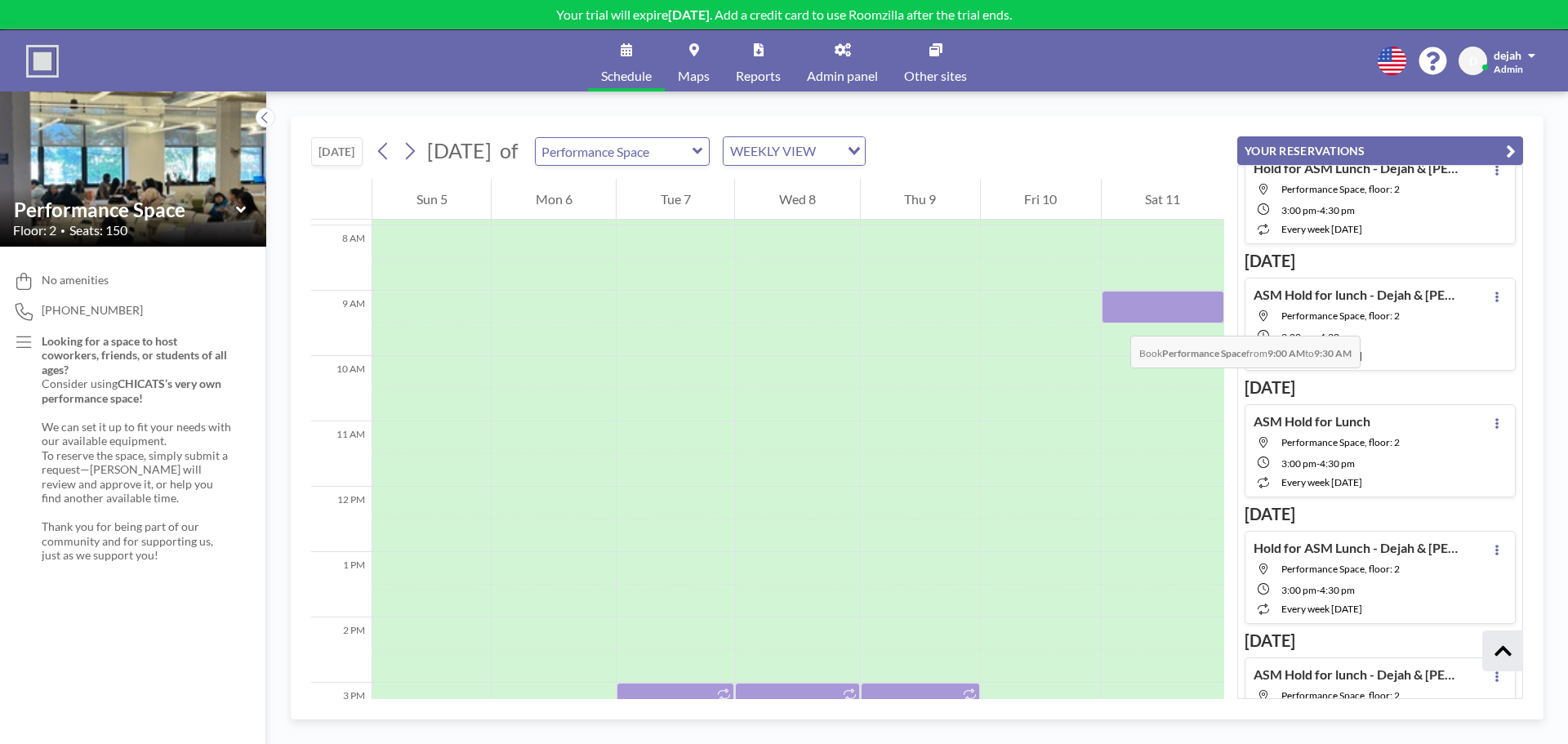
click at [1114, 319] on div at bounding box center [1162, 308] width 123 height 33
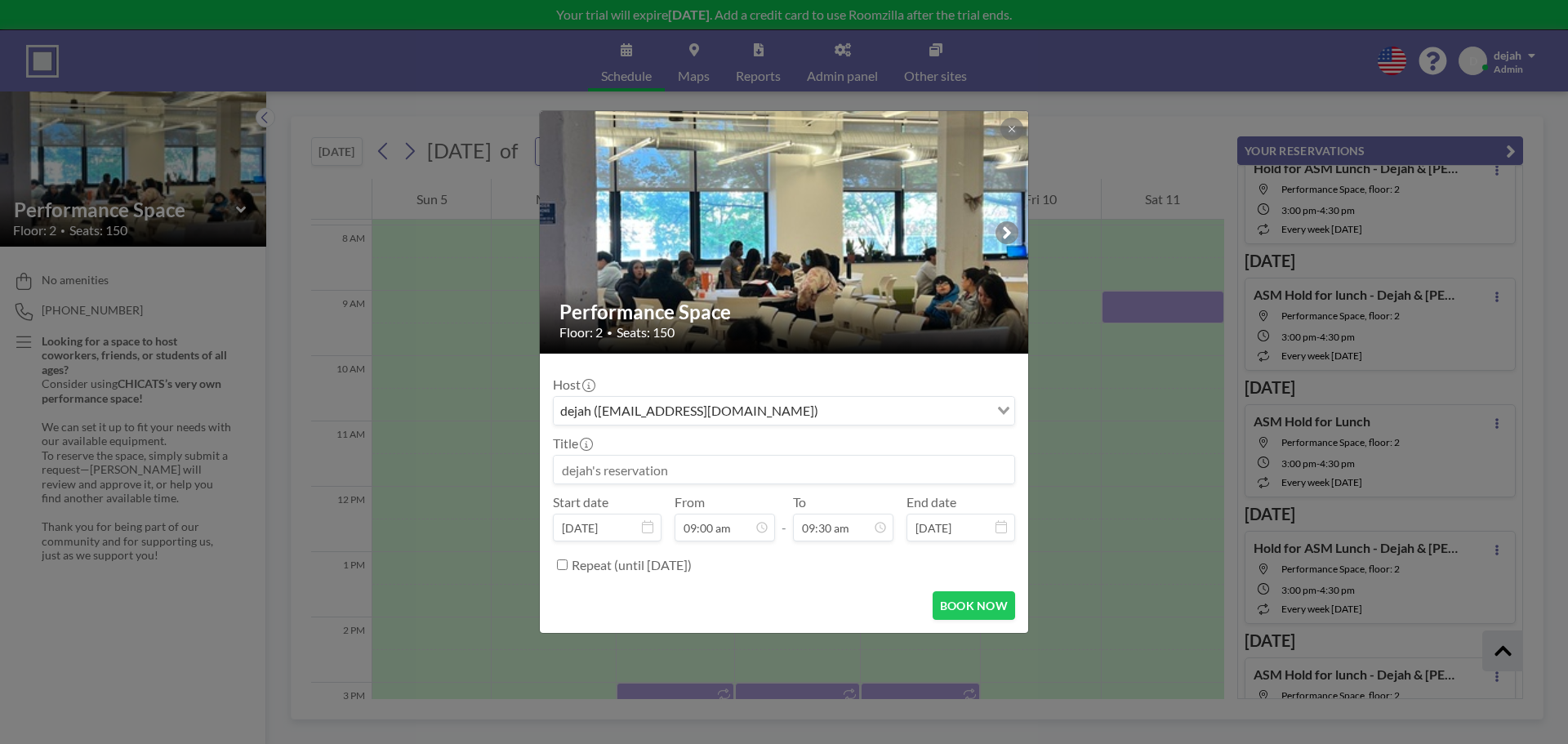
click at [627, 480] on input at bounding box center [784, 470] width 461 height 28
click at [667, 477] on input "Lift Up Family Potraits" at bounding box center [784, 470] width 461 height 28
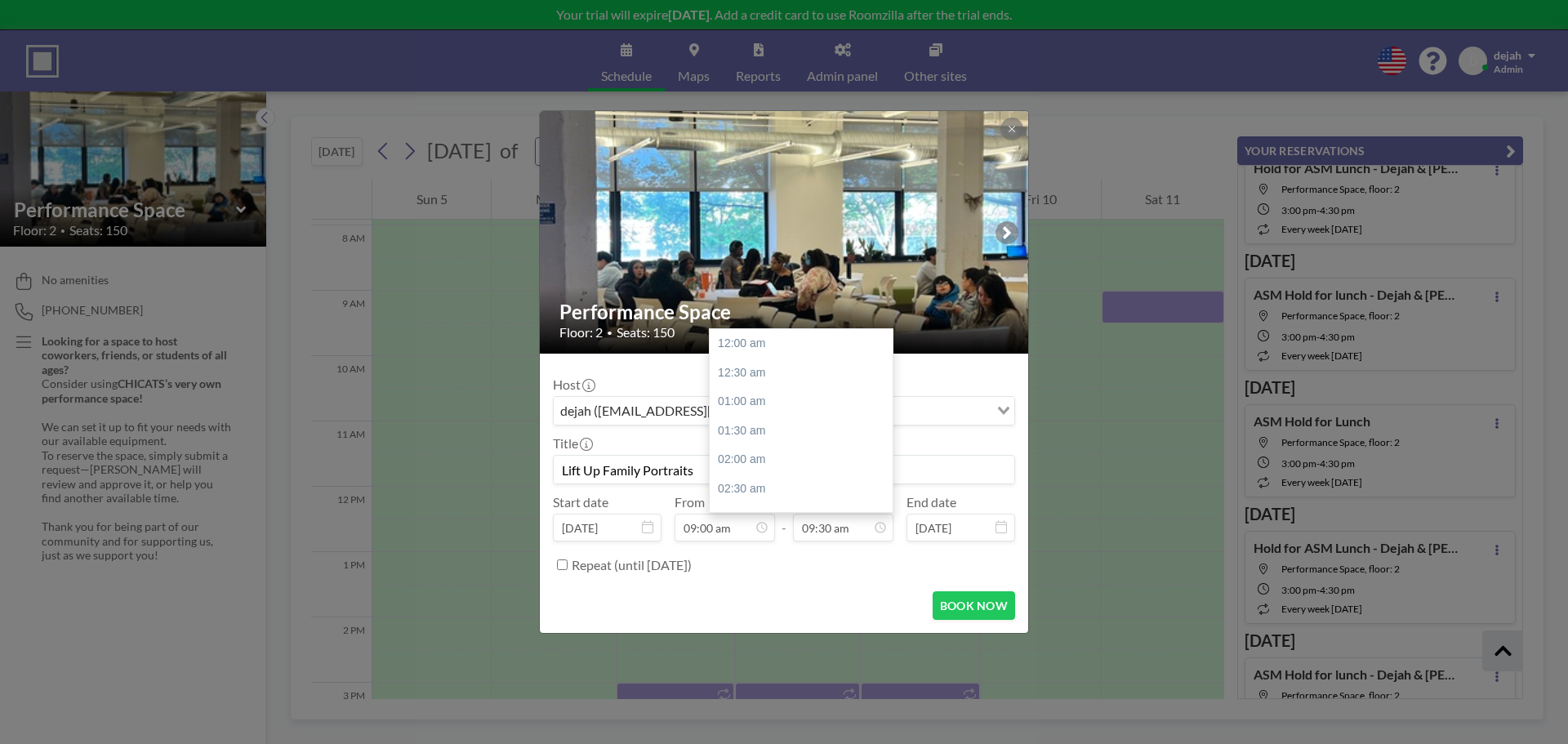
scroll to position [553, 0]
type input "Lift Up Family Portraits"
click at [838, 540] on input "09:30 am" at bounding box center [843, 528] width 101 height 28
click at [766, 341] on div "03:00 pm" at bounding box center [805, 337] width 191 height 30
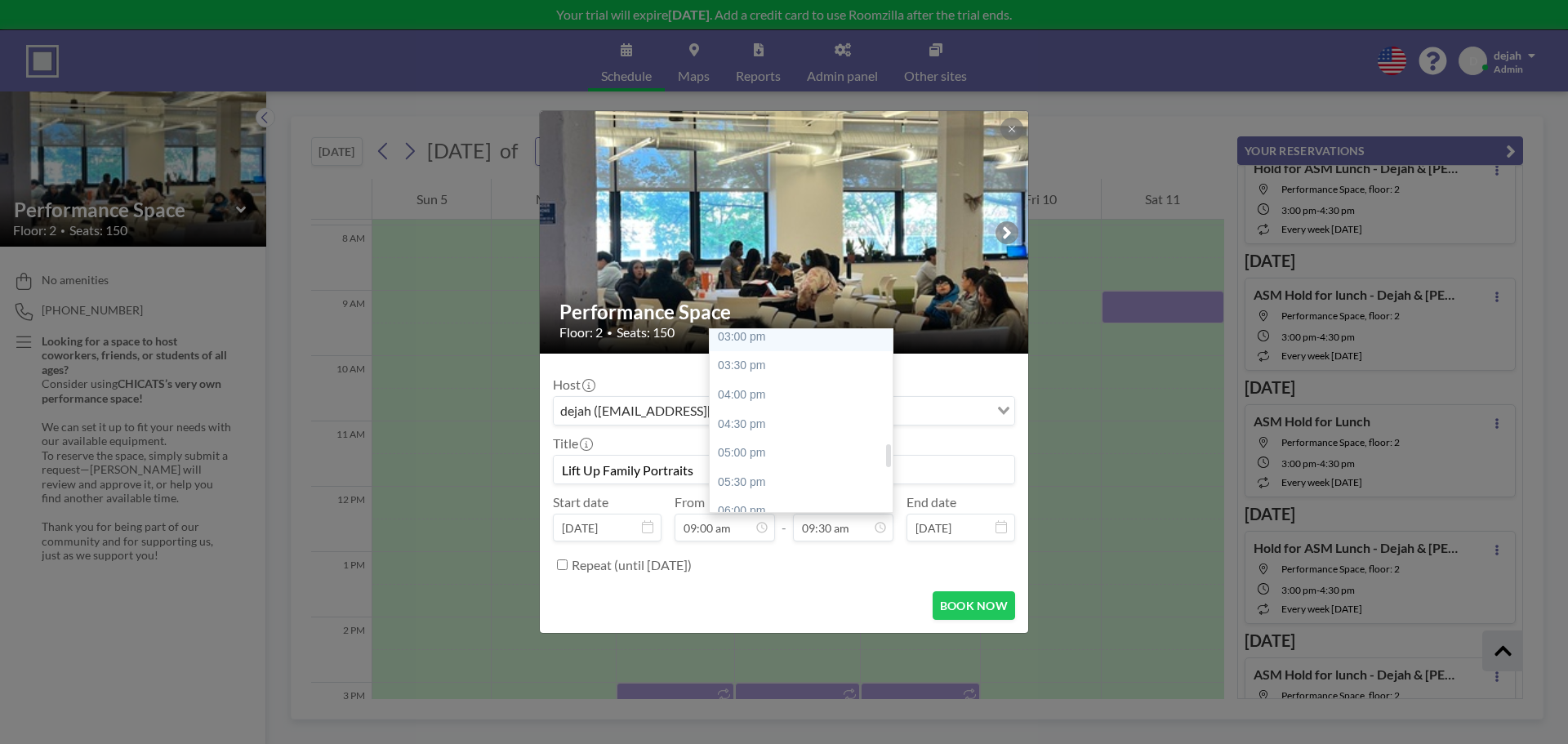
type input "03:00 pm"
click at [678, 570] on label "Repeat (until [DATE])" at bounding box center [631, 566] width 120 height 16
click at [568, 570] on input "Repeat (until [DATE])" at bounding box center [562, 565] width 11 height 11
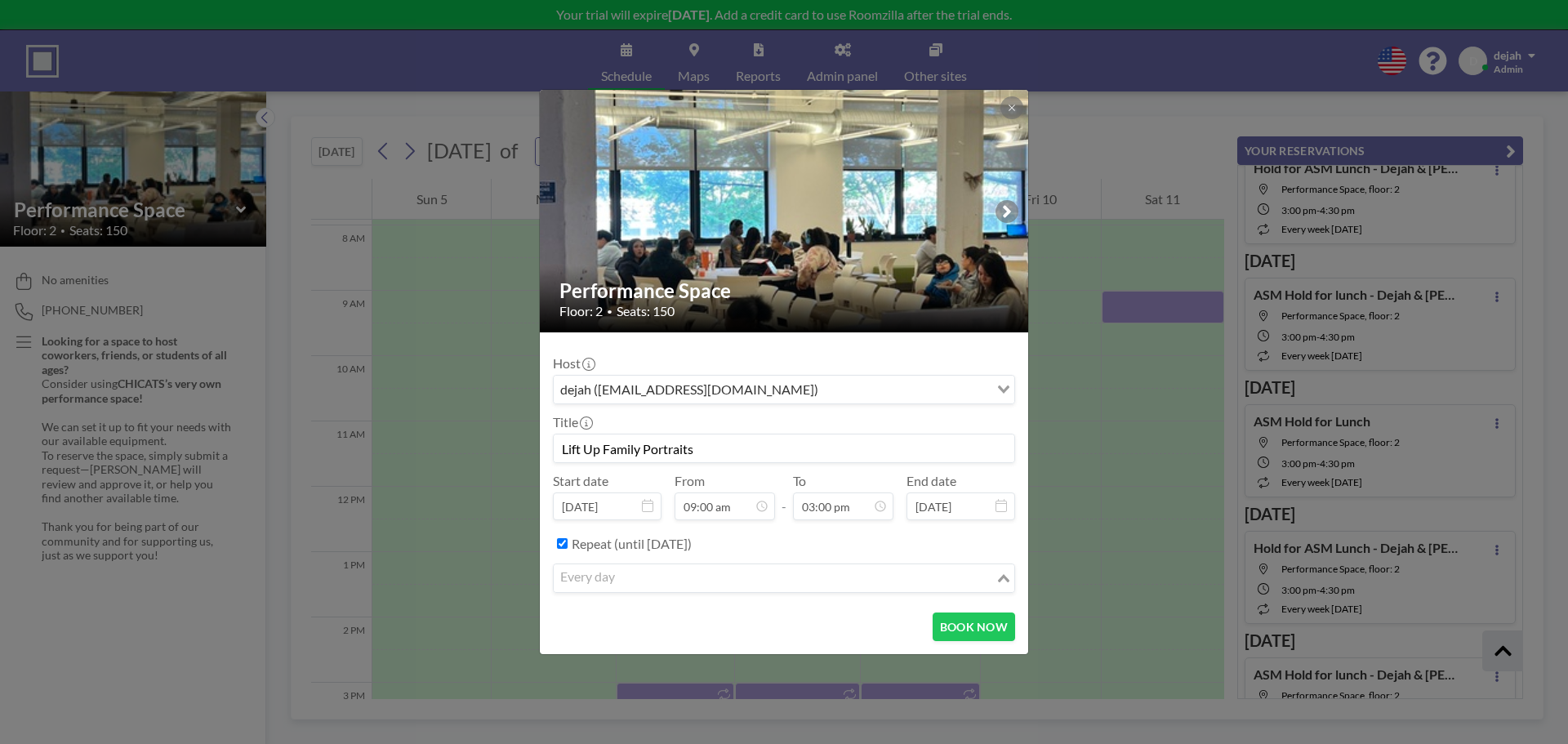
click at [674, 586] on input "Search for option" at bounding box center [775, 579] width 439 height 21
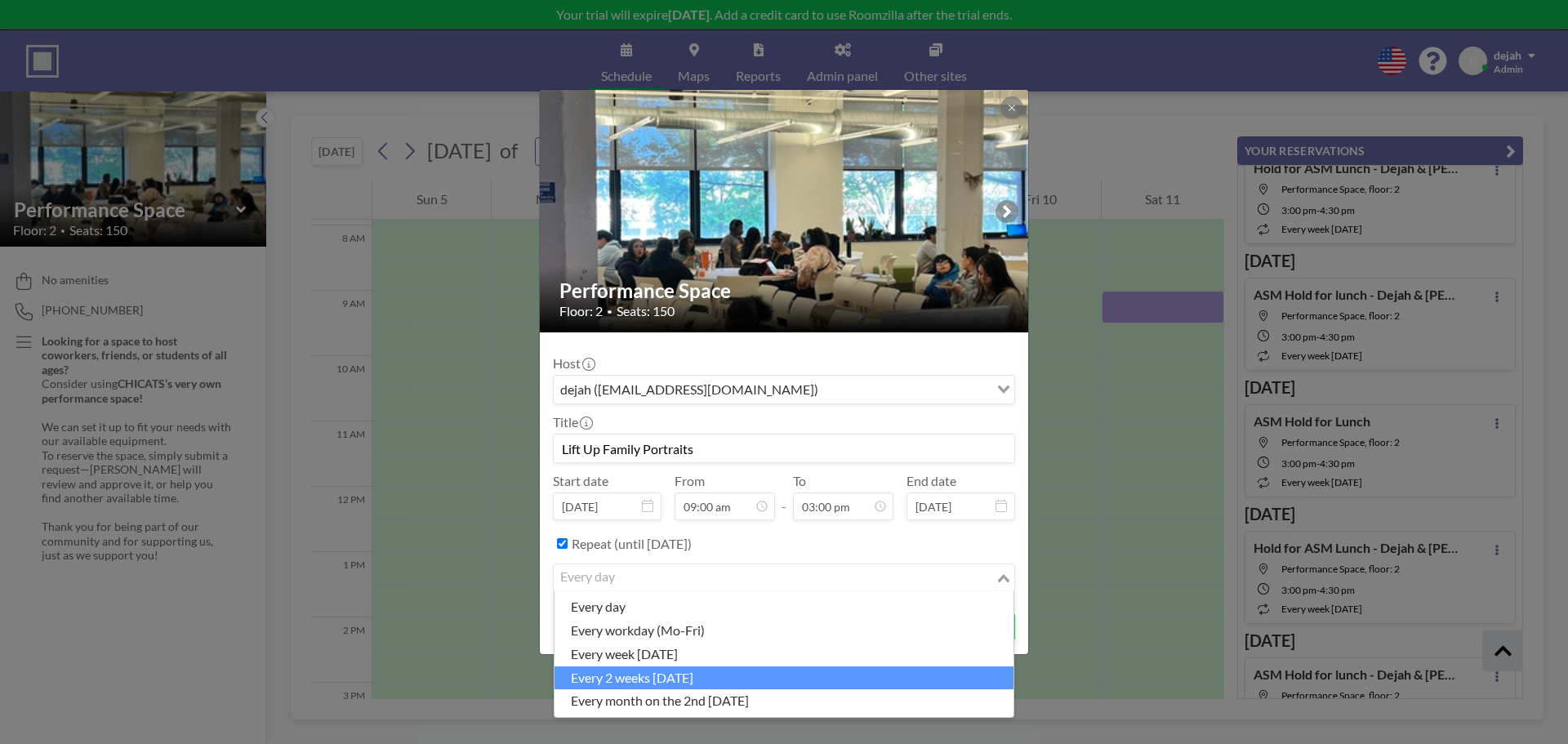
click at [701, 682] on li "every 2 weeks [DATE]" at bounding box center [784, 678] width 459 height 24
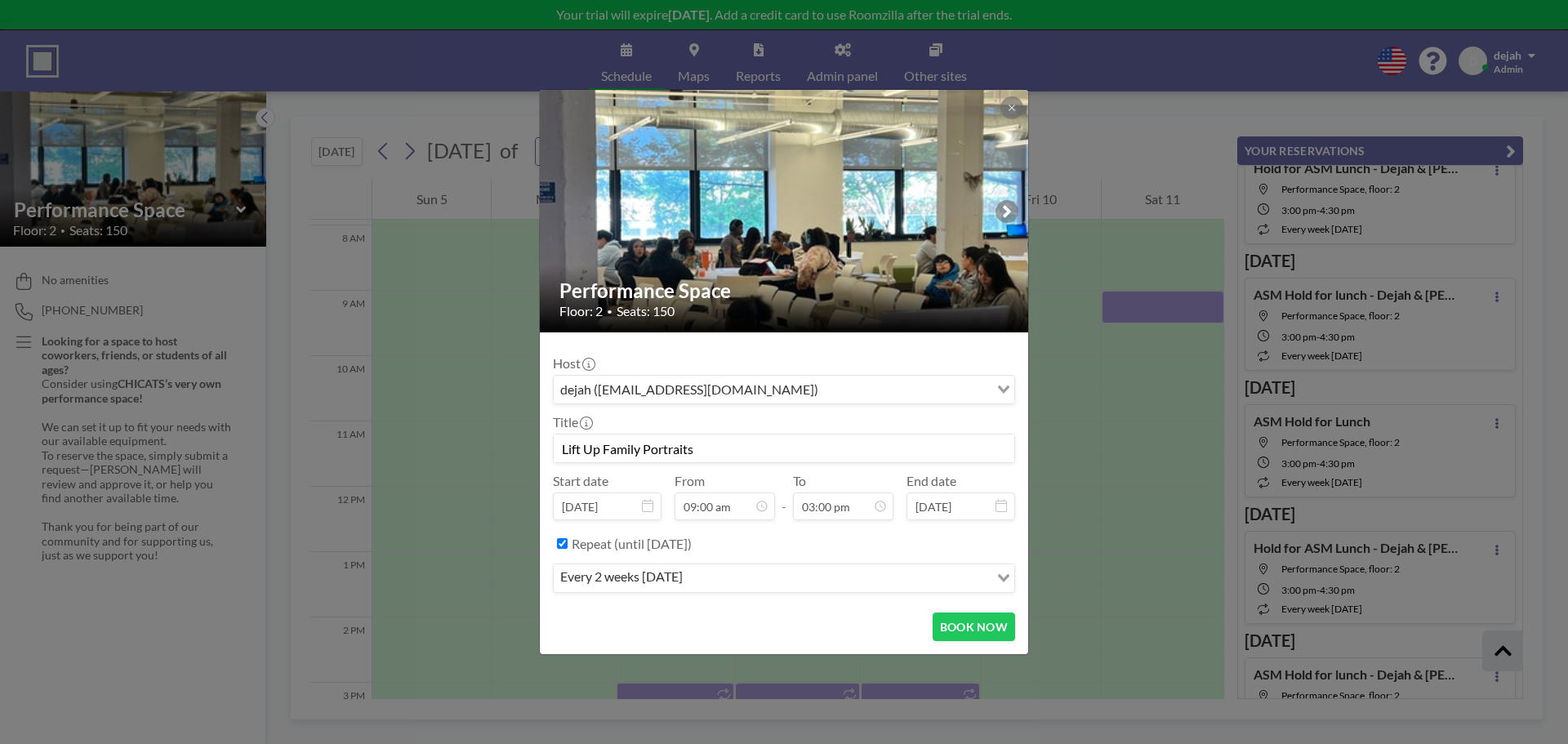
click at [691, 589] on div "every 2 weeks [DATE] Loading..." at bounding box center [784, 579] width 461 height 28
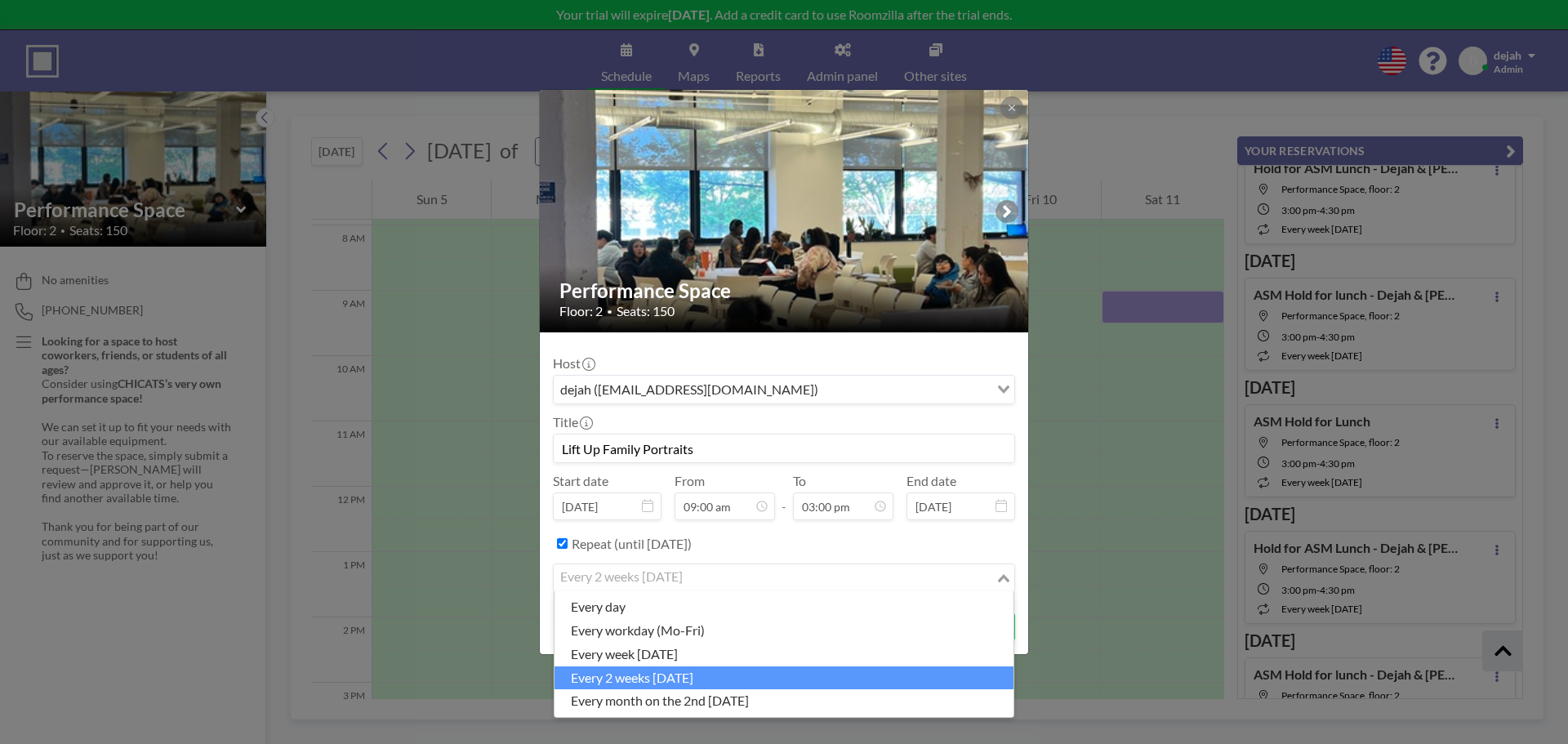
click at [712, 671] on li "every 2 weeks [DATE]" at bounding box center [784, 678] width 459 height 24
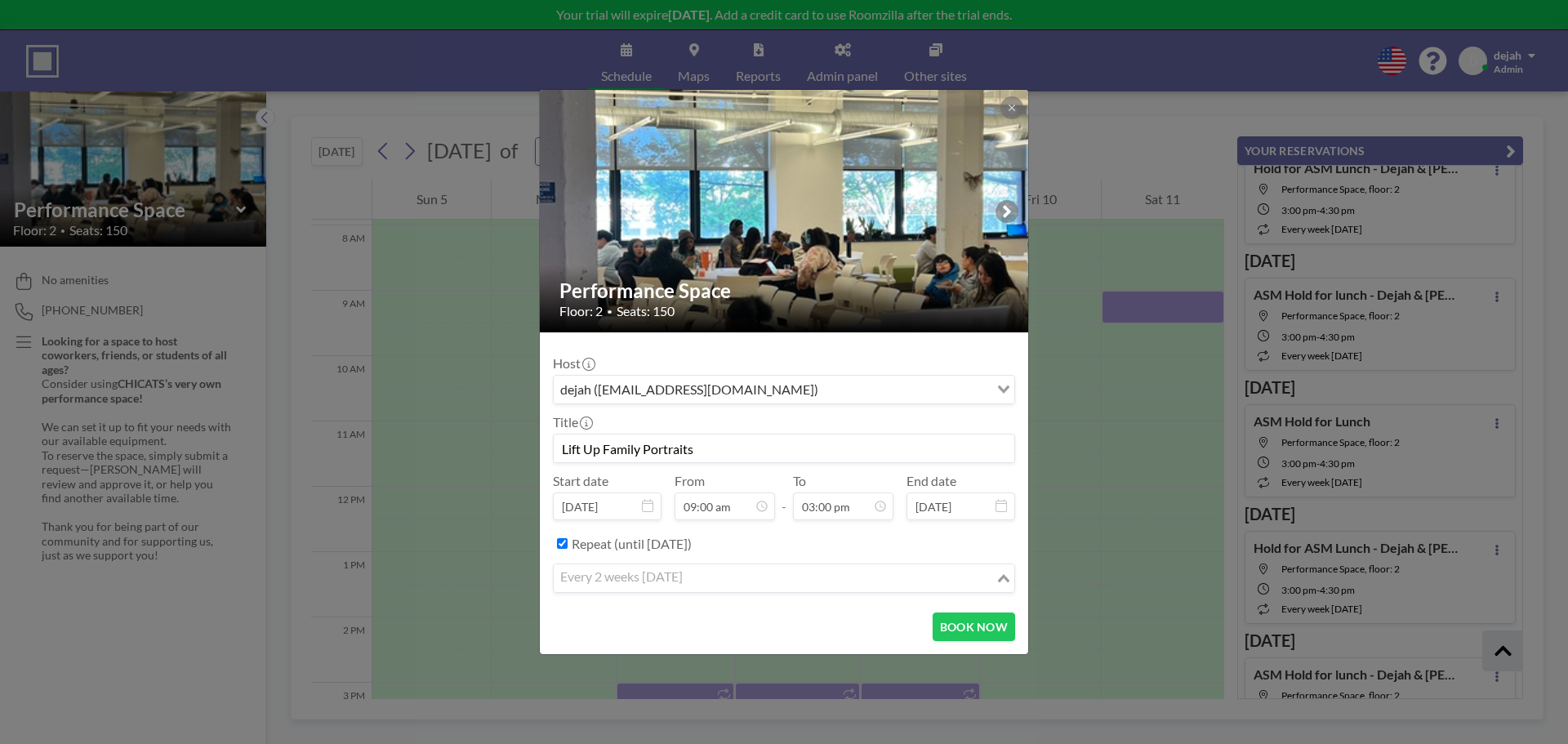
click at [800, 588] on input "Search for option" at bounding box center [775, 579] width 439 height 21
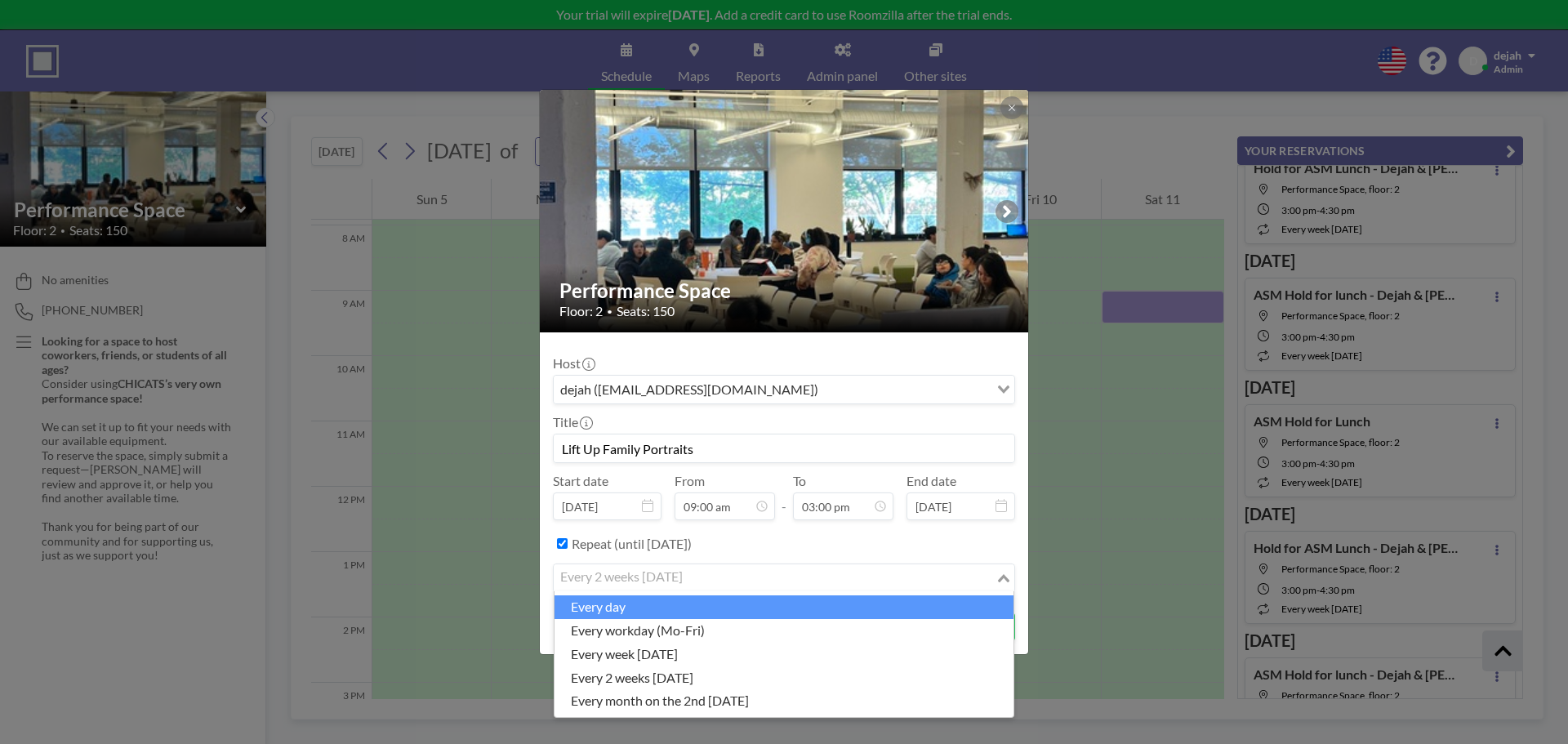
click at [595, 542] on label "Repeat (until [DATE])" at bounding box center [631, 544] width 120 height 16
click at [568, 542] on input "Repeat (until [DATE])" at bounding box center [562, 544] width 11 height 11
checkbox input "false"
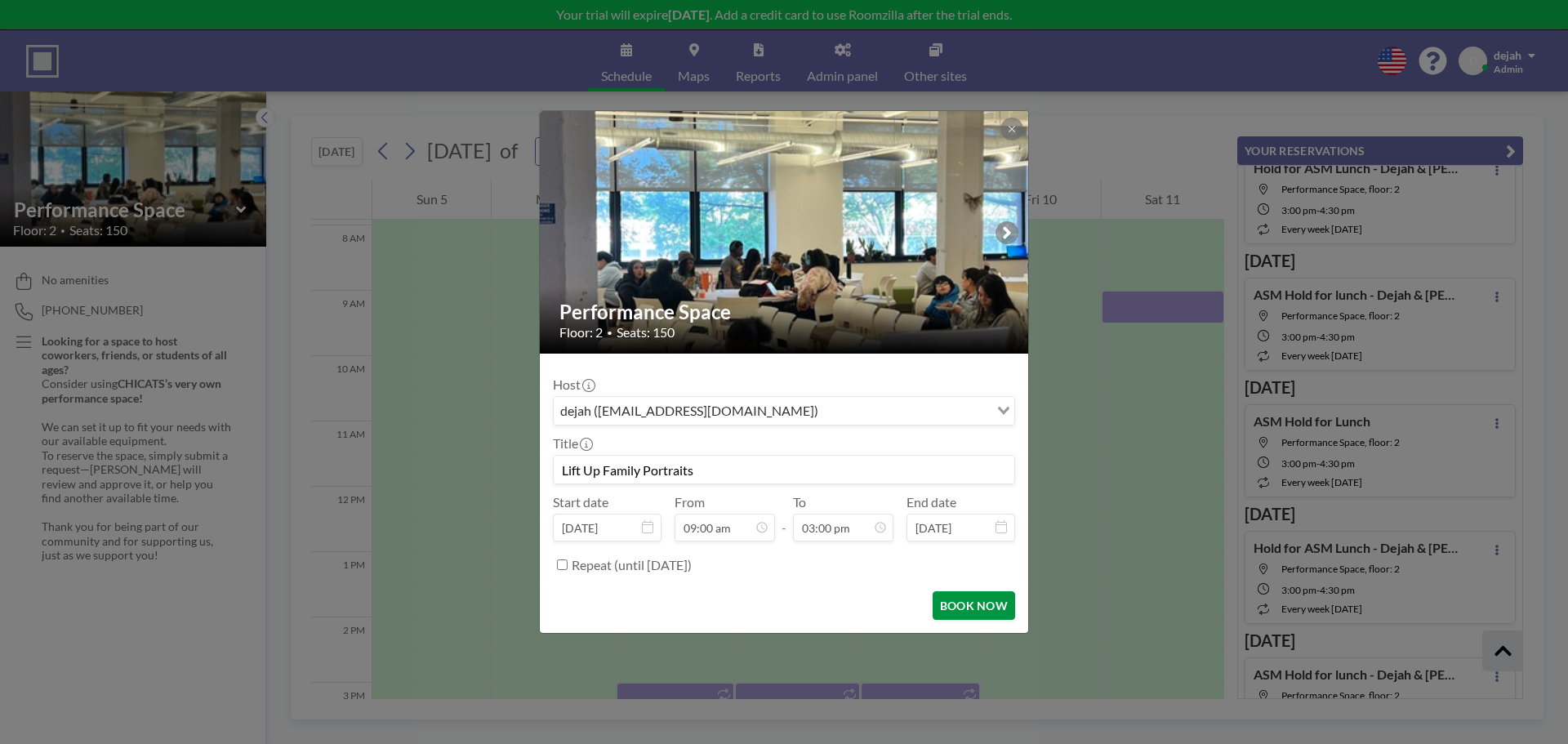
click at [993, 605] on button "BOOK NOW" at bounding box center [974, 605] width 82 height 29
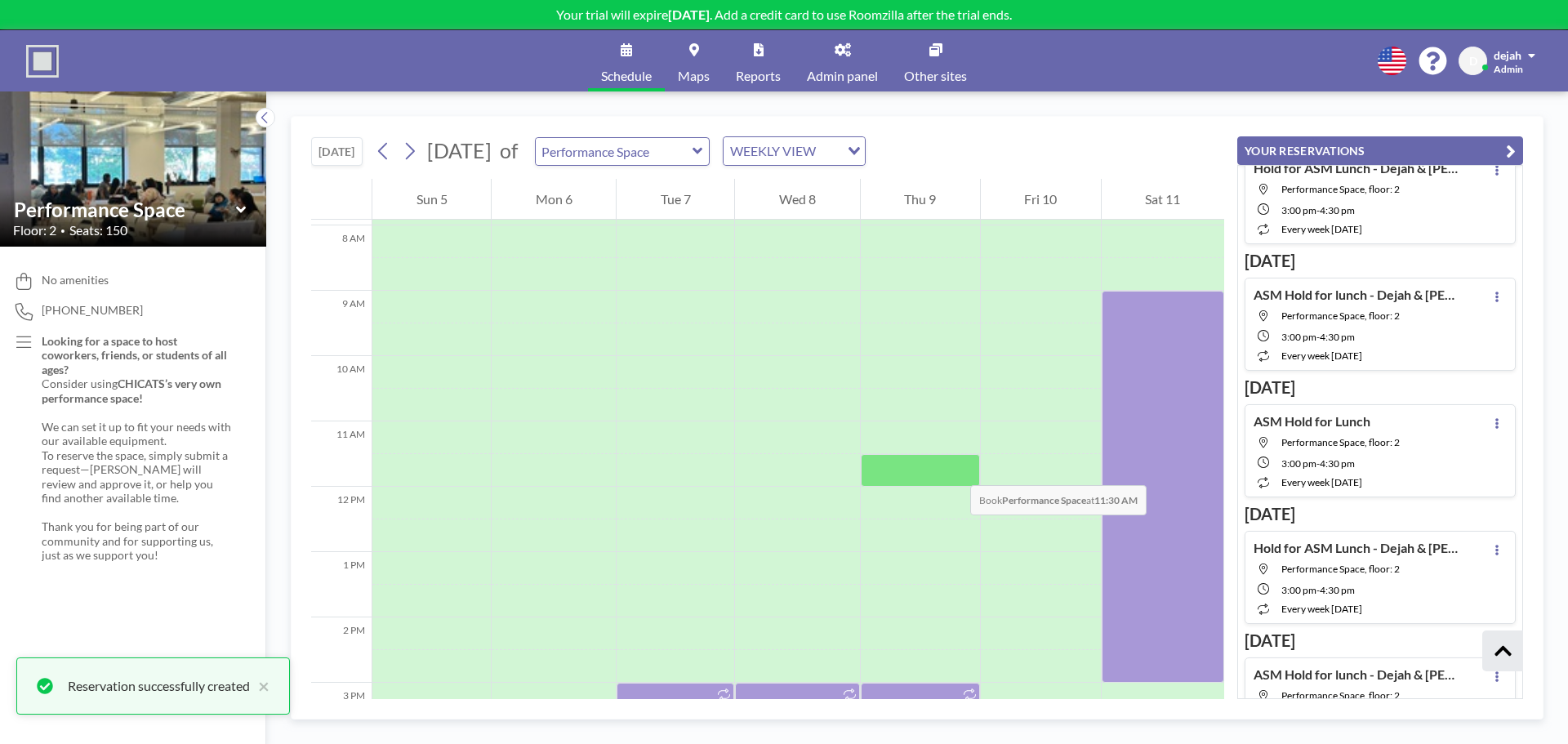
scroll to position [3168, 0]
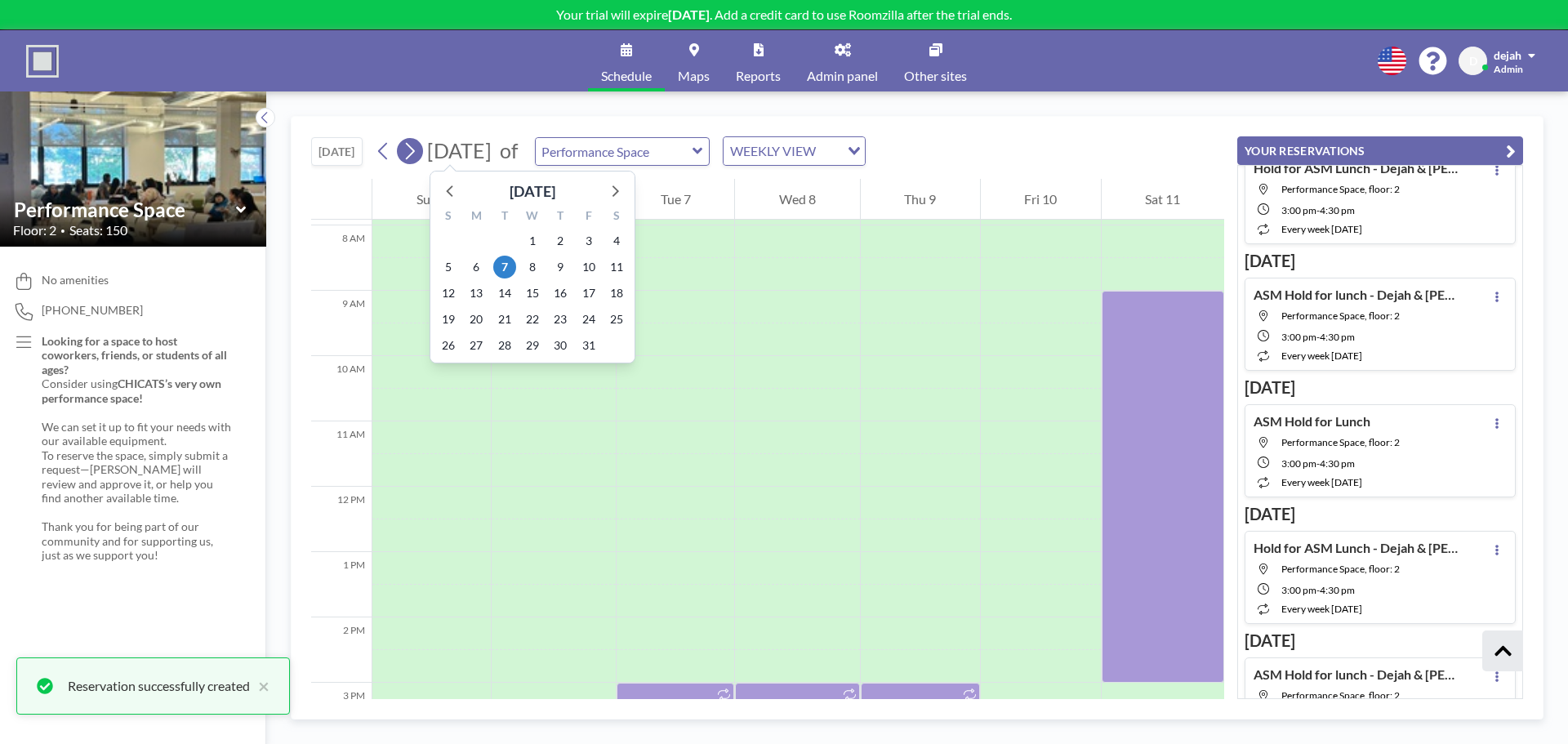
click at [412, 154] on icon at bounding box center [409, 151] width 16 height 25
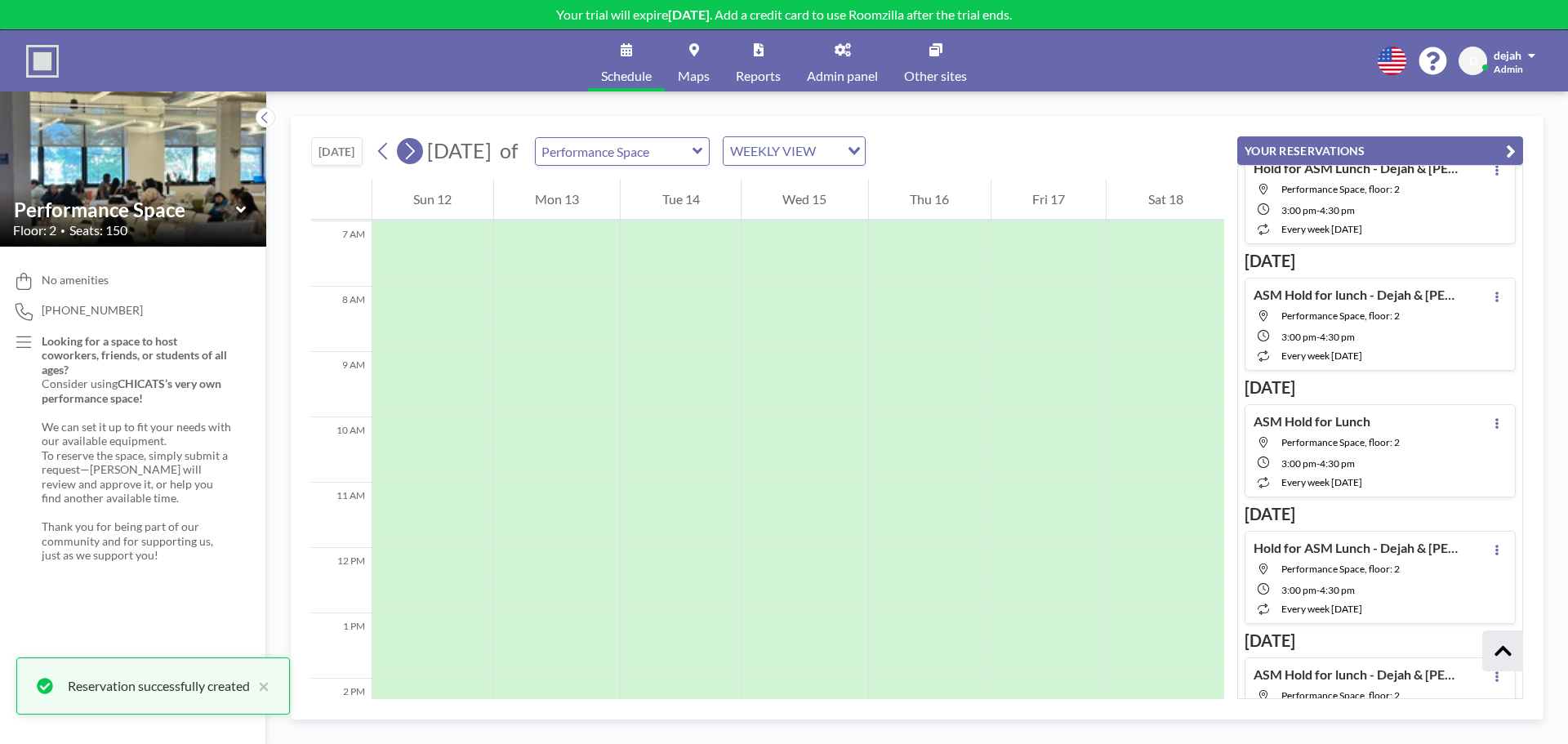
click at [412, 154] on icon at bounding box center [409, 151] width 16 height 25
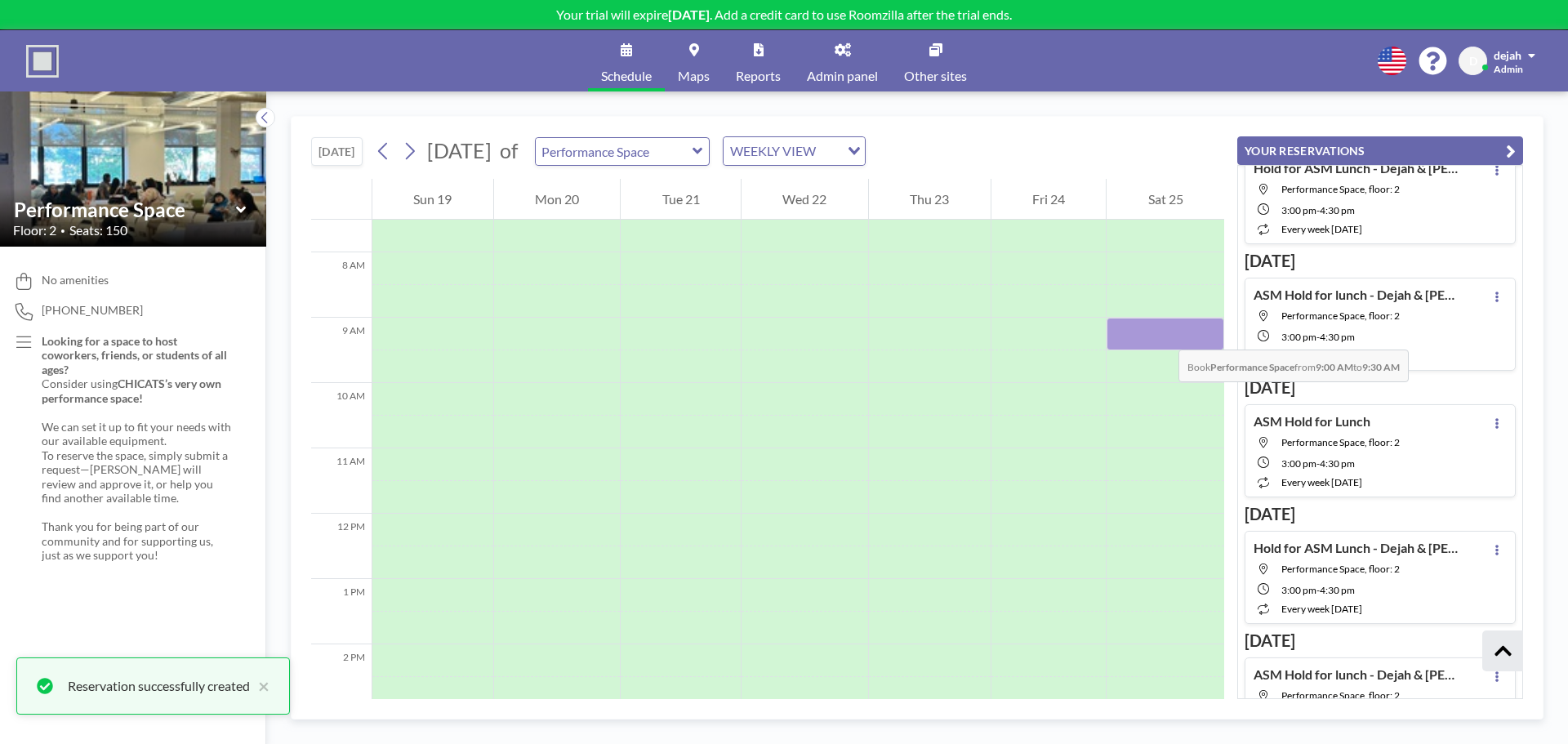
click at [1162, 333] on div at bounding box center [1165, 334] width 118 height 33
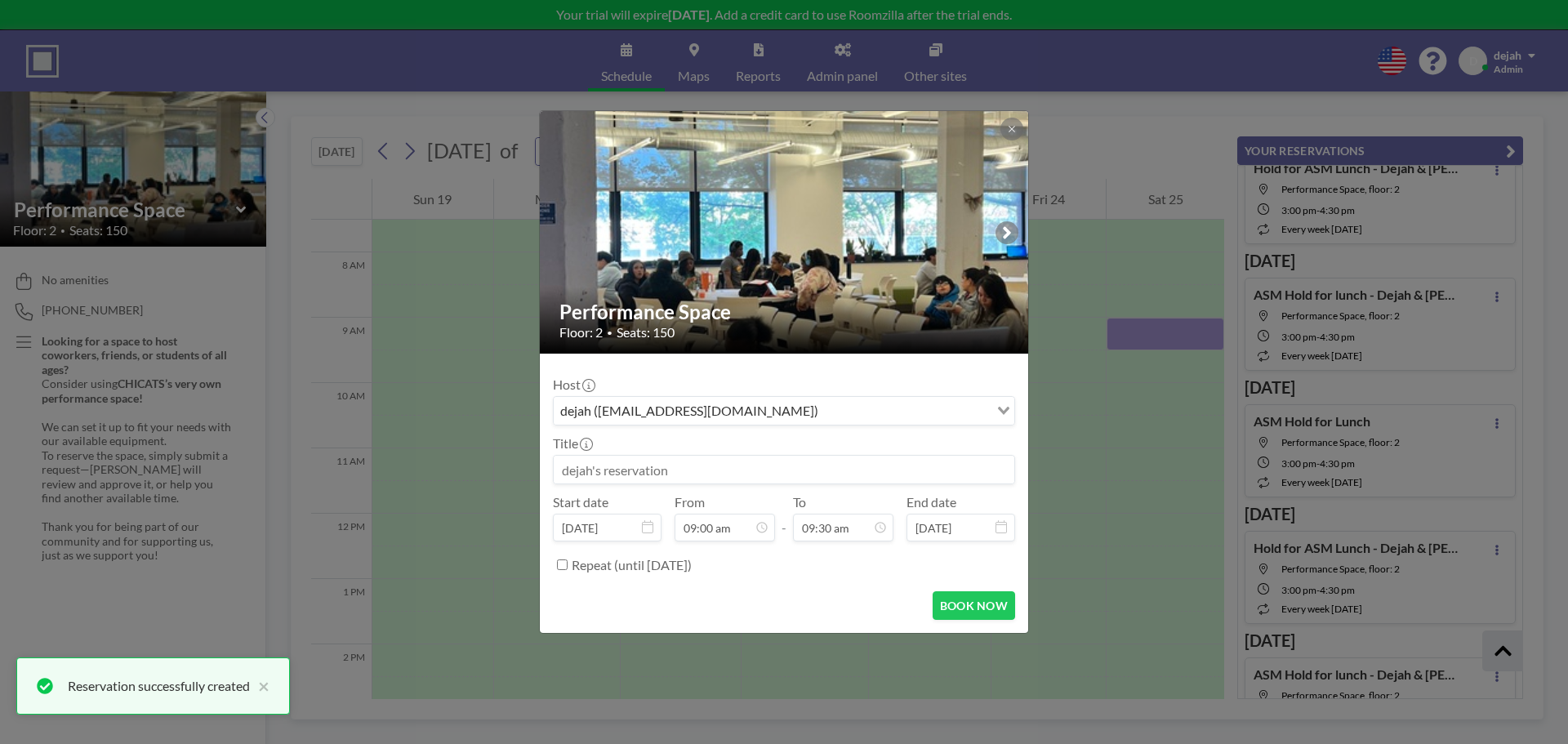
scroll to position [524, 0]
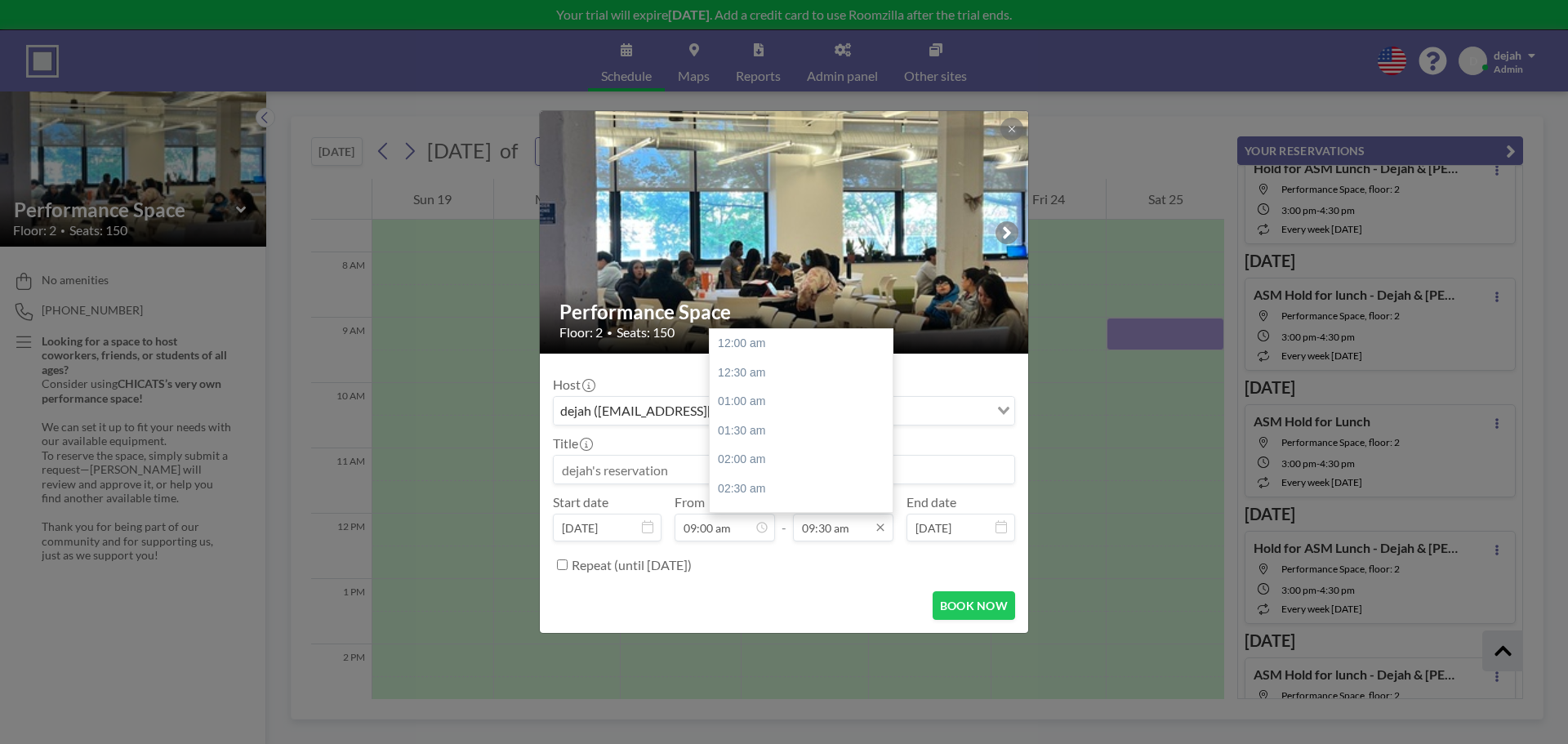
click at [844, 529] on input "09:30 am" at bounding box center [843, 528] width 101 height 28
click at [760, 351] on div "03:00 pm" at bounding box center [805, 346] width 191 height 30
type input "03:00 pm"
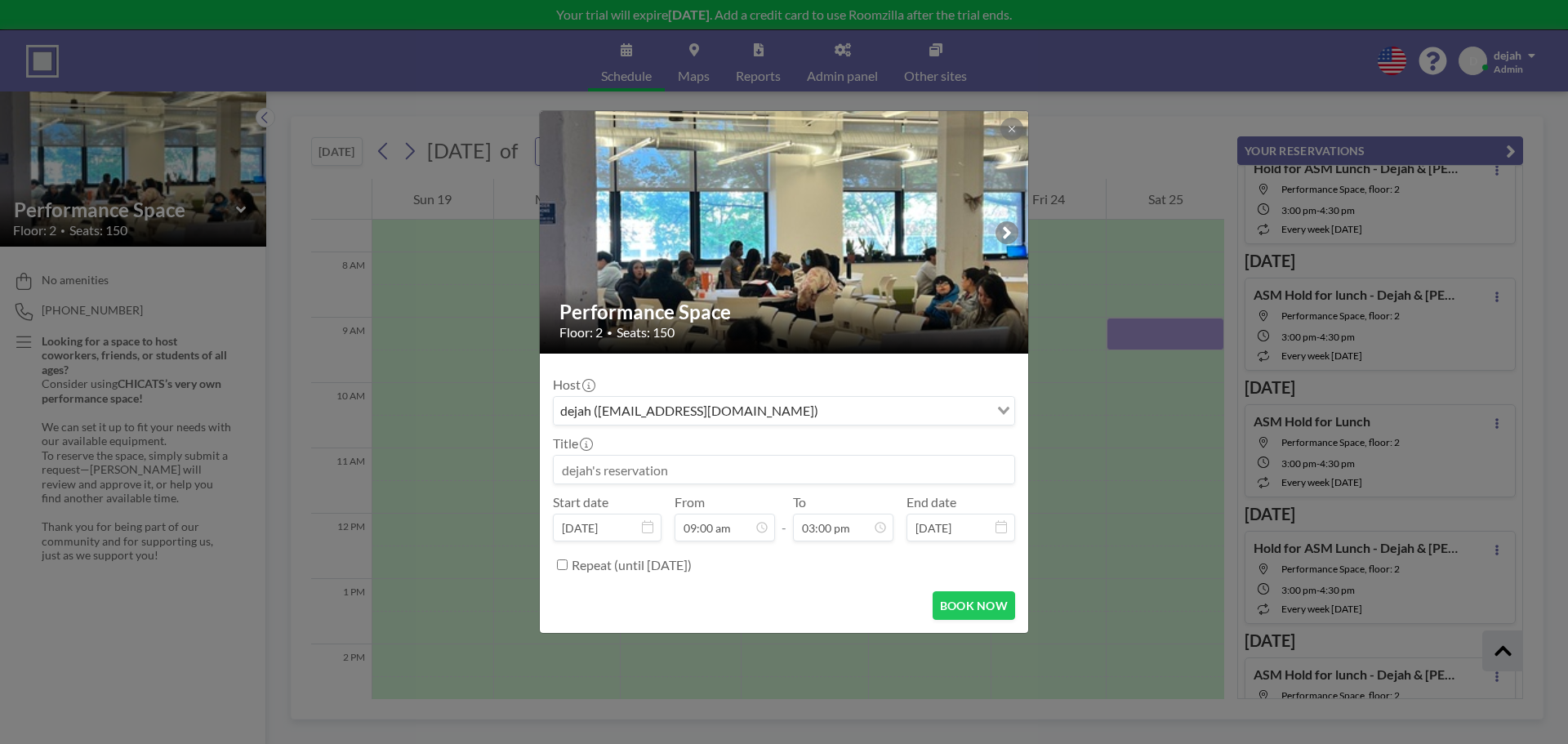
click at [651, 467] on input at bounding box center [784, 470] width 461 height 28
click at [660, 471] on input "Lift Up Family Potraits-" at bounding box center [784, 470] width 461 height 28
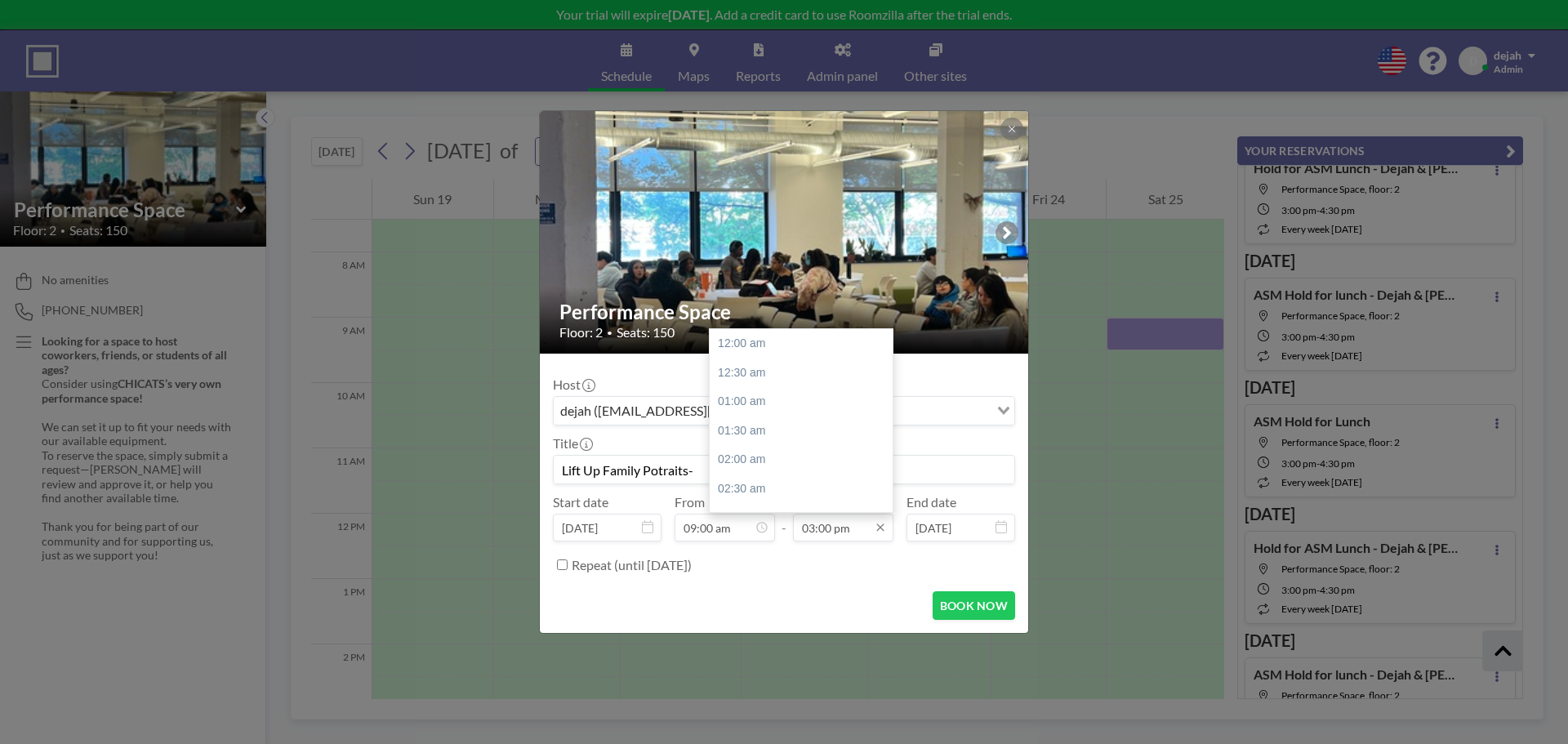
scroll to position [873, 0]
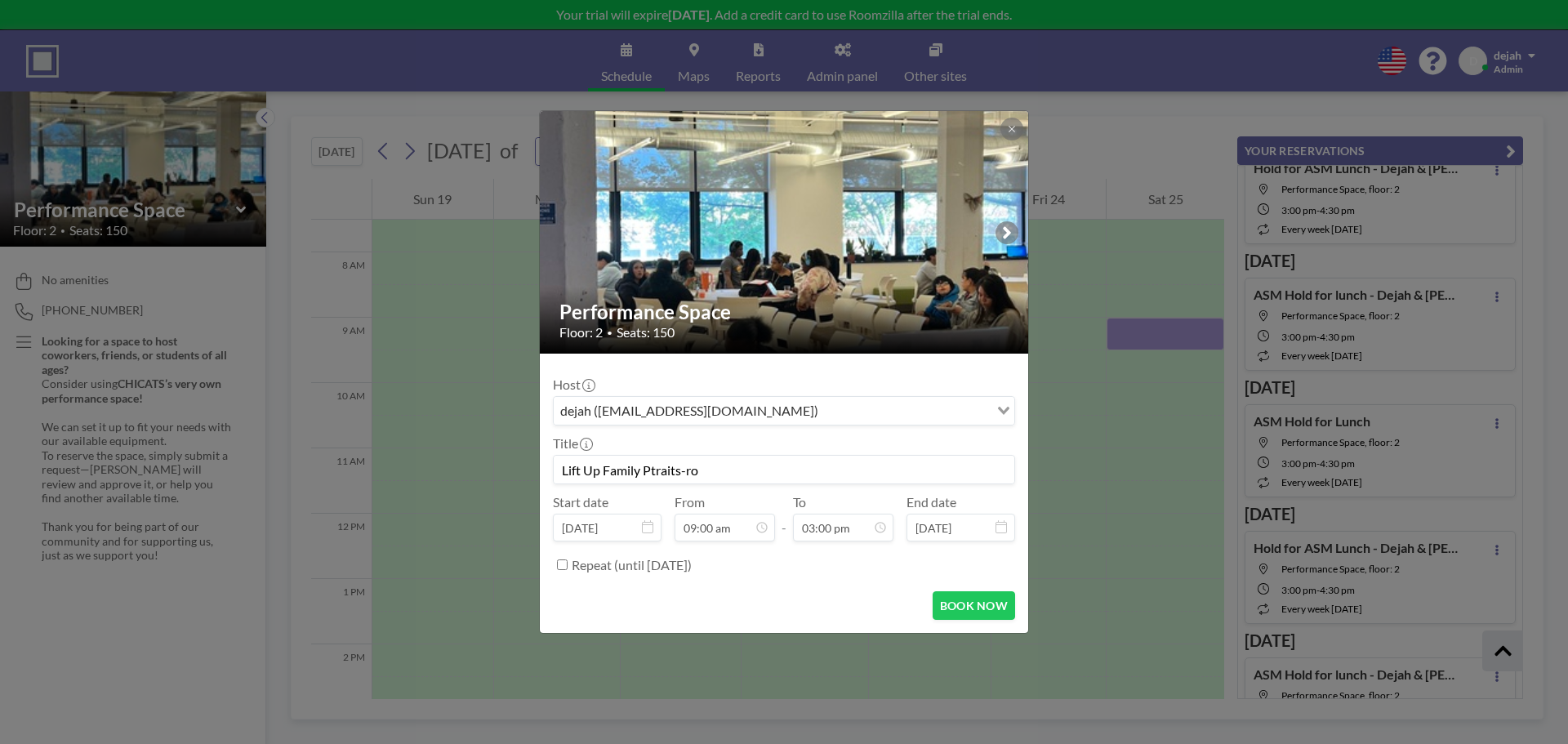
click at [655, 470] on input "Lift Up Family Ptraits-ro" at bounding box center [784, 470] width 461 height 28
click at [710, 480] on input "Lift Up Family Ptraits-ro" at bounding box center [784, 470] width 461 height 28
click at [664, 473] on input "Lift Up Family Protraits" at bounding box center [784, 470] width 461 height 28
drag, startPoint x: 664, startPoint y: 473, endPoint x: 955, endPoint y: 453, distance: 291.7
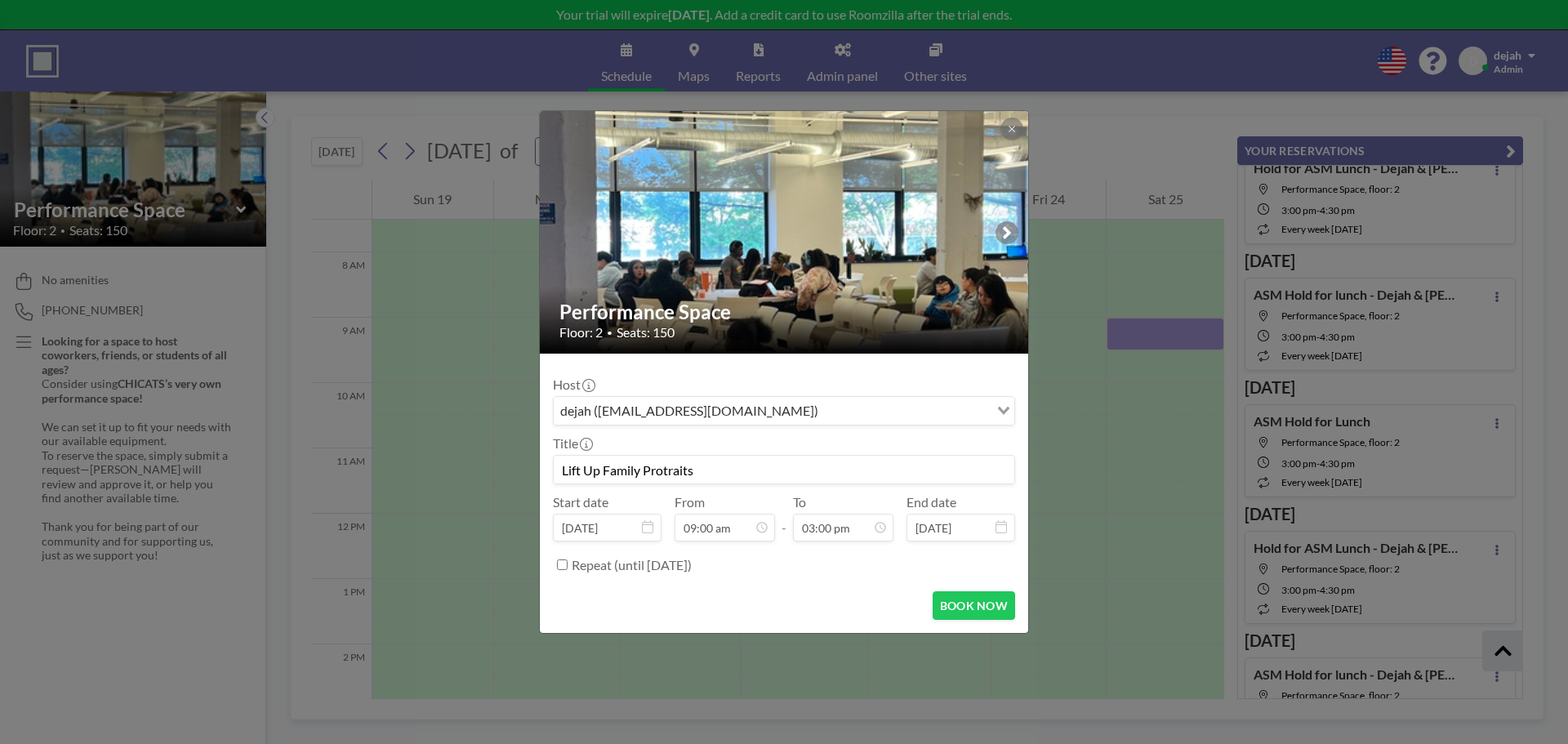
click at [955, 453] on div "Title Lift Up Family Protraits" at bounding box center [784, 459] width 462 height 49
click at [703, 471] on input "Lift Up Family Protraits" at bounding box center [784, 470] width 461 height 28
type input "Lift Up Family Portraits - [PERSON_NAME] & [PERSON_NAME]"
click at [953, 608] on button "BOOK NOW" at bounding box center [974, 605] width 82 height 29
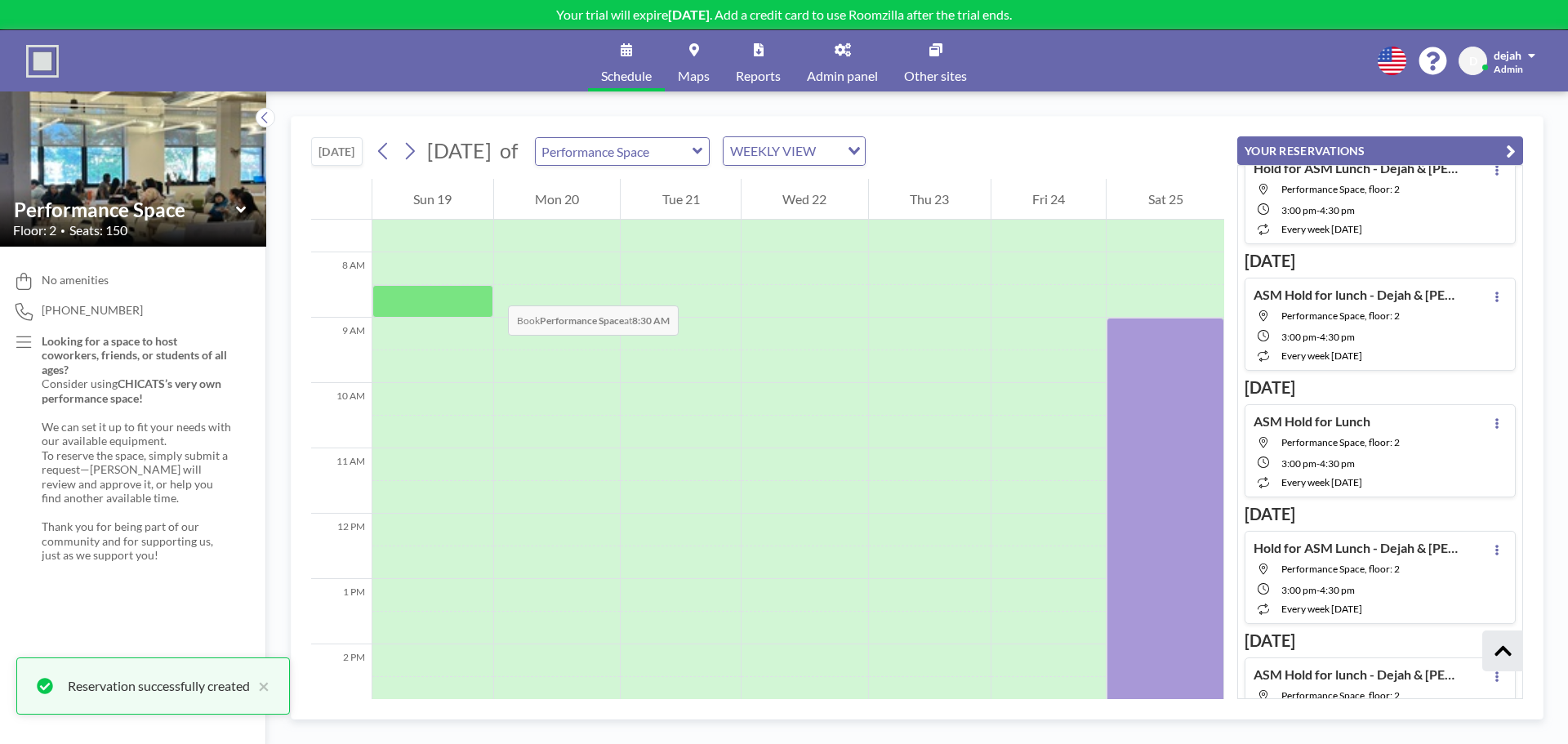
scroll to position [3276, 0]
click at [382, 156] on icon at bounding box center [383, 151] width 16 height 25
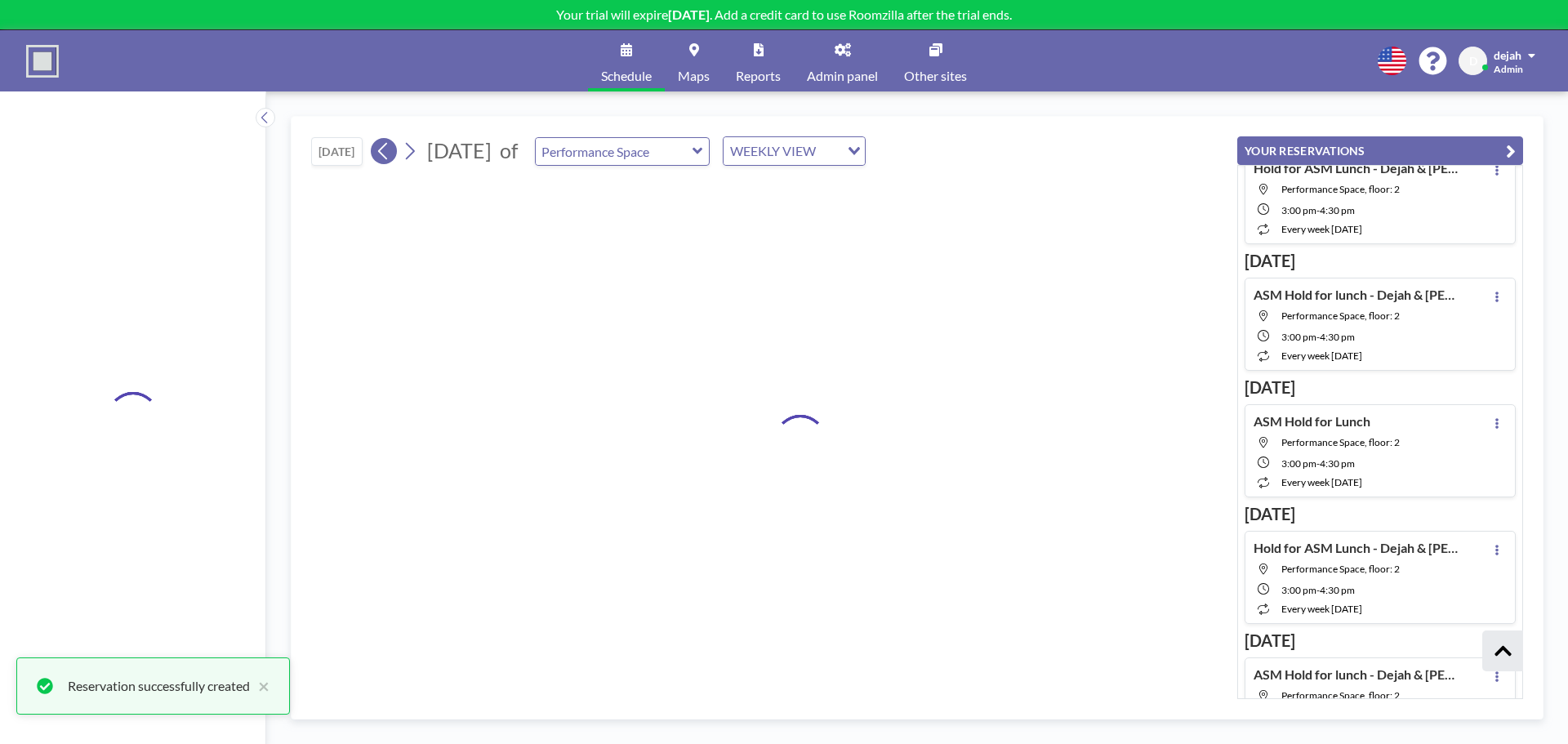
click at [382, 156] on icon at bounding box center [383, 151] width 16 height 25
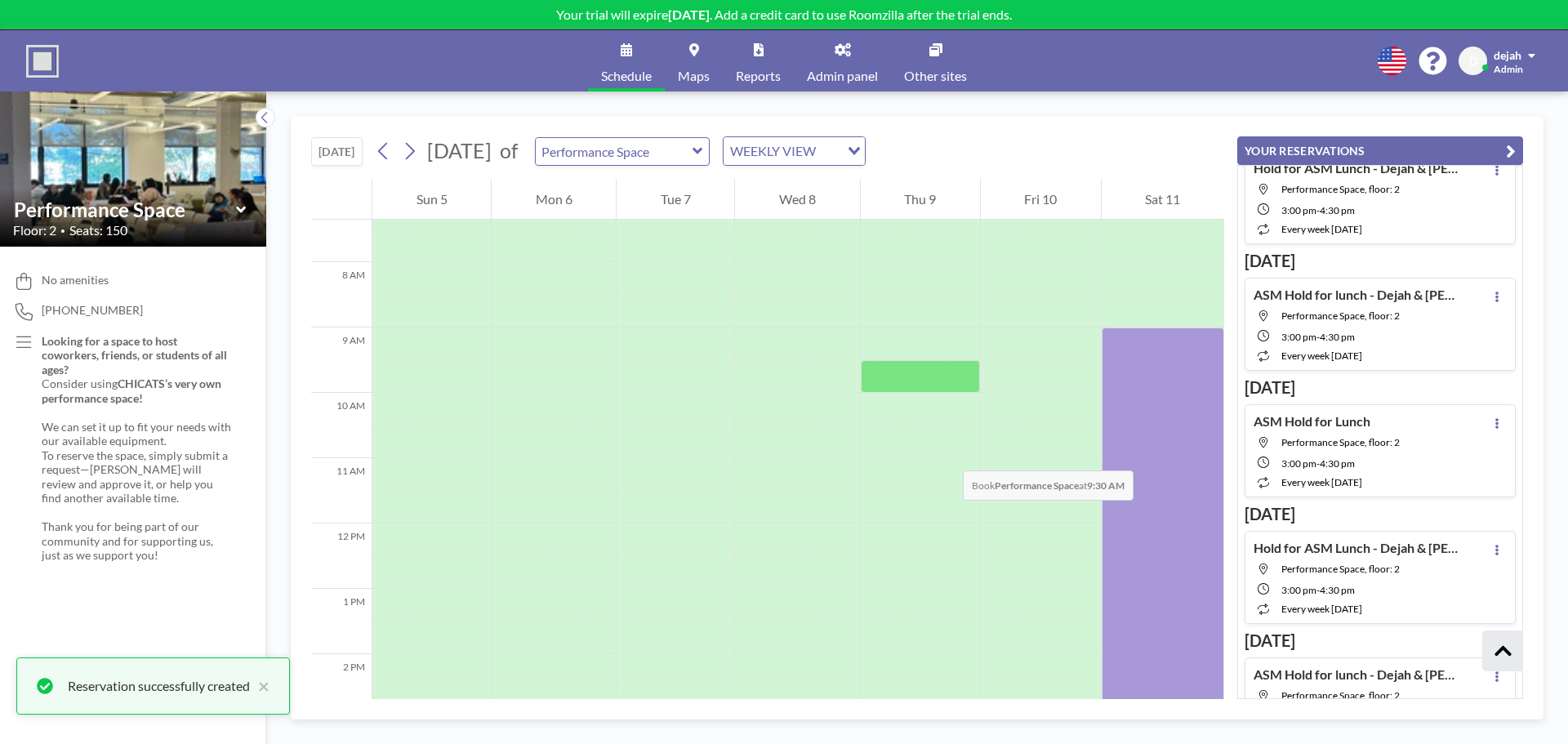
scroll to position [490, 0]
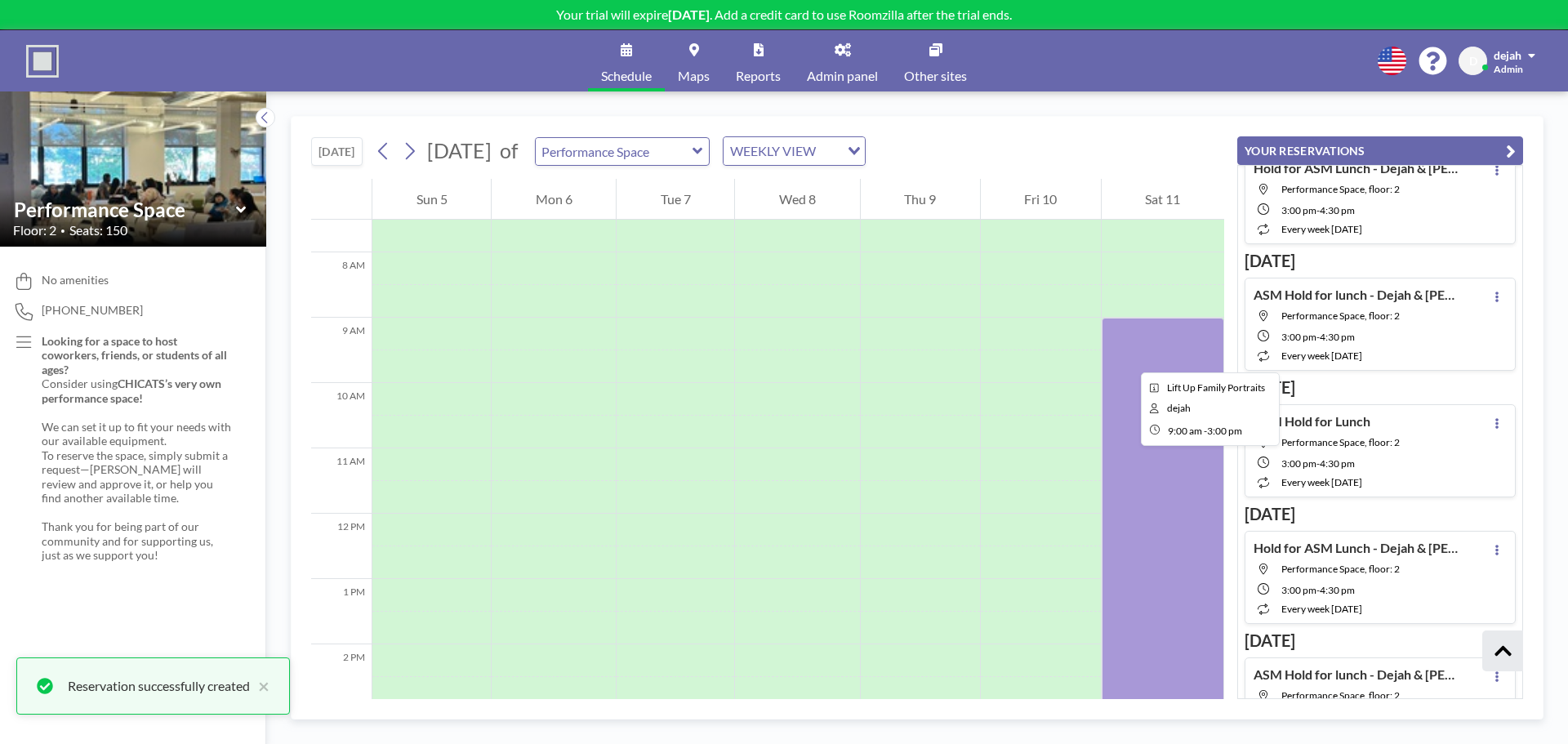
click at [1128, 358] on div at bounding box center [1162, 514] width 123 height 393
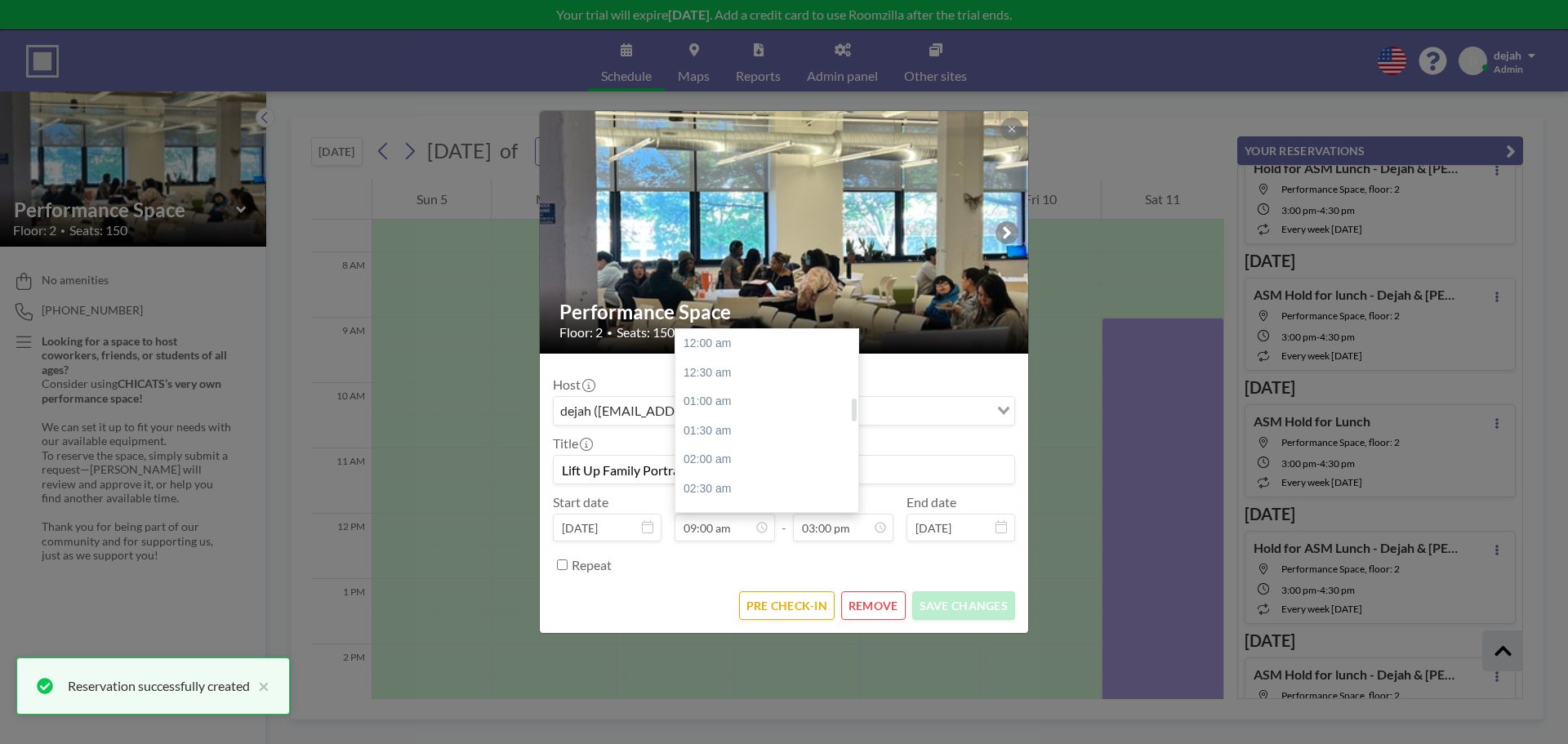
scroll to position [524, 0]
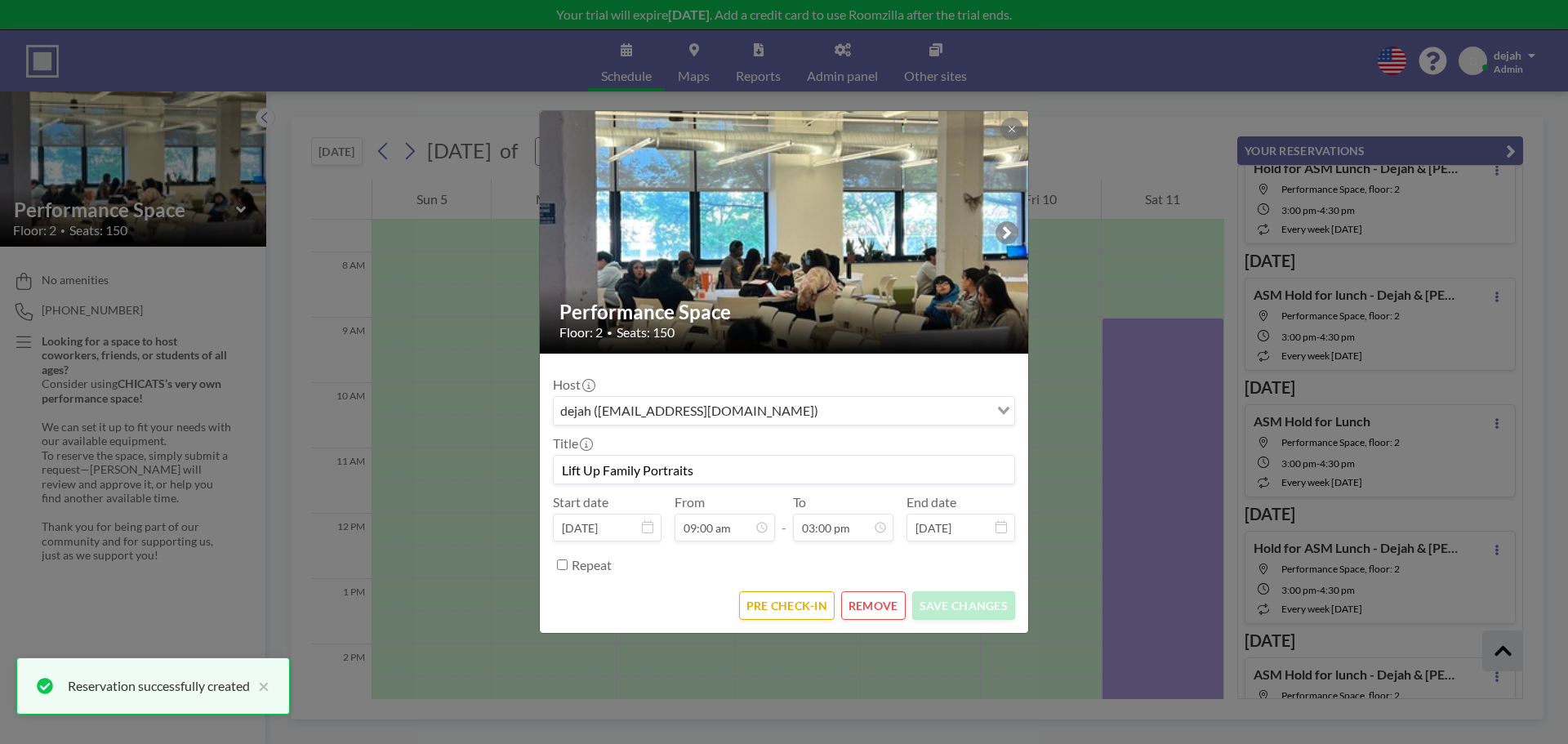
click at [909, 468] on input "Lift Up Family Portraits" at bounding box center [784, 470] width 461 height 28
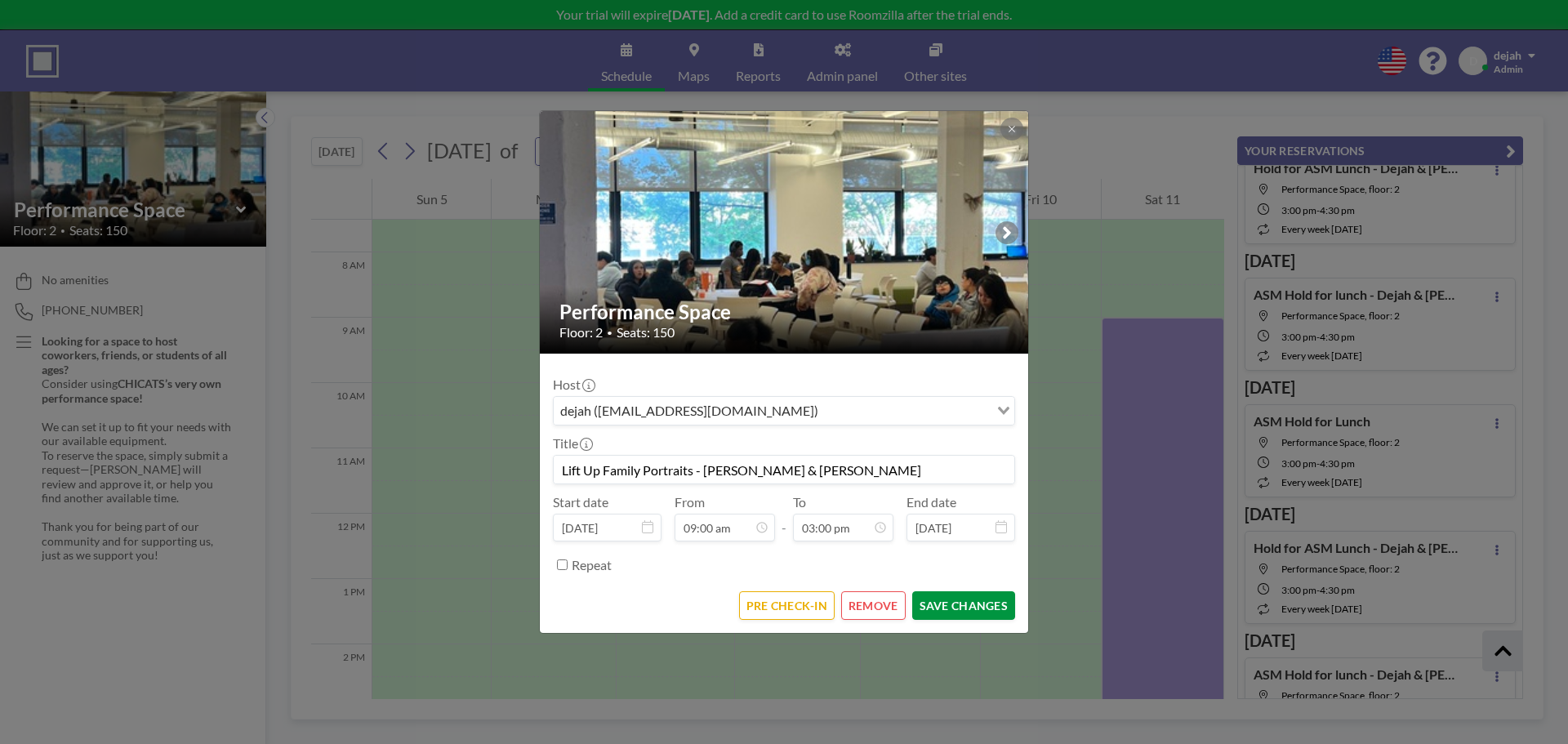
type input "Lift Up Family Portraits - [PERSON_NAME] & [PERSON_NAME]"
click at [955, 600] on button "SAVE CHANGES" at bounding box center [964, 605] width 103 height 29
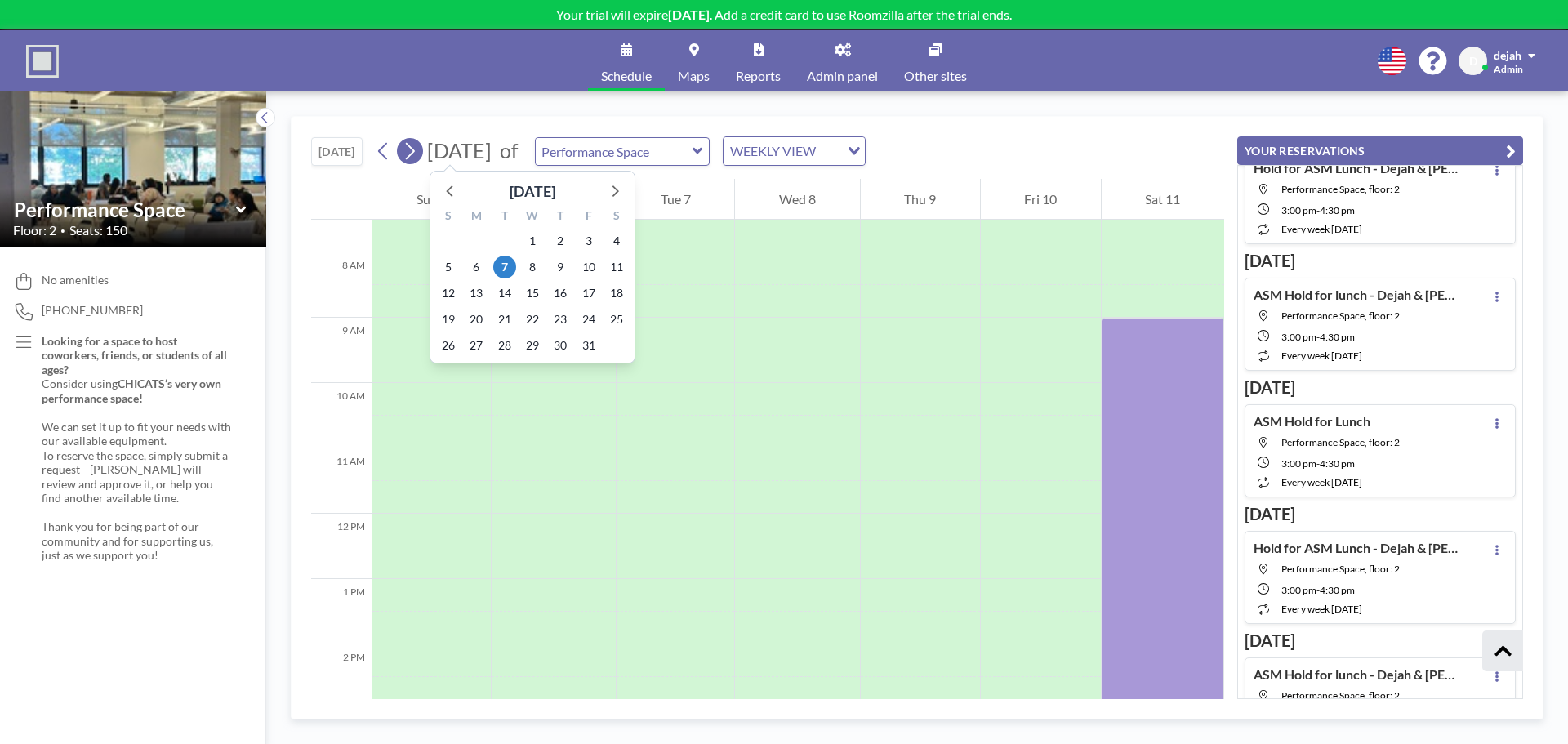
click at [423, 152] on button at bounding box center [410, 151] width 26 height 26
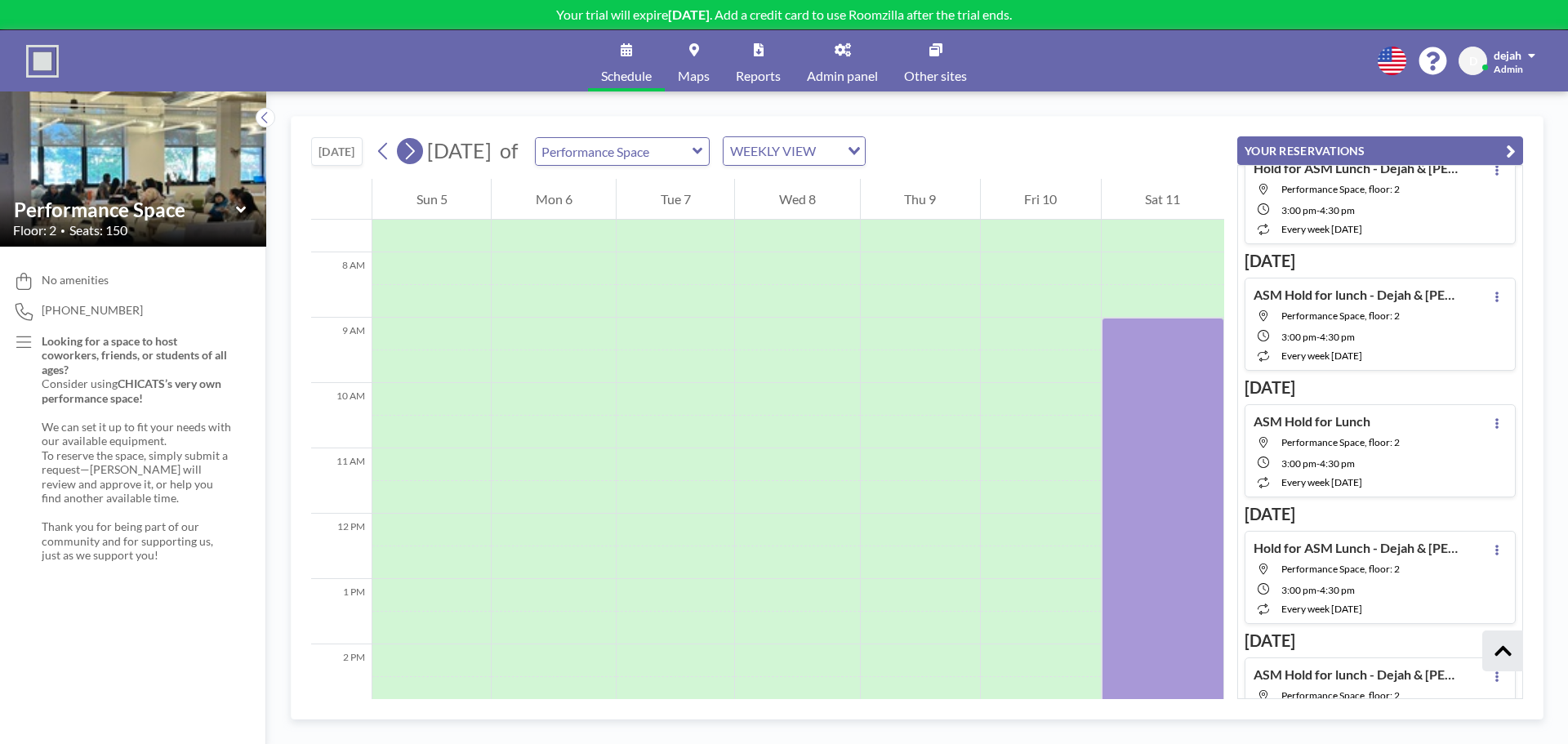
click at [423, 152] on button at bounding box center [410, 151] width 26 height 26
click at [417, 150] on icon at bounding box center [409, 151] width 16 height 25
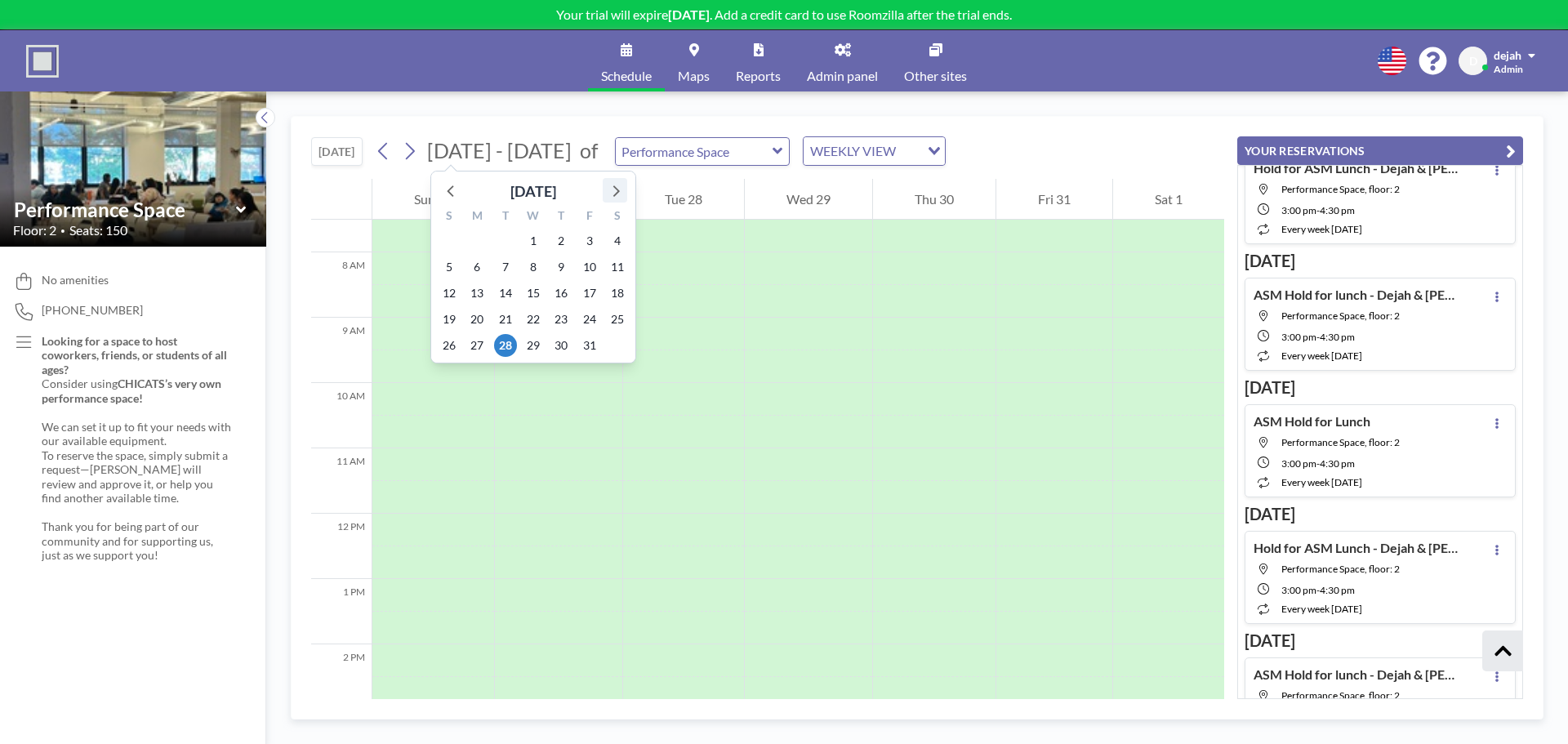
click at [607, 196] on icon at bounding box center [615, 191] width 21 height 21
click at [507, 268] on span "4" at bounding box center [505, 267] width 23 height 23
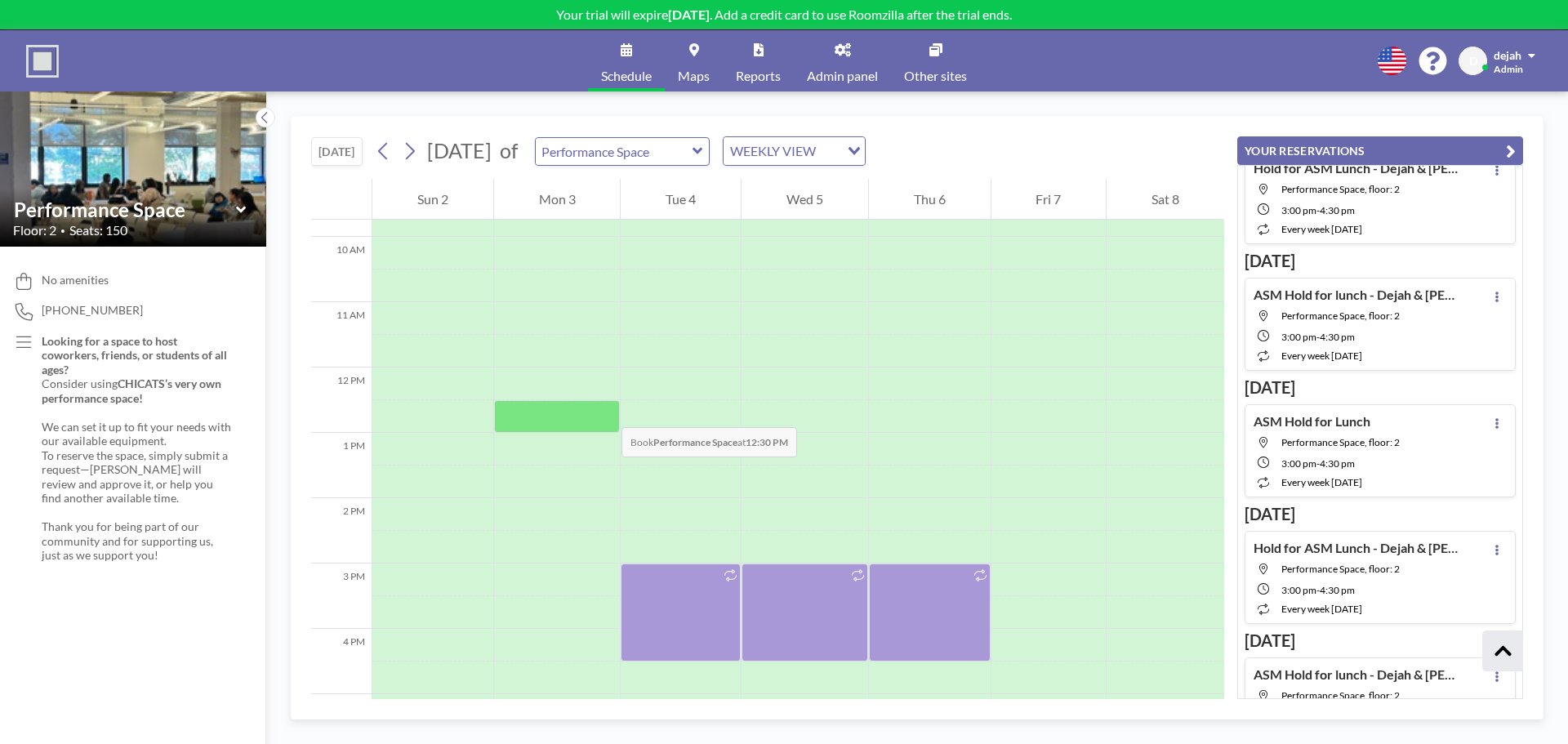
scroll to position [774, 0]
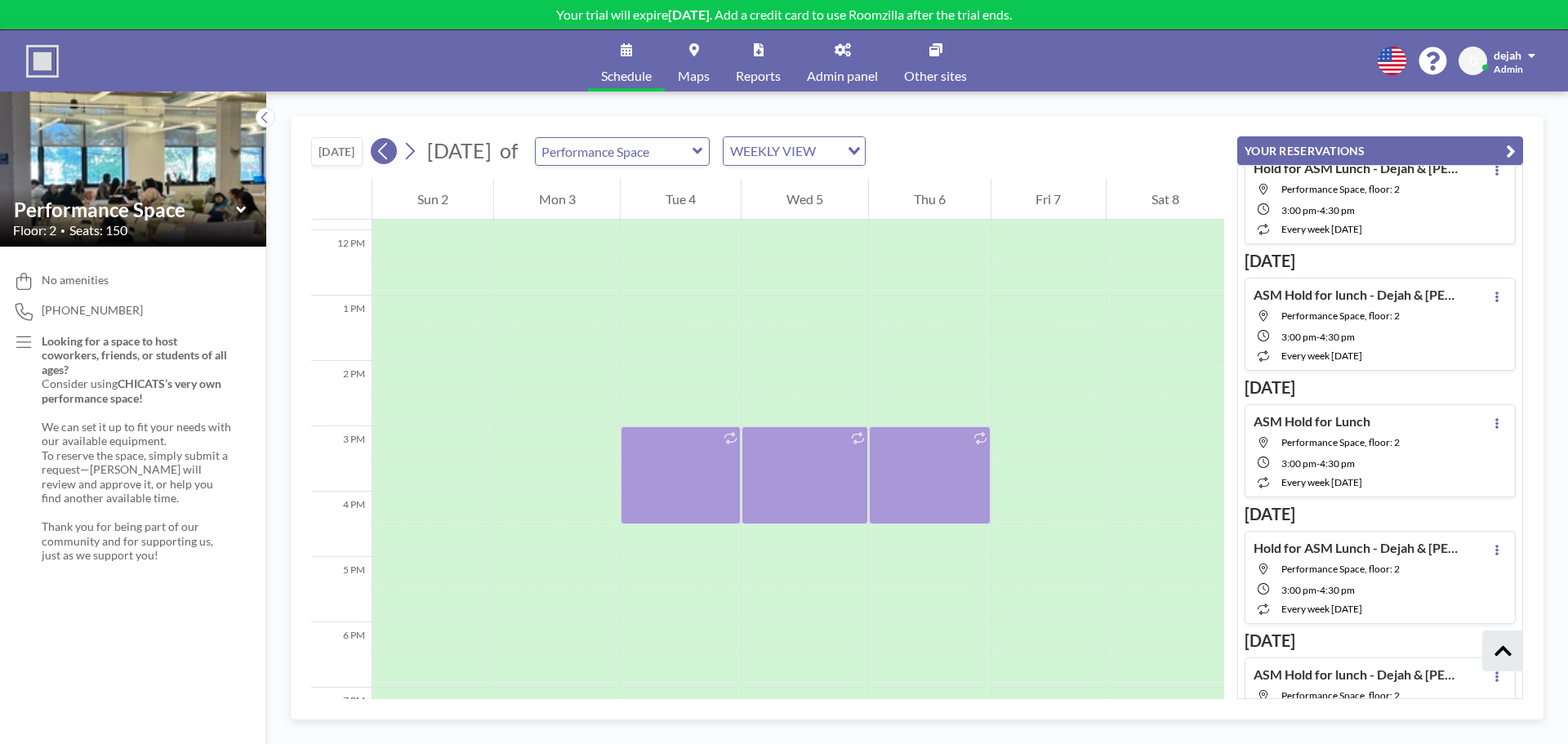
click at [387, 157] on icon at bounding box center [383, 151] width 9 height 17
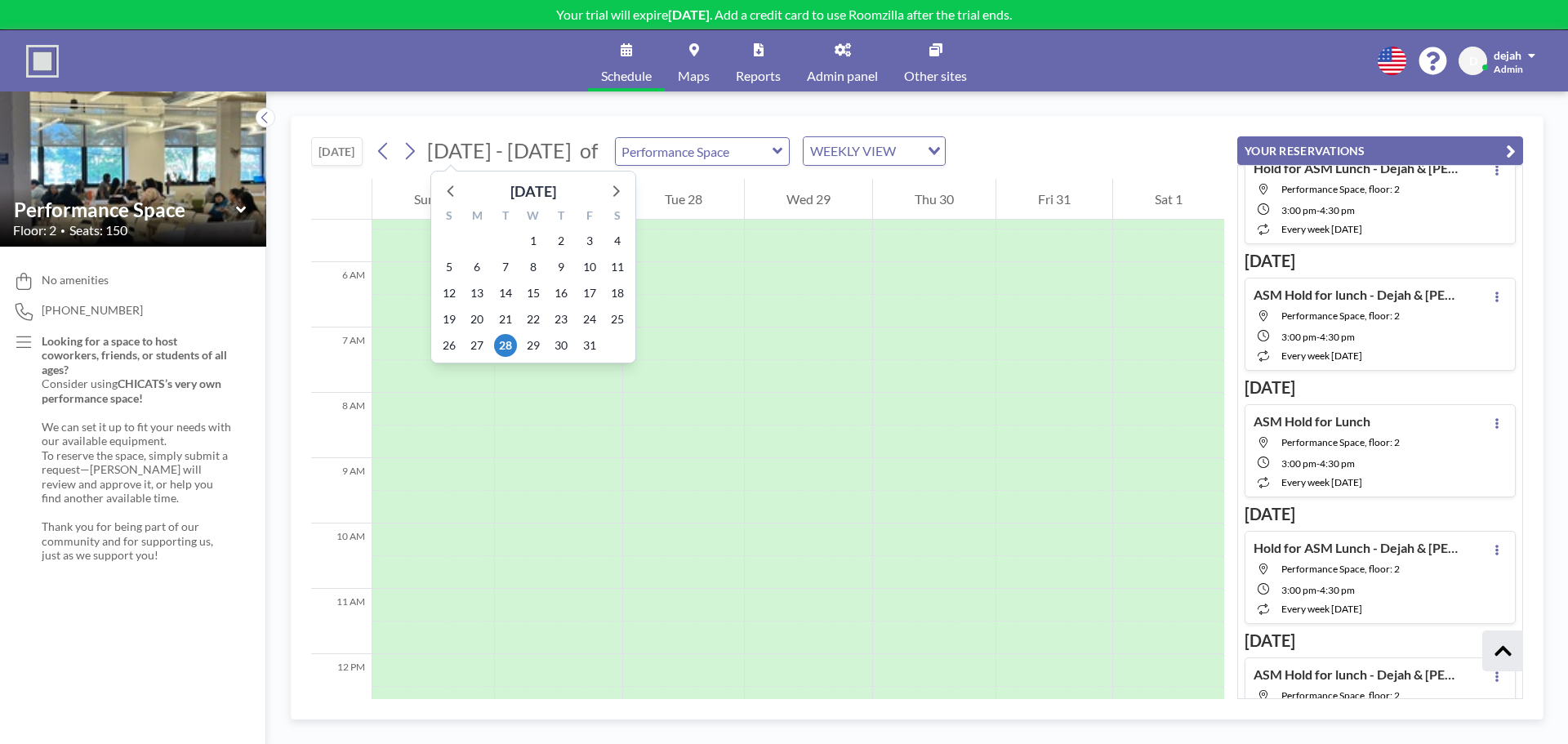
scroll to position [490, 0]
click at [506, 276] on span "7" at bounding box center [505, 267] width 23 height 23
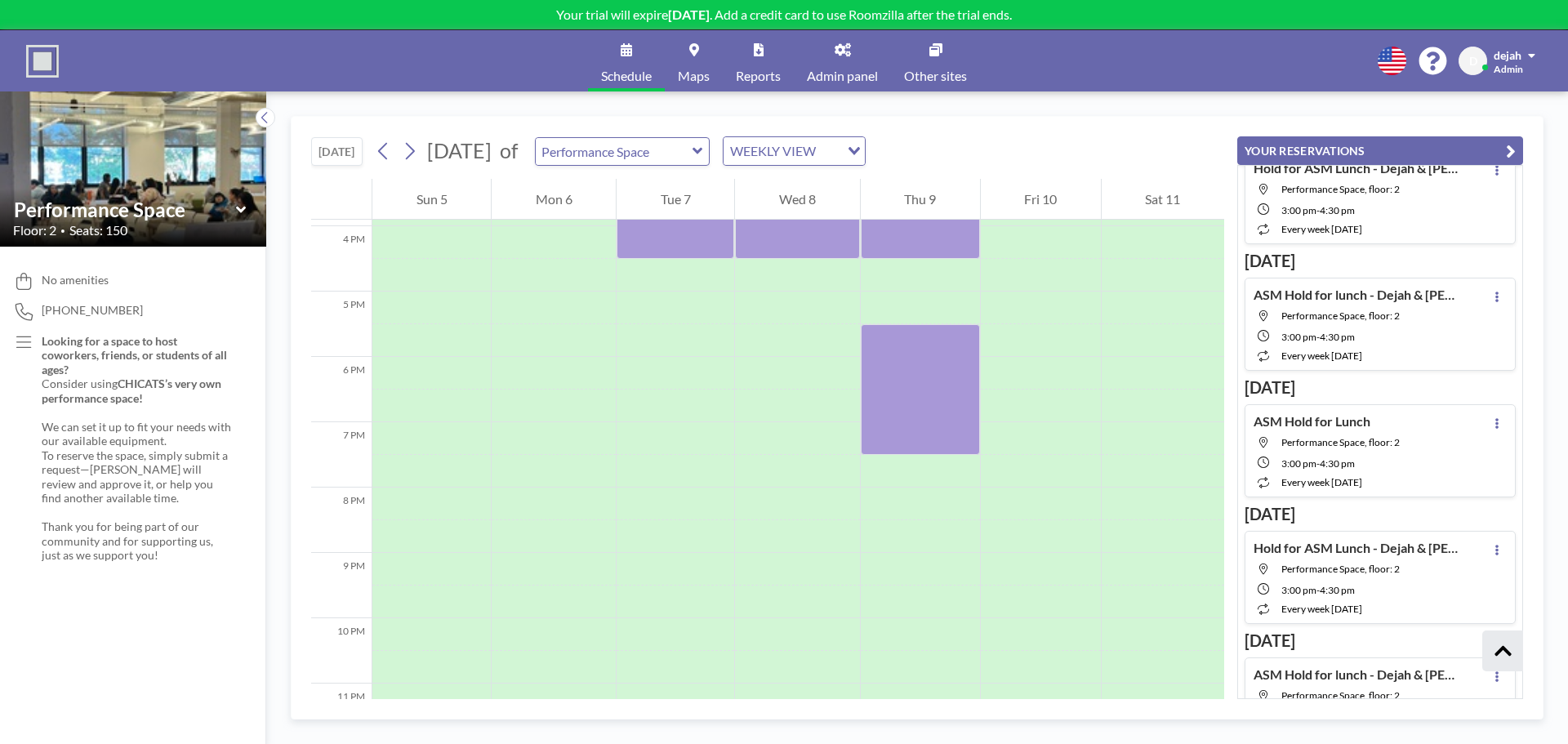
scroll to position [1038, 0]
click at [653, 299] on div at bounding box center [675, 309] width 118 height 33
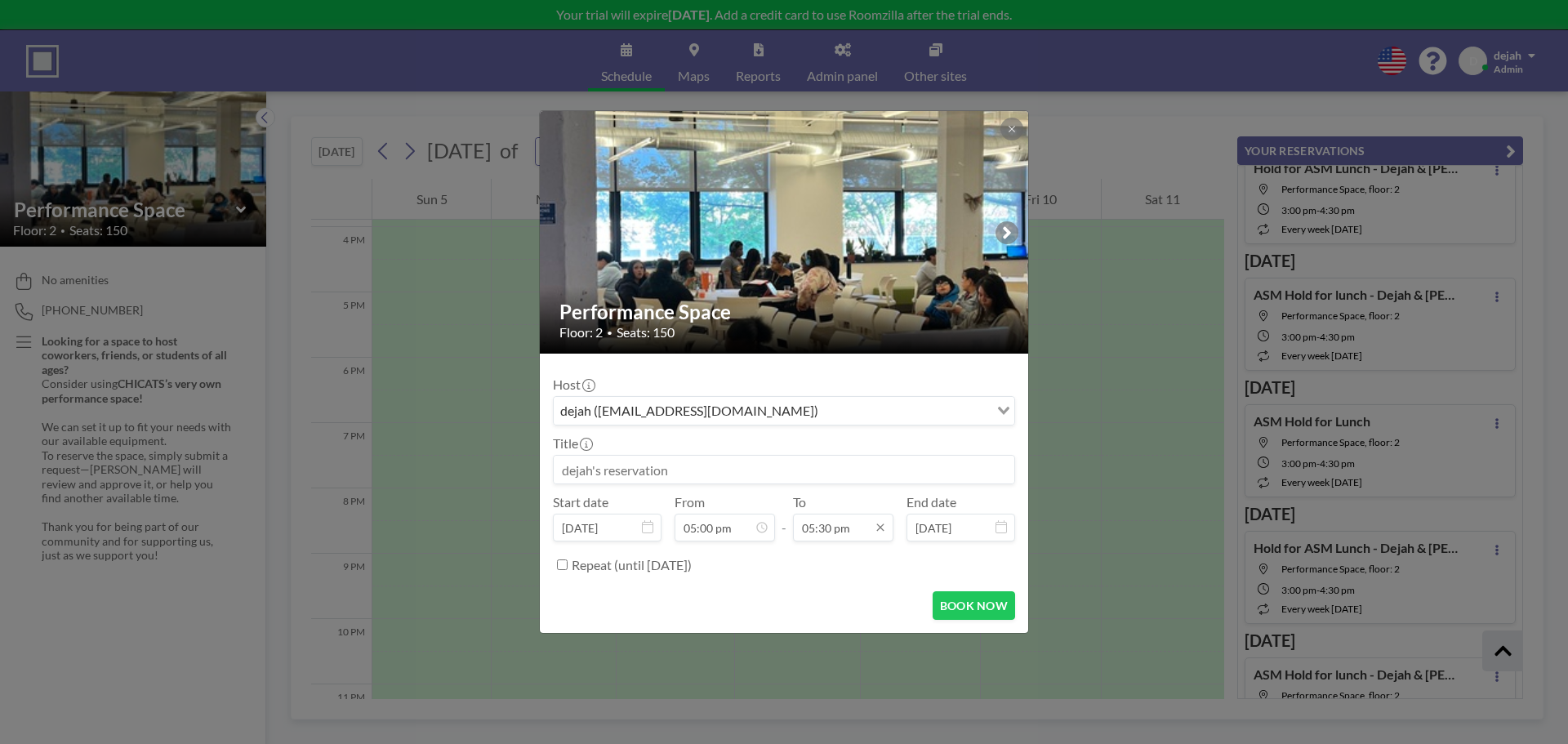
scroll to position [989, 0]
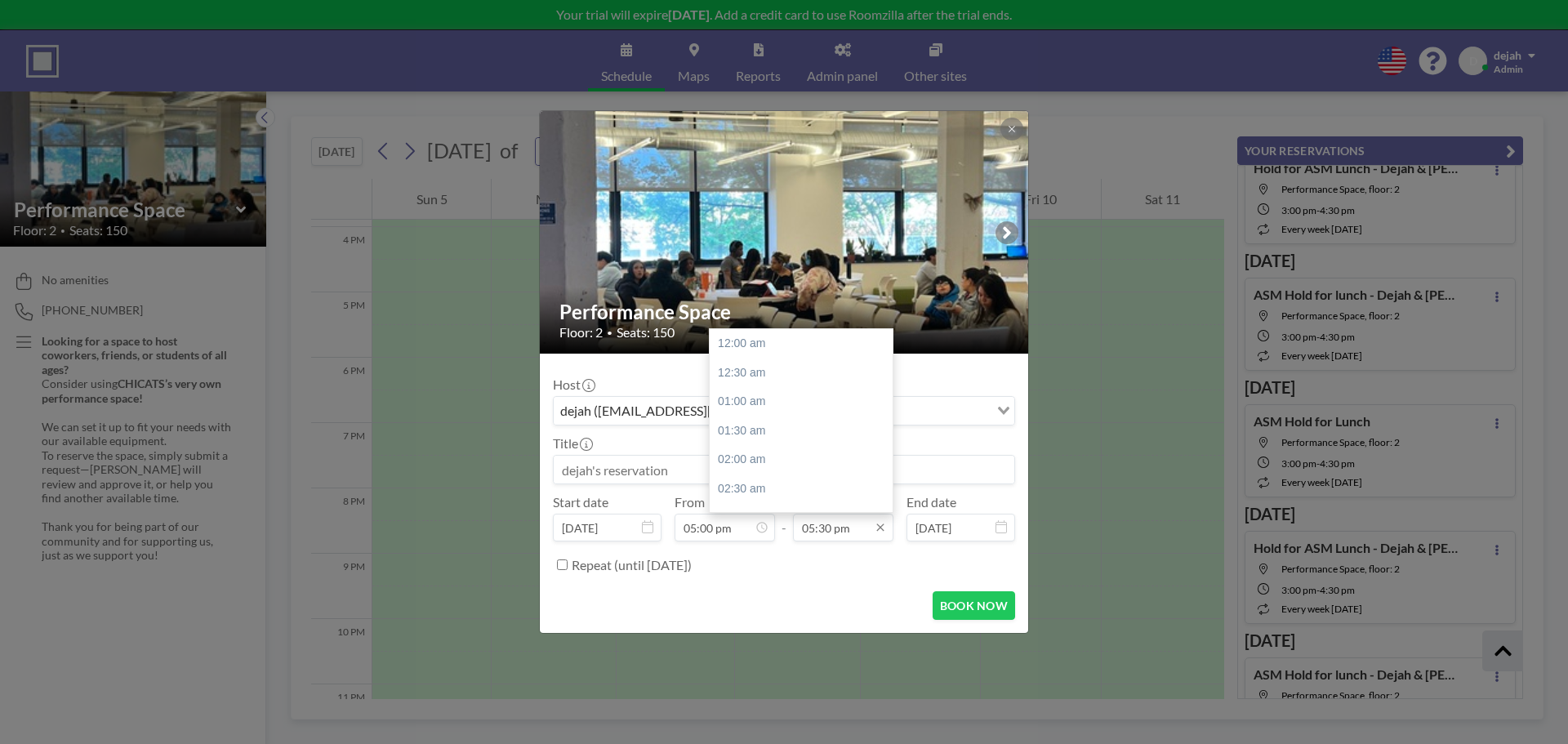
click at [829, 530] on input "05:30 pm" at bounding box center [843, 528] width 101 height 28
drag, startPoint x: 757, startPoint y: 457, endPoint x: 743, endPoint y: 464, distance: 15.7
click at [743, 464] on div "08:00 pm" at bounding box center [805, 455] width 191 height 30
type input "08:00 pm"
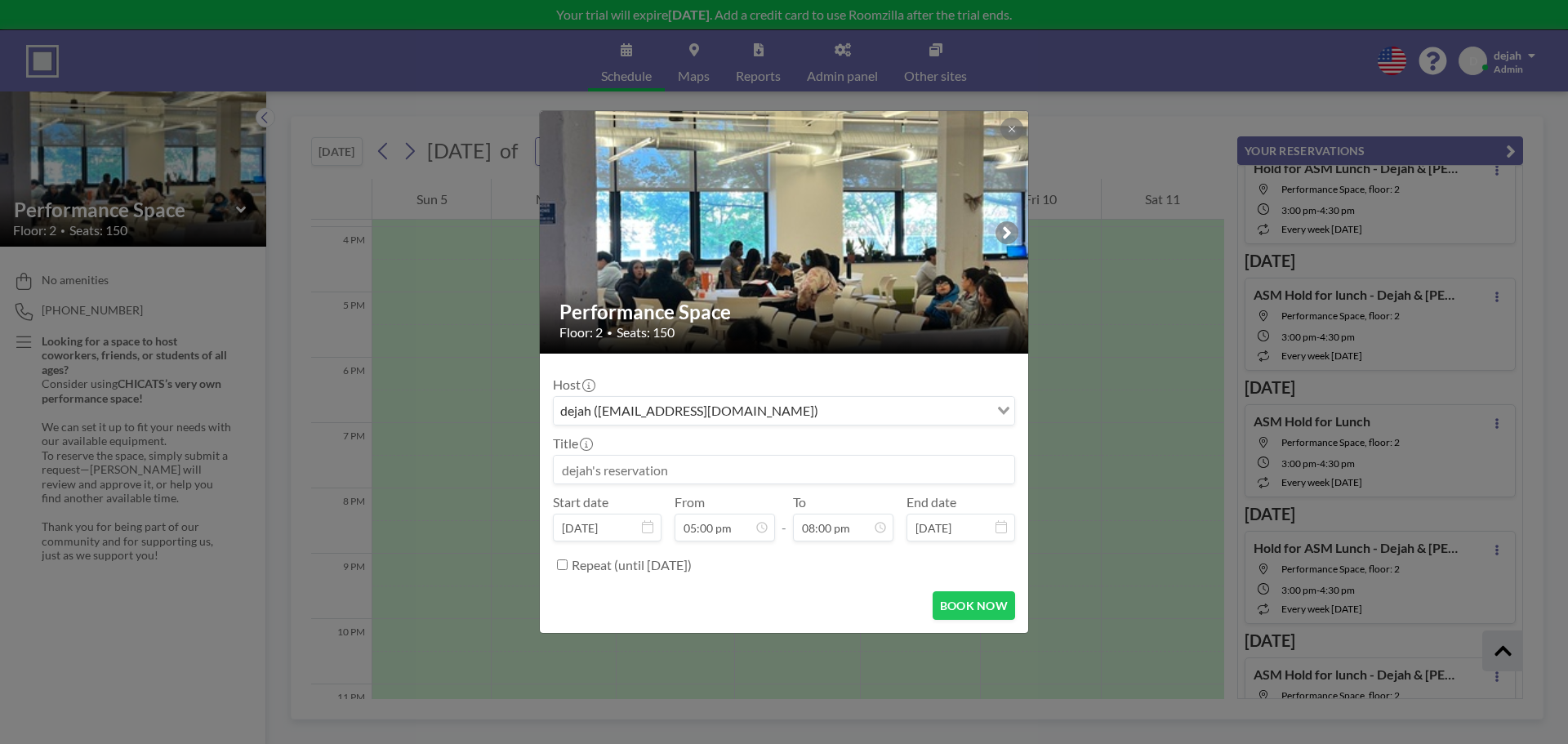
click at [628, 475] on input at bounding box center [784, 470] width 461 height 28
click at [996, 596] on button "BOOK NOW" at bounding box center [974, 605] width 82 height 29
type input "NAHSE - [PERSON_NAME]"
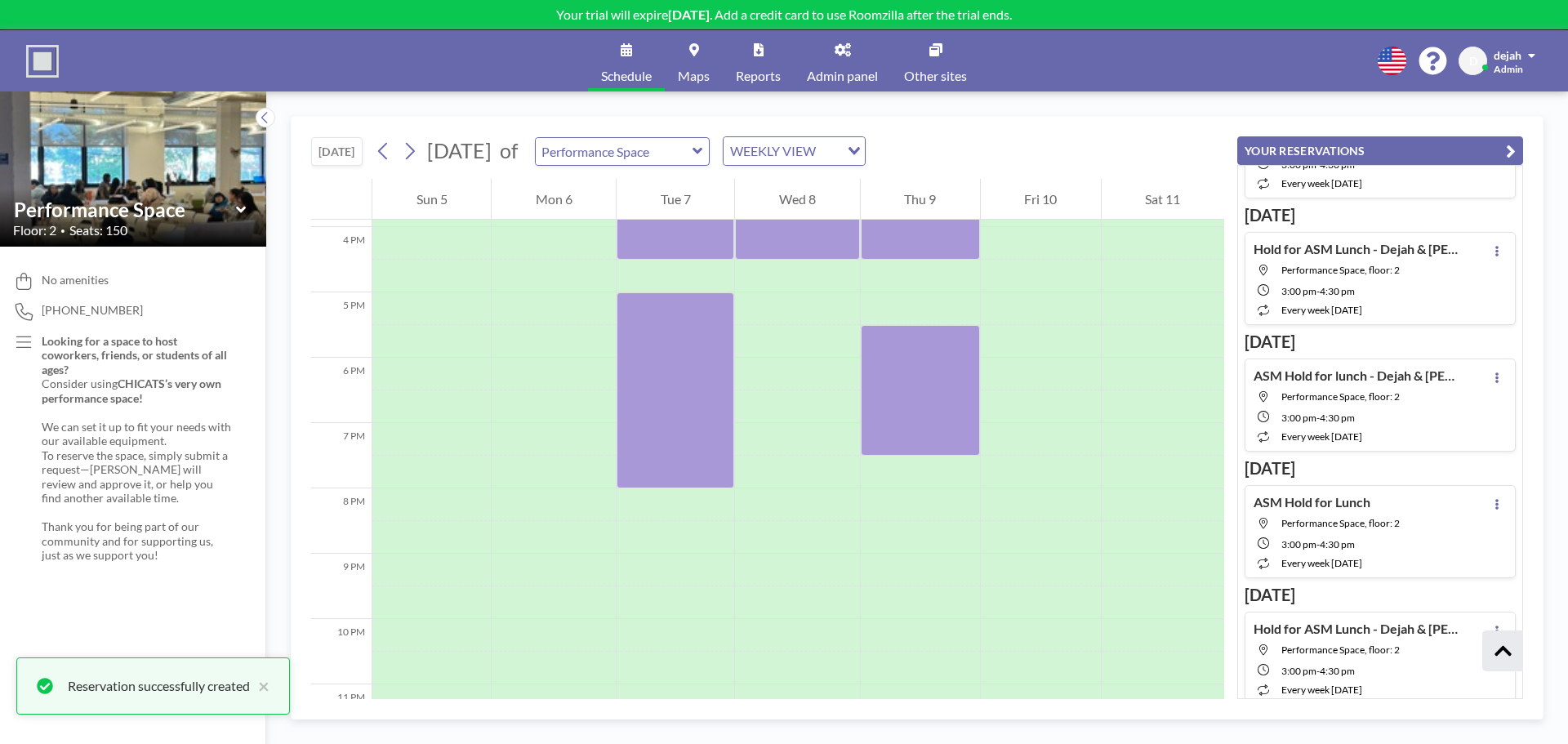
scroll to position [3357, 0]
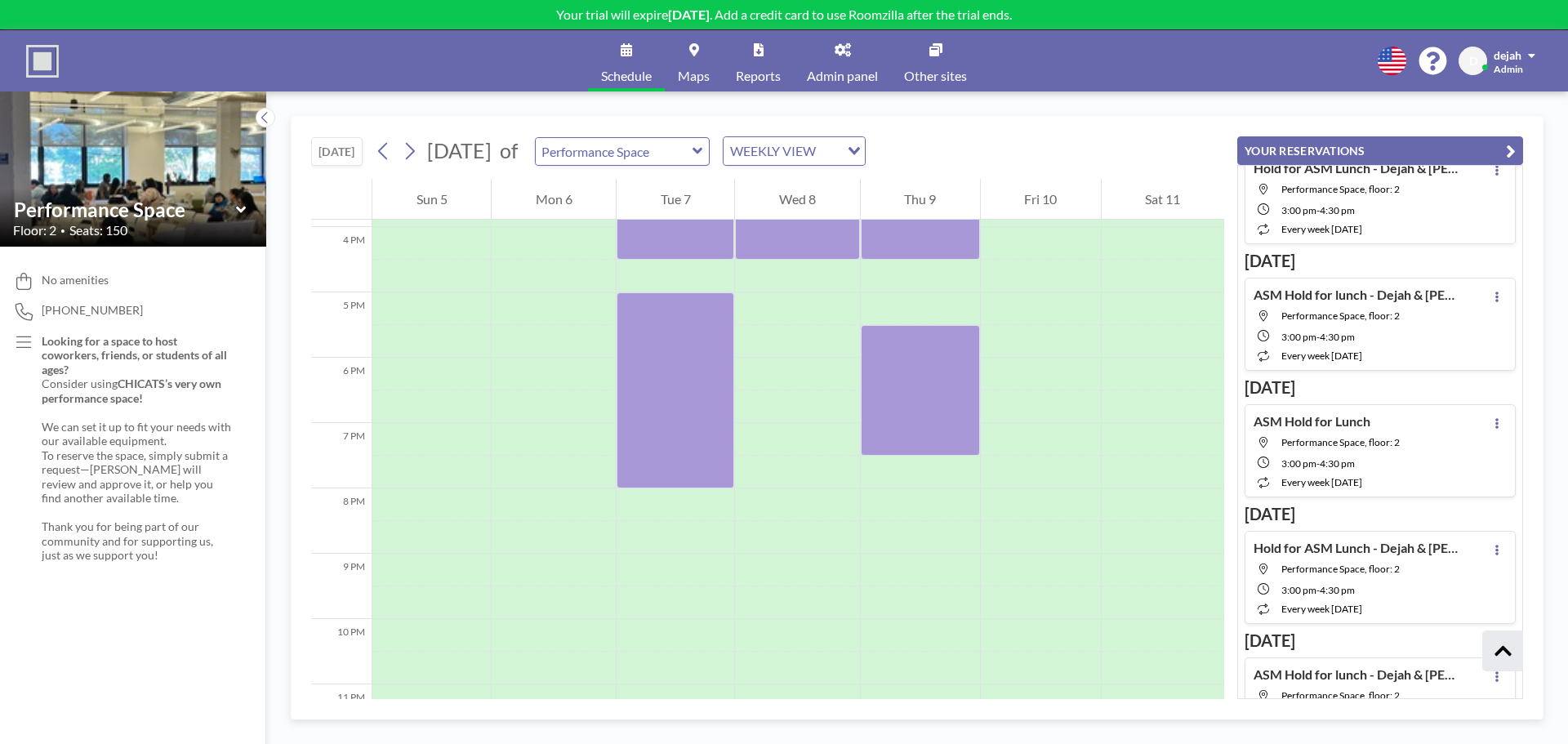
click at [613, 65] on link "Schedule" at bounding box center [626, 61] width 77 height 61
click at [98, 190] on div "Performance Space Floor: 2 • Seats: 150" at bounding box center [133, 218] width 266 height 58
click at [270, 110] on button at bounding box center [265, 118] width 20 height 20
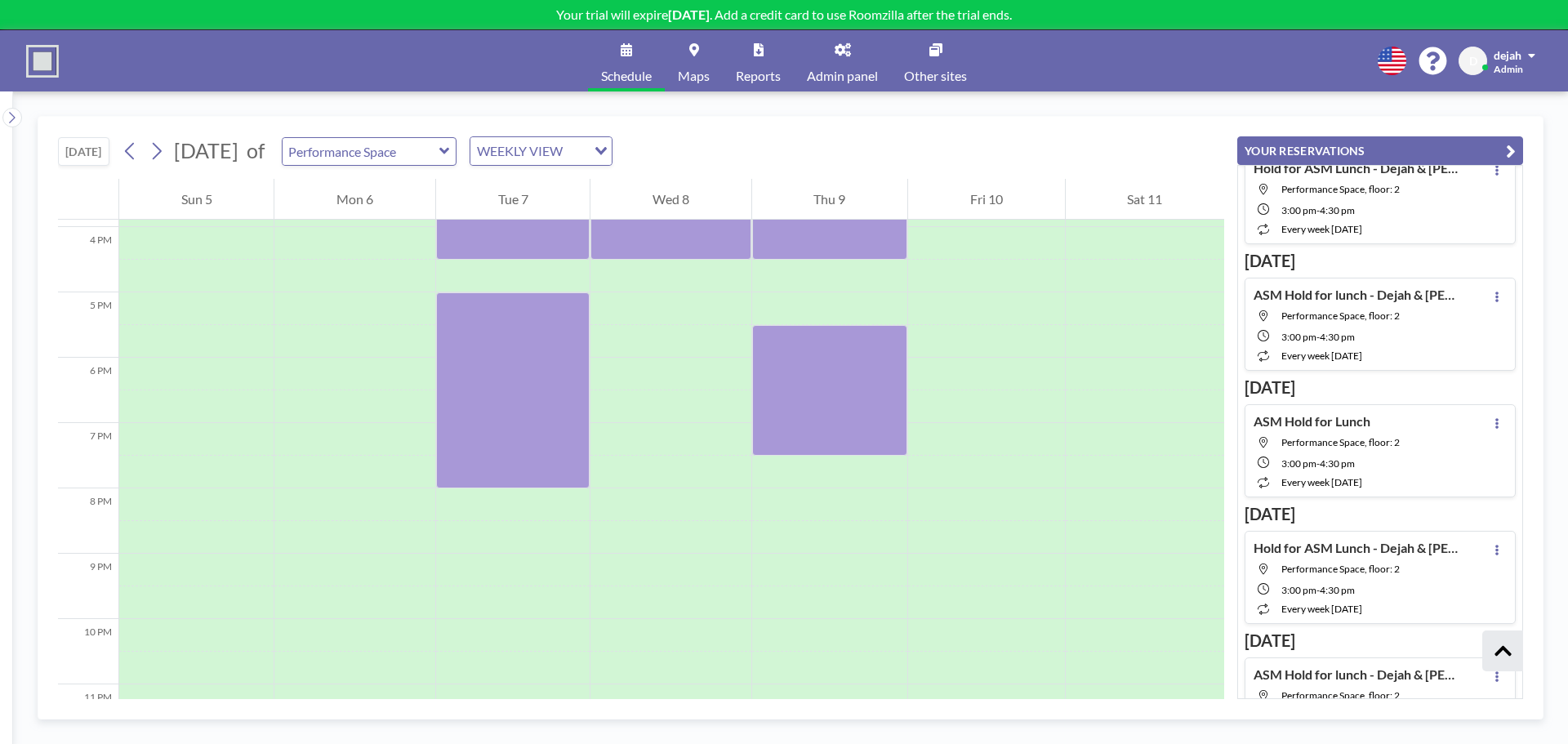
click at [26, 124] on div "[DATE] [DATE] of Performance Space WEEKLY VIEW Loading... 12 AM 1 AM 2 AM 3 AM …" at bounding box center [791, 418] width 1555 height 653
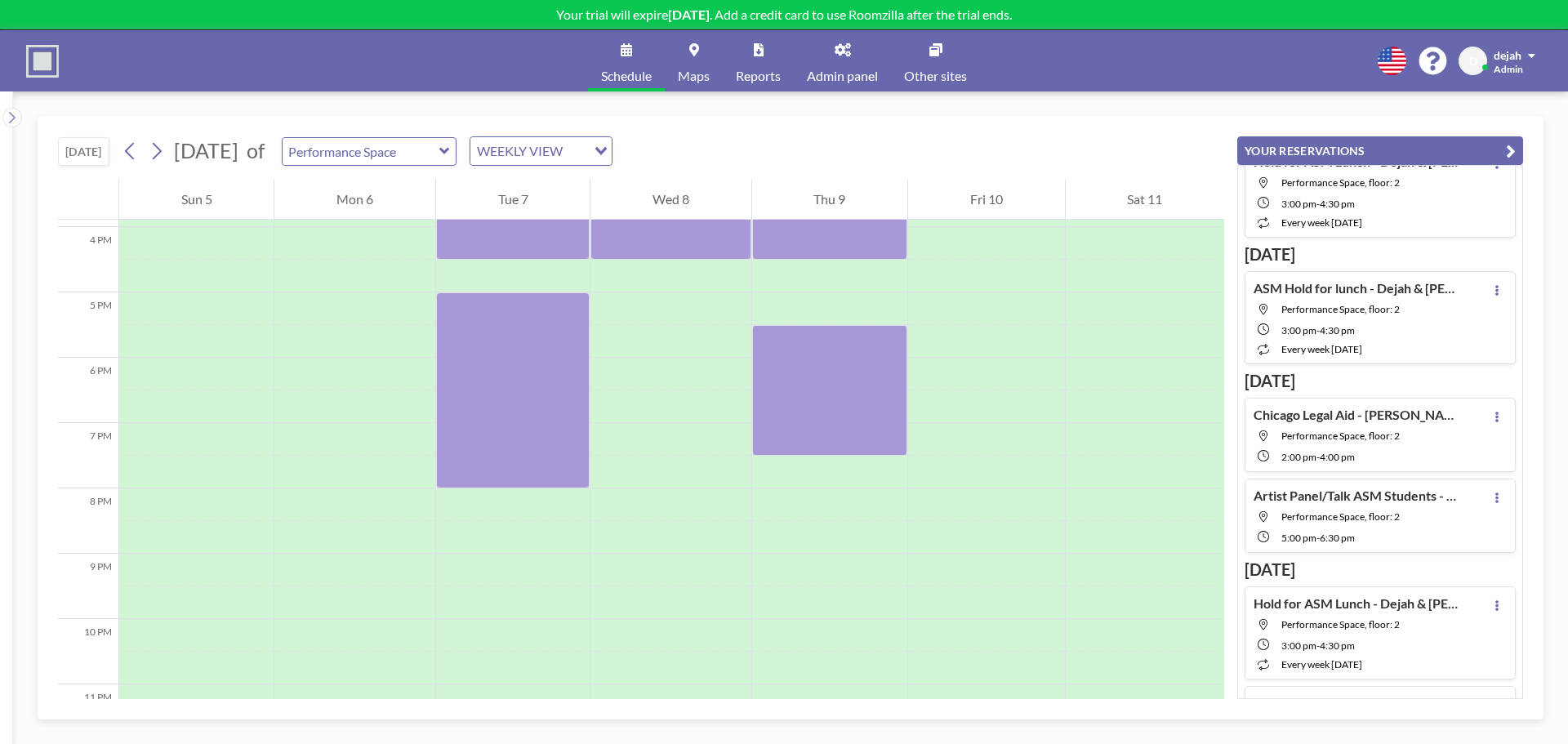
scroll to position [0, 0]
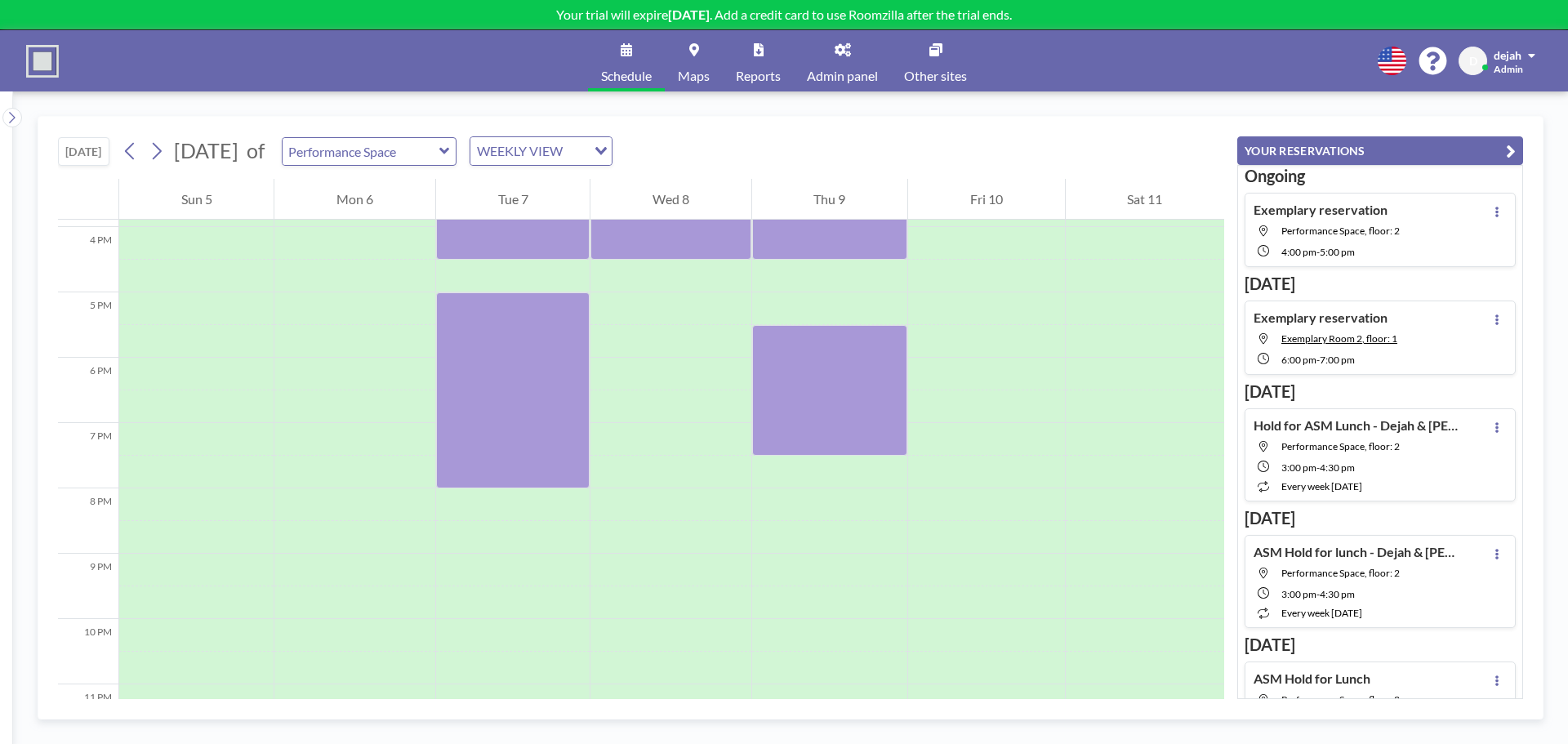
click at [1359, 247] on div "4:00 PM - 5:00 PM" at bounding box center [1340, 251] width 119 height 15
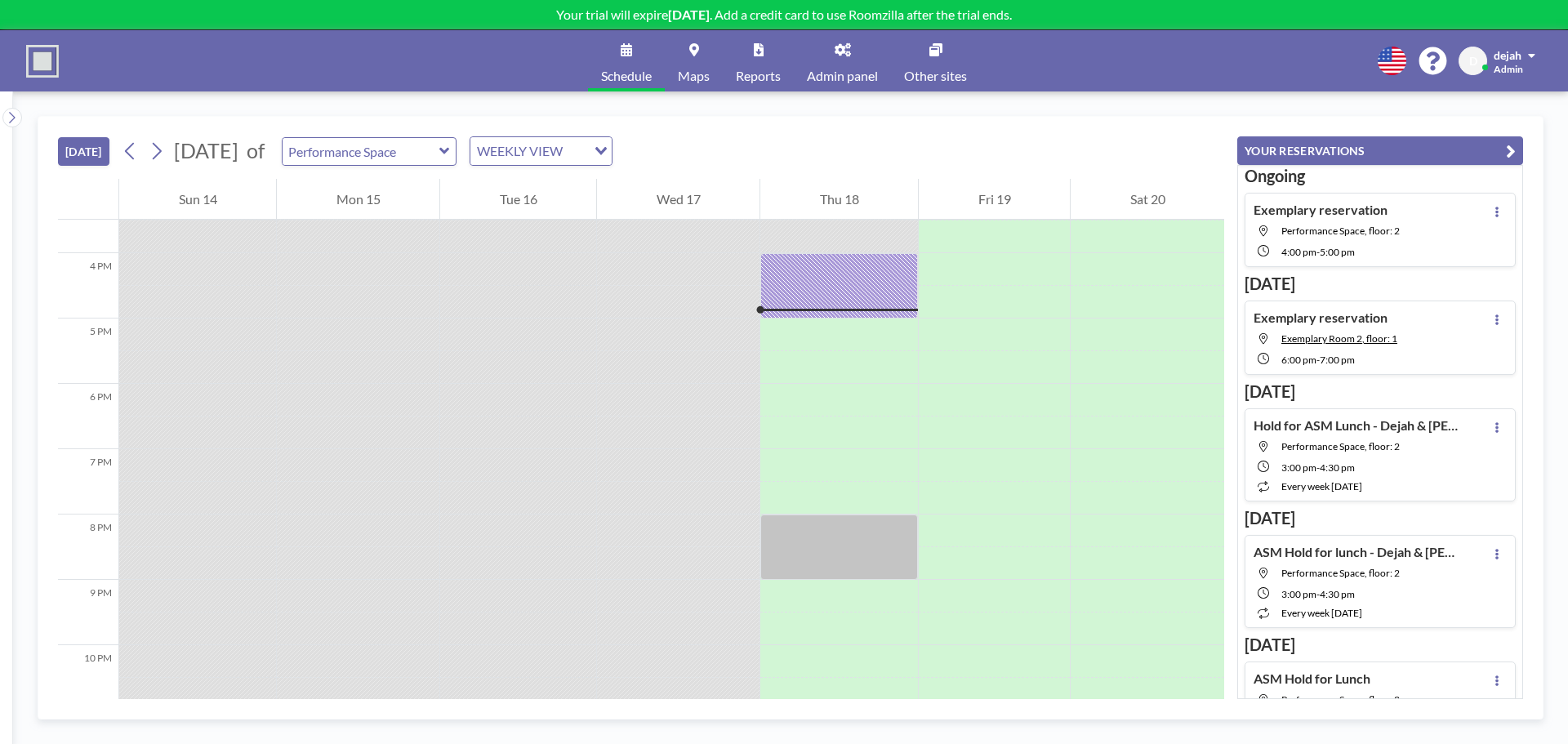
scroll to position [1013, 0]
click at [593, 161] on div "WEEKLY VIEW" at bounding box center [532, 149] width 123 height 25
click at [631, 177] on li "DAILY VIEW" at bounding box center [625, 180] width 139 height 24
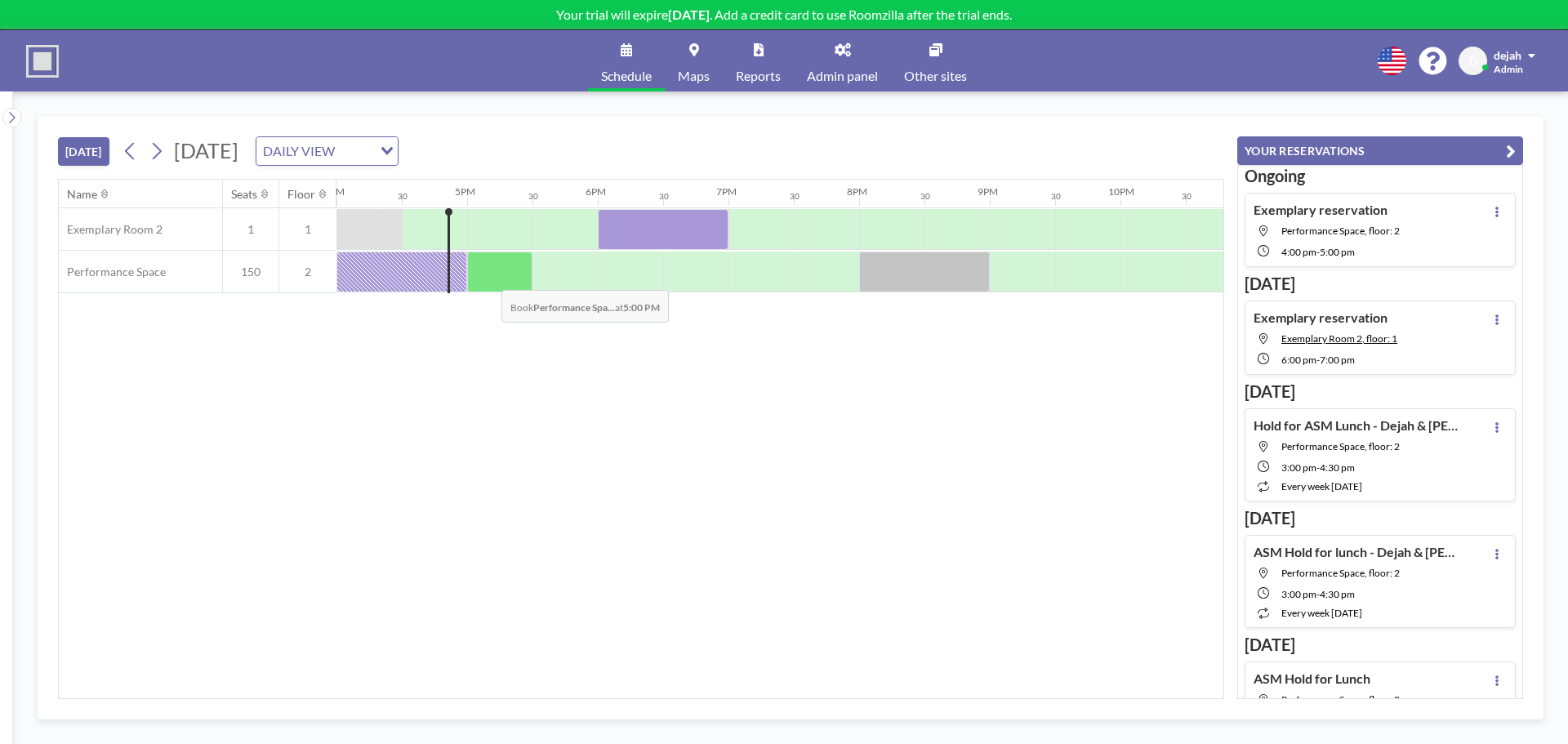
scroll to position [0, 2251]
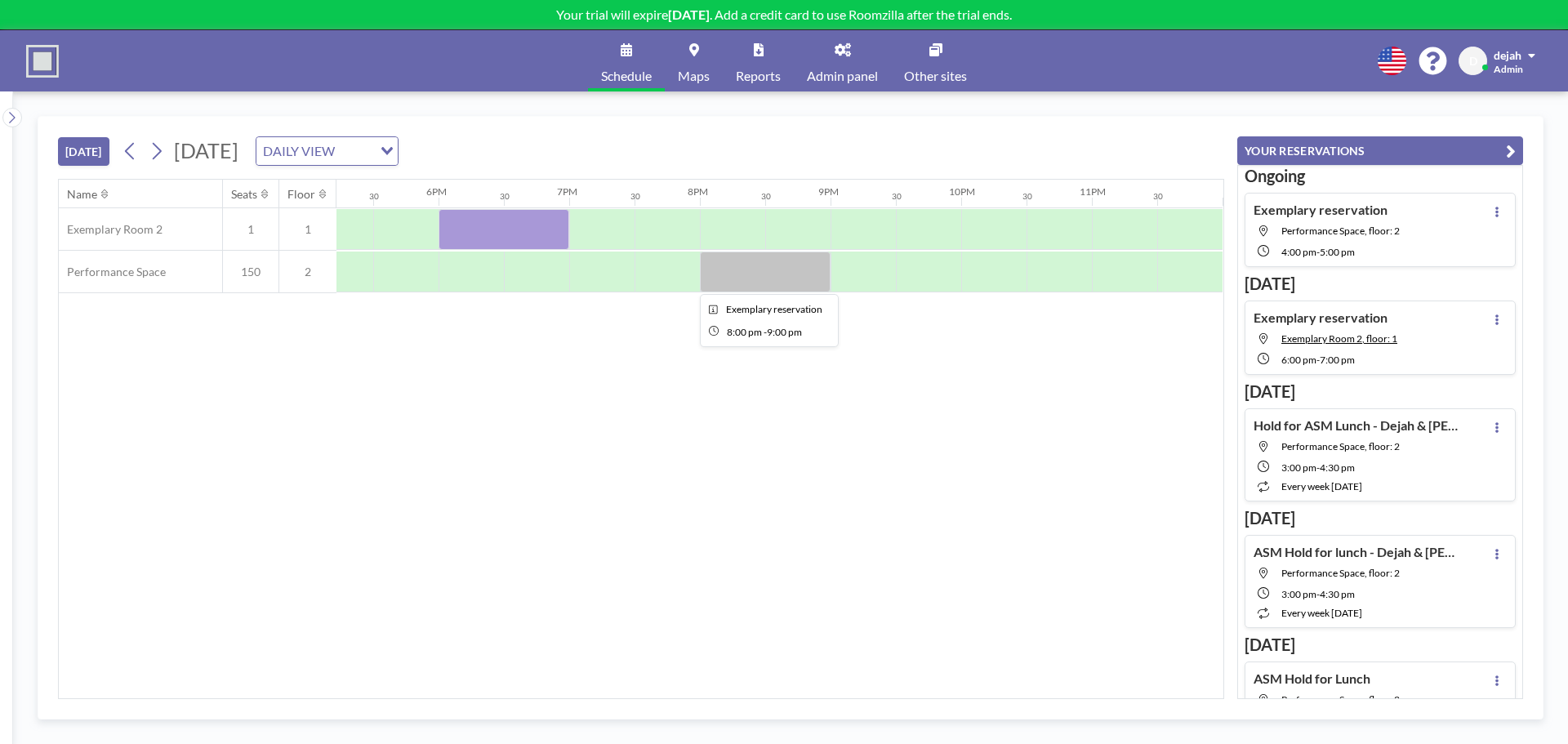
drag, startPoint x: 748, startPoint y: 274, endPoint x: 737, endPoint y: 280, distance: 12.5
click at [737, 280] on div at bounding box center [765, 272] width 131 height 41
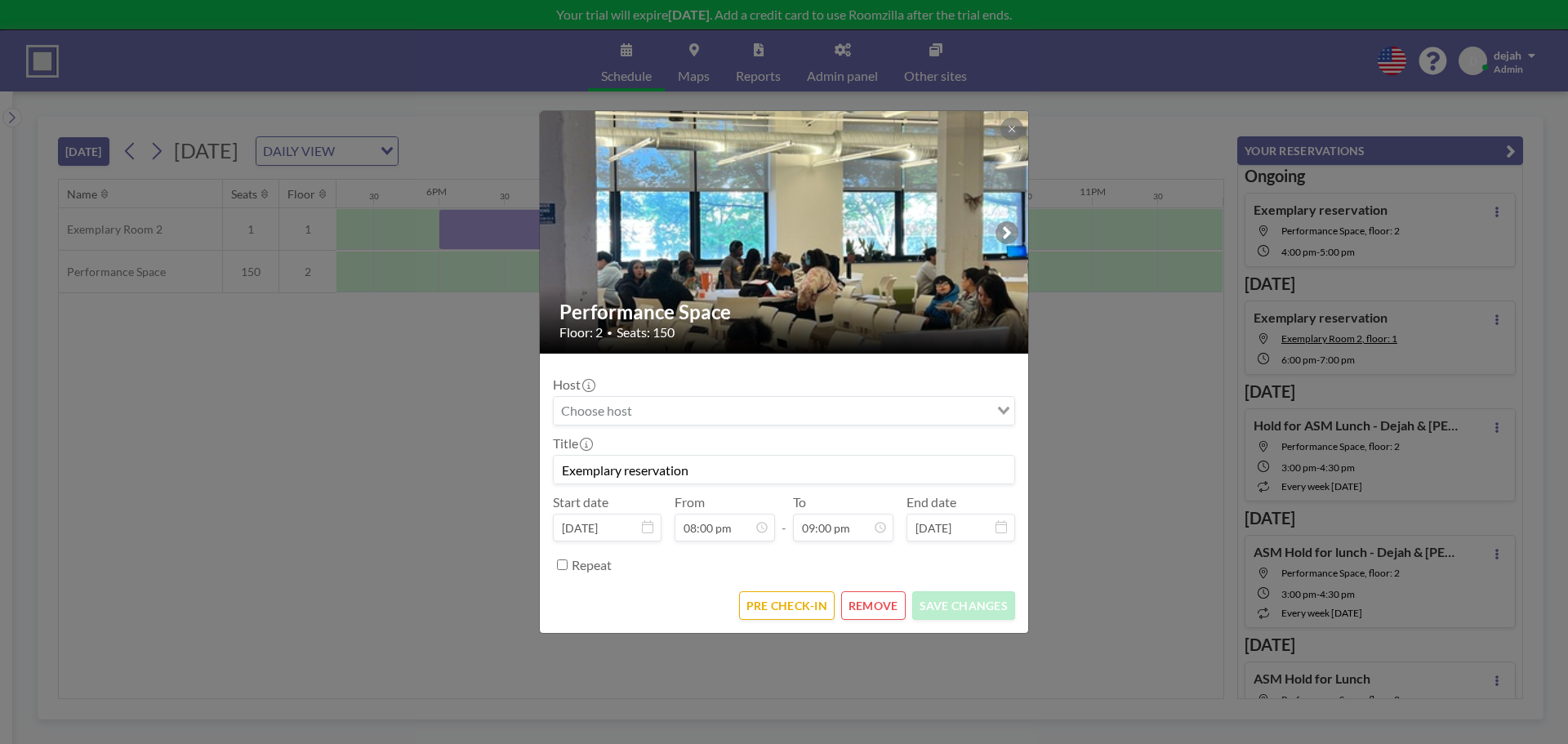
scroll to position [1213, 0]
click at [879, 604] on button "REMOVE" at bounding box center [873, 605] width 64 height 29
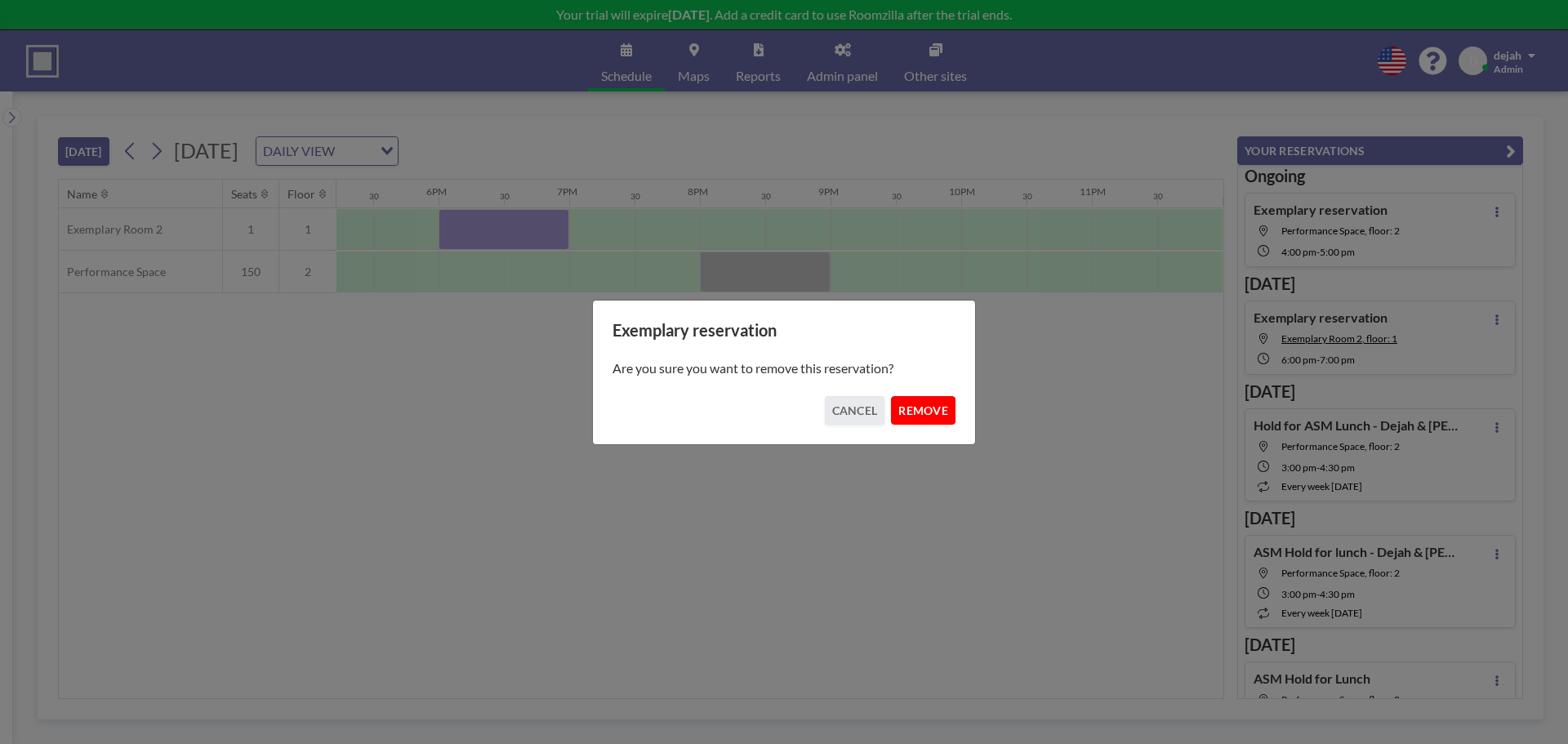
click at [908, 401] on button "REMOVE" at bounding box center [923, 410] width 64 height 29
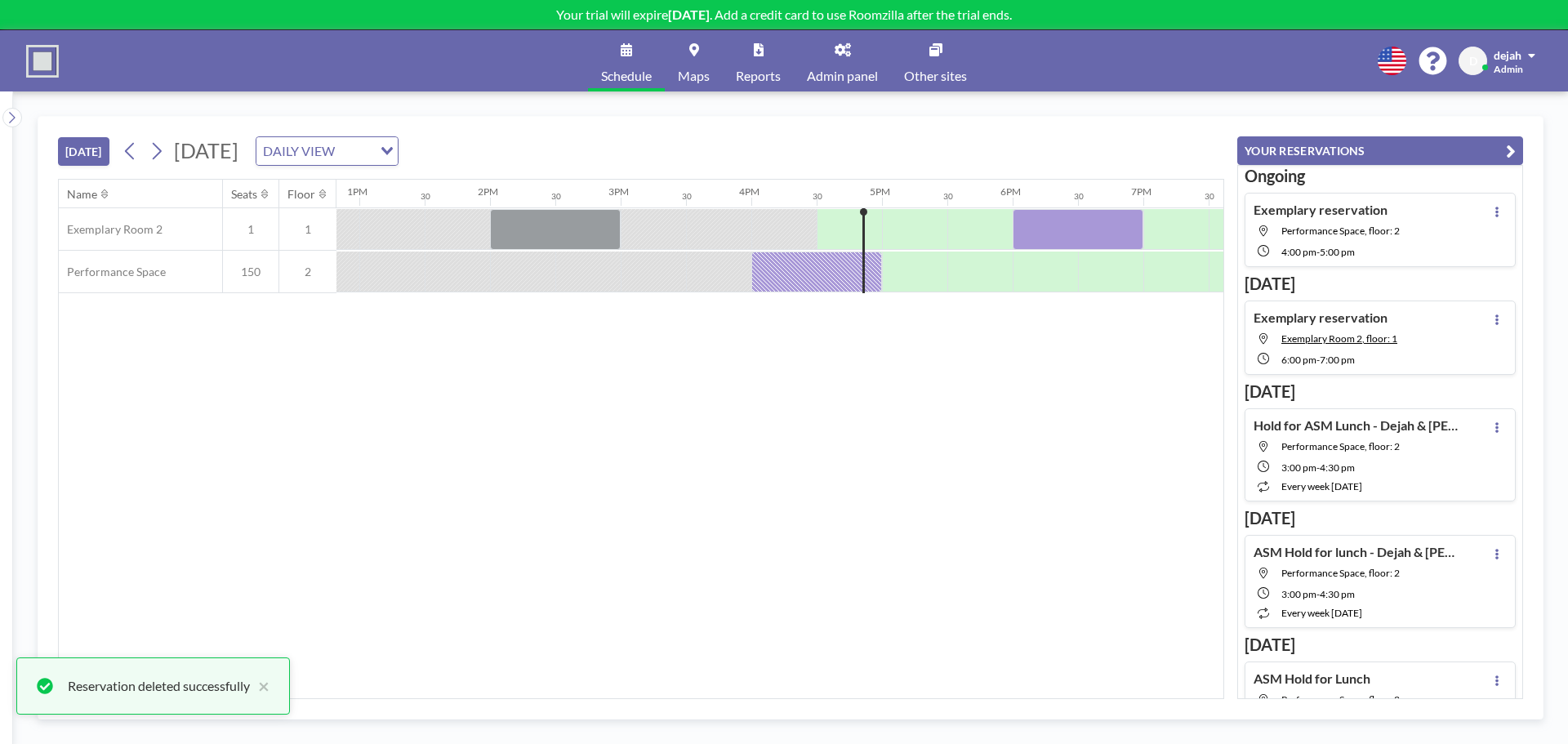
scroll to position [0, 1683]
click at [816, 273] on div at bounding box center [810, 272] width 131 height 41
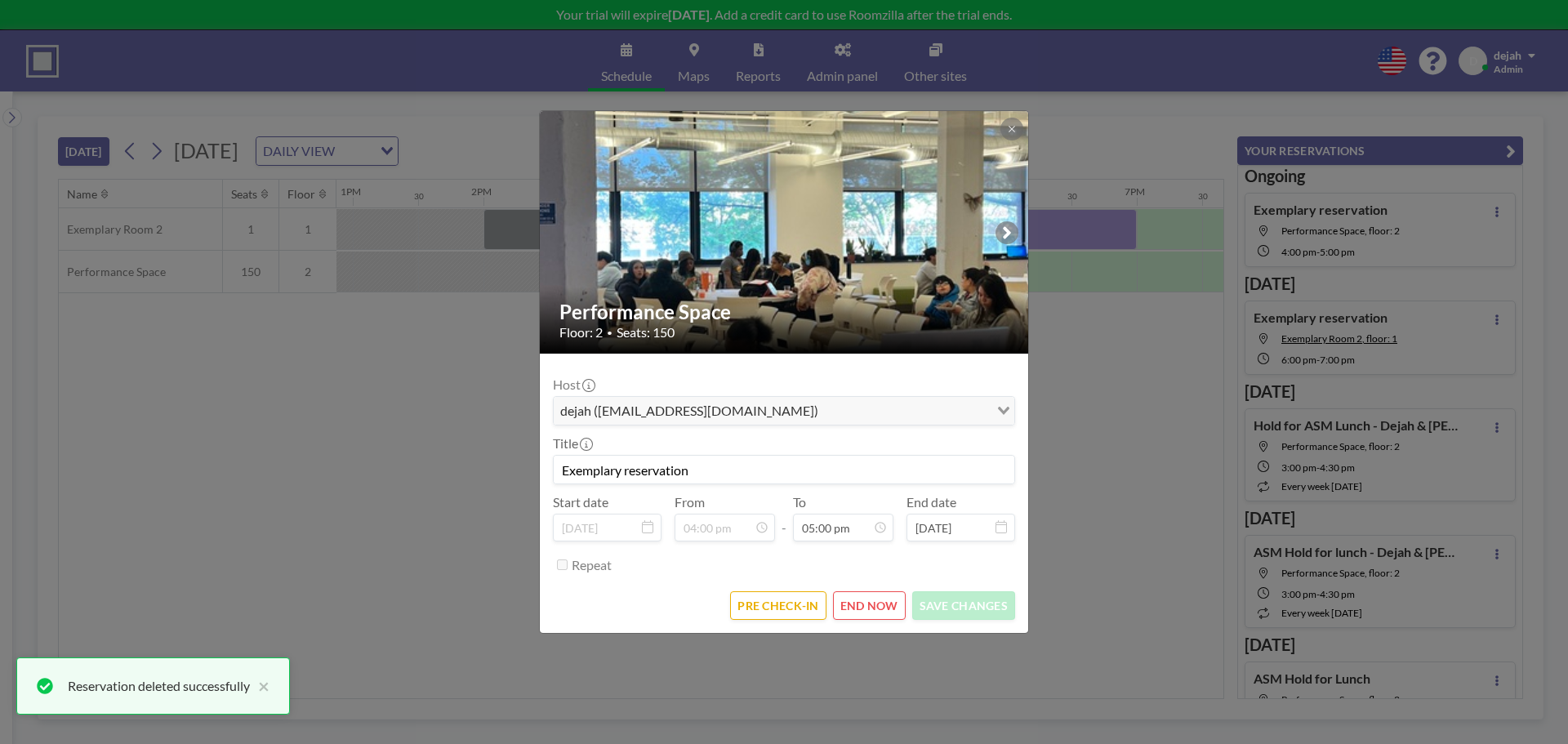
click at [864, 610] on button "END NOW" at bounding box center [869, 605] width 73 height 29
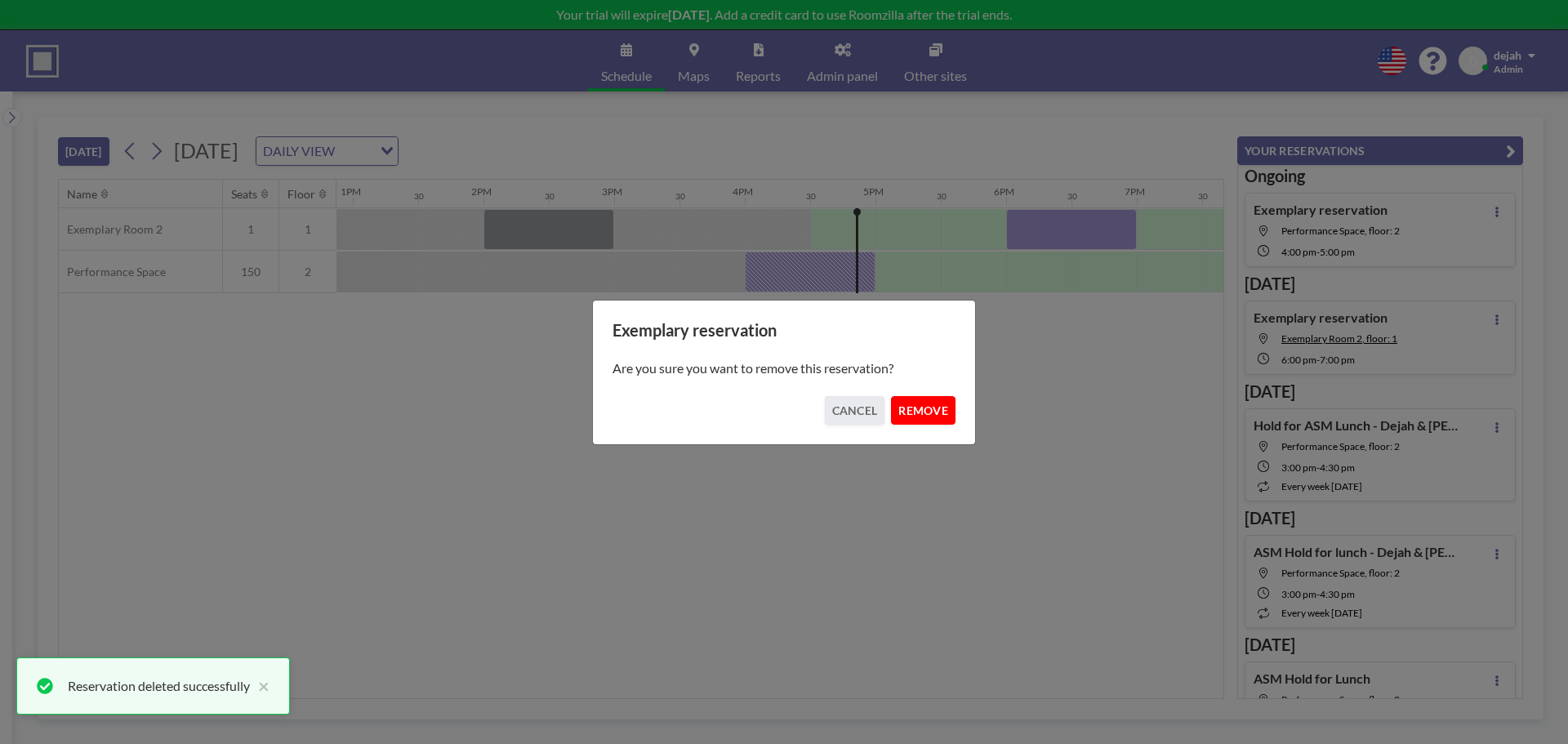
click at [918, 404] on button "REMOVE" at bounding box center [923, 410] width 64 height 29
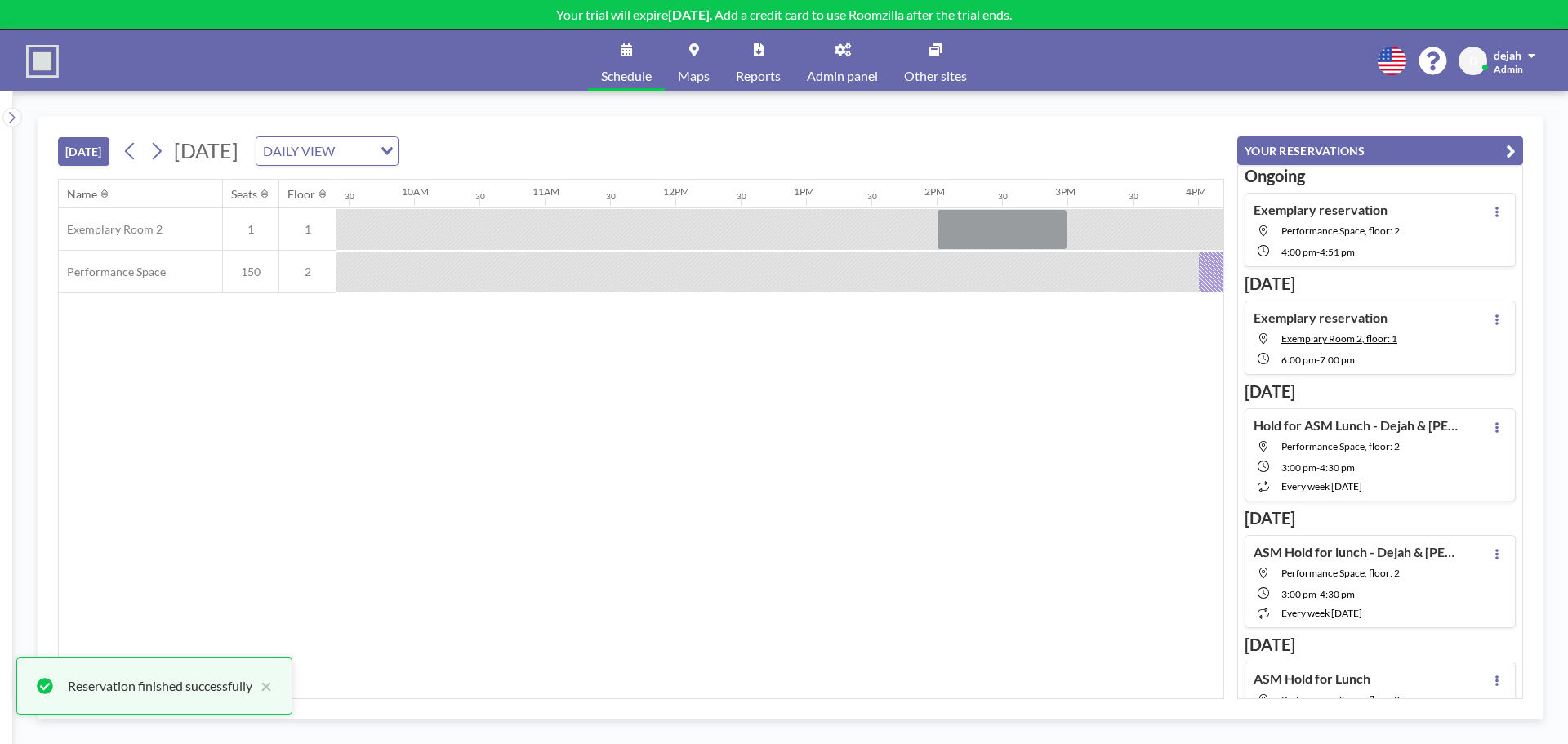
scroll to position [0, 1215]
click at [85, 144] on button "[DATE]" at bounding box center [83, 151] width 51 height 29
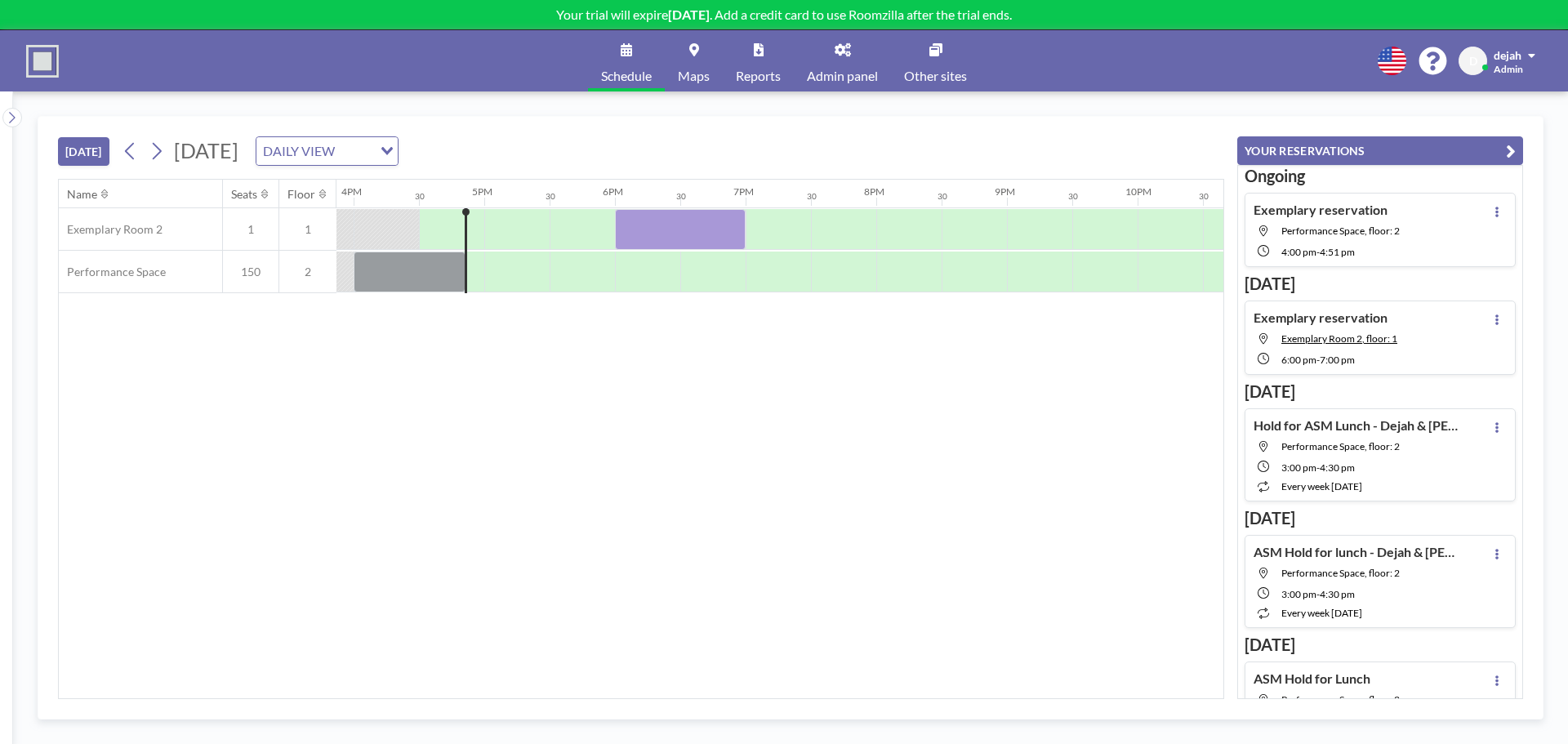
scroll to position [0, 2091]
click at [371, 158] on input "Search for option" at bounding box center [355, 151] width 31 height 21
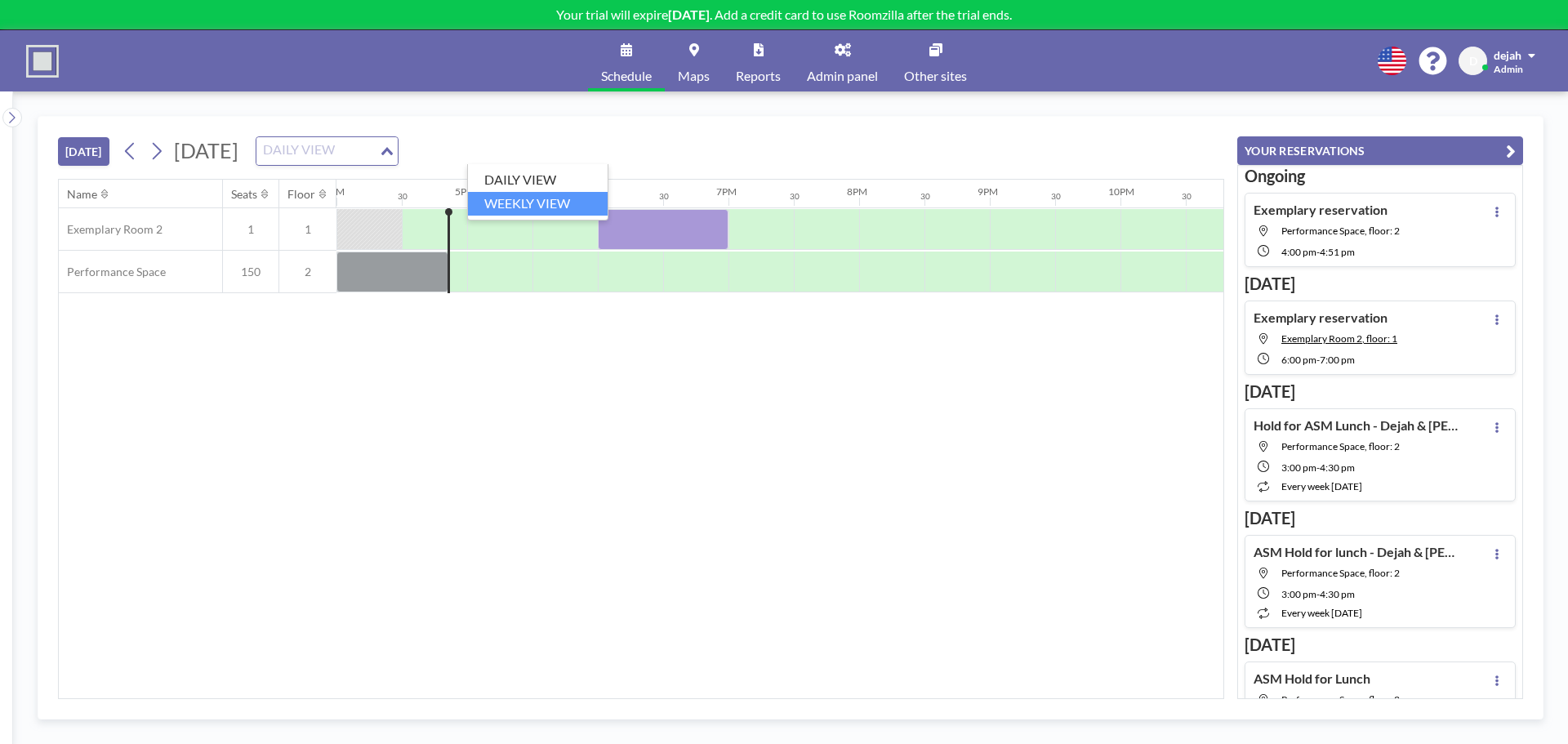
click at [559, 204] on li "WEEKLY VIEW" at bounding box center [538, 204] width 139 height 24
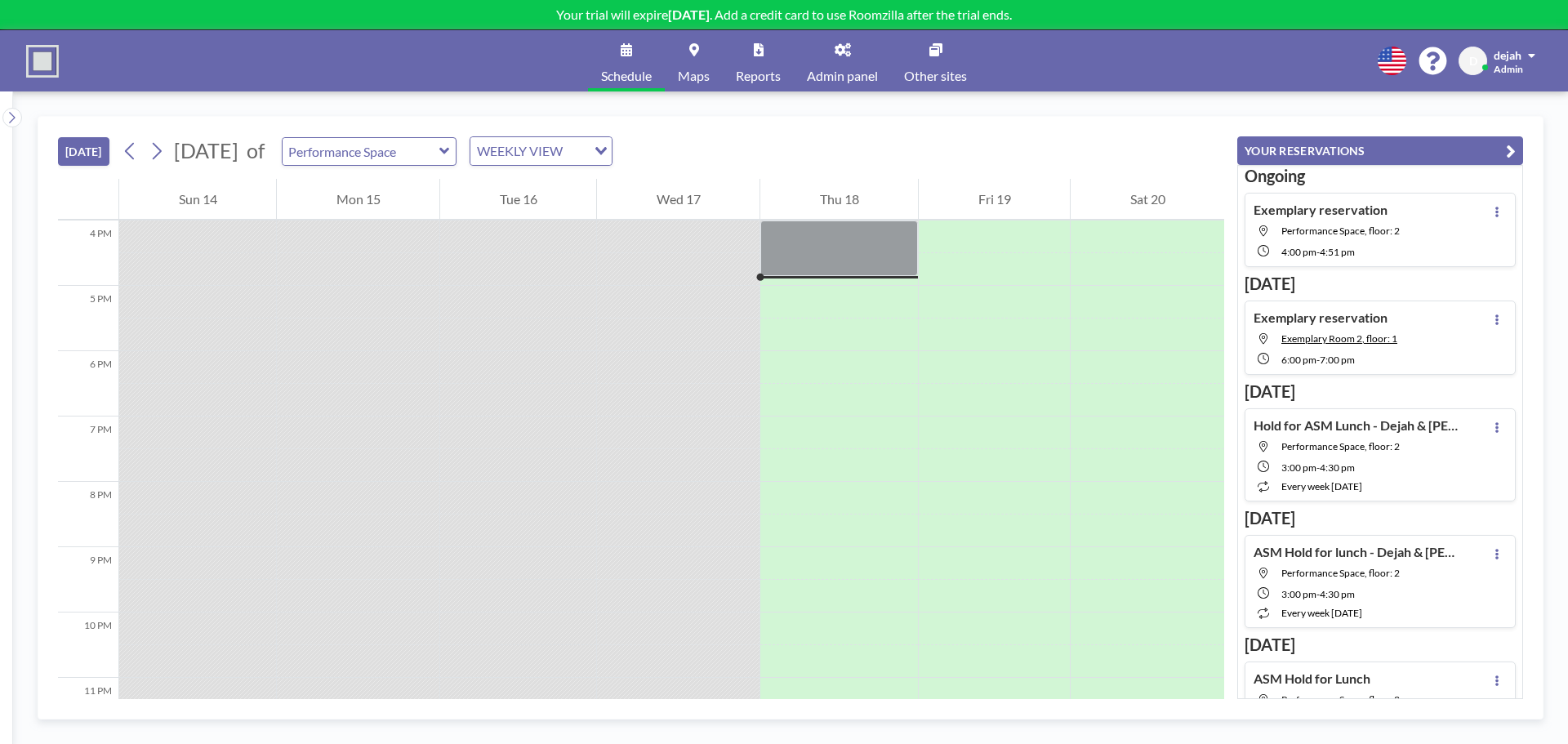
scroll to position [1046, 0]
